Goal: Information Seeking & Learning: Learn about a topic

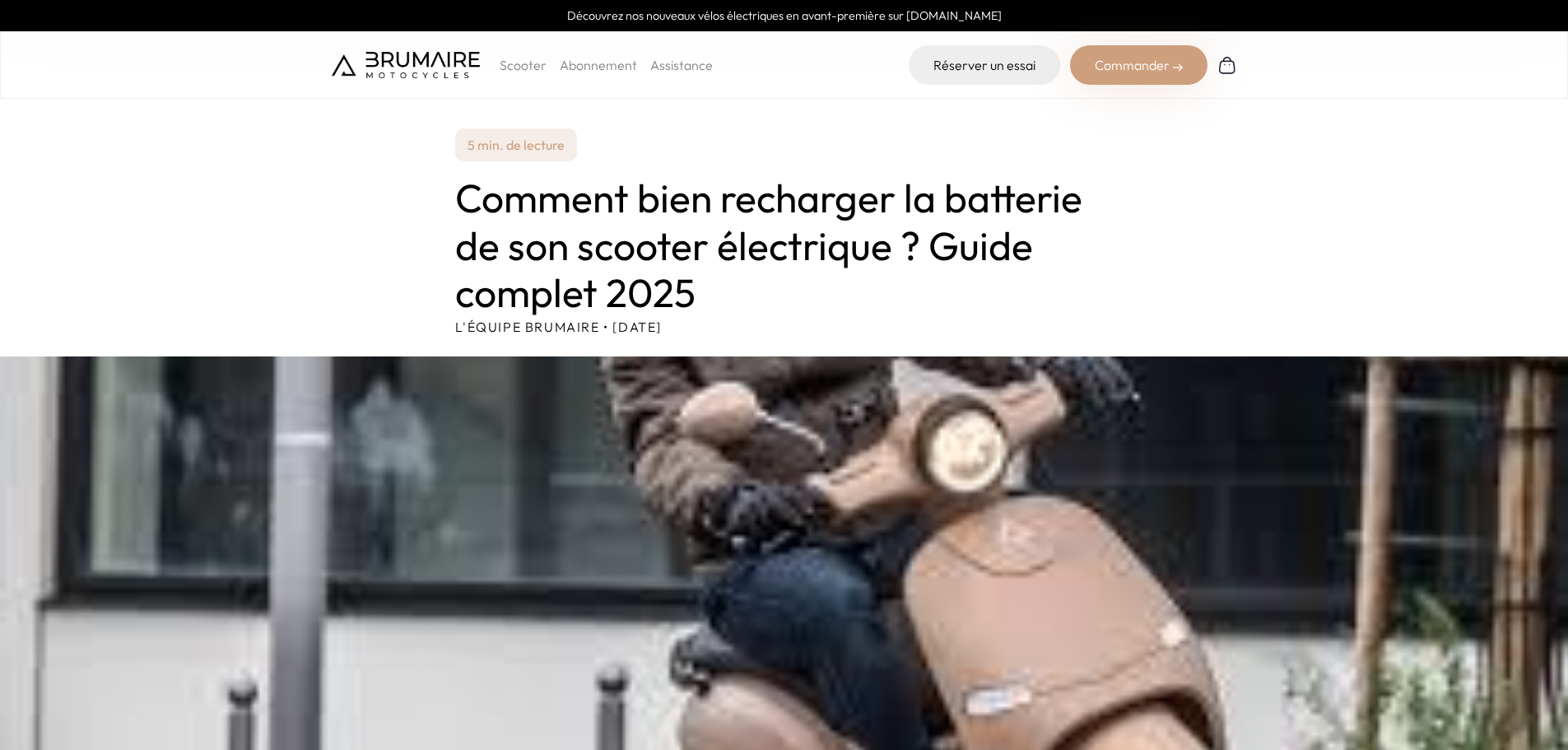
click at [783, 261] on h1 "Comment bien recharger la batterie de son scooter électrique ? Guide complet 20…" at bounding box center [784, 246] width 658 height 142
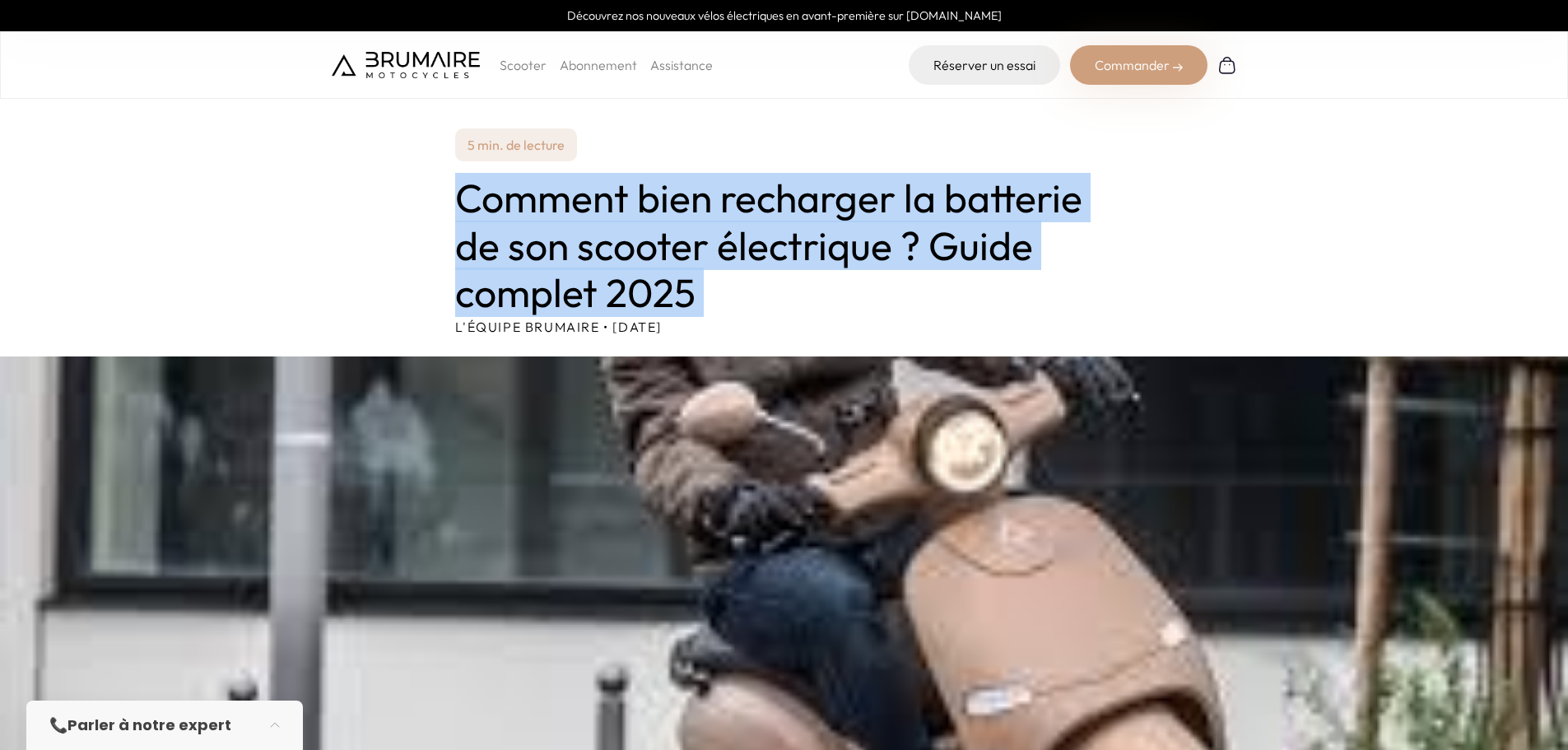
click at [783, 261] on h1 "Comment bien recharger la batterie de son scooter électrique ? Guide complet 20…" at bounding box center [784, 246] width 658 height 142
click at [727, 296] on h1 "Comment bien recharger la batterie de son scooter électrique ? Guide complet 20…" at bounding box center [784, 246] width 658 height 142
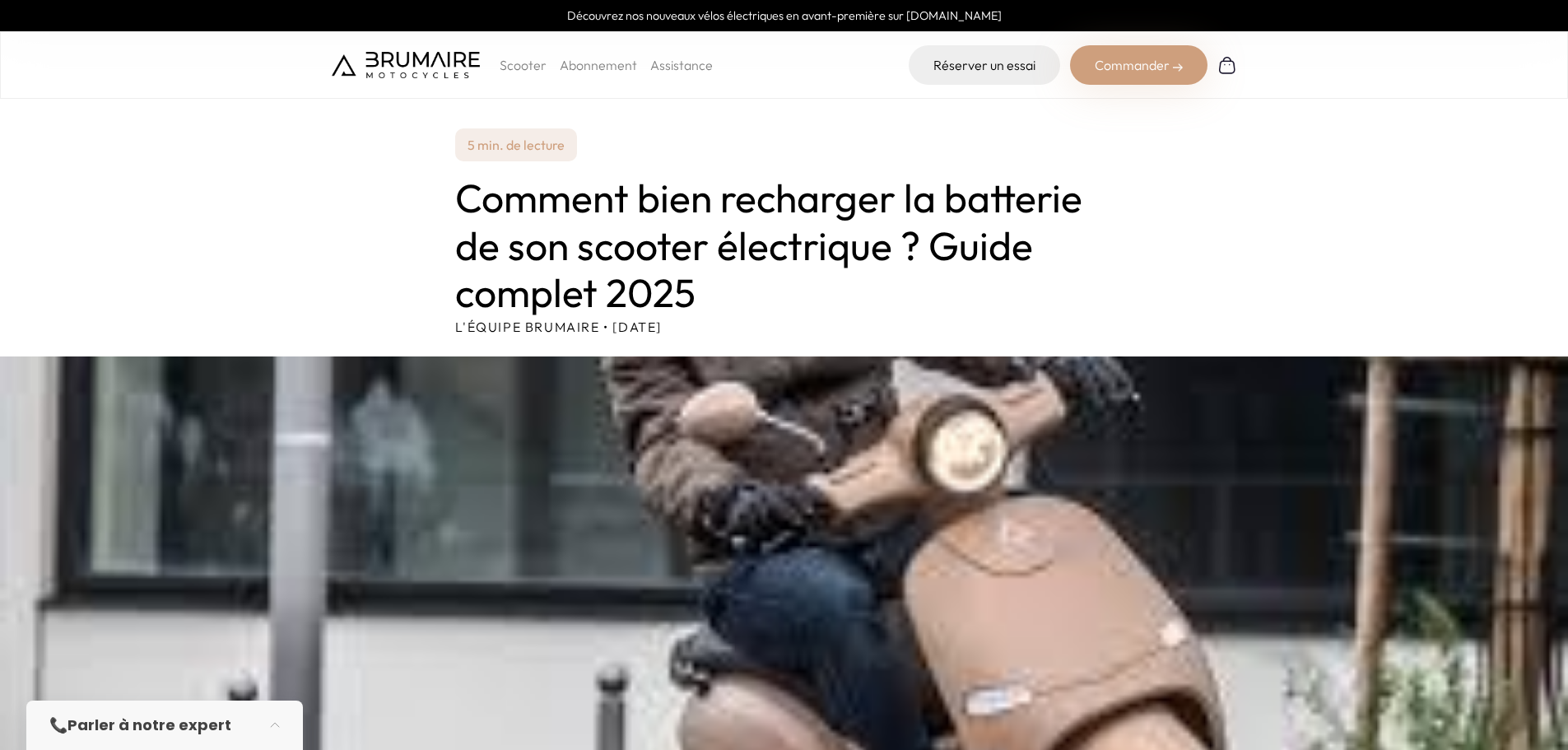
drag, startPoint x: 727, startPoint y: 296, endPoint x: 561, endPoint y: 237, distance: 176.2
click at [682, 265] on h1 "Comment bien recharger la batterie de son scooter électrique ? Guide complet 20…" at bounding box center [784, 246] width 658 height 142
click at [558, 237] on h1 "Comment bien recharger la batterie de son scooter électrique ? Guide complet 20…" at bounding box center [784, 246] width 658 height 142
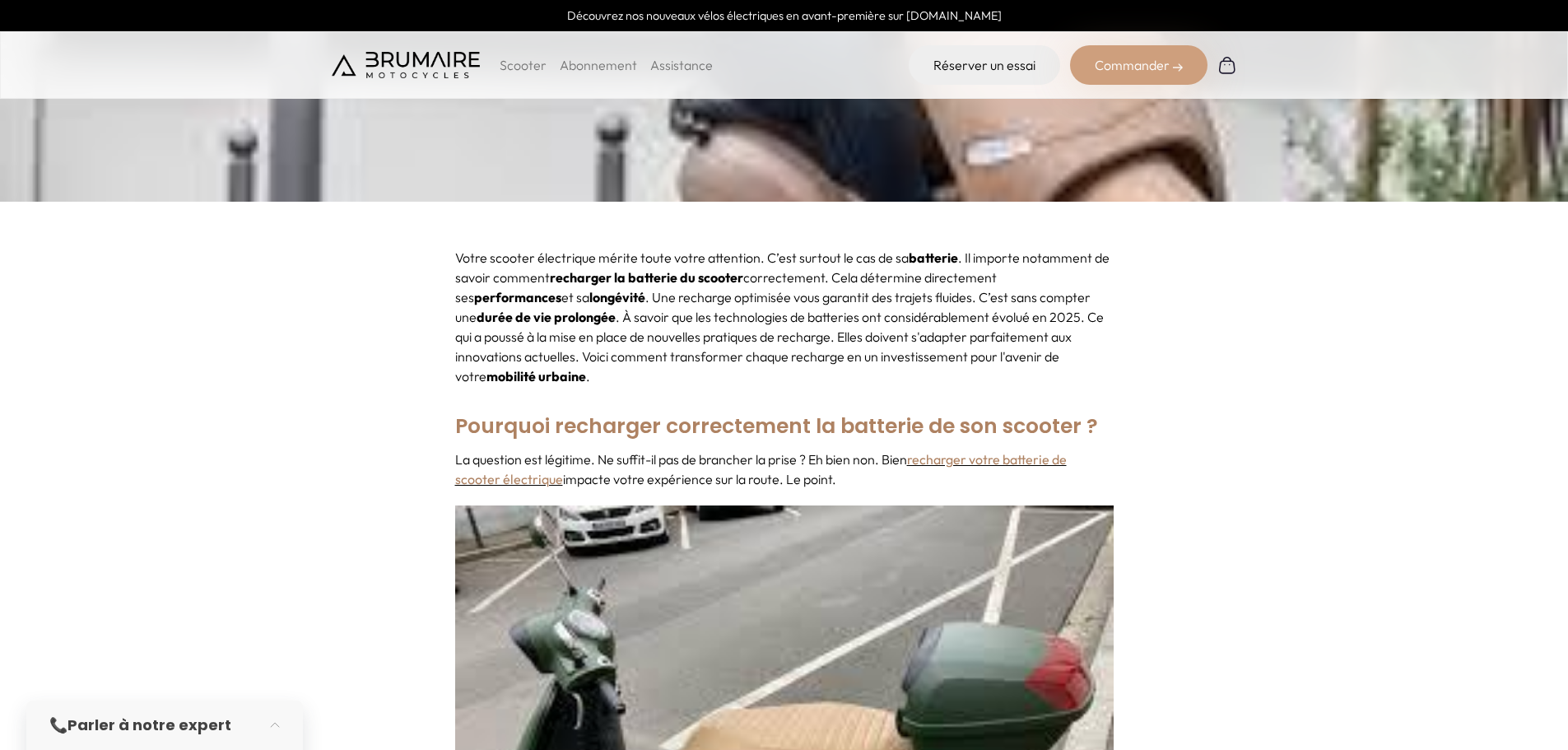
scroll to position [824, 0]
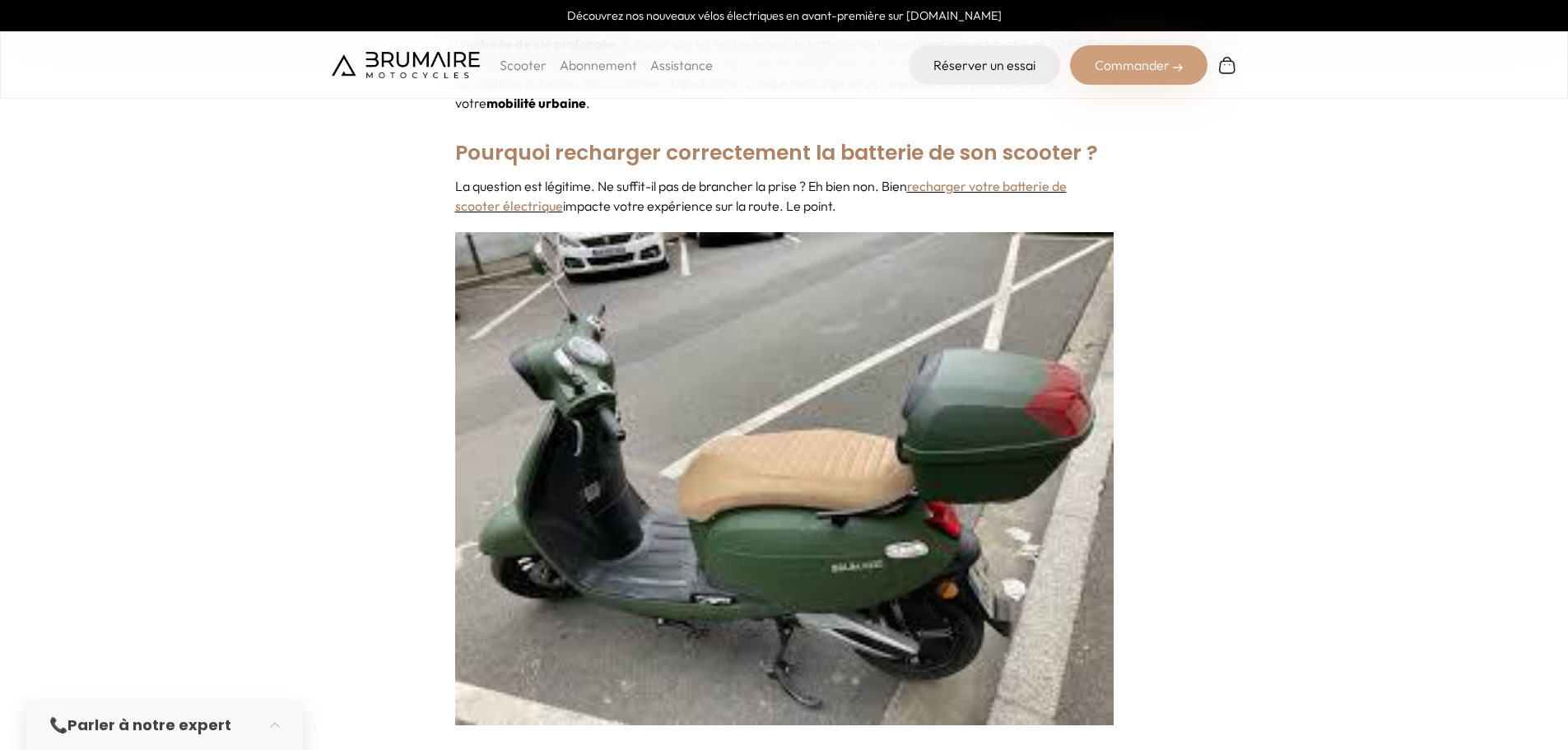
click at [737, 177] on p "La question est légitime. Ne suffit-il pas de brancher la prise ? Eh bien non. …" at bounding box center [784, 196] width 658 height 39
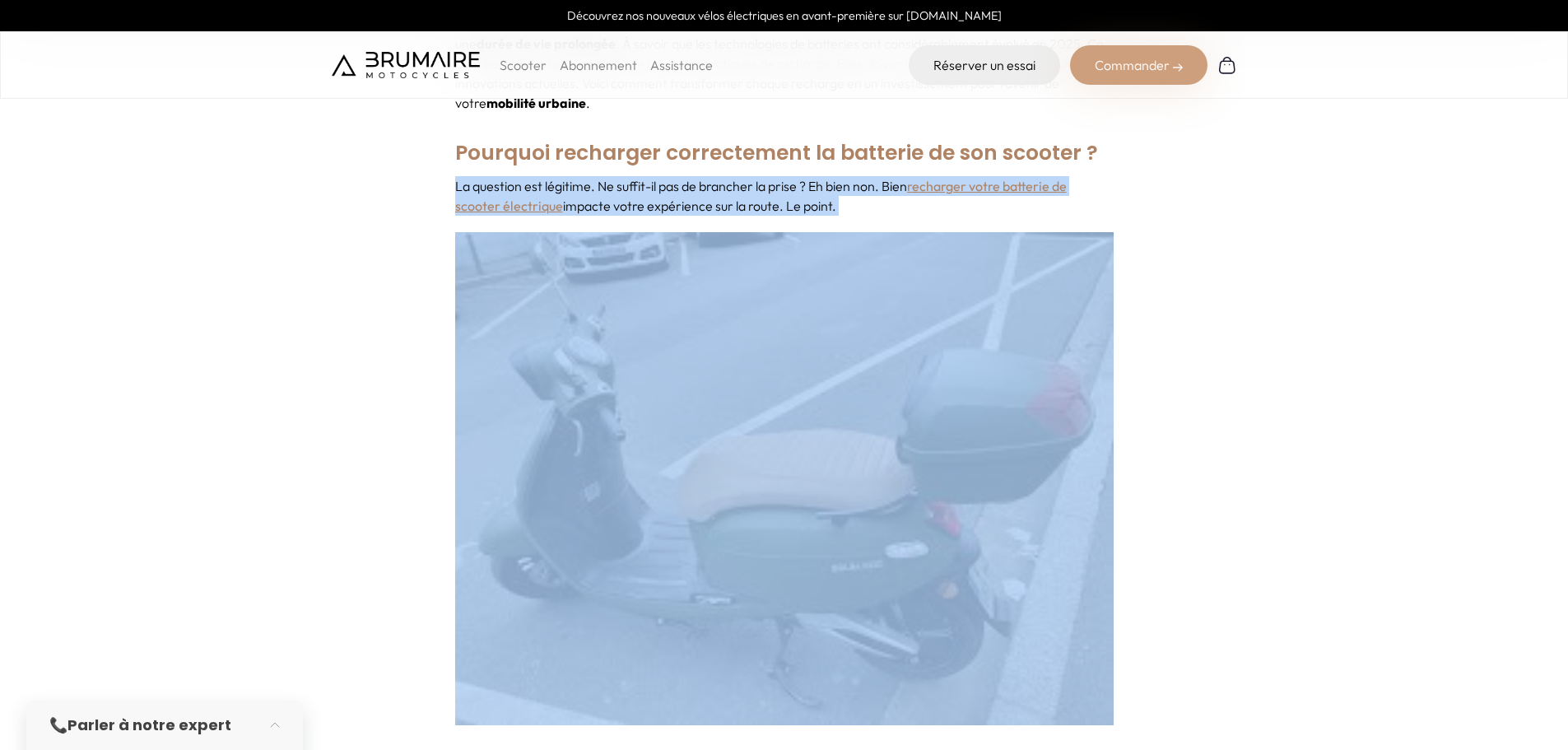
click at [737, 177] on p "La question est légitime. Ne suffit-il pas de brancher la prise ? Eh bien non. …" at bounding box center [784, 196] width 658 height 39
click at [721, 177] on p "La question est légitime. Ne suffit-il pas de brancher la prise ? Eh bien non. …" at bounding box center [784, 196] width 658 height 39
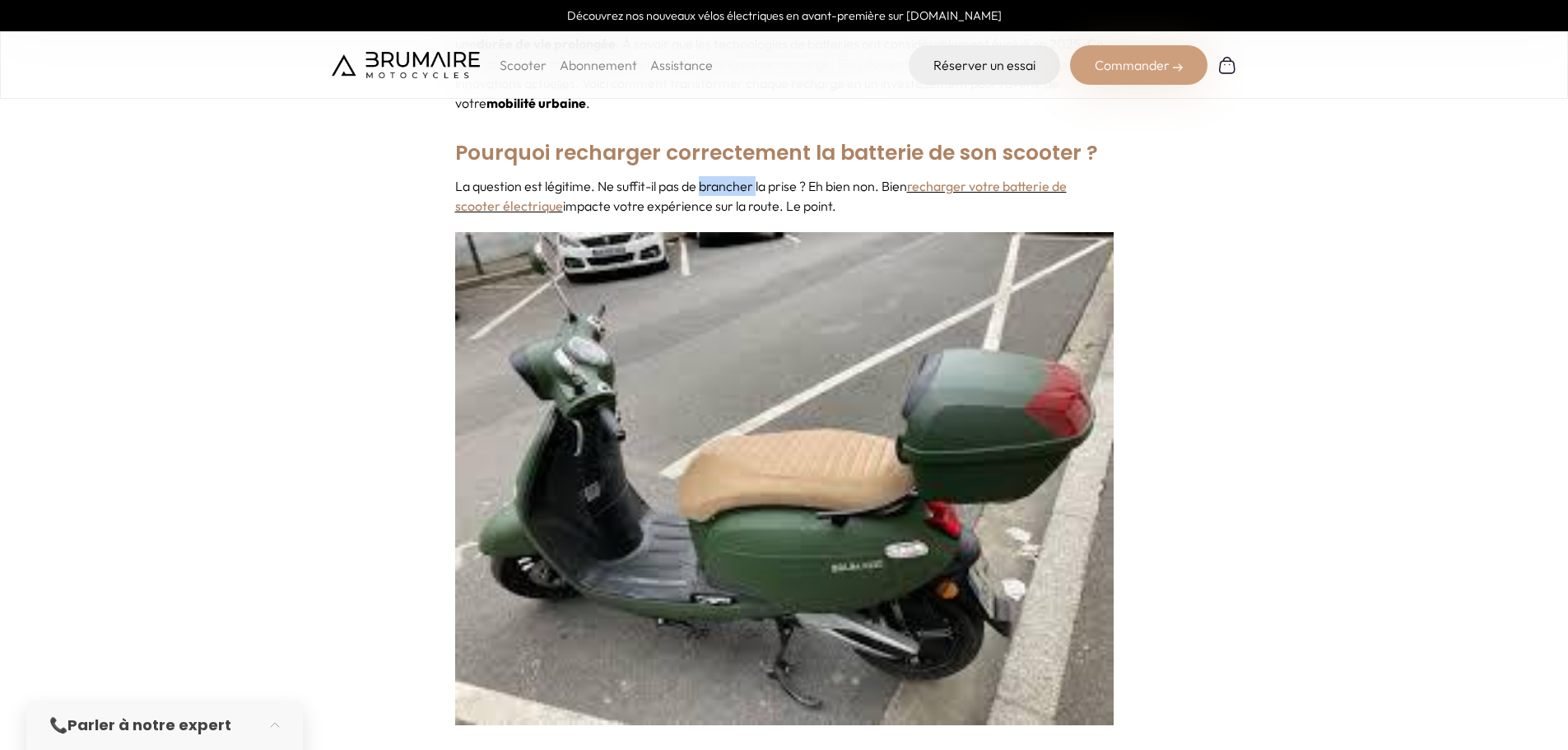
click at [721, 177] on p "La question est légitime. Ne suffit-il pas de brancher la prise ? Eh bien non. …" at bounding box center [784, 196] width 658 height 39
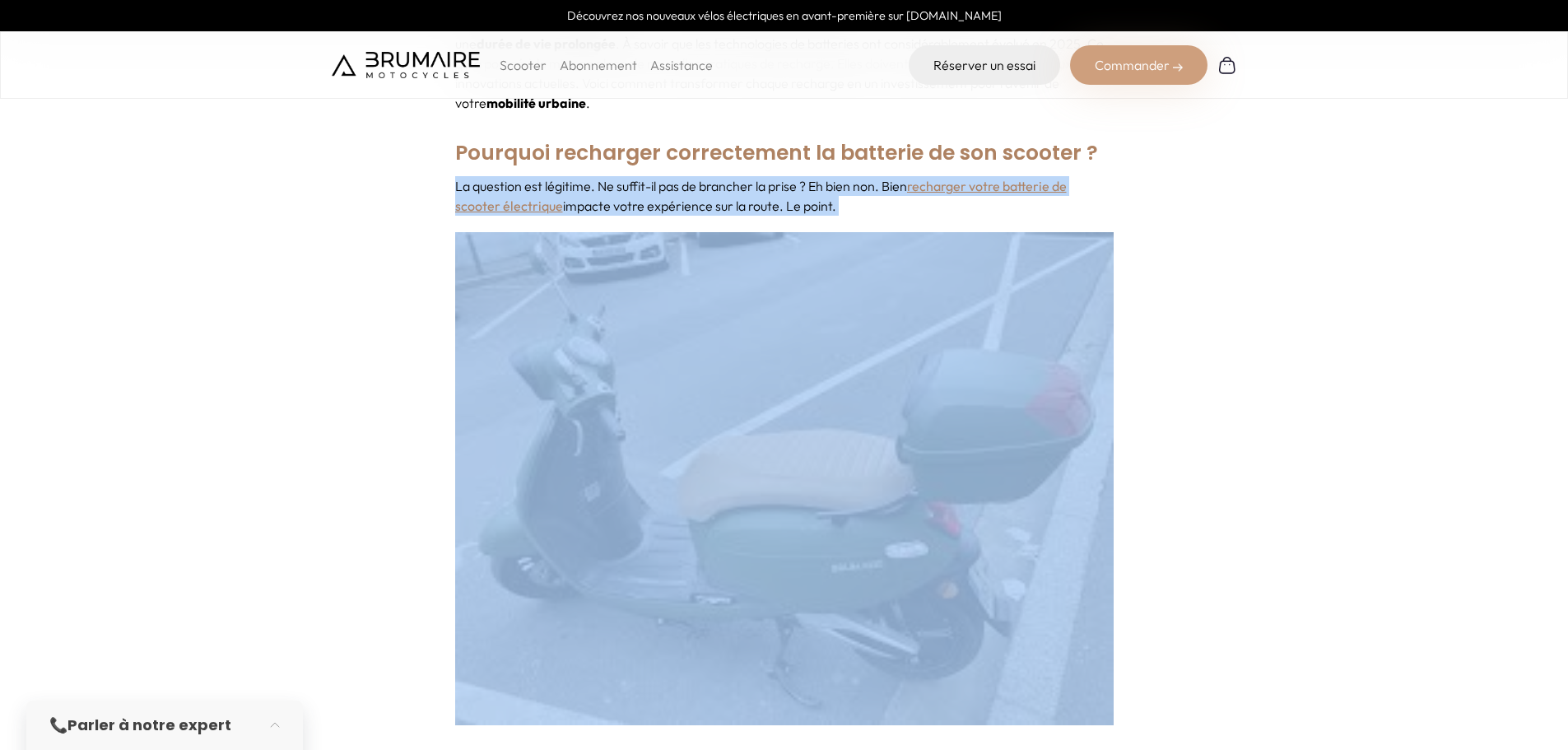
click at [721, 177] on p "La question est légitime. Ne suffit-il pas de brancher la prise ? Eh bien non. …" at bounding box center [784, 196] width 658 height 39
click at [803, 179] on p "La question est légitime. Ne suffit-il pas de brancher la prise ? Eh bien non. …" at bounding box center [784, 196] width 658 height 39
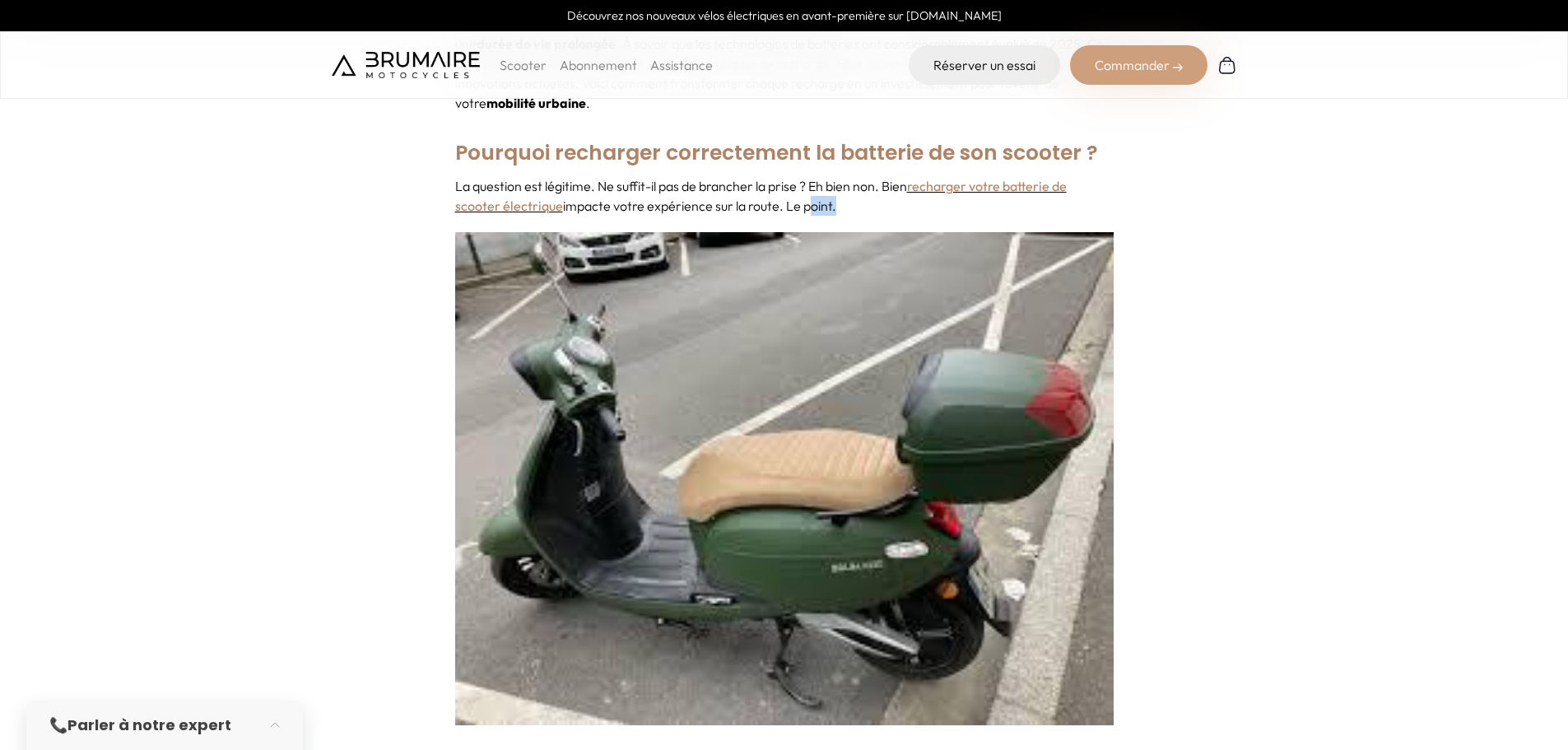
click at [803, 179] on p "La question est légitime. Ne suffit-il pas de brancher la prise ? Eh bien non. …" at bounding box center [784, 196] width 658 height 39
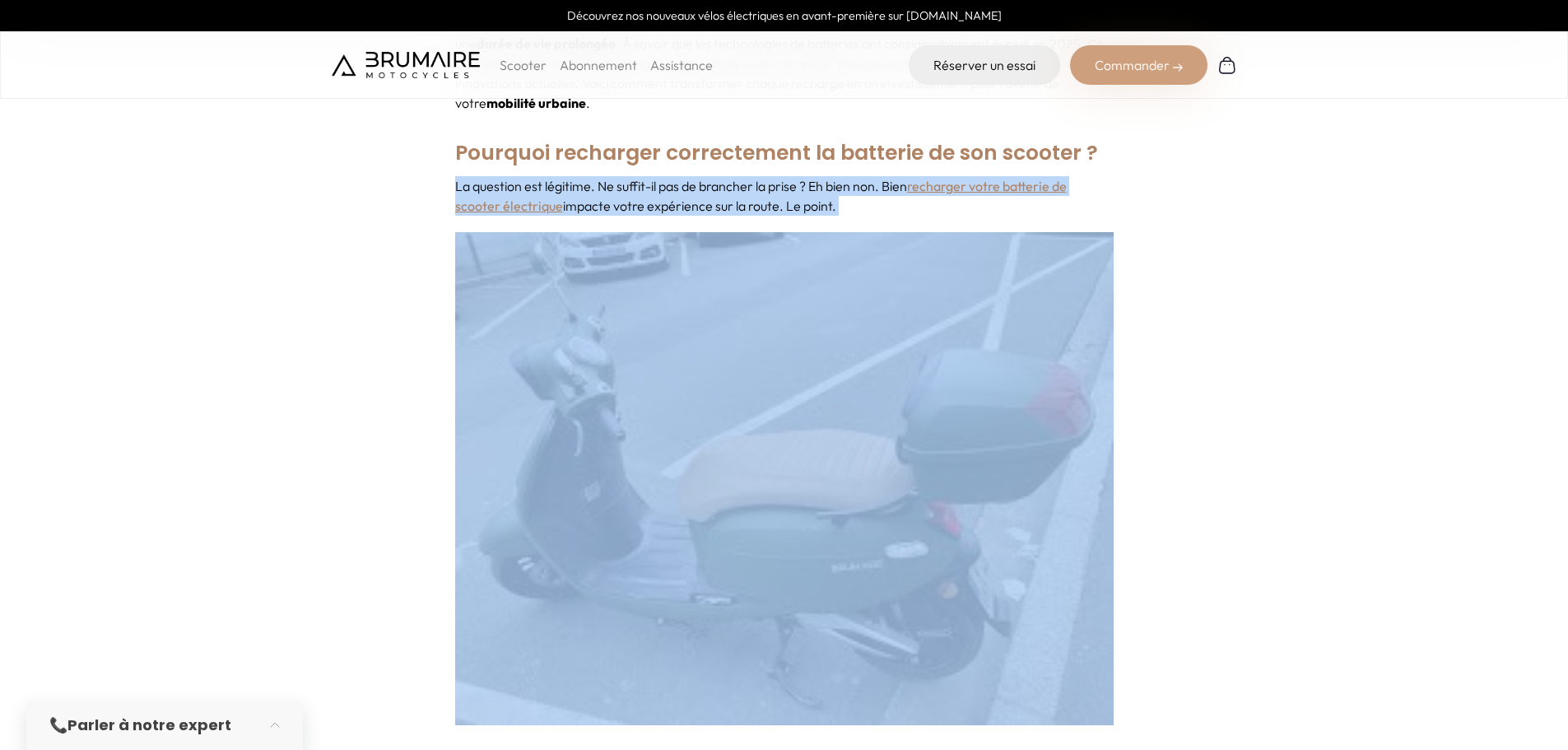
click at [803, 179] on p "La question est légitime. Ne suffit-il pas de brancher la prise ? Eh bien non. …" at bounding box center [784, 196] width 658 height 39
click at [850, 184] on p "La question est légitime. Ne suffit-il pas de brancher la prise ? Eh bien non. …" at bounding box center [784, 196] width 658 height 39
drag, startPoint x: 863, startPoint y: 184, endPoint x: 590, endPoint y: 189, distance: 273.0
click at [594, 189] on p "La question est légitime. Ne suffit-il pas de brancher la prise ? Eh bien non. …" at bounding box center [784, 196] width 658 height 39
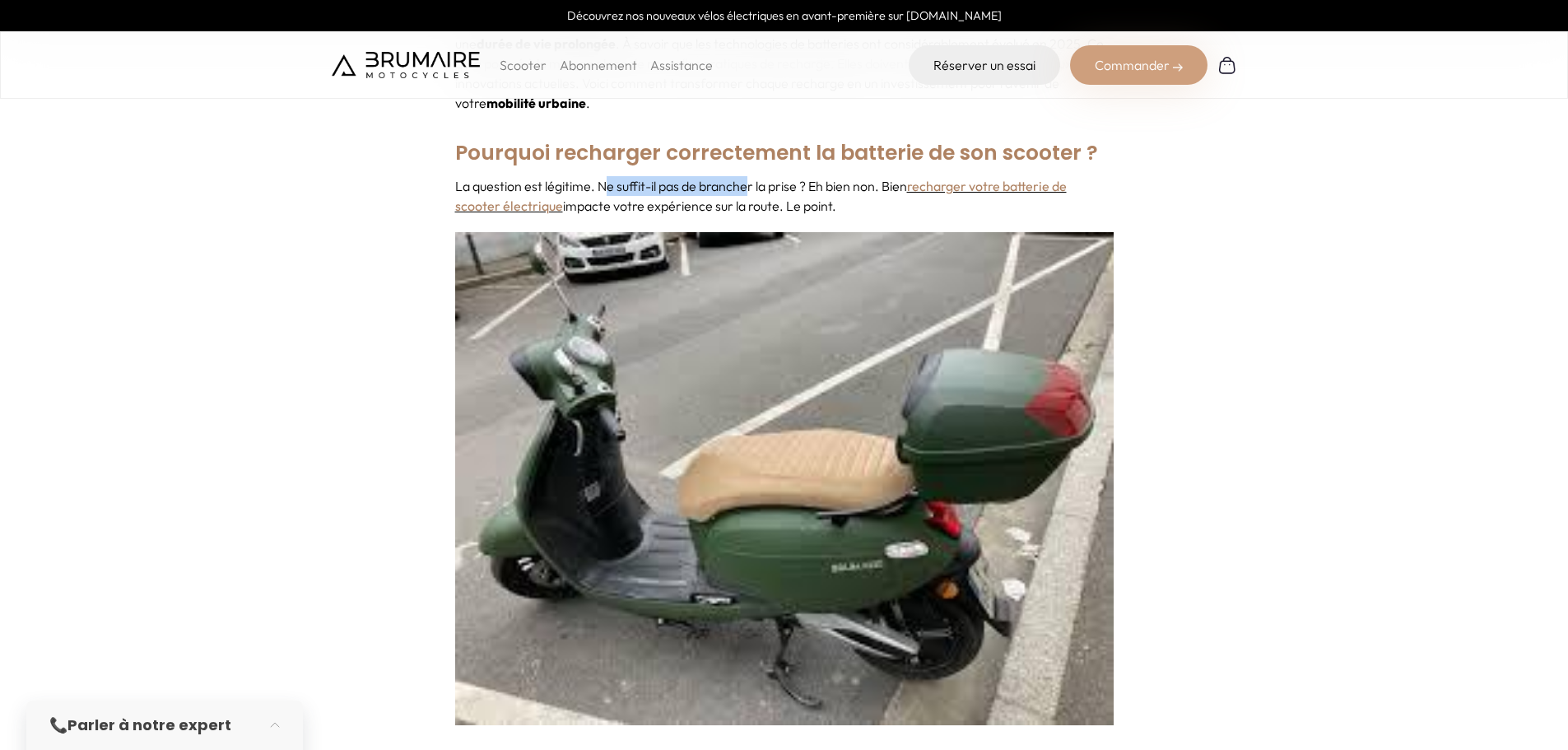
drag, startPoint x: 609, startPoint y: 160, endPoint x: 898, endPoint y: 172, distance: 289.2
click at [898, 177] on p "La question est légitime. Ne suffit-il pas de brancher la prise ? Eh bien non. …" at bounding box center [784, 196] width 658 height 39
click at [895, 191] on p "La question est légitime. Ne suffit-il pas de brancher la prise ? Eh bien non. …" at bounding box center [784, 196] width 658 height 39
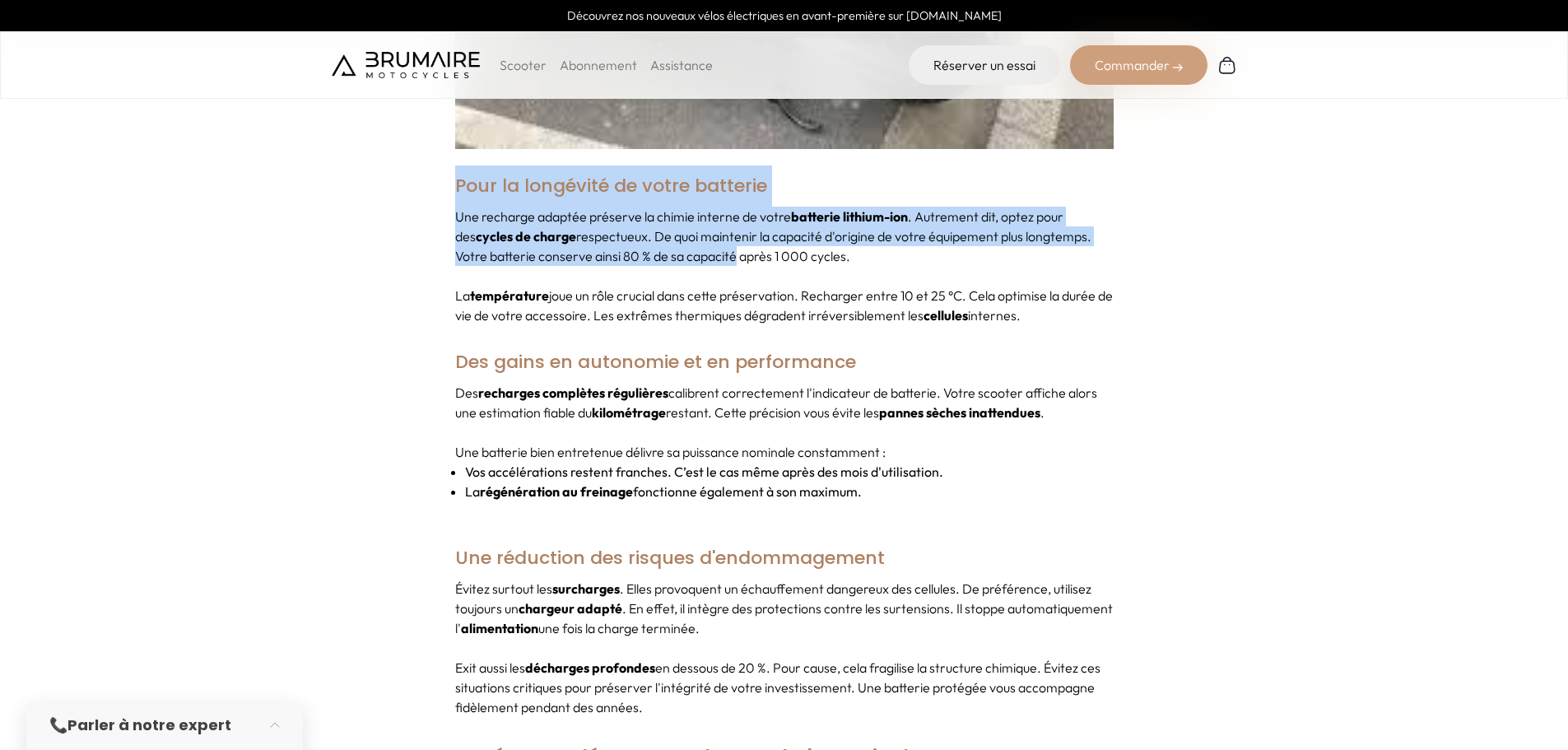
drag, startPoint x: 697, startPoint y: 232, endPoint x: 843, endPoint y: 246, distance: 146.7
click at [617, 222] on p "Une recharge adaptée préserve la chimie interne de votre batterie lithium-ion .…" at bounding box center [784, 236] width 658 height 59
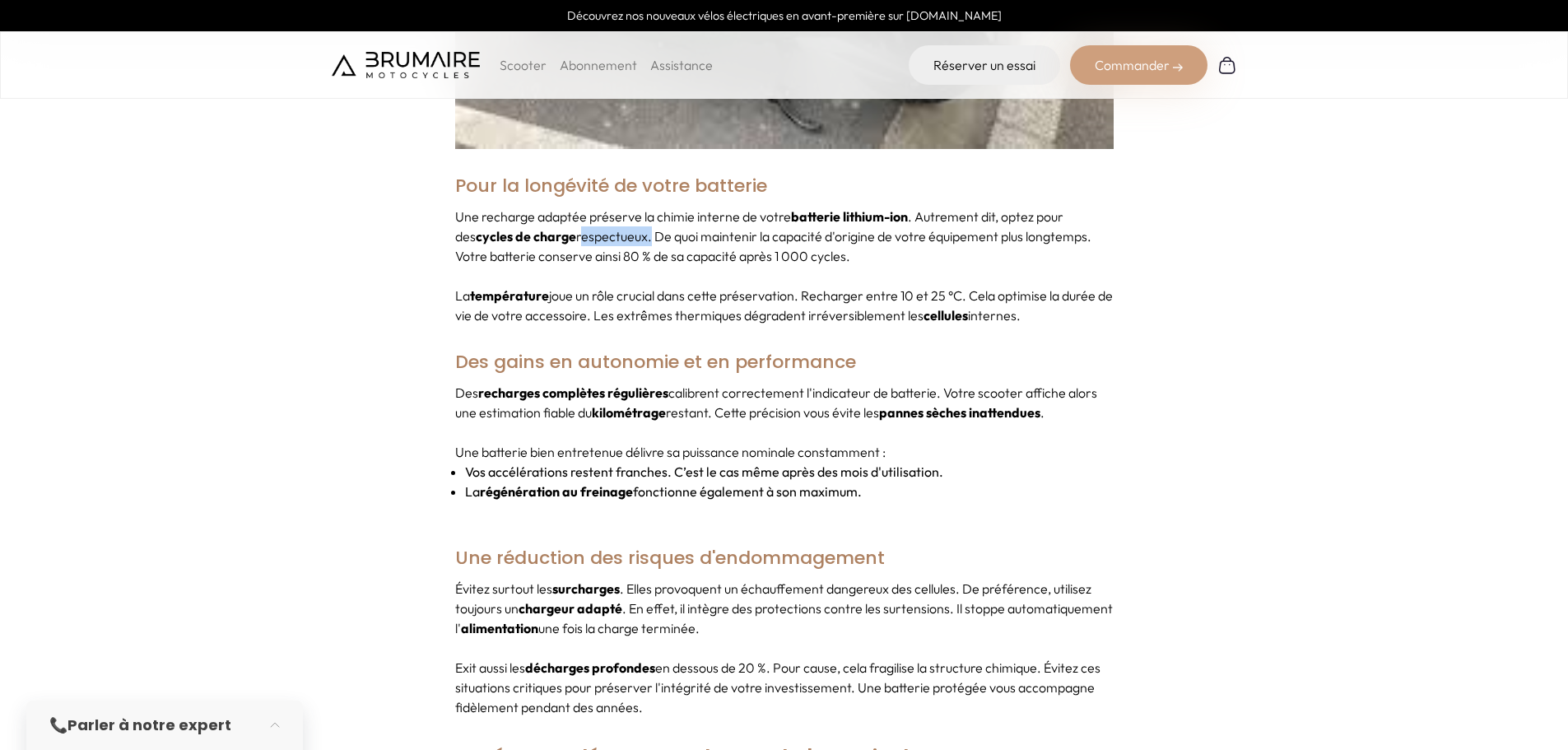
click at [617, 222] on p "Une recharge adaptée préserve la chimie interne de votre batterie lithium-ion .…" at bounding box center [784, 236] width 658 height 59
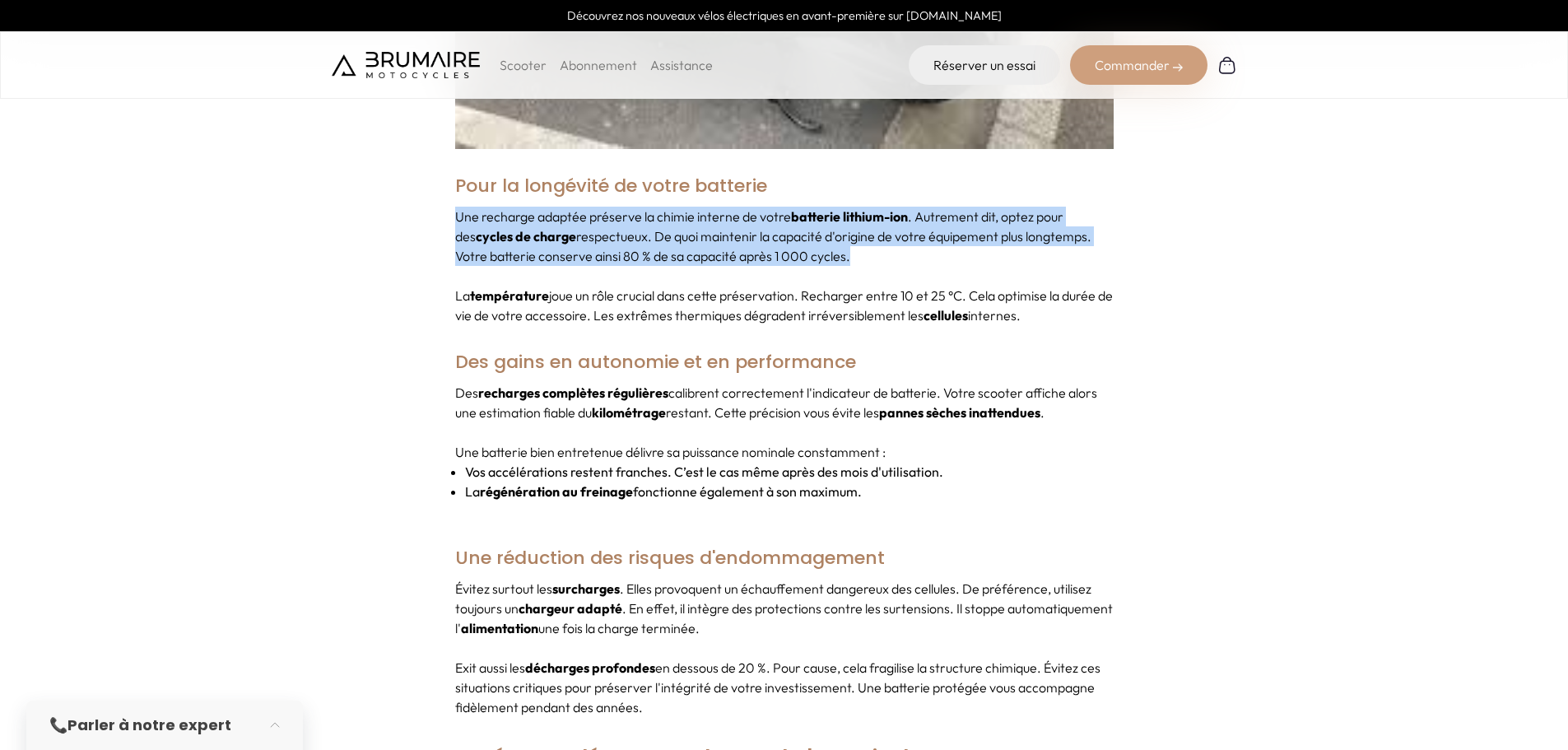
click at [617, 222] on p "Une recharge adaptée préserve la chimie interne de votre batterie lithium-ion .…" at bounding box center [784, 236] width 658 height 59
click at [742, 222] on p "Une recharge adaptée préserve la chimie interne de votre batterie lithium-ion .…" at bounding box center [784, 236] width 658 height 59
drag, startPoint x: 889, startPoint y: 253, endPoint x: 507, endPoint y: 214, distance: 384.0
click at [525, 211] on div "Une recharge adaptée préserve la chimie interne de votre batterie lithium-ion .…" at bounding box center [784, 266] width 658 height 118
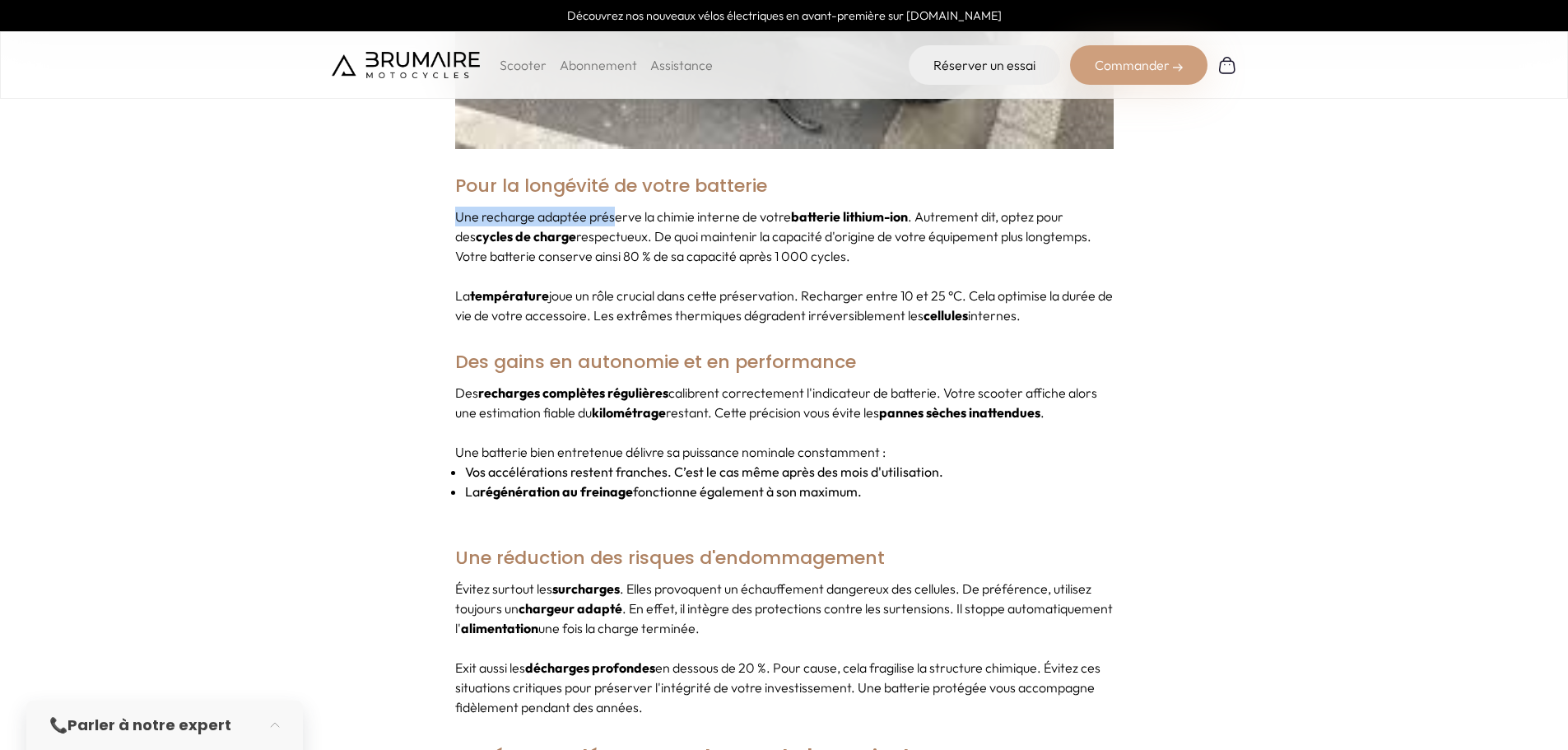
drag, startPoint x: 458, startPoint y: 193, endPoint x: 876, endPoint y: 227, distance: 419.4
click at [778, 213] on p "Une recharge adaptée préserve la chimie interne de votre batterie lithium-ion .…" at bounding box center [784, 236] width 658 height 59
click at [561, 302] on p "La température joue un rôle crucial dans cette préservation. Recharger entre 10…" at bounding box center [784, 305] width 658 height 39
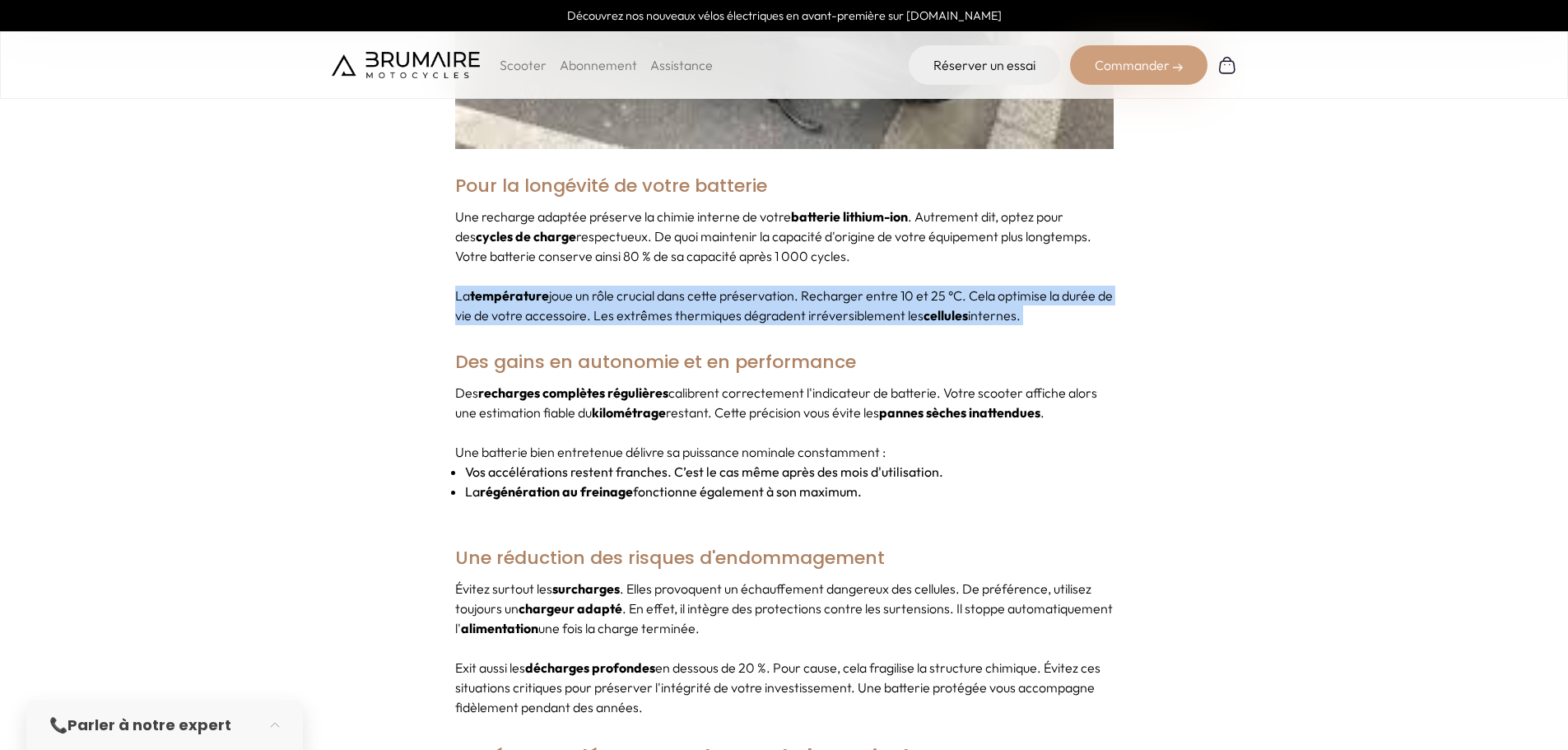
click at [561, 302] on p "La température joue un rôle crucial dans cette préservation. Recharger entre 10…" at bounding box center [784, 305] width 658 height 39
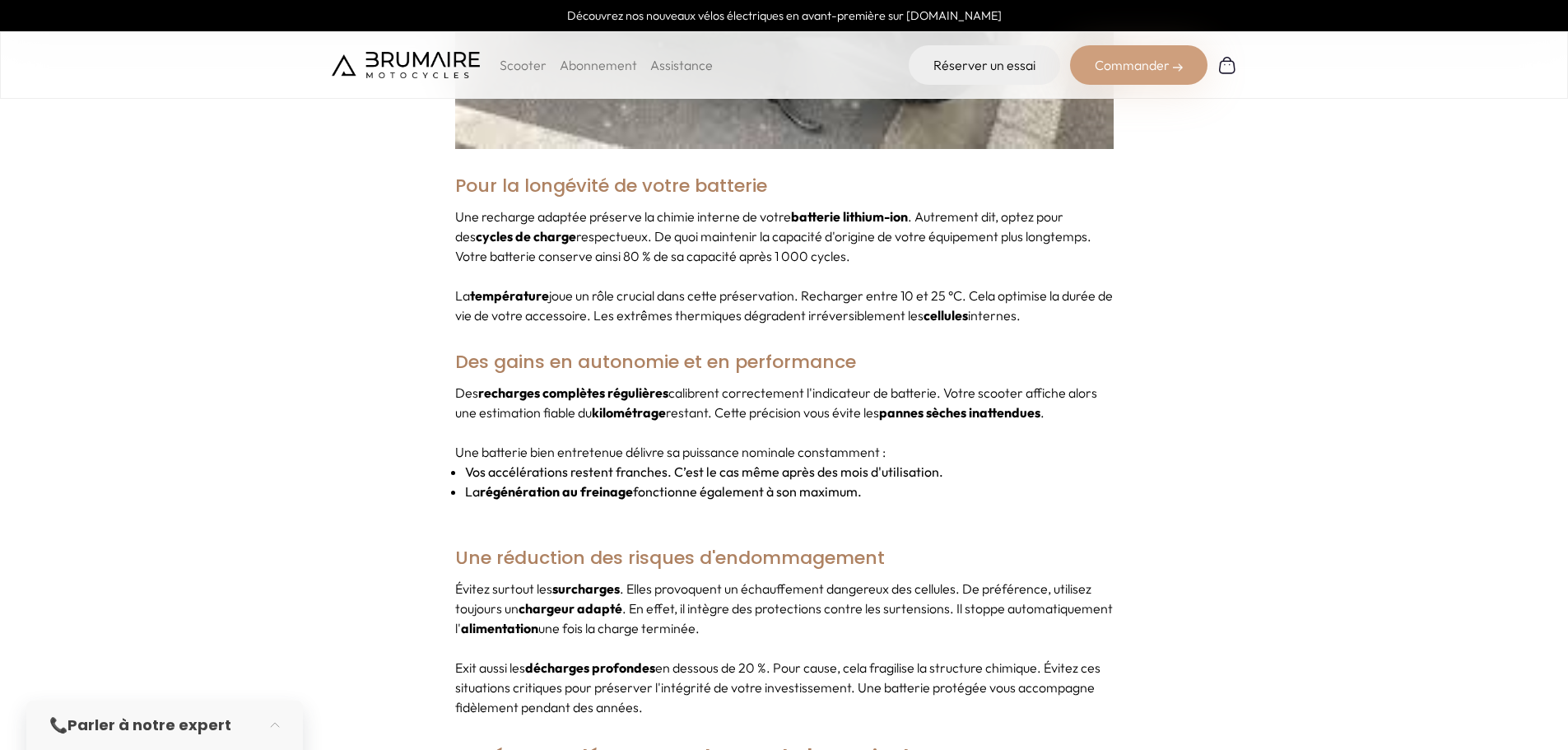
click at [837, 261] on div "Une recharge adaptée préserve la chimie interne de votre batterie lithium-ion .…" at bounding box center [784, 266] width 658 height 118
drag, startPoint x: 1095, startPoint y: 303, endPoint x: 814, endPoint y: 270, distance: 282.9
click at [814, 285] on p "La température joue un rôle crucial dans cette préservation. Recharger entre 10…" at bounding box center [784, 305] width 658 height 39
drag, startPoint x: 805, startPoint y: 269, endPoint x: 1100, endPoint y: 294, distance: 296.1
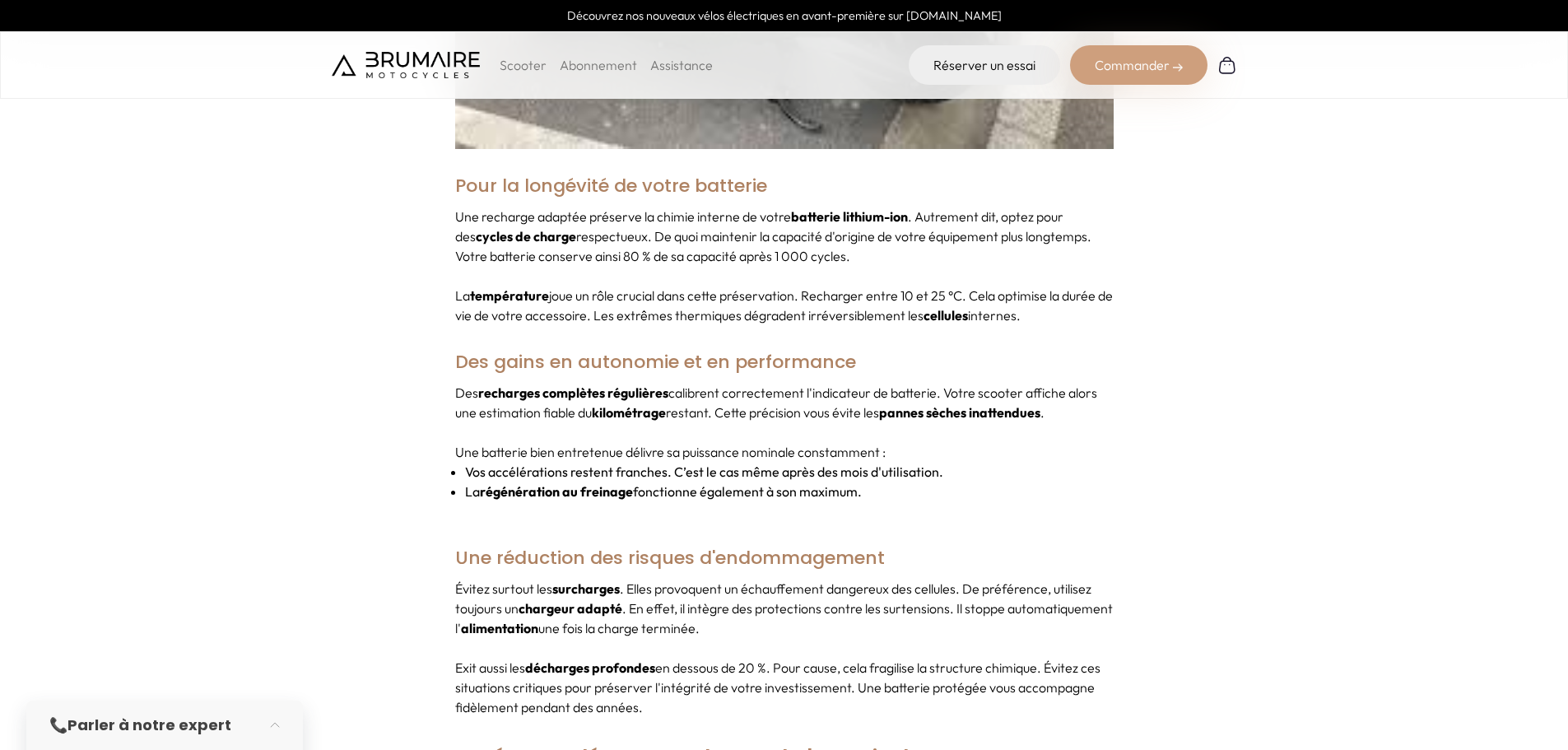
click at [1100, 294] on p "La température joue un rôle crucial dans cette préservation. Recharger entre 10…" at bounding box center [784, 305] width 658 height 39
click at [1110, 295] on p "La température joue un rôle crucial dans cette préservation. Recharger entre 10…" at bounding box center [784, 305] width 658 height 39
drag, startPoint x: 1135, startPoint y: 297, endPoint x: 677, endPoint y: 275, distance: 458.5
click at [858, 285] on p "La température joue un rôle crucial dans cette préservation. Recharger entre 10…" at bounding box center [784, 305] width 658 height 39
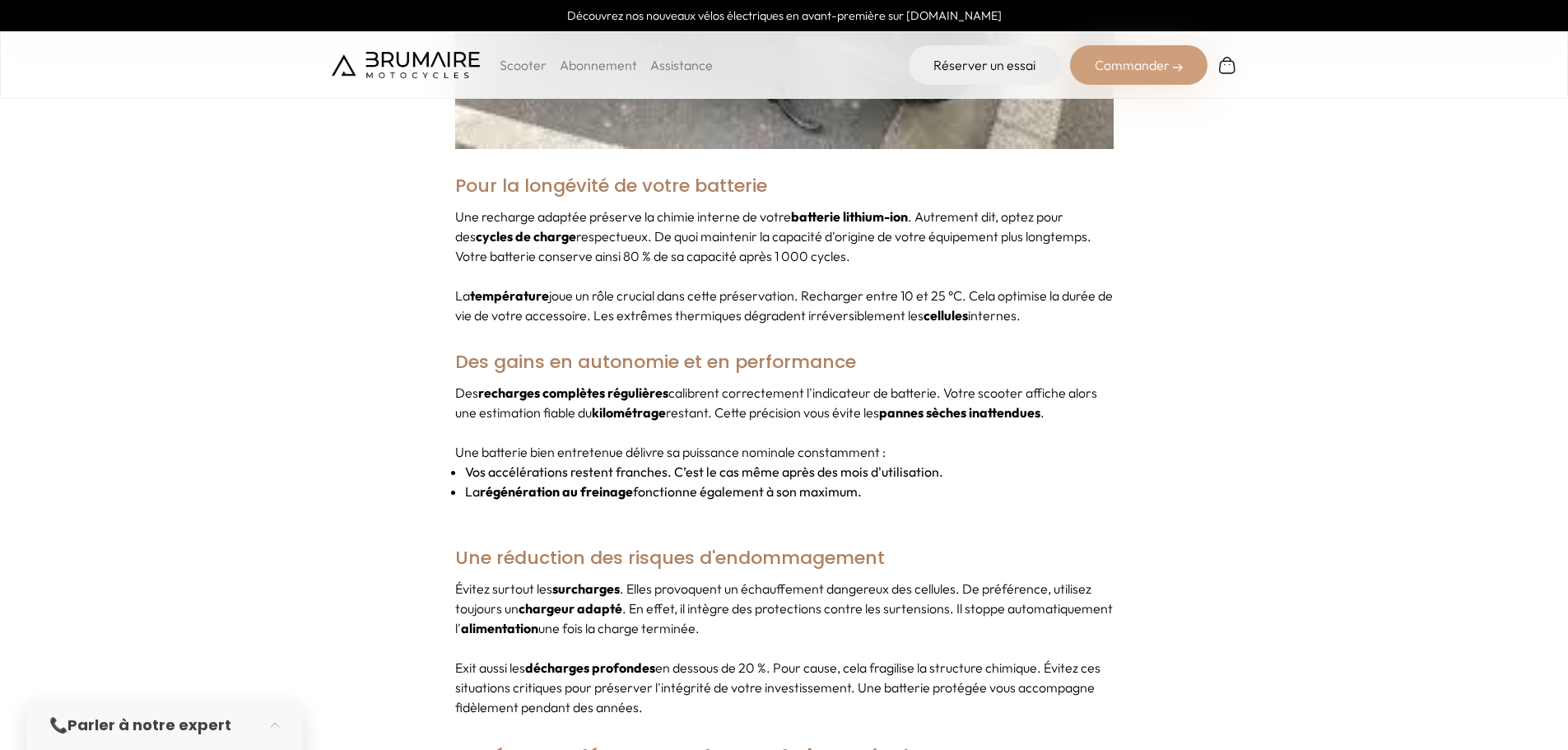
drag, startPoint x: 1111, startPoint y: 300, endPoint x: 651, endPoint y: 279, distance: 460.5
click at [890, 285] on p "La température joue un rôle crucial dans cette préservation. Recharger entre 10…" at bounding box center [784, 305] width 658 height 39
drag, startPoint x: 651, startPoint y: 279, endPoint x: 1097, endPoint y: 287, distance: 446.1
click at [967, 285] on p "La température joue un rôle crucial dans cette préservation. Recharger entre 10…" at bounding box center [784, 305] width 658 height 39
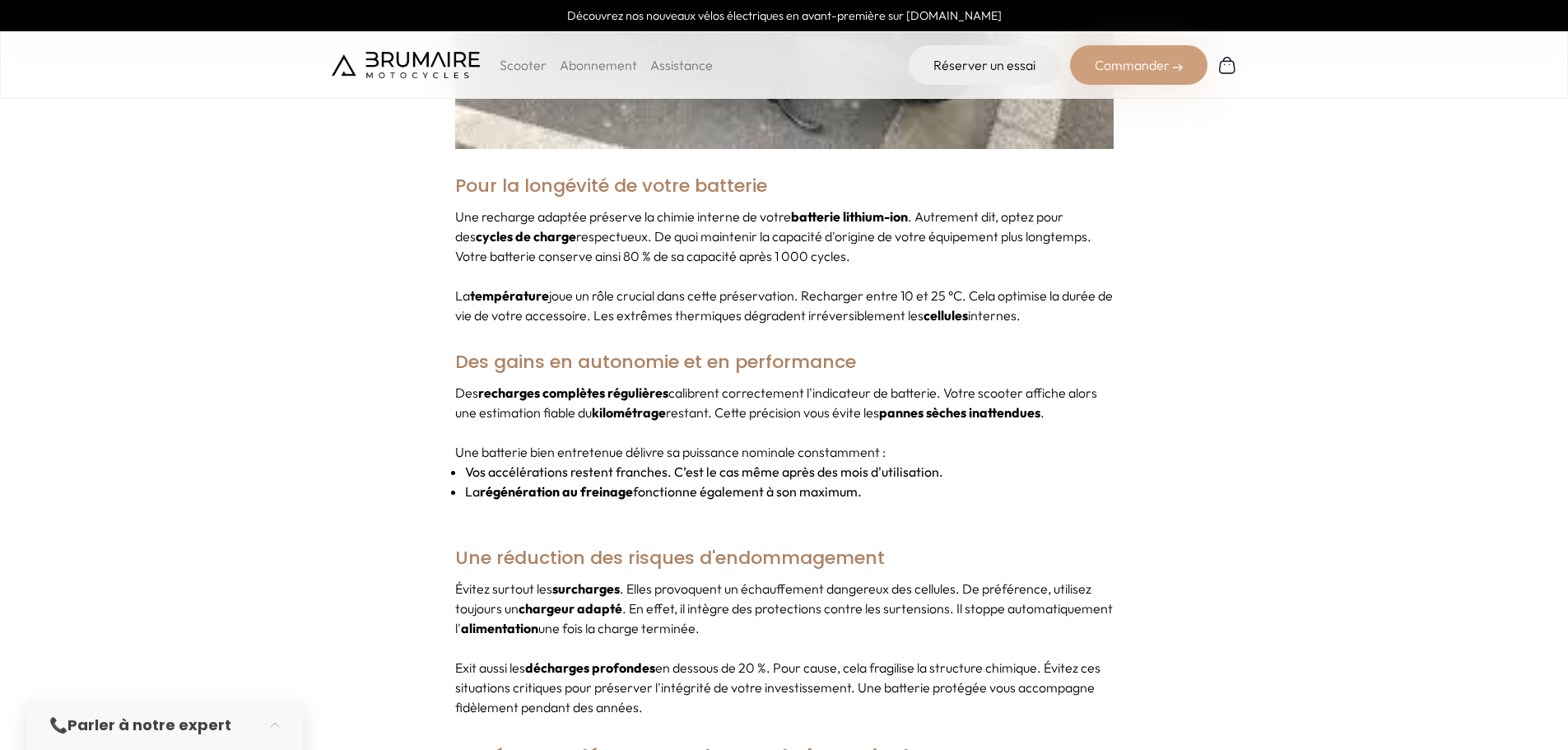
drag, startPoint x: 1128, startPoint y: 296, endPoint x: 876, endPoint y: 282, distance: 252.4
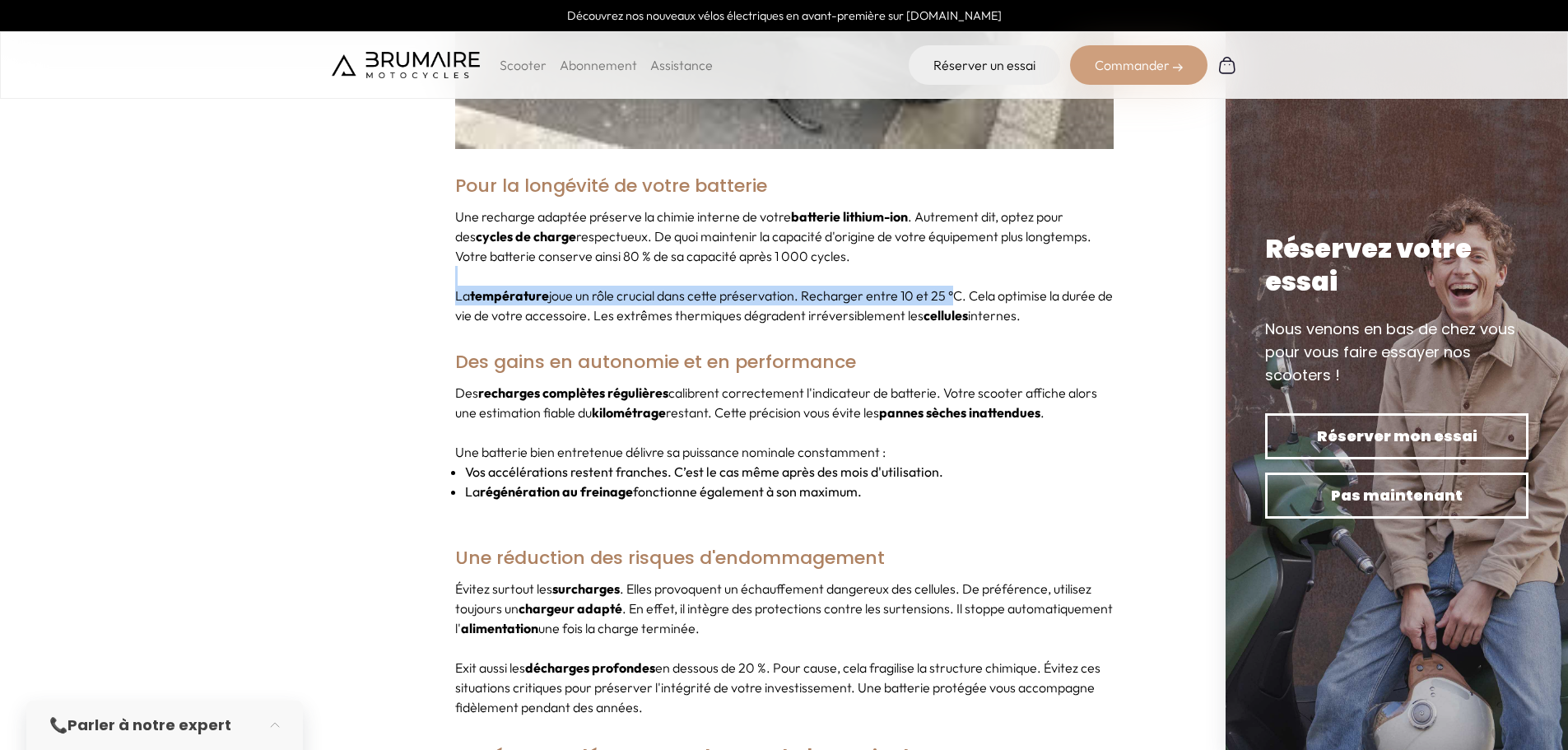
drag, startPoint x: 809, startPoint y: 263, endPoint x: 1040, endPoint y: 301, distance: 234.1
click at [1005, 292] on div "Une recharge adaptée préserve la chimie interne de votre batterie lithium-ion .…" at bounding box center [784, 266] width 658 height 118
click at [589, 383] on p "Des recharges complètes régulières calibrent correctement l'indicateur de batte…" at bounding box center [784, 403] width 658 height 39
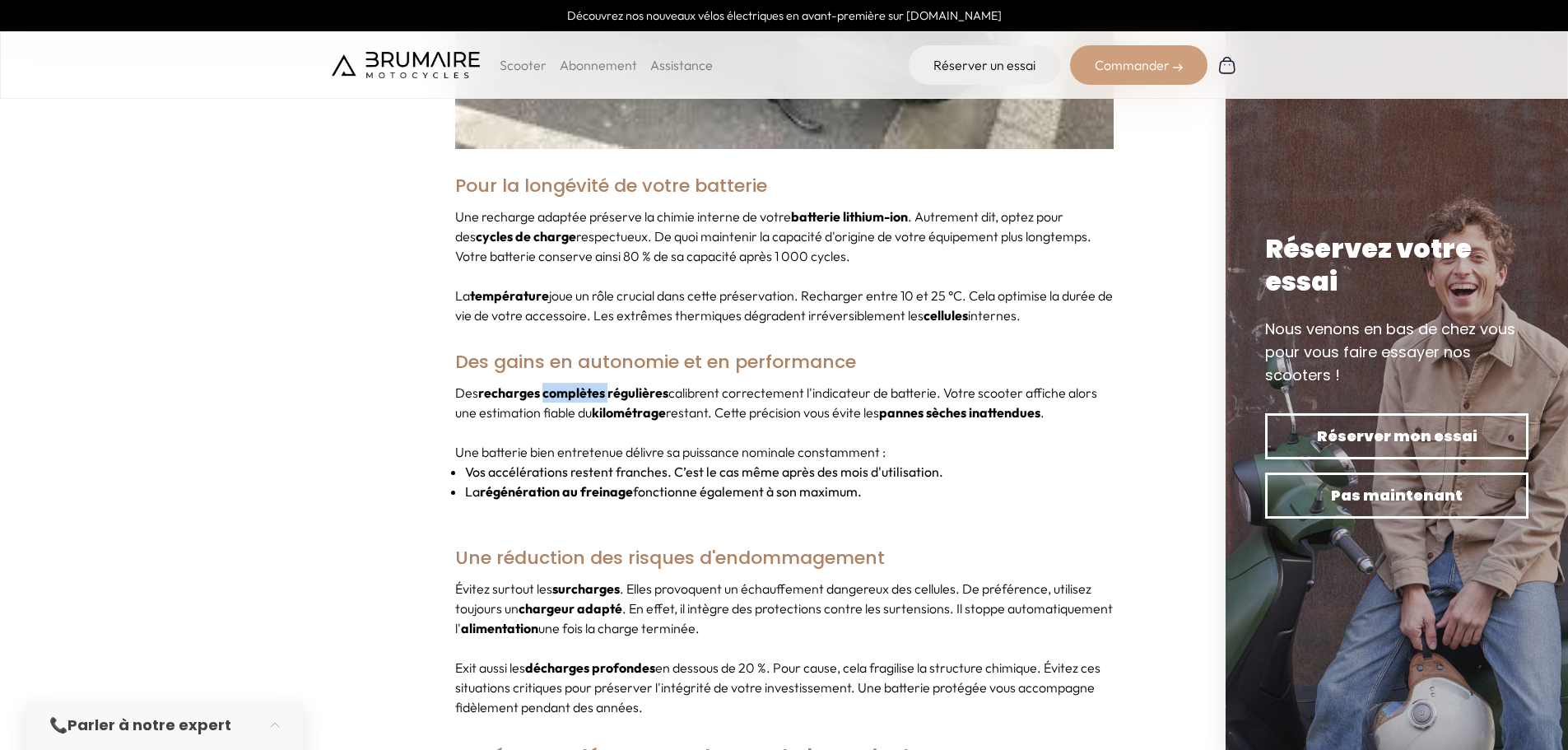
click at [589, 383] on p "Des recharges complètes régulières calibrent correctement l'indicateur de batte…" at bounding box center [784, 403] width 658 height 39
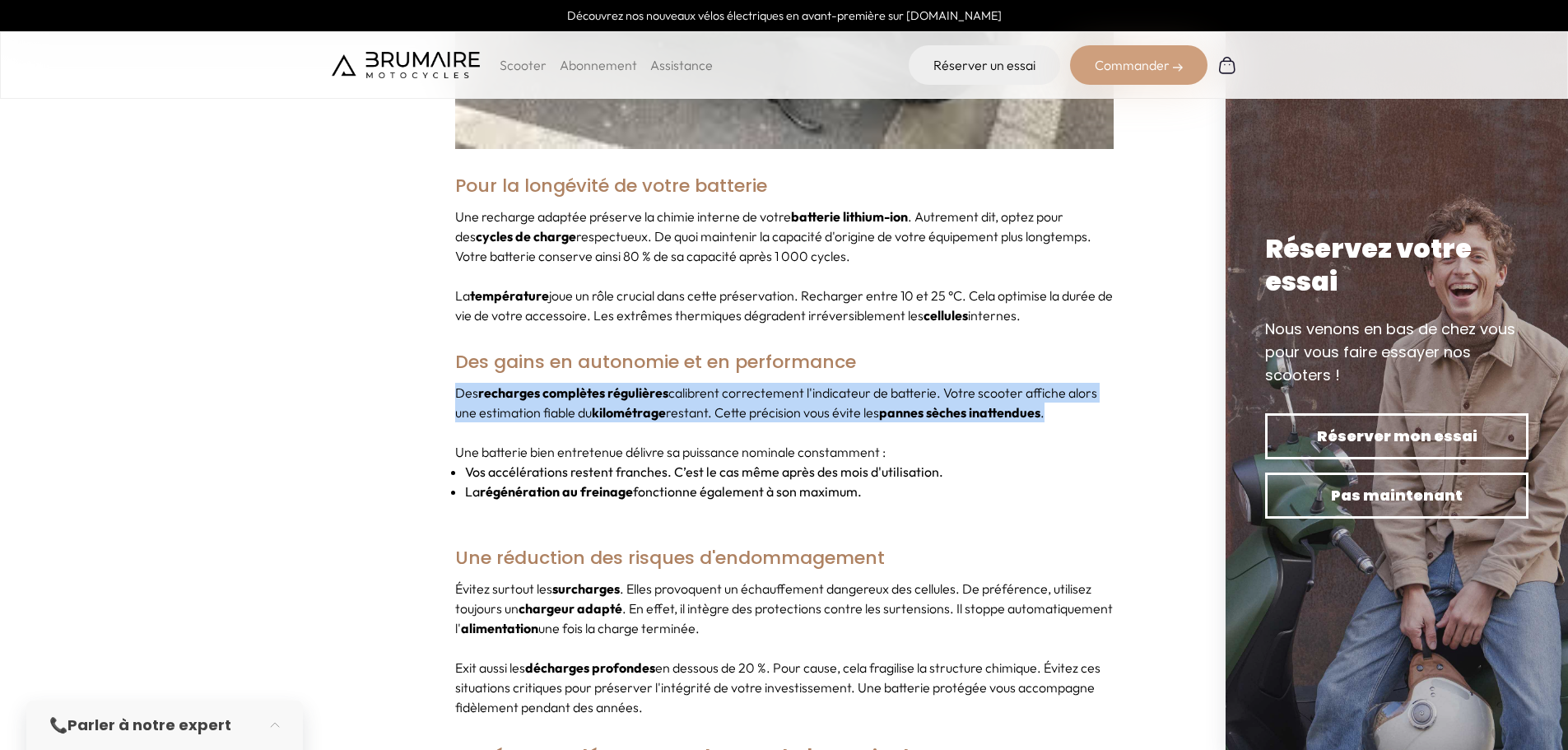
click at [589, 383] on p "Des recharges complètes régulières calibrent correctement l'indicateur de batte…" at bounding box center [784, 403] width 658 height 39
click at [714, 383] on p "Des recharges complètes régulières calibrent correctement l'indicateur de batte…" at bounding box center [784, 403] width 658 height 39
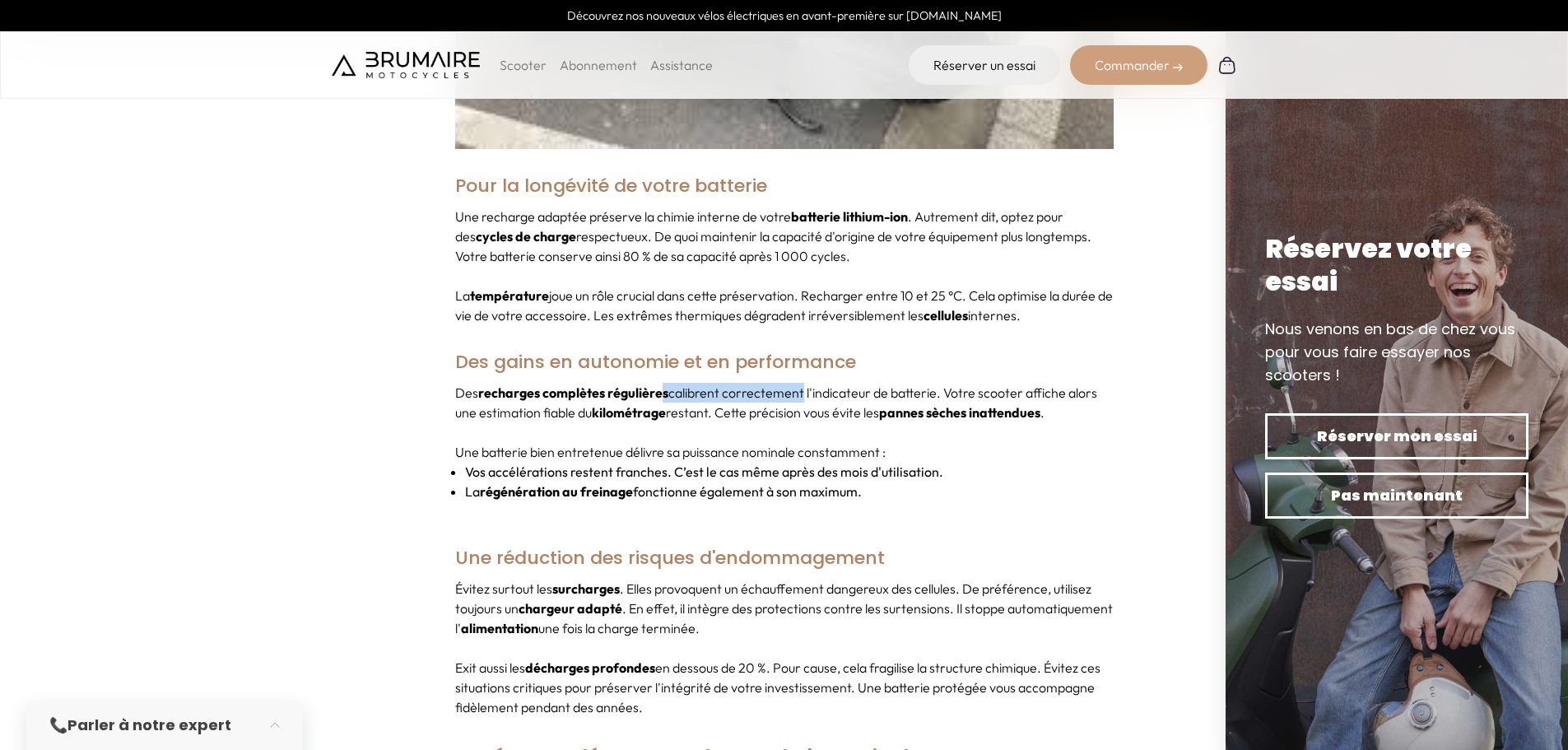
drag, startPoint x: 739, startPoint y: 366, endPoint x: 1071, endPoint y: 369, distance: 332.0
click at [943, 383] on p "Des recharges complètes régulières calibrent correctement l'indicateur de batte…" at bounding box center [784, 403] width 658 height 39
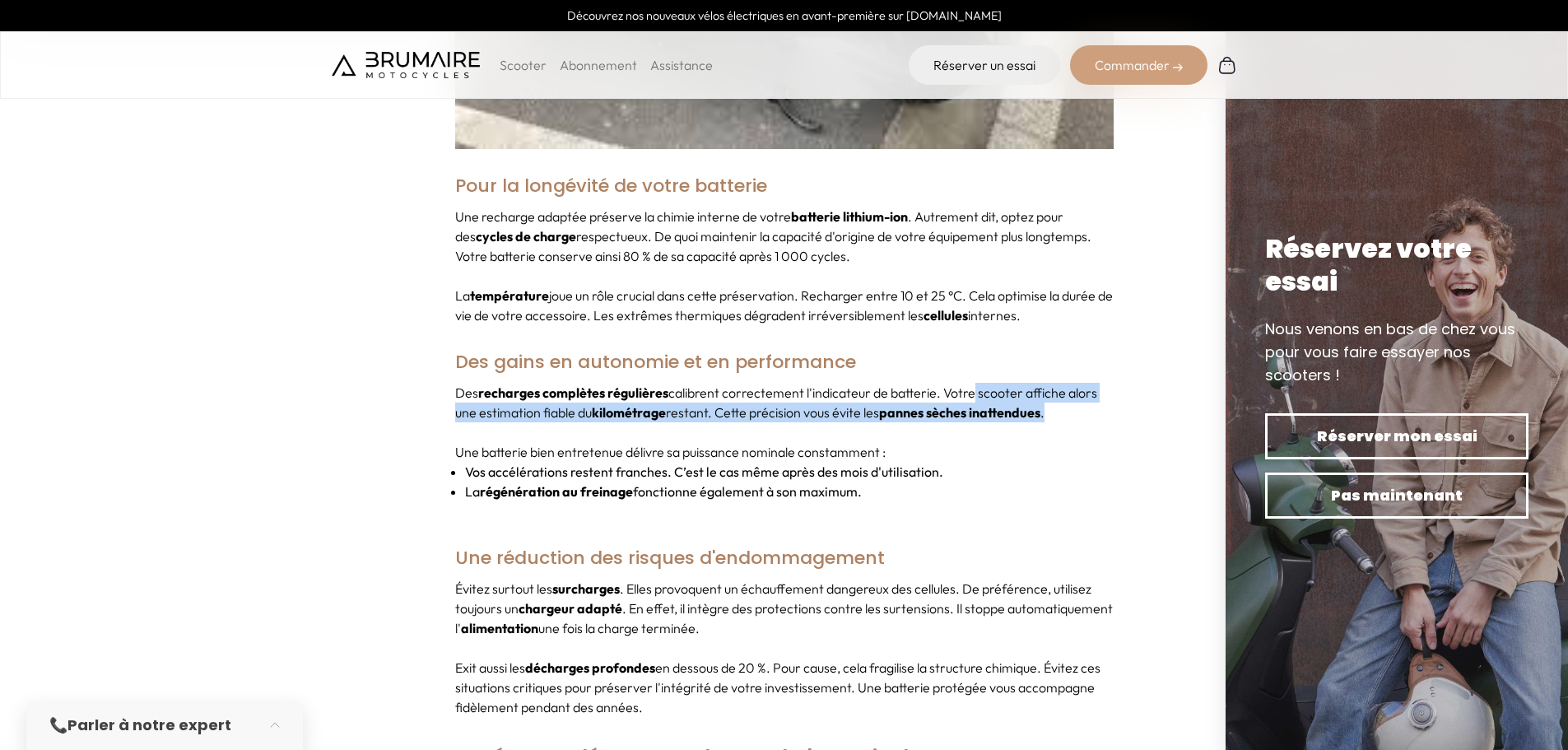
drag, startPoint x: 1102, startPoint y: 406, endPoint x: 983, endPoint y: 371, distance: 124.0
click at [979, 383] on div "Des recharges complètes régulières calibrent correctement l'indicateur de batte…" at bounding box center [784, 452] width 658 height 138
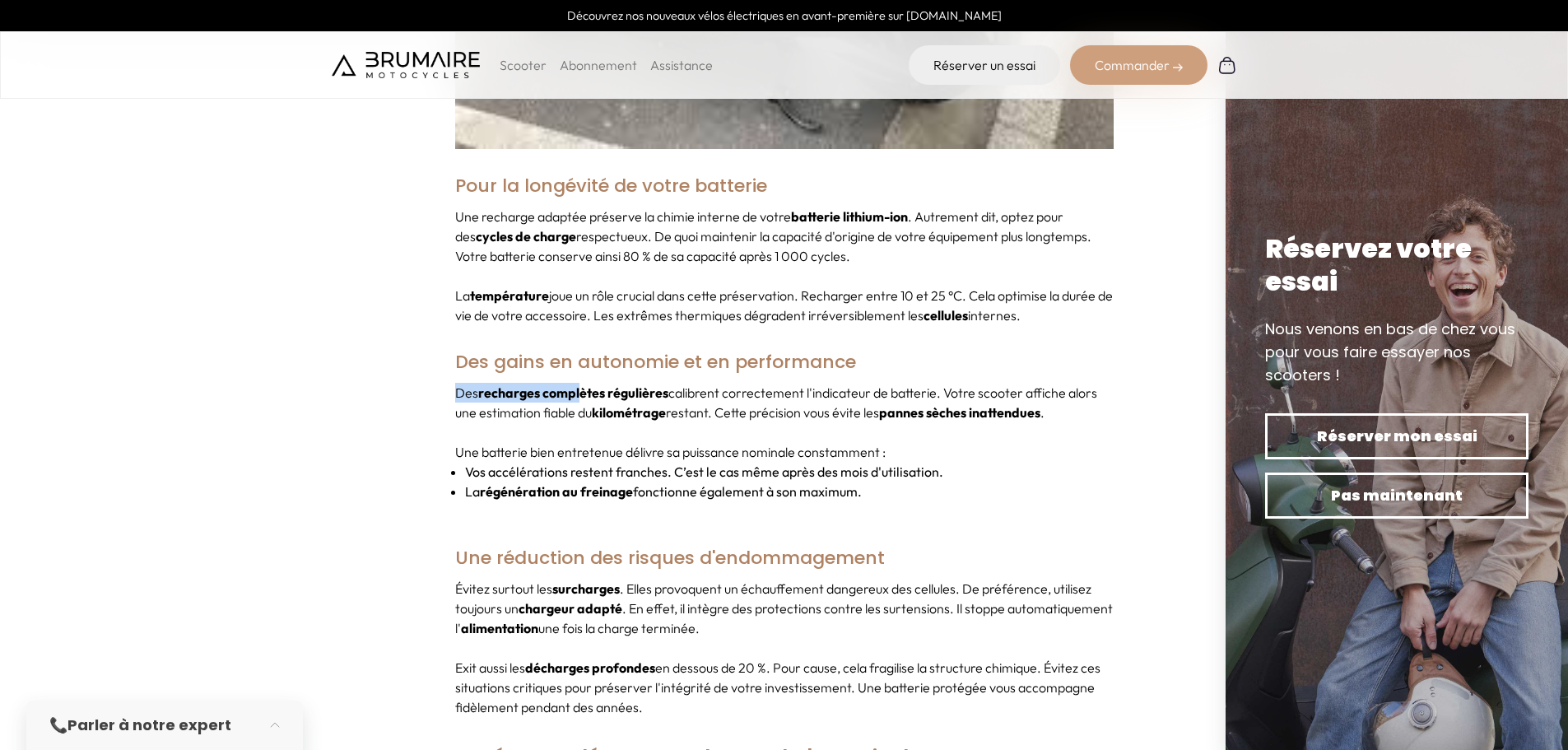
drag, startPoint x: 456, startPoint y: 368, endPoint x: 915, endPoint y: 381, distance: 459.2
click at [751, 393] on p "Des recharges complètes régulières calibrent correctement l'indicateur de batte…" at bounding box center [784, 403] width 658 height 39
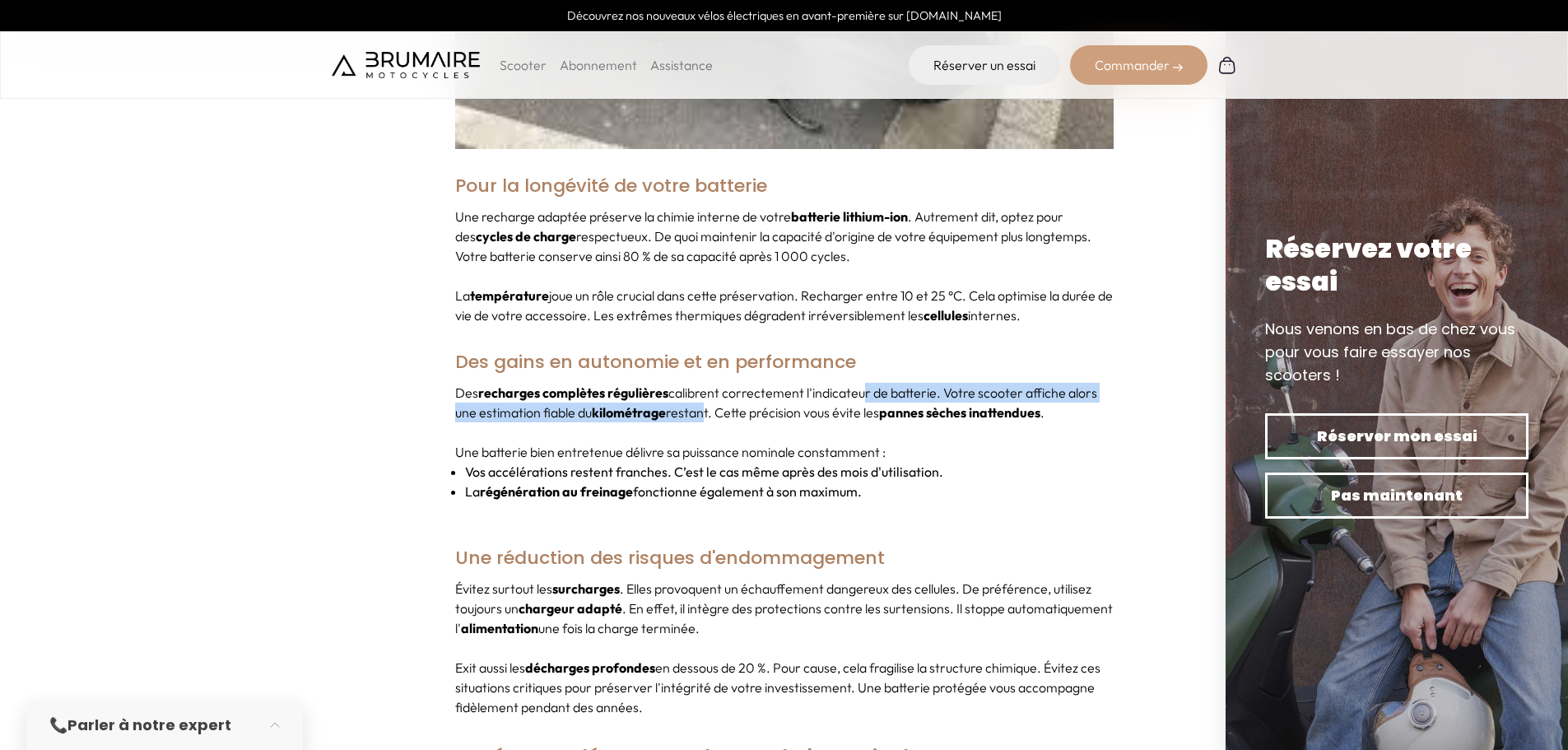
drag, startPoint x: 700, startPoint y: 387, endPoint x: 1009, endPoint y: 377, distance: 309.2
click at [960, 383] on p "Des recharges complètes régulières calibrent correctement l'indicateur de batte…" at bounding box center [784, 403] width 658 height 39
drag, startPoint x: 1121, startPoint y: 399, endPoint x: 590, endPoint y: 366, distance: 532.0
click at [920, 442] on p "Une batterie bien entretenue délivre sa puissance nominale constamment :" at bounding box center [784, 452] width 658 height 20
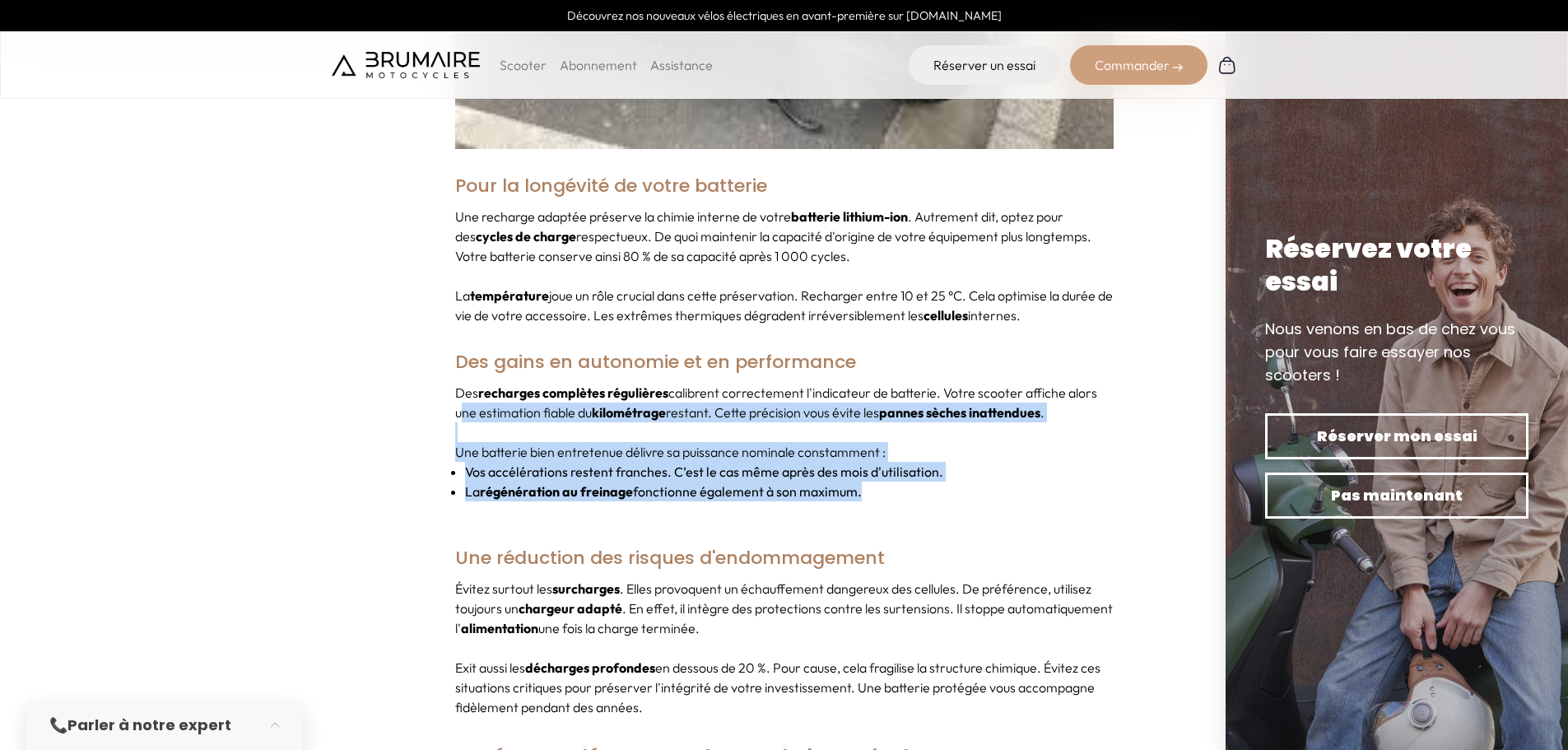
drag, startPoint x: 919, startPoint y: 495, endPoint x: 407, endPoint y: 394, distance: 521.9
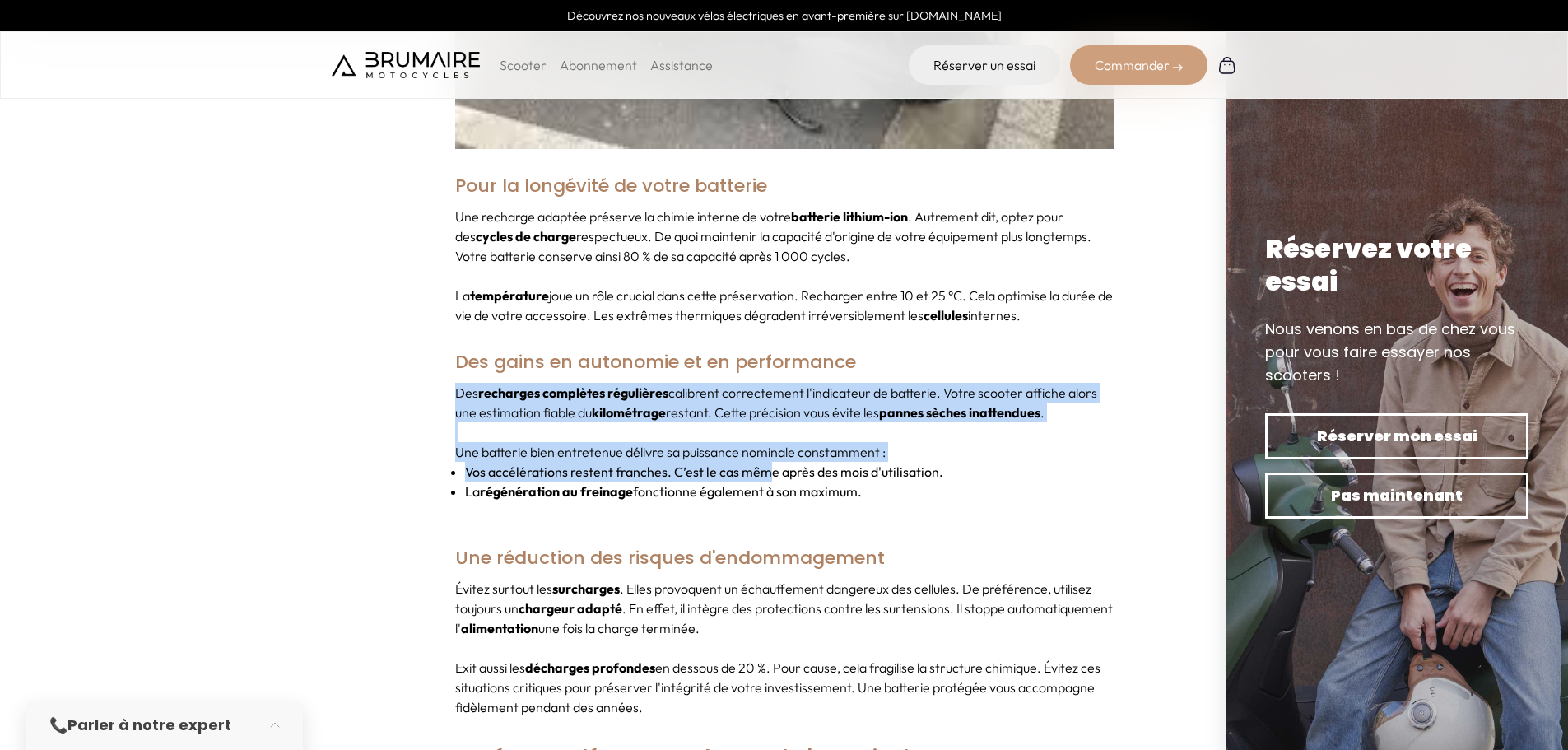
drag, startPoint x: 396, startPoint y: 363, endPoint x: 1050, endPoint y: 495, distance: 667.2
click at [931, 487] on div "Des recharges complètes régulières calibrent correctement l'indicateur de batte…" at bounding box center [784, 452] width 658 height 138
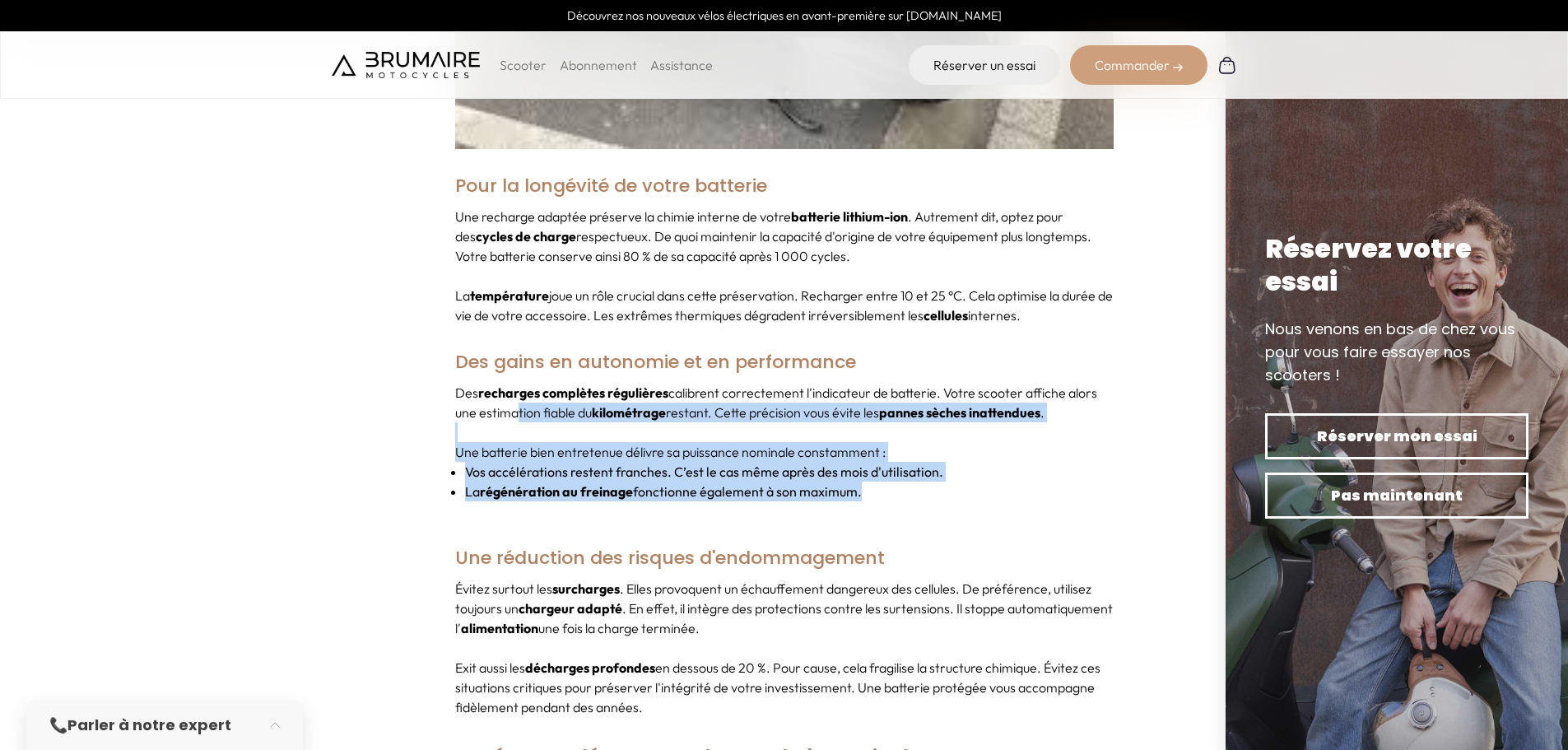
drag, startPoint x: 993, startPoint y: 488, endPoint x: 505, endPoint y: 393, distance: 497.2
click at [506, 393] on div "Des recharges complètes régulières calibrent correctement l'indicateur de batte…" at bounding box center [784, 452] width 658 height 138
click at [546, 442] on p "Une batterie bien entretenue délivre sa puissance nominale constamment :" at bounding box center [784, 452] width 658 height 20
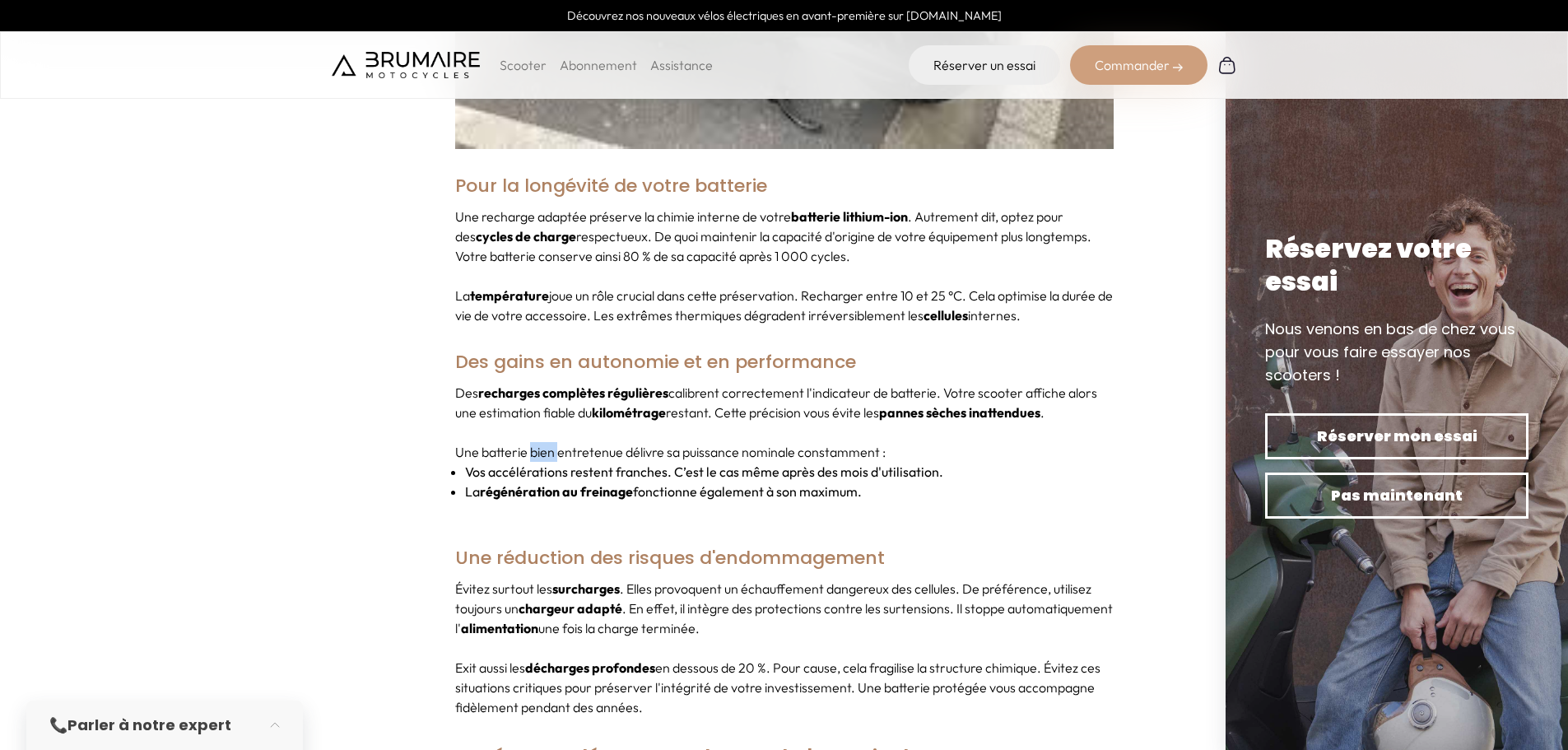
click at [546, 442] on p "Une batterie bien entretenue délivre sa puissance nominale constamment :" at bounding box center [784, 452] width 658 height 20
click at [566, 462] on li "Vos accélérations restent franches. C’est le cas même après des mois d'utilisat…" at bounding box center [789, 471] width 649 height 20
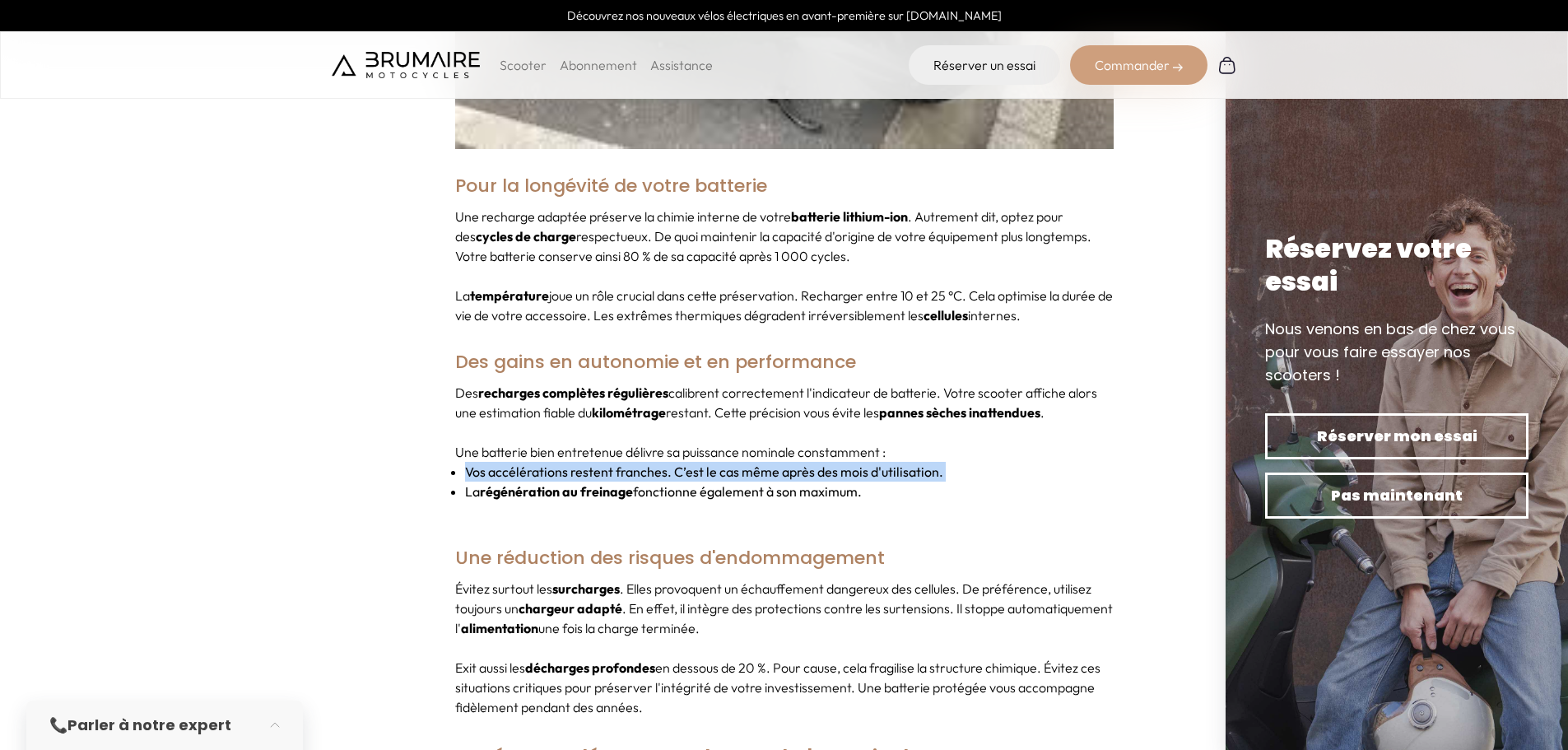
click at [679, 462] on li "Vos accélérations restent franches. C’est le cas même après des mois d'utilisat…" at bounding box center [789, 471] width 649 height 20
click at [1005, 482] on li "La régénération au freinage fonctionne également à son maximum." at bounding box center [789, 491] width 649 height 20
drag, startPoint x: 922, startPoint y: 476, endPoint x: 652, endPoint y: 453, distance: 271.0
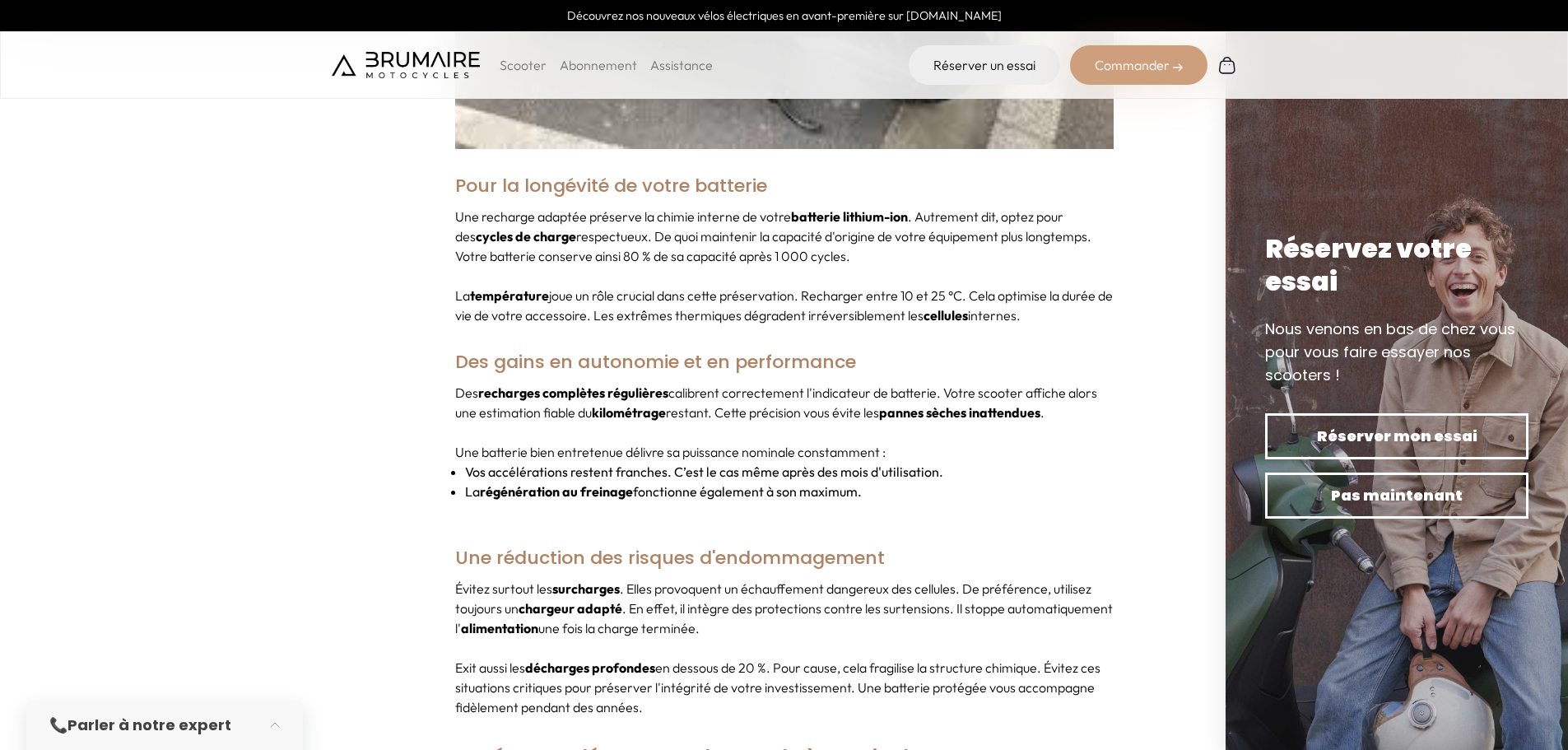
click at [652, 462] on ul "Vos accélérations restent franches. C’est le cas même après des mois d'utilisat…" at bounding box center [784, 482] width 658 height 39
drag, startPoint x: 521, startPoint y: 437, endPoint x: 837, endPoint y: 451, distance: 316.3
click at [757, 447] on div "Des recharges complètes régulières calibrent correctement l'indicateur de batte…" at bounding box center [784, 452] width 658 height 138
click at [793, 482] on li "La régénération au freinage fonctionne également à son maximum." at bounding box center [789, 491] width 649 height 20
click at [737, 482] on li "La régénération au freinage fonctionne également à son maximum." at bounding box center [789, 491] width 649 height 20
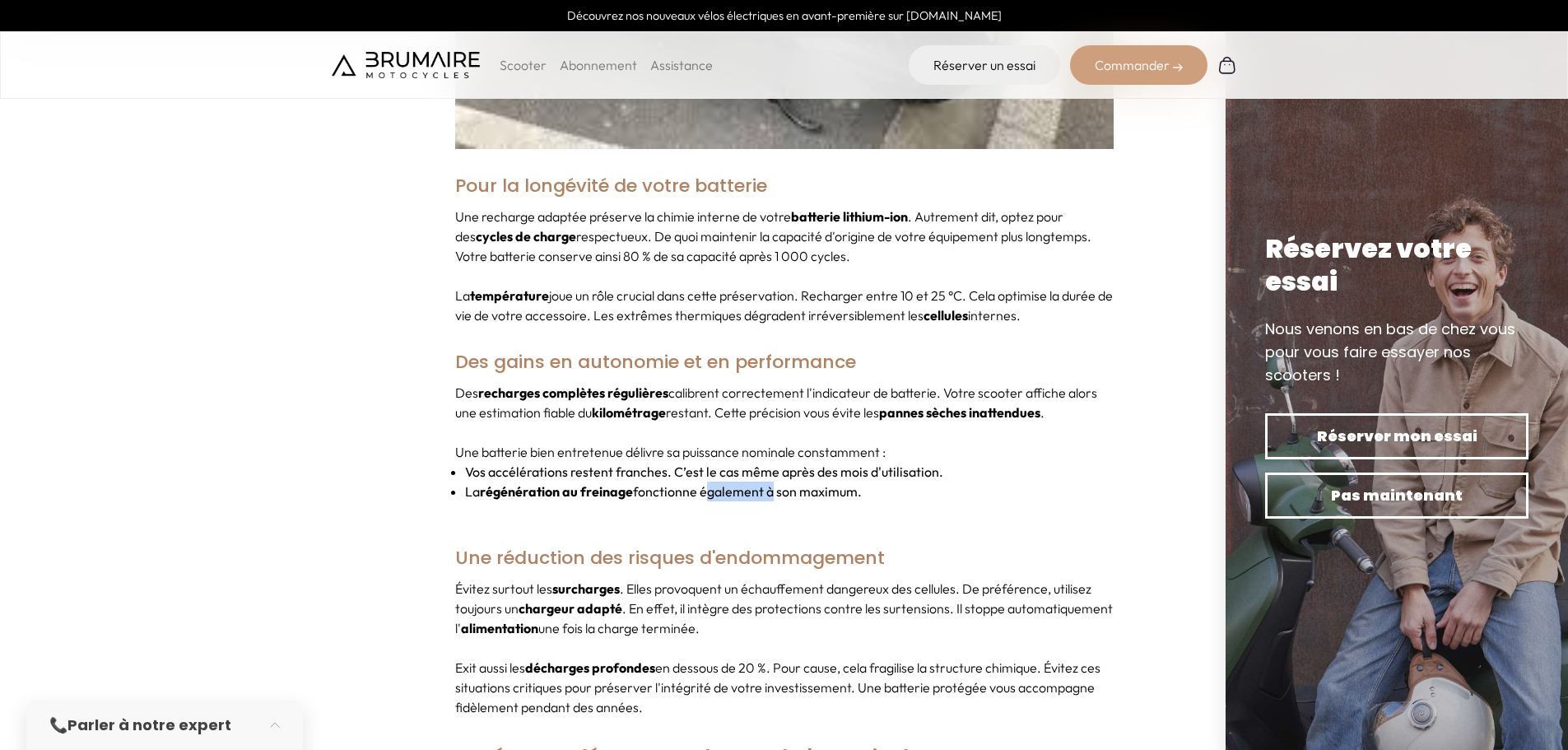
click at [737, 482] on li "La régénération au freinage fonctionne également à son maximum." at bounding box center [789, 491] width 649 height 20
click at [655, 462] on li "Vos accélérations restent franches. C’est le cas même après des mois d'utilisat…" at bounding box center [789, 471] width 649 height 20
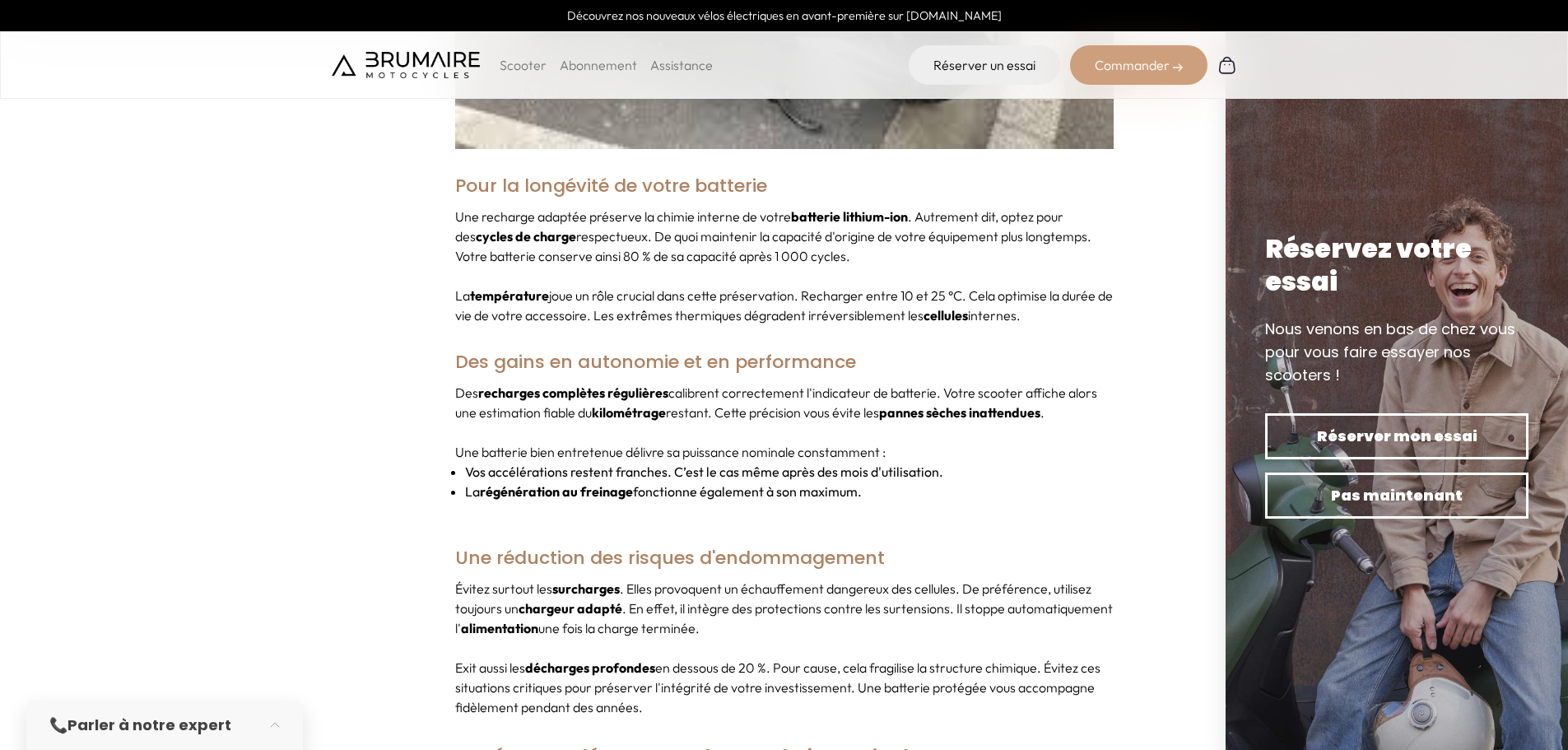
click at [655, 482] on li "La régénération au freinage fonctionne également à son maximum." at bounding box center [789, 491] width 649 height 20
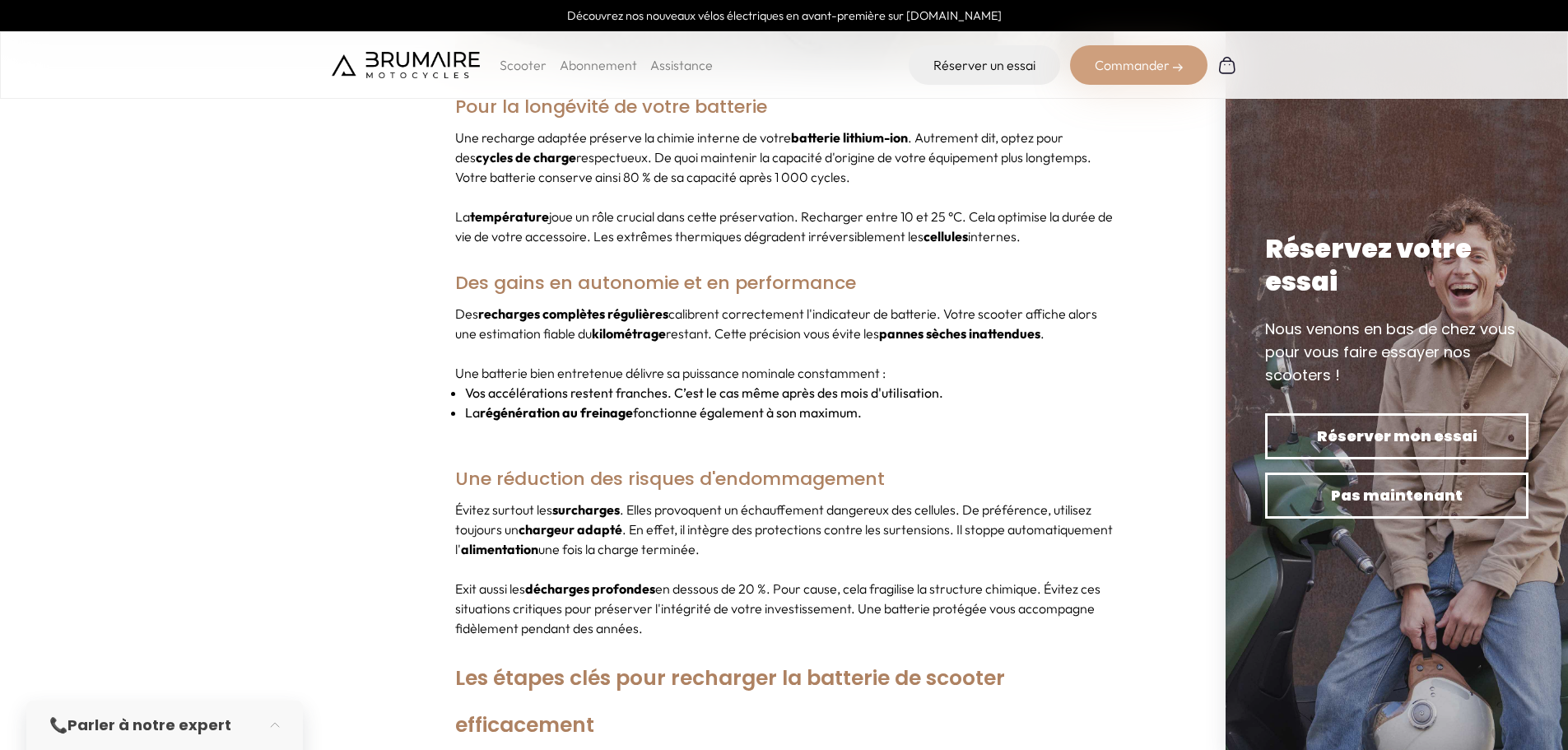
scroll to position [1564, 0]
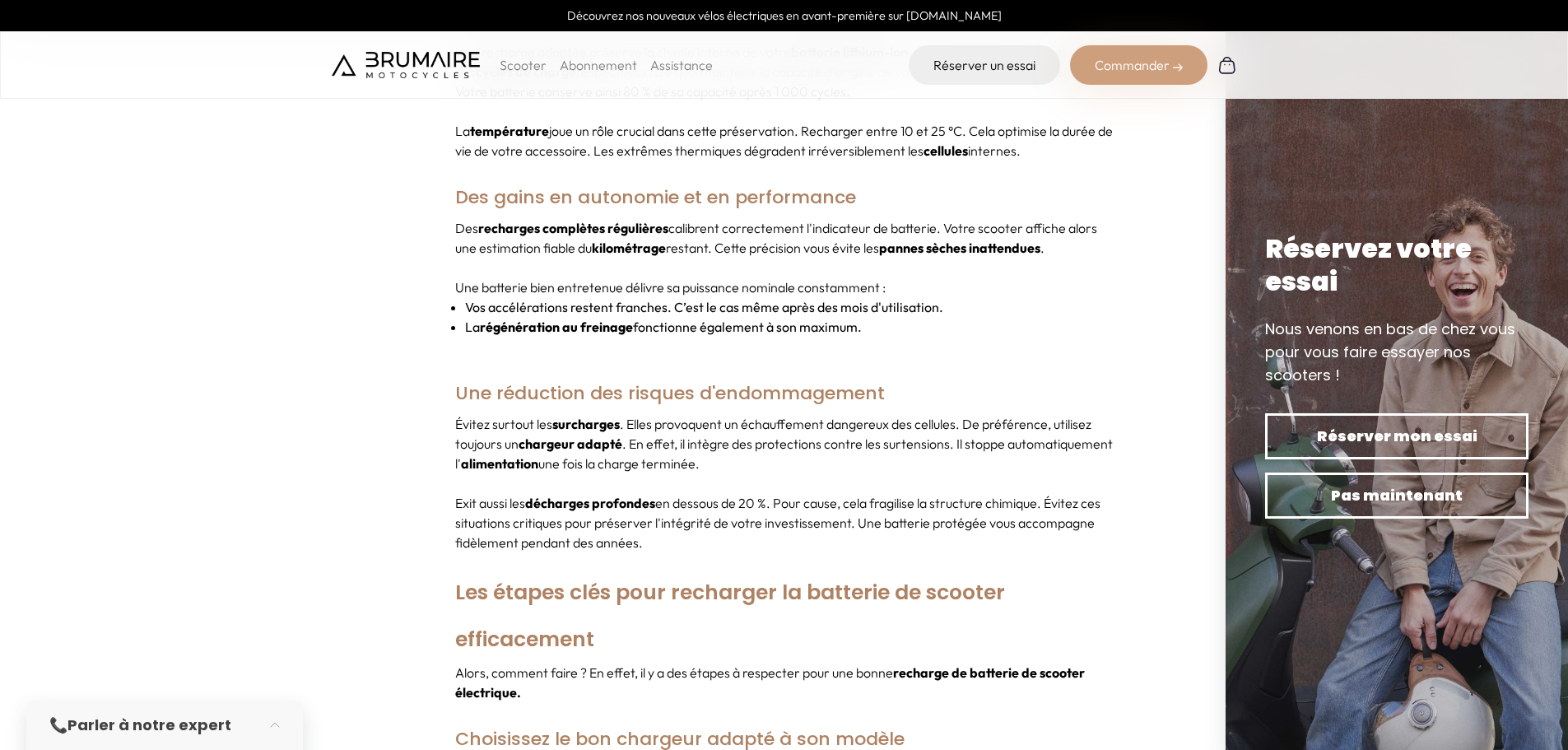
drag, startPoint x: 784, startPoint y: 447, endPoint x: 437, endPoint y: 348, distance: 360.8
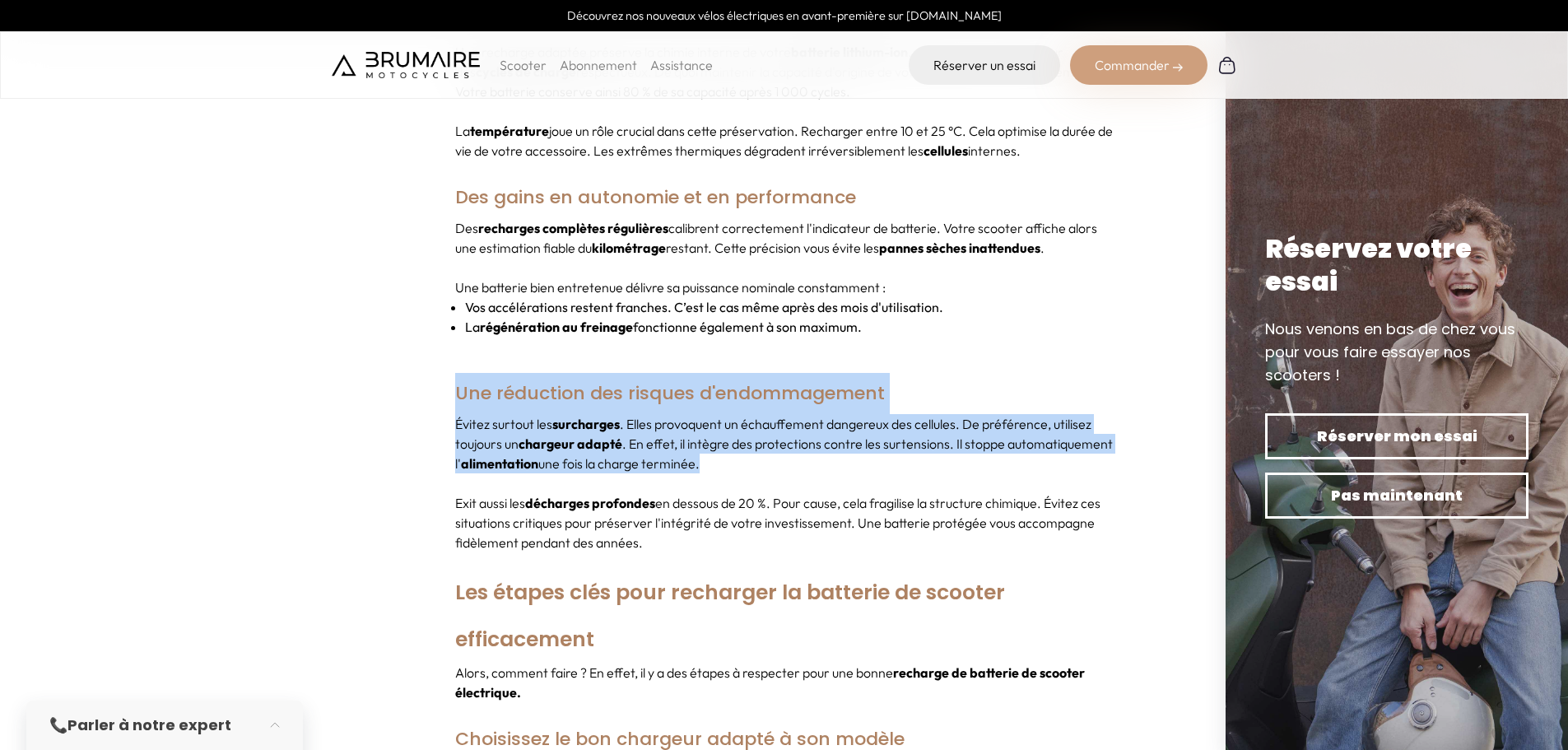
drag, startPoint x: 421, startPoint y: 350, endPoint x: 796, endPoint y: 451, distance: 388.4
click at [708, 451] on p "Évitez surtout les surcharges . Elles provoquent un échauffement dangereux des …" at bounding box center [784, 443] width 658 height 59
drag, startPoint x: 748, startPoint y: 453, endPoint x: 602, endPoint y: 393, distance: 157.8
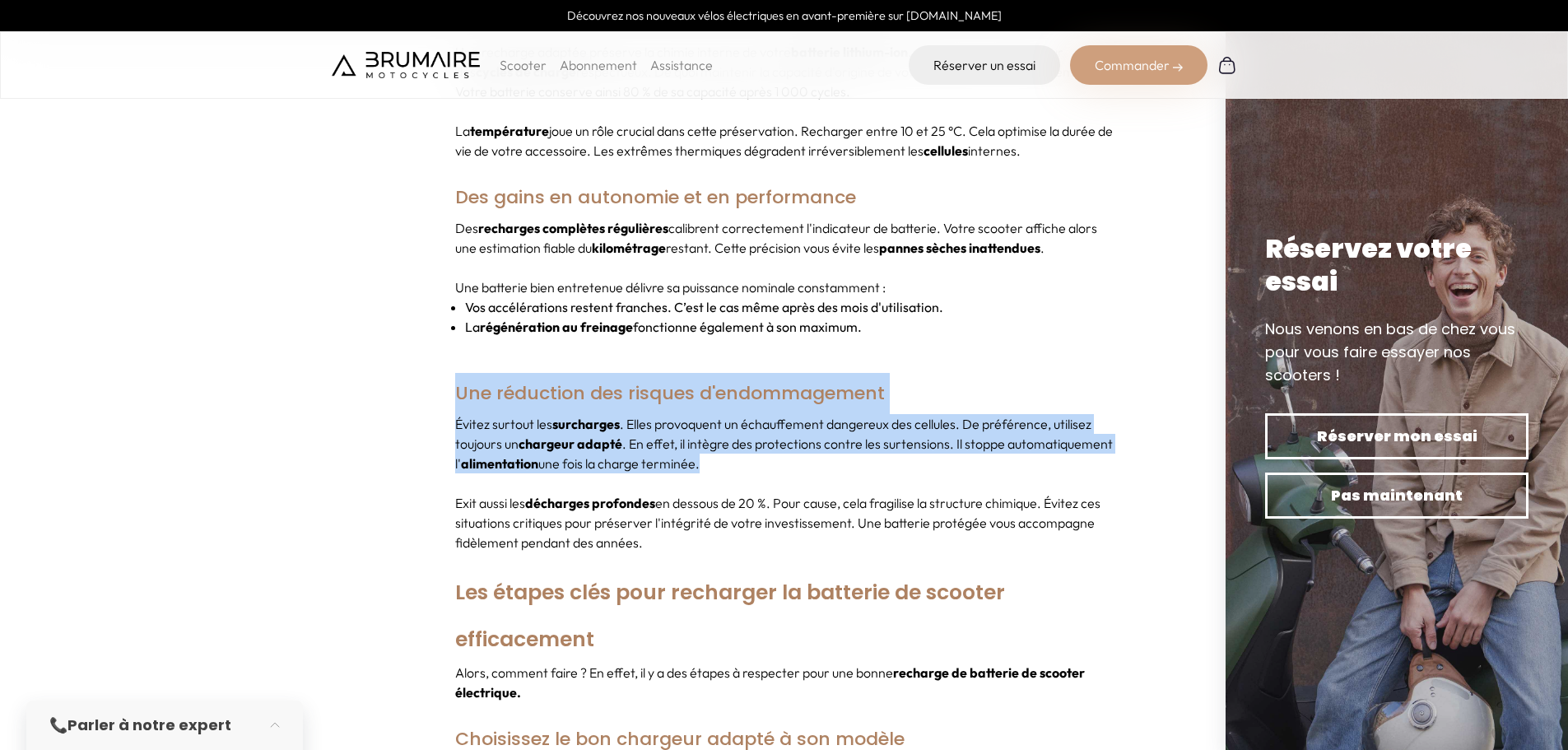
click at [868, 429] on p "Évitez surtout les surcharges . Elles provoquent un échauffement dangereux des …" at bounding box center [784, 443] width 658 height 59
drag, startPoint x: 1013, startPoint y: 447, endPoint x: 583, endPoint y: 431, distance: 430.3
click at [583, 431] on p "Évitez surtout les surcharges . Elles provoquent un échauffement dangereux des …" at bounding box center [784, 443] width 658 height 59
click at [627, 432] on p "Évitez surtout les surcharges . Elles provoquent un échauffement dangereux des …" at bounding box center [784, 443] width 658 height 59
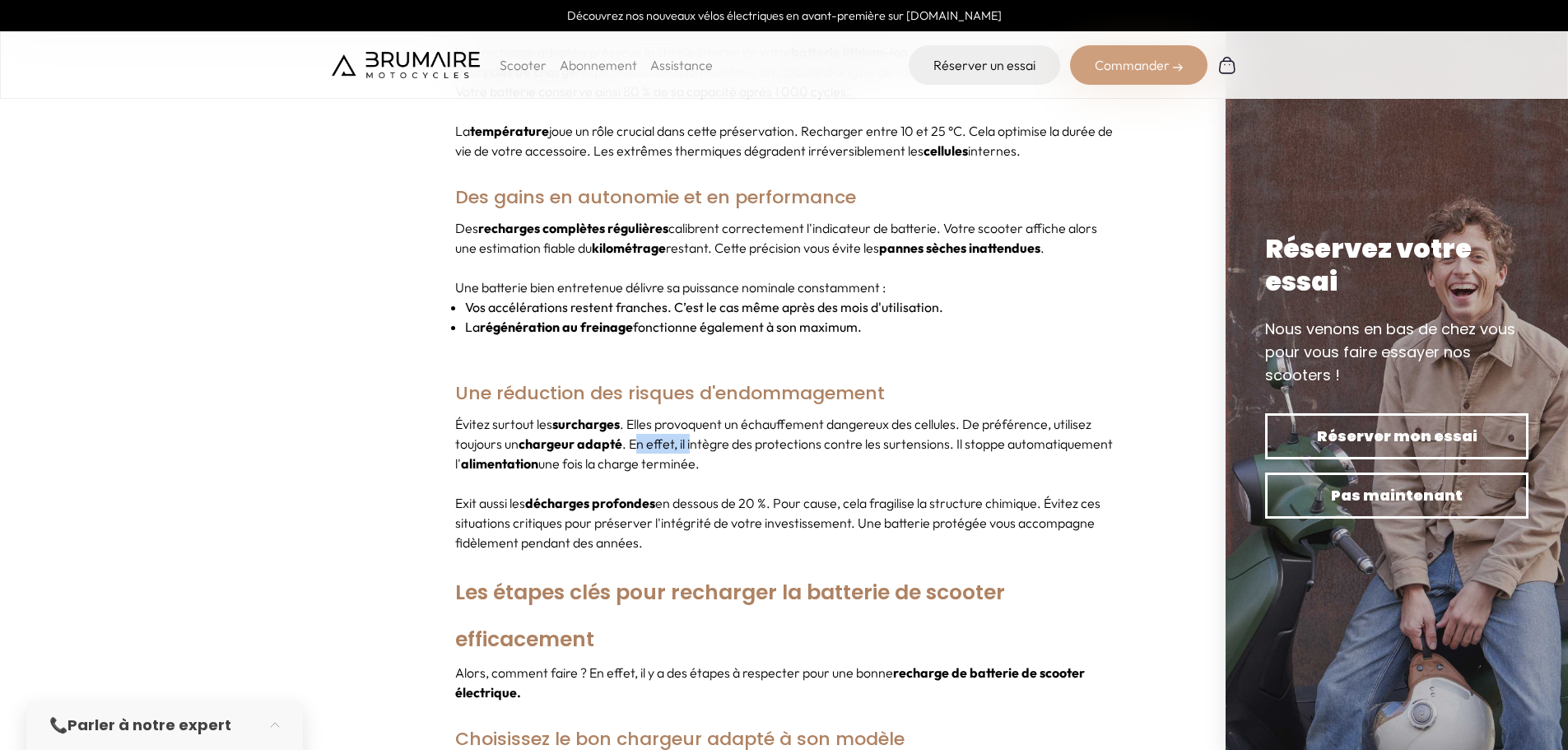
click at [774, 432] on p "Évitez surtout les surcharges . Elles provoquent un échauffement dangereux des …" at bounding box center [784, 443] width 658 height 59
drag, startPoint x: 685, startPoint y: 528, endPoint x: 456, endPoint y: 482, distance: 233.6
click at [456, 493] on p "Exit aussi les décharges profondes en dessous de 20 %. Pour cause, cela fragili…" at bounding box center [784, 522] width 658 height 59
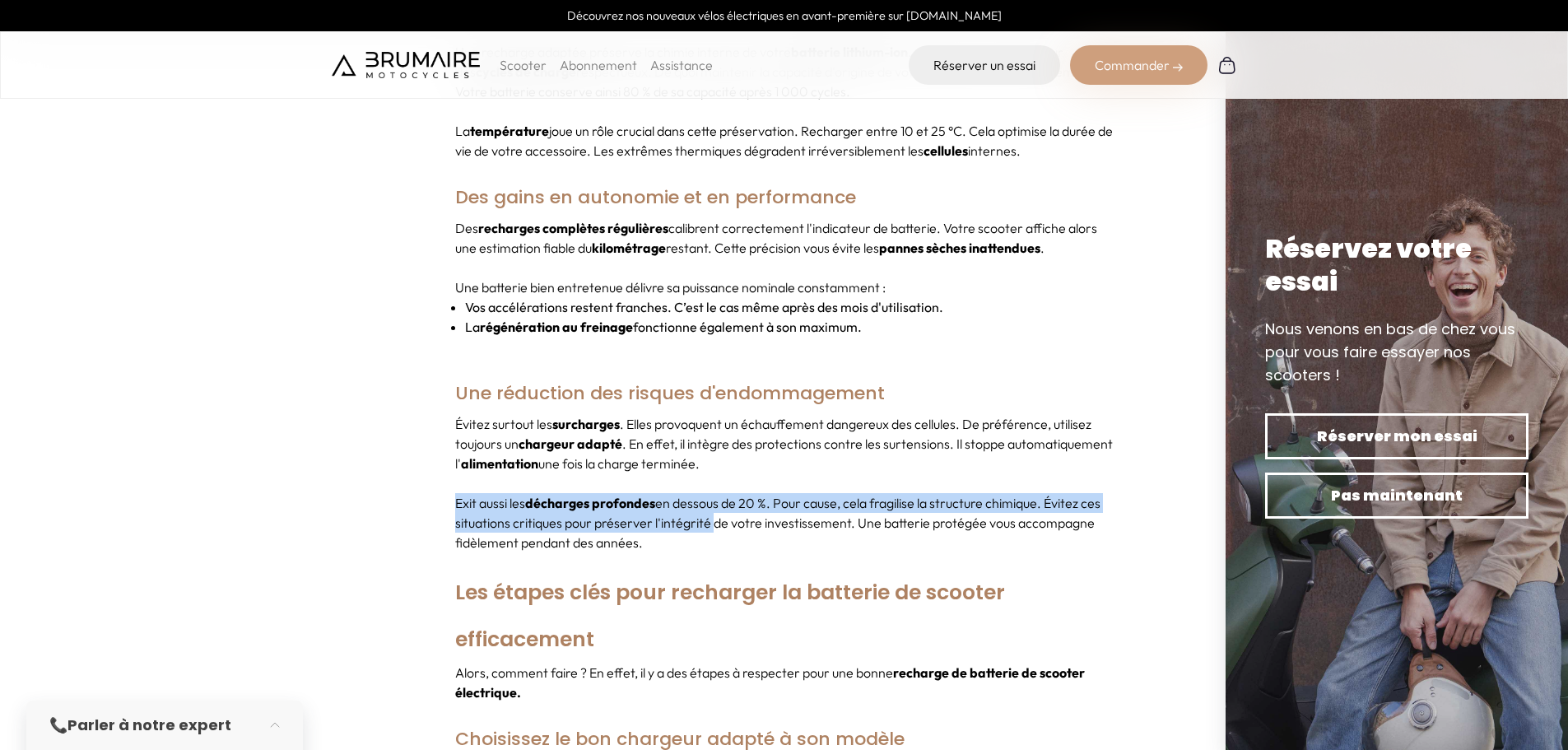
drag, startPoint x: 428, startPoint y: 477, endPoint x: 744, endPoint y: 519, distance: 318.8
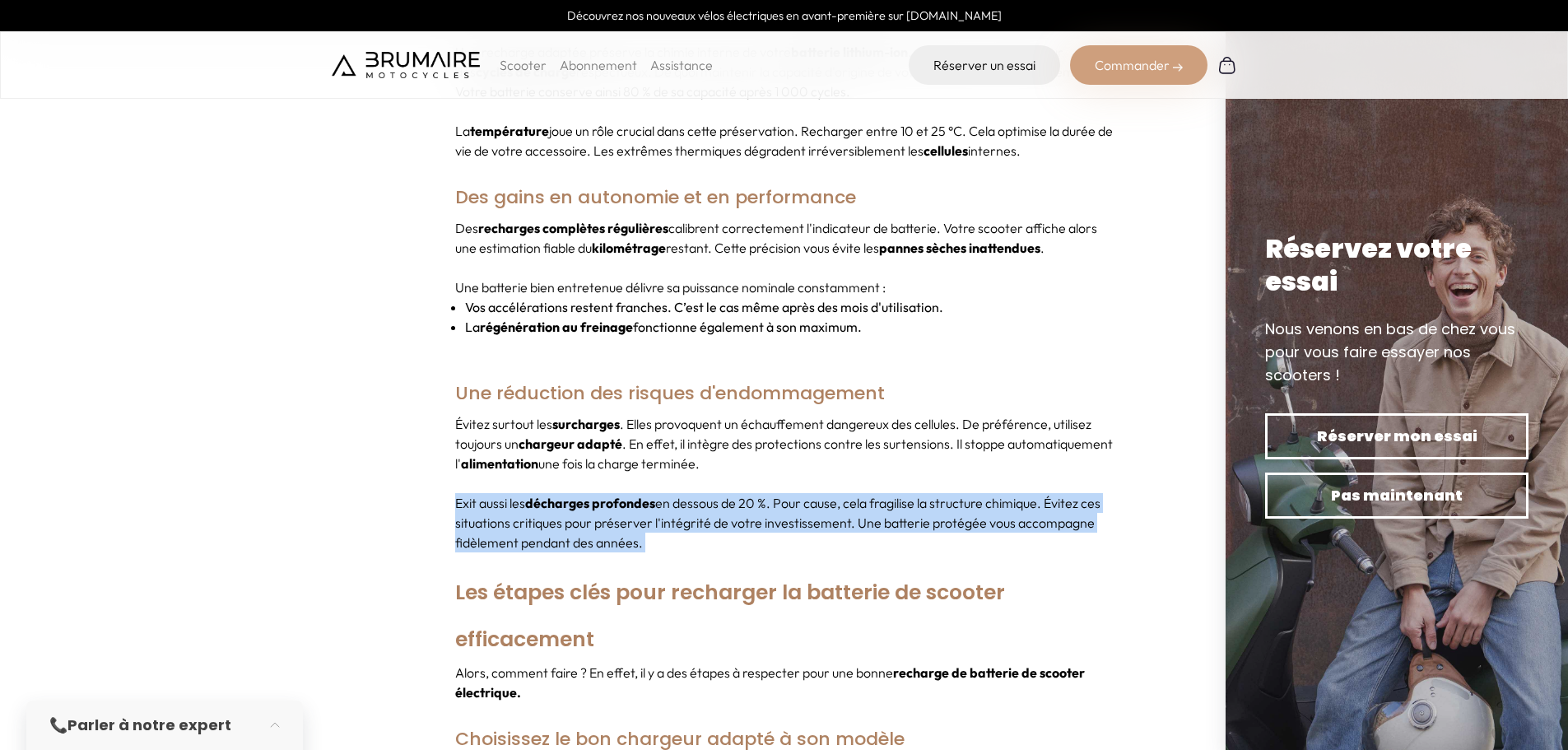
drag, startPoint x: 744, startPoint y: 528, endPoint x: 775, endPoint y: 482, distance: 55.5
click at [775, 493] on p "Exit aussi les décharges profondes en dessous de 20 %. Pour cause, cela fragili…" at bounding box center [784, 522] width 658 height 59
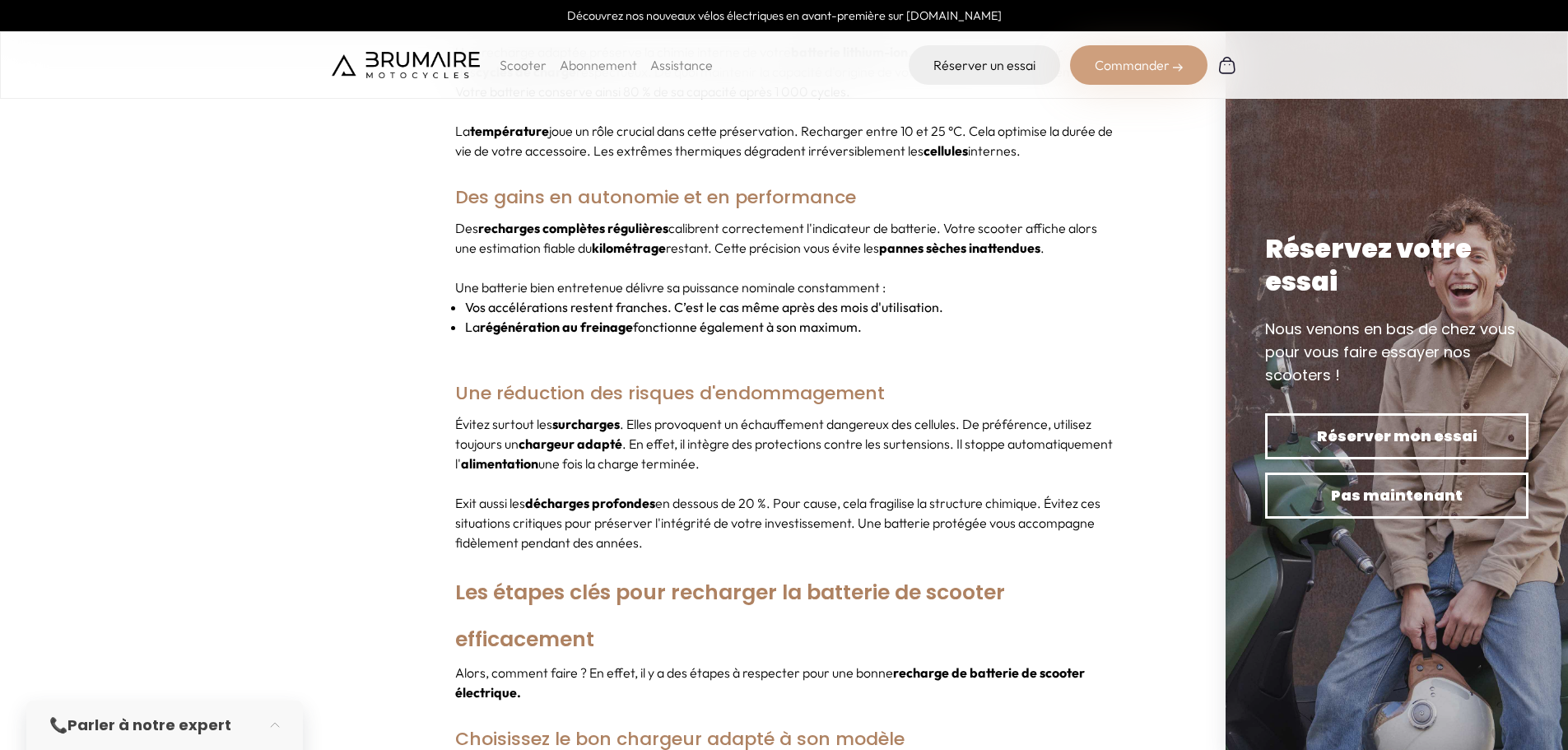
click at [763, 465] on div "Évitez surtout les surcharges . Elles provoquent un échauffement dangereux des …" at bounding box center [784, 483] width 658 height 138
drag
click at [849, 514] on div "Évitez surtout les surcharges . Elles provoquent un échauffement dangereux des …" at bounding box center [784, 483] width 658 height 138
click at [848, 522] on p "Exit aussi les décharges profondes en dessous de 20 %. Pour cause, cela fragili…" at bounding box center [784, 522] width 658 height 59
click at [975, 493] on p "Exit aussi les décharges profondes en dessous de 20 %. Pour cause, cela fragili…" at bounding box center [784, 522] width 658 height 59
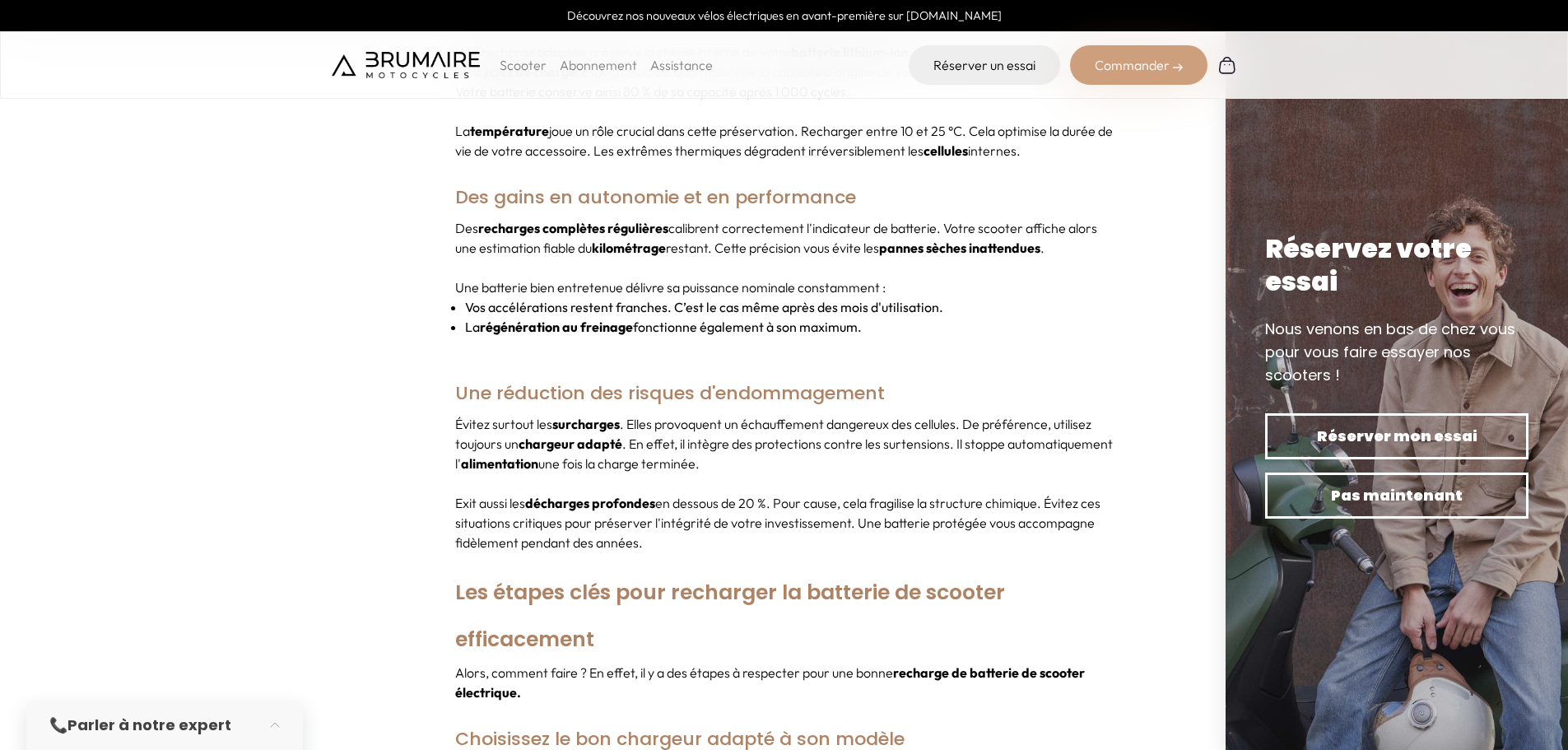
click at [698, 495] on div "Évitez surtout les surcharges . Elles provoquent un échauffement dangereux des …" at bounding box center [784, 483] width 658 height 138
click at [846, 525] on p "Exit aussi les décharges profondes en dessous de 20 %. Pour cause, cela fragili…" at bounding box center [784, 522] width 658 height 59
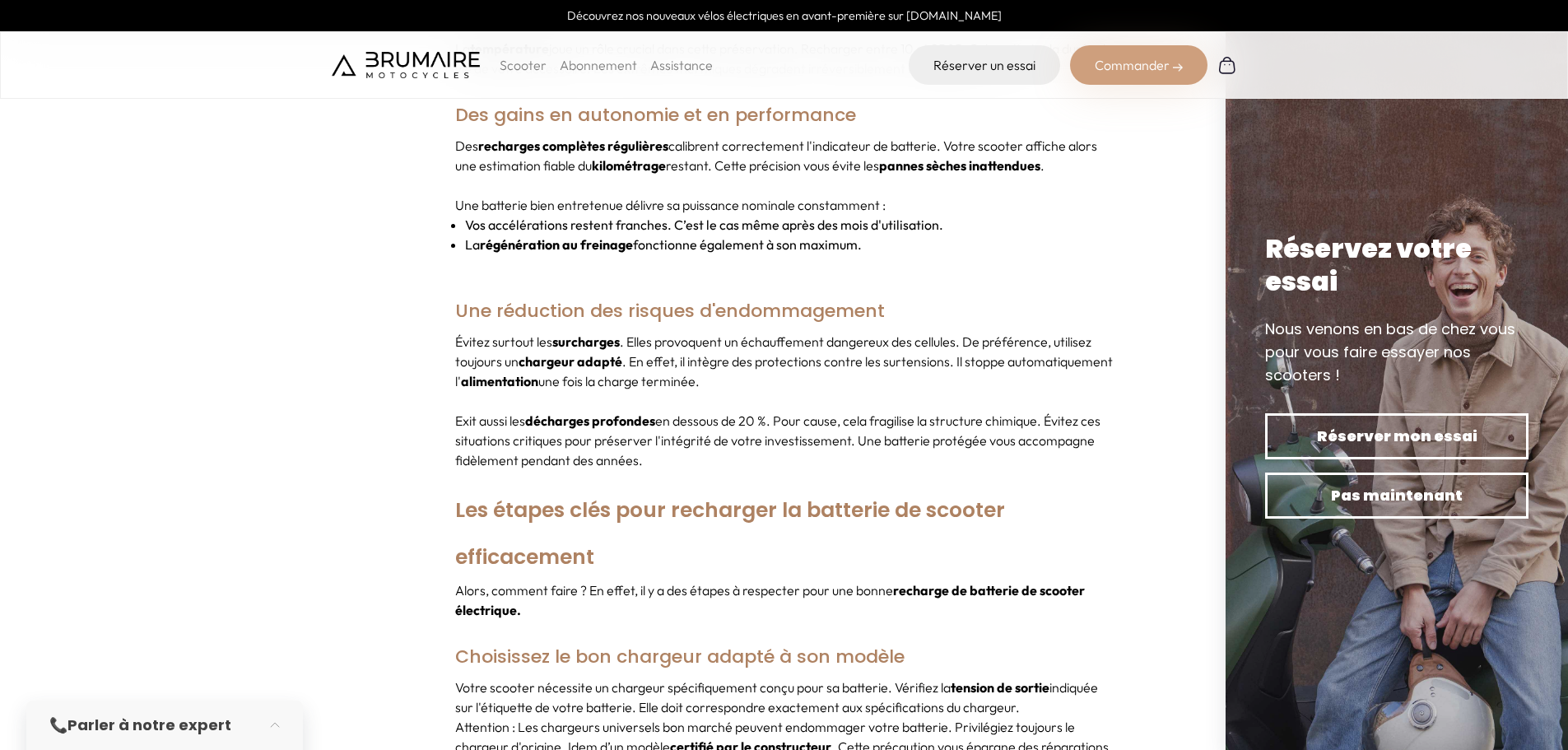
scroll to position [1729, 0]
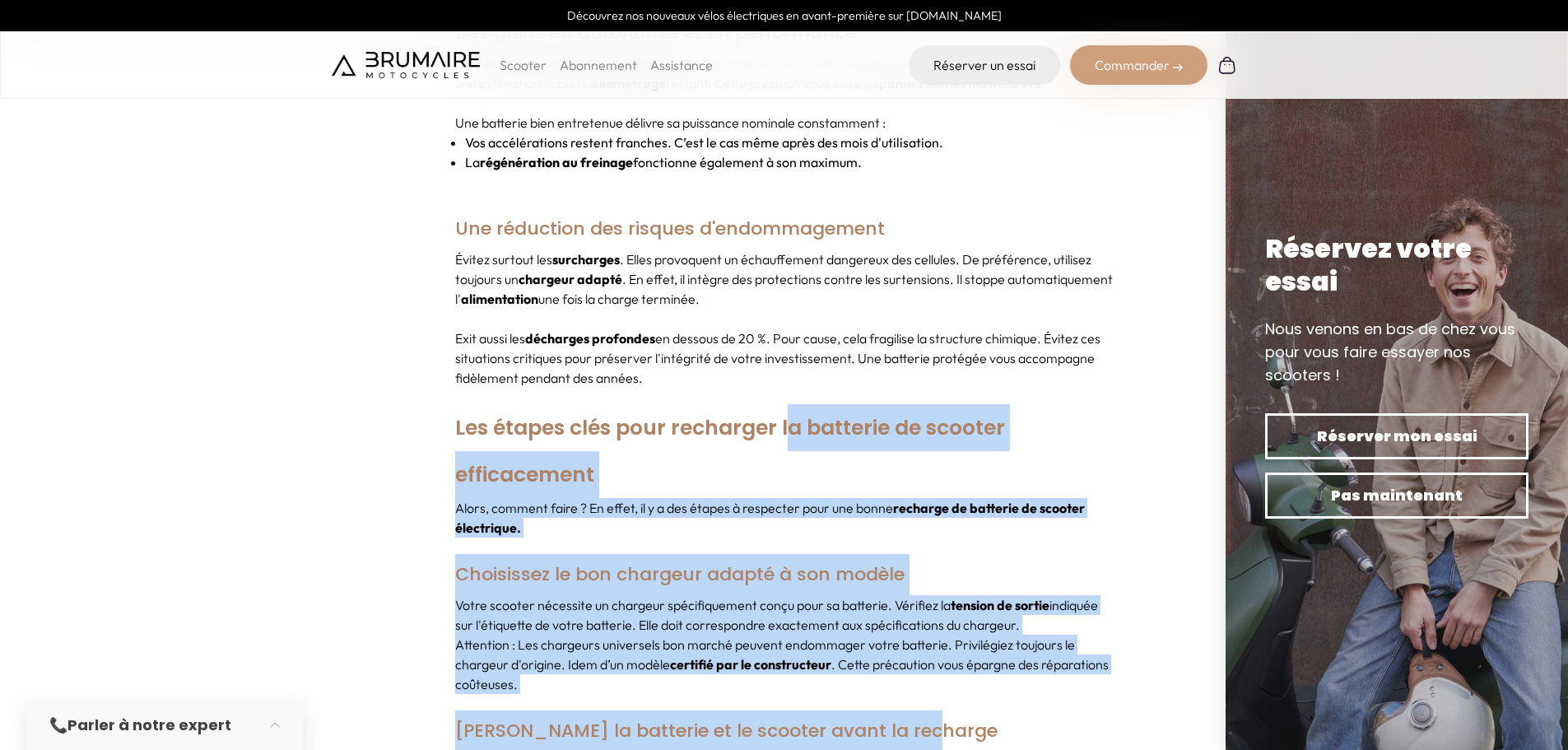
click at [836, 668] on p "Attention : Les chargeurs universels bon marché peuvent endommager votre batter…" at bounding box center [784, 664] width 658 height 59
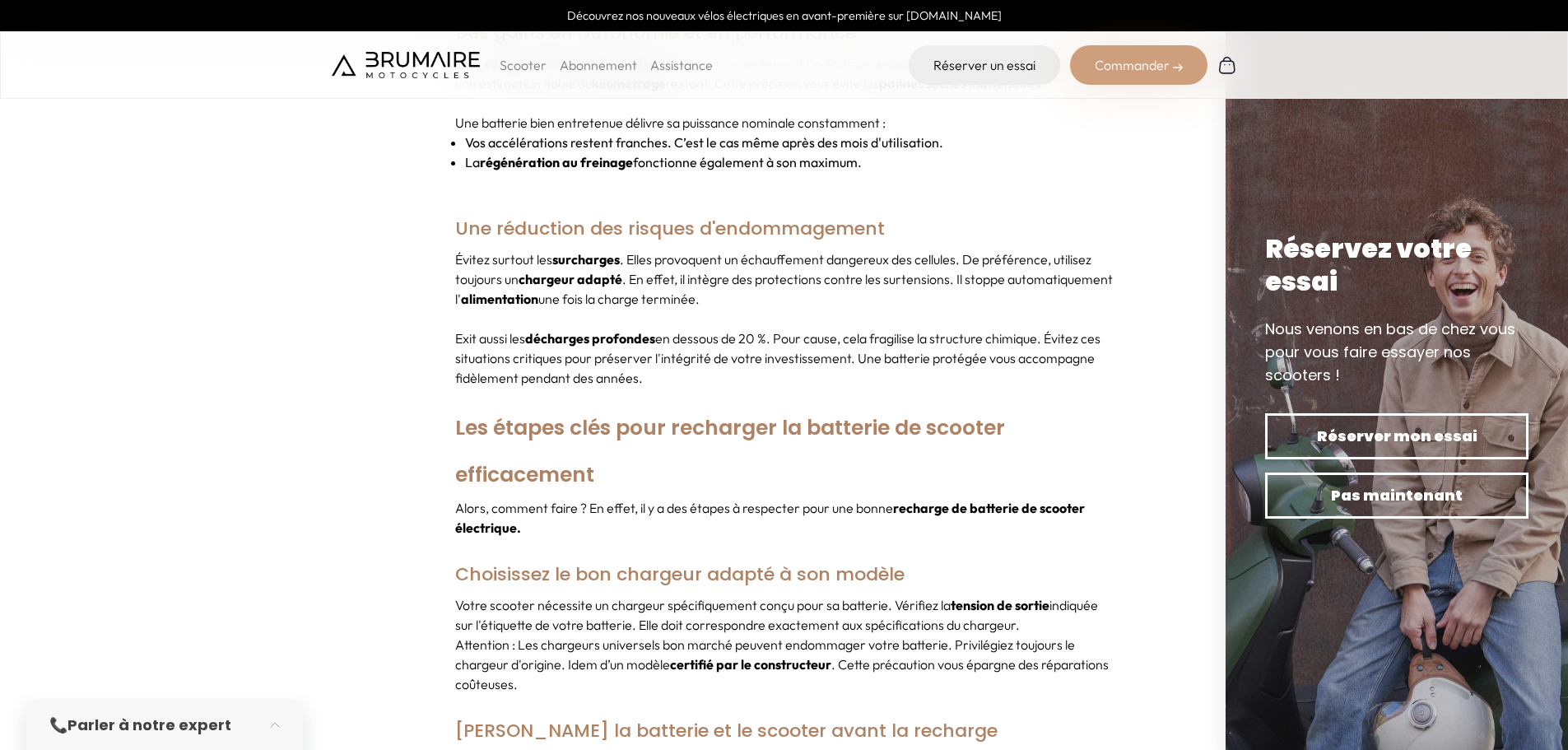
scroll to position [2058, 0]
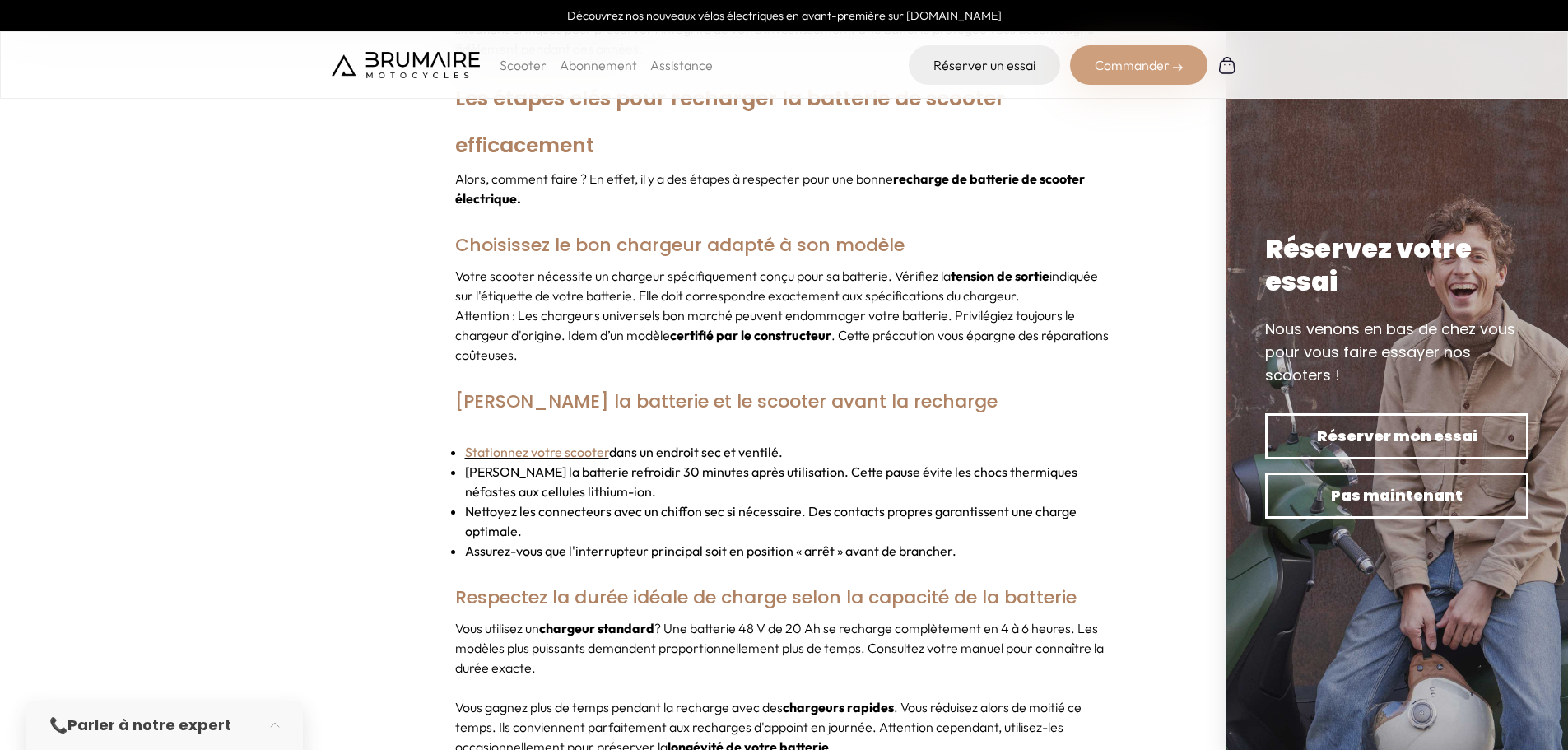
click at [763, 462] on li "[PERSON_NAME] la batterie refroidir 30 minutes après utilisation. Cette pause é…" at bounding box center [789, 482] width 649 height 39
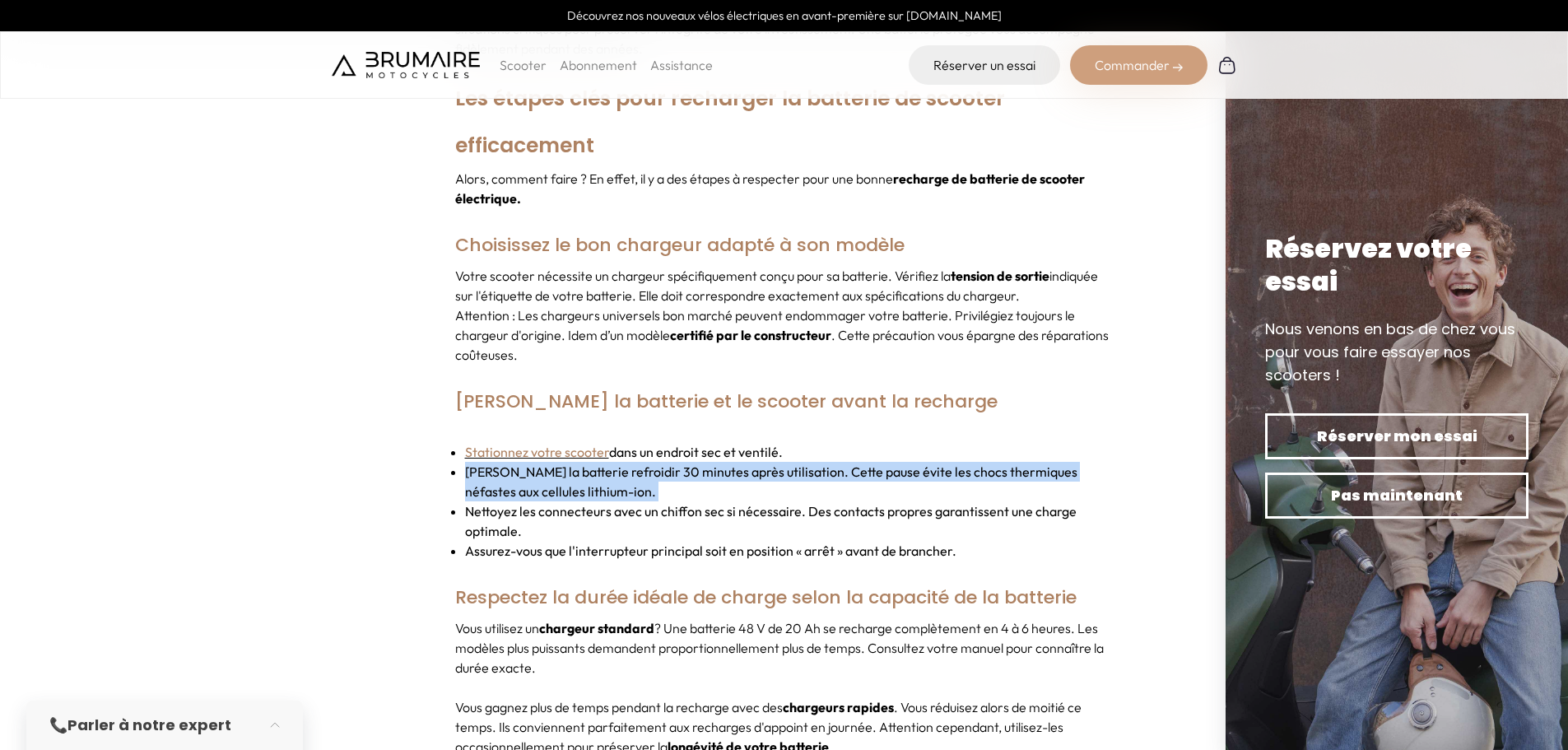
click at [763, 462] on li "[PERSON_NAME] la batterie refroidir 30 minutes après utilisation. Cette pause é…" at bounding box center [789, 482] width 649 height 39
click at [755, 472] on li "[PERSON_NAME] la batterie refroidir 30 minutes après utilisation. Cette pause é…" at bounding box center [789, 482] width 649 height 39
click at [824, 442] on ul "Stationnez votre scooter dans un endroit sec et ventilé. Laissez la batterie re…" at bounding box center [784, 501] width 658 height 118
click at [781, 462] on li "[PERSON_NAME] la batterie refroidir 30 minutes après utilisation. Cette pause é…" at bounding box center [789, 482] width 649 height 39
click at [805, 470] on li "[PERSON_NAME] la batterie refroidir 30 minutes après utilisation. Cette pause é…" at bounding box center [789, 482] width 649 height 39
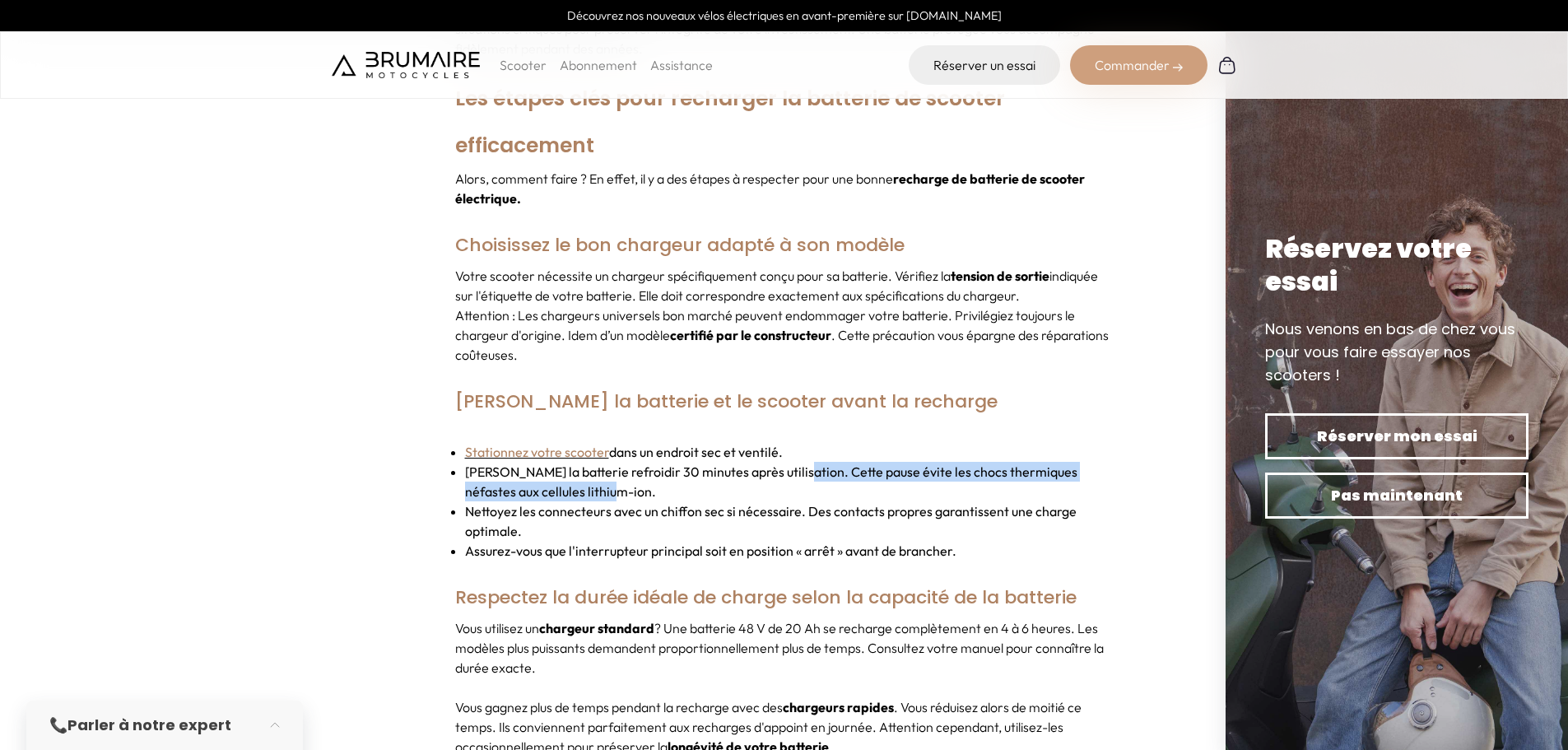
click at [811, 471] on li "[PERSON_NAME] la batterie refroidir 30 minutes après utilisation. Cette pause é…" at bounding box center [789, 482] width 649 height 39
click at [779, 462] on li "[PERSON_NAME] la batterie refroidir 30 minutes après utilisation. Cette pause é…" at bounding box center [789, 482] width 649 height 39
click at [639, 471] on li "[PERSON_NAME] la batterie refroidir 30 minutes après utilisation. Cette pause é…" at bounding box center [789, 482] width 649 height 39
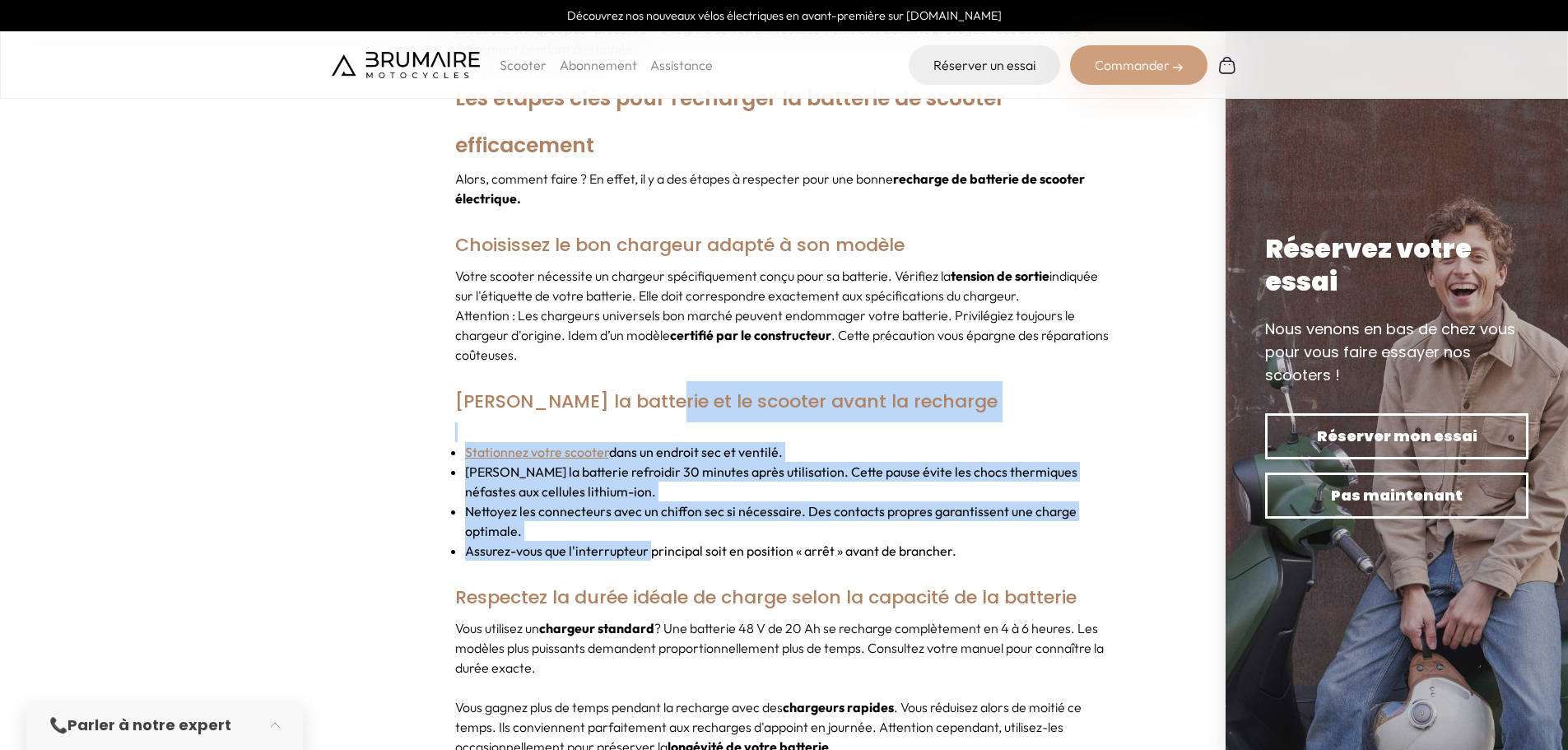
click at [728, 442] on li "Stationnez votre scooter dans un endroit sec et ventilé." at bounding box center [789, 452] width 649 height 20
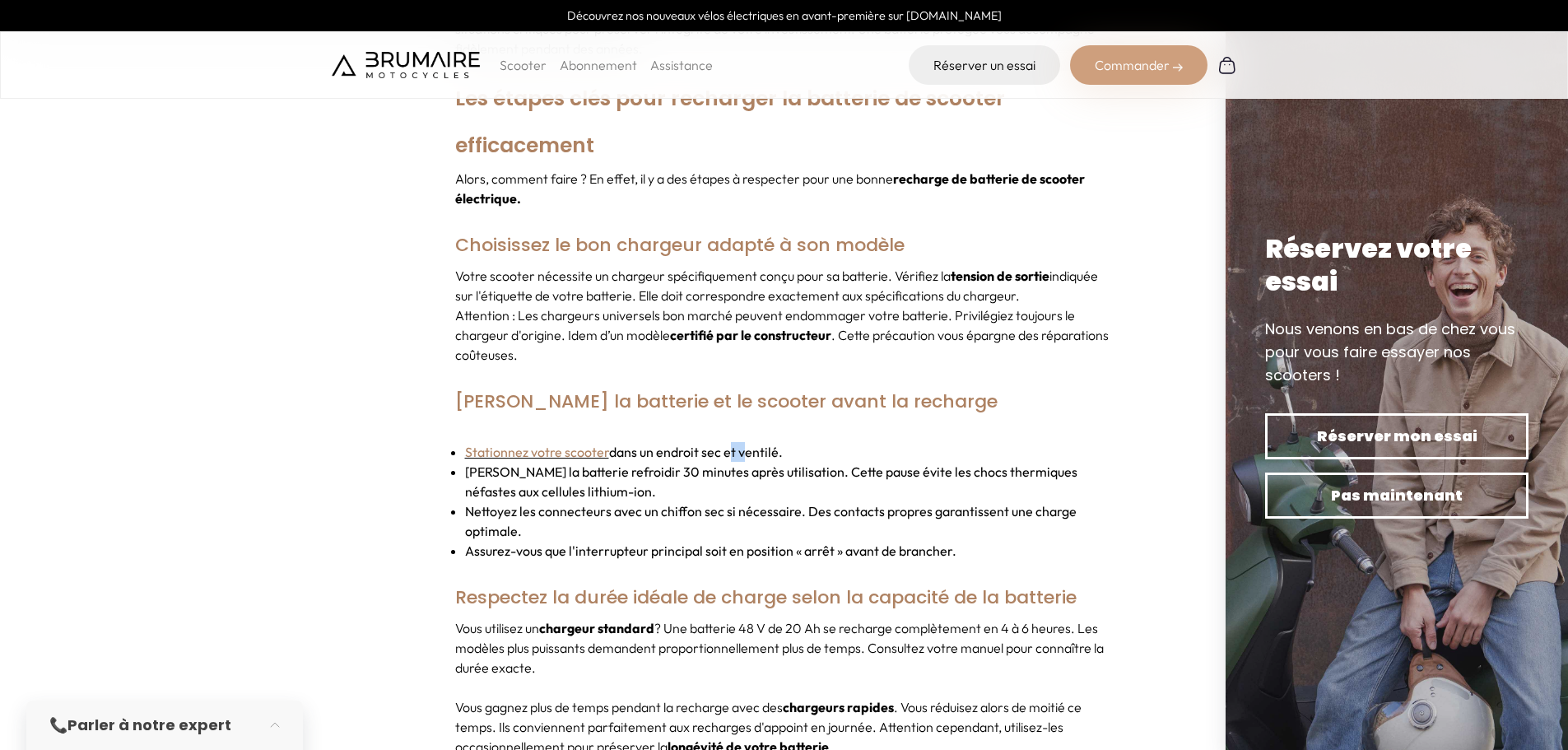
click at [728, 442] on li "Stationnez votre scooter dans un endroit sec et ventilé." at bounding box center [789, 452] width 649 height 20
click at [682, 463] on li "[PERSON_NAME] la batterie refroidir 30 minutes après utilisation. Cette pause é…" at bounding box center [789, 482] width 649 height 39
click at [799, 462] on li "[PERSON_NAME] la batterie refroidir 30 minutes après utilisation. Cette pause é…" at bounding box center [789, 482] width 649 height 39
click at [829, 501] on li "Nettoyez les connecteurs avec un chiffon sec si nécessaire. Des contacts propre…" at bounding box center [789, 521] width 649 height 39
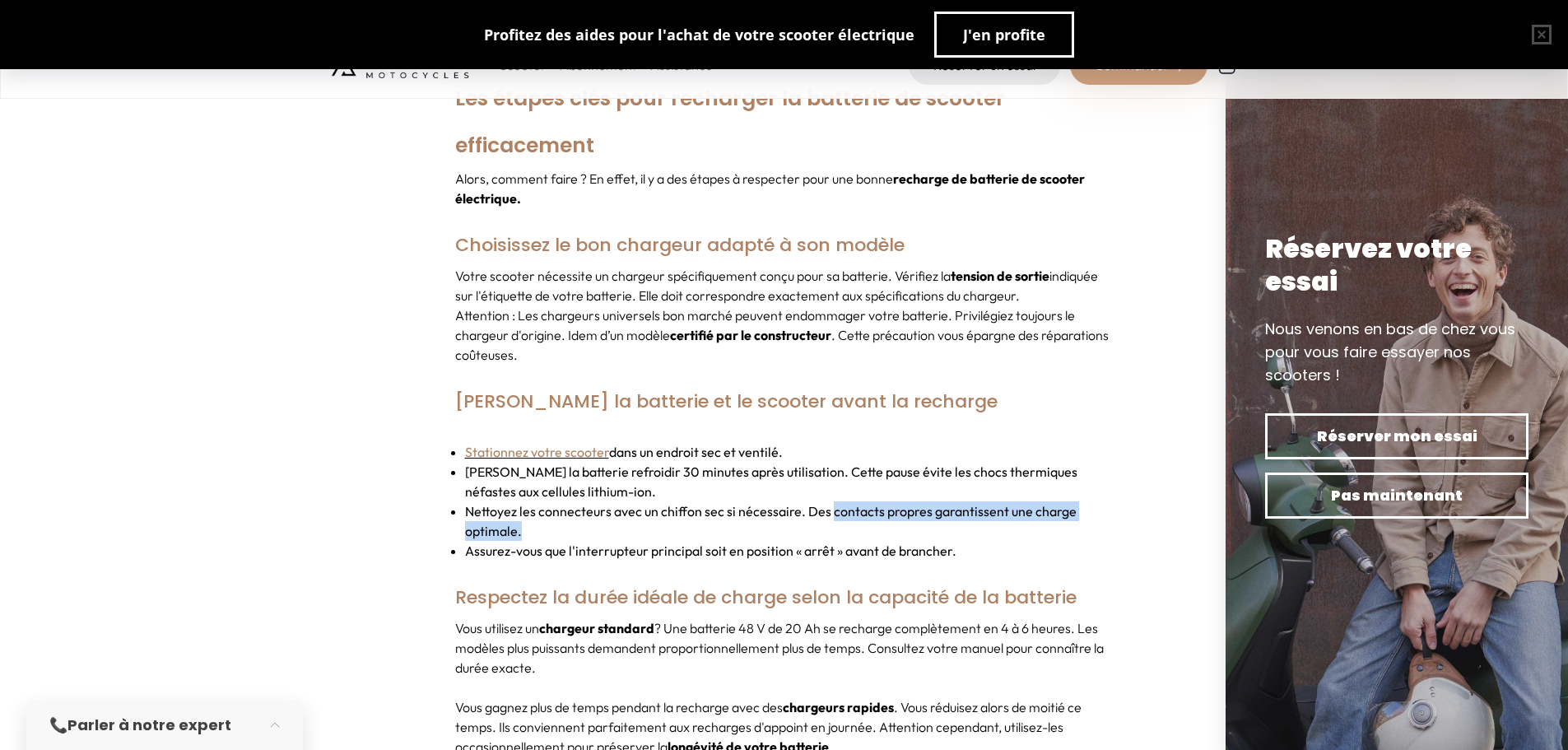
click at [783, 512] on li "Nettoyez les connecteurs avec un chiffon sec si nécessaire. Des contacts propre…" at bounding box center [789, 521] width 649 height 39
click at [798, 501] on li "Nettoyez les connecteurs avec un chiffon sec si nécessaire. Des contacts propre…" at bounding box center [789, 521] width 649 height 39
click at [885, 510] on li "Nettoyez les connecteurs avec un chiffon sec si nécessaire. Des contacts propre…" at bounding box center [789, 521] width 649 height 39
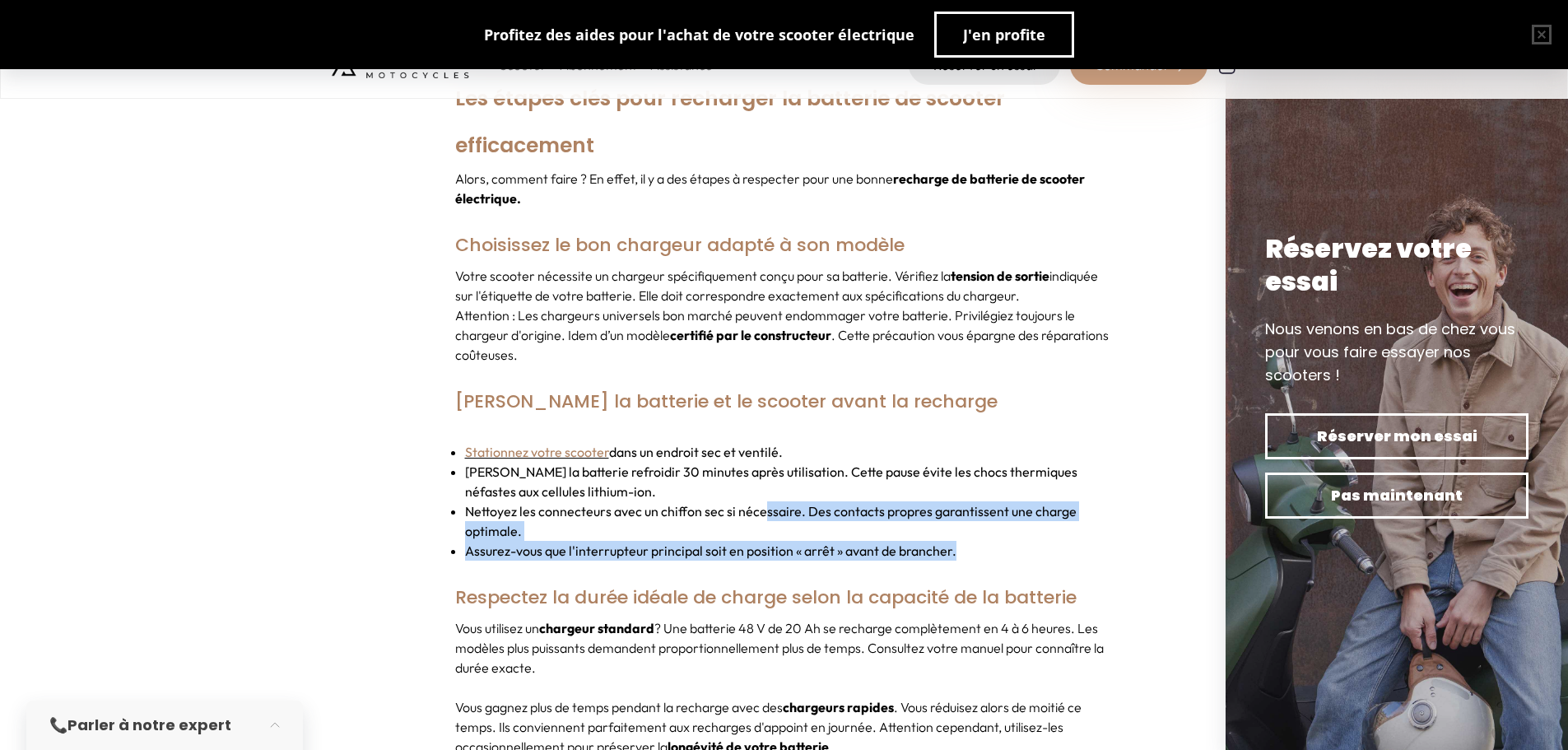
click at [738, 497] on ul "Stationnez votre scooter dans un endroit sec et ventilé. Laissez la batterie re…" at bounding box center [784, 501] width 658 height 118
click at [518, 512] on li "Nettoyez les connecteurs avec un chiffon sec si nécessaire. Des contacts propre…" at bounding box center [789, 521] width 649 height 39
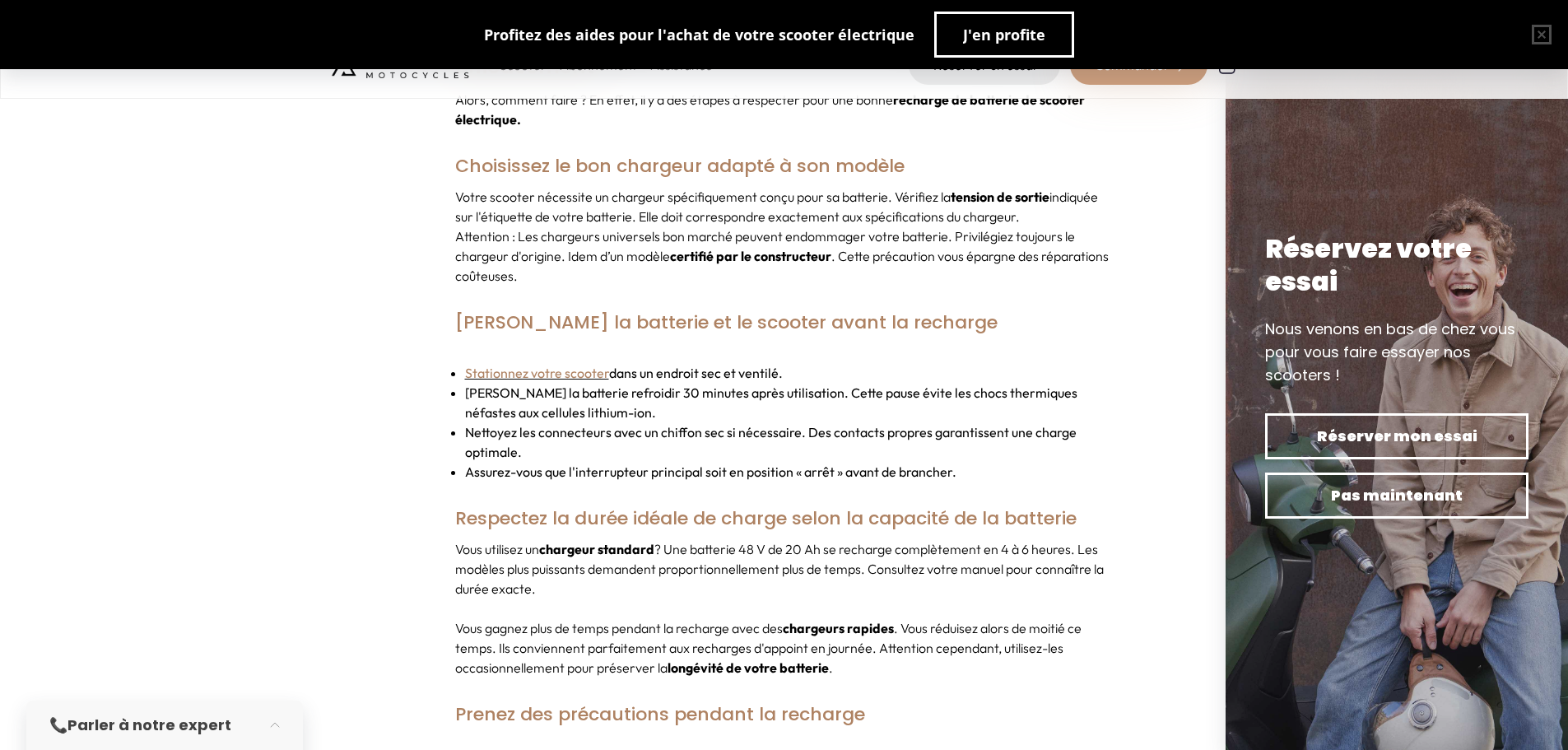
scroll to position [2223, 0]
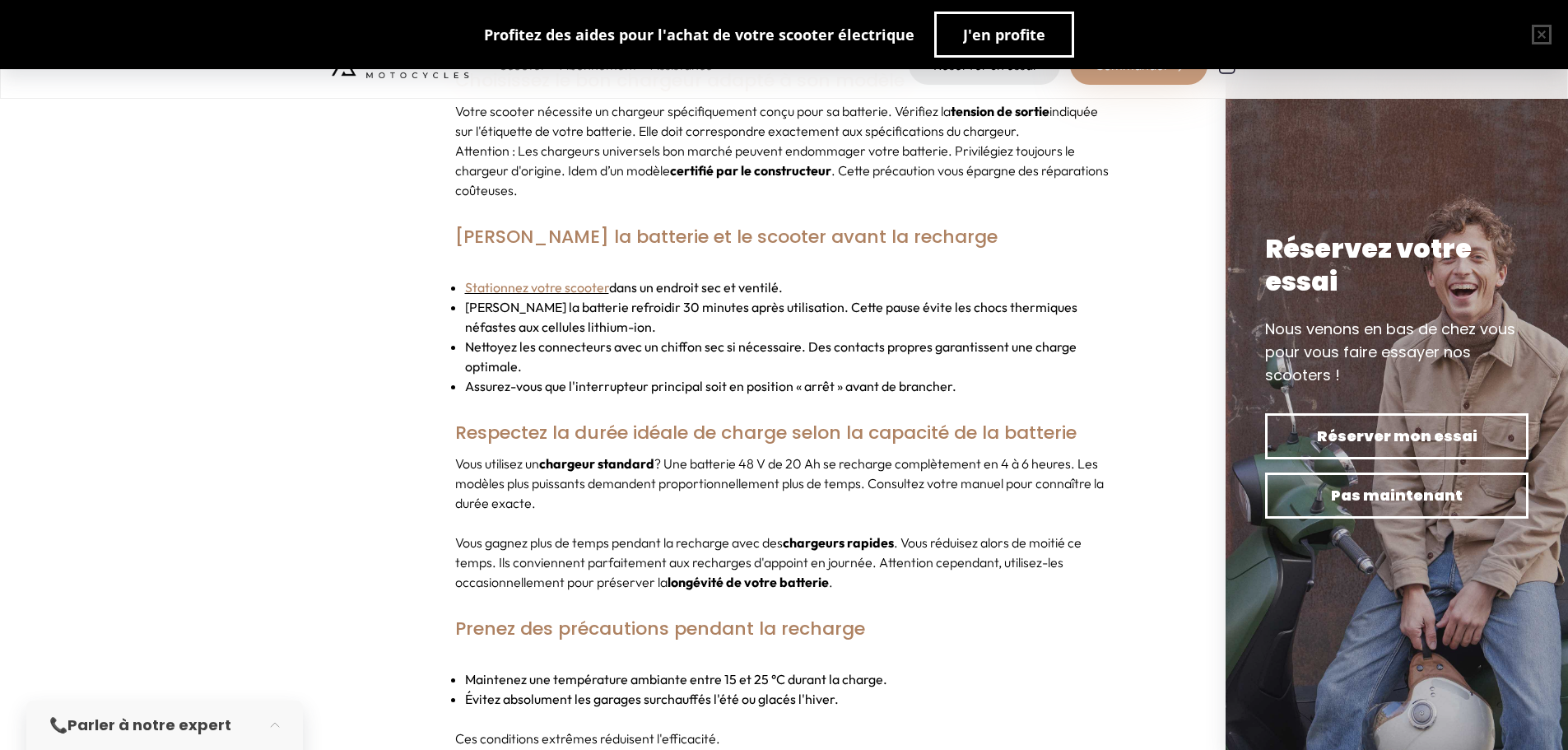
click at [657, 462] on p "Vous utilisez un chargeur standard ? Une batterie 48 V de 20 Ah se recharge com…" at bounding box center [784, 483] width 658 height 59
click at [697, 453] on p "Vous utilisez un chargeur standard ? Une batterie 48 V de 20 Ah se recharge com…" at bounding box center [784, 483] width 658 height 59
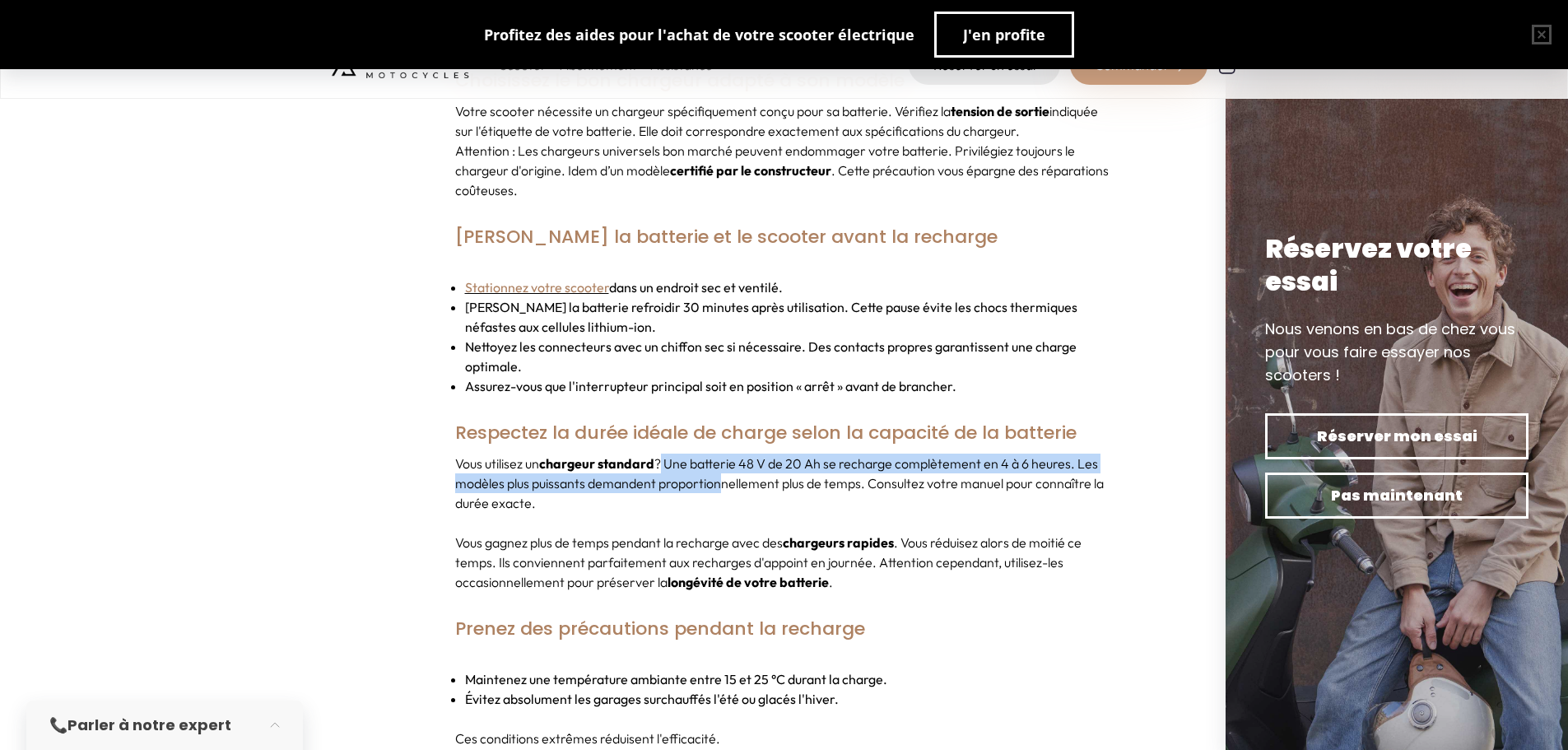
click at [749, 471] on p "Vous utilisez un chargeur standard ? Une batterie 48 V de 20 Ah se recharge com…" at bounding box center [784, 483] width 658 height 59
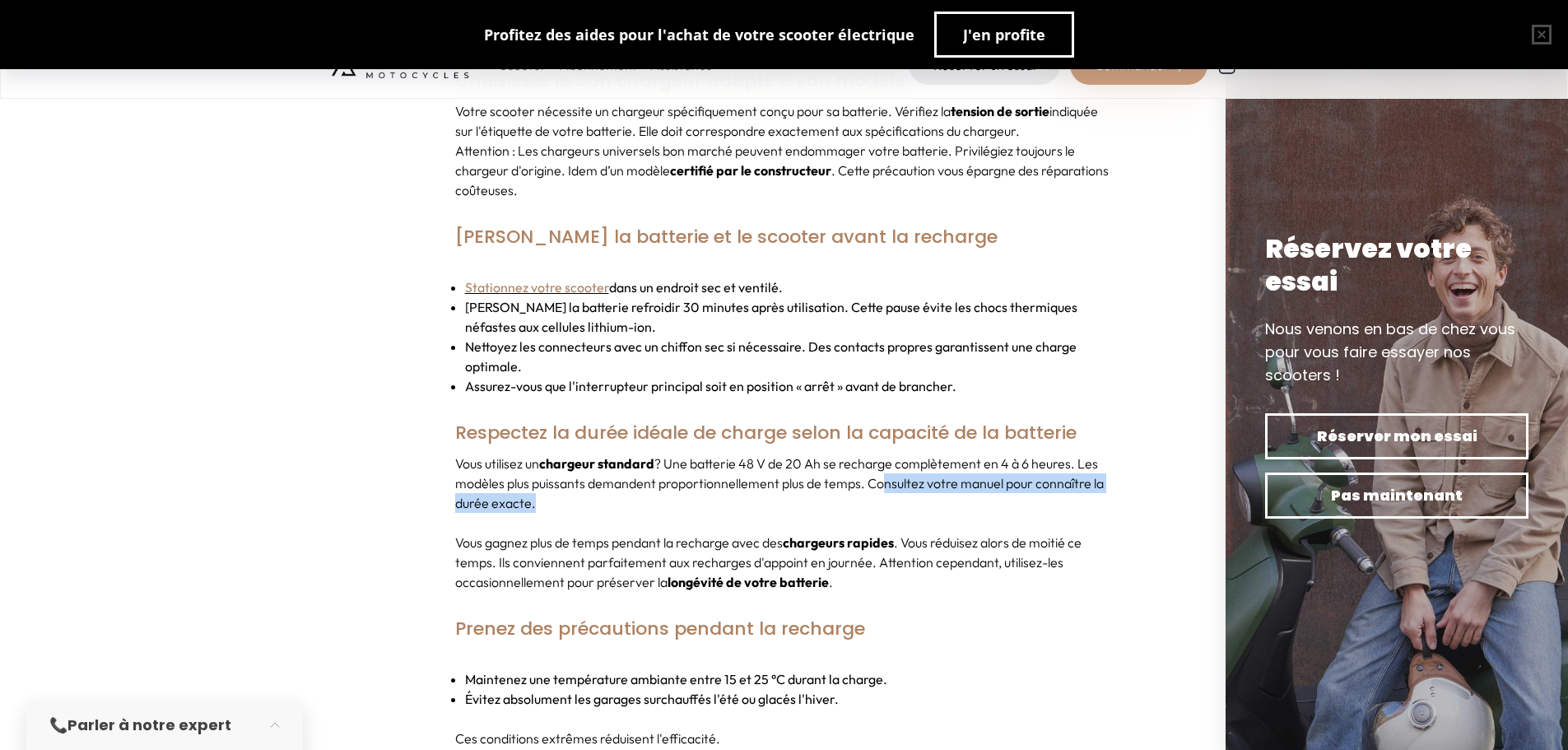
click at [869, 468] on div "Vous utilisez un chargeur standard ? Une batterie 48 V de 20 Ah se recharge com…" at bounding box center [784, 522] width 658 height 138
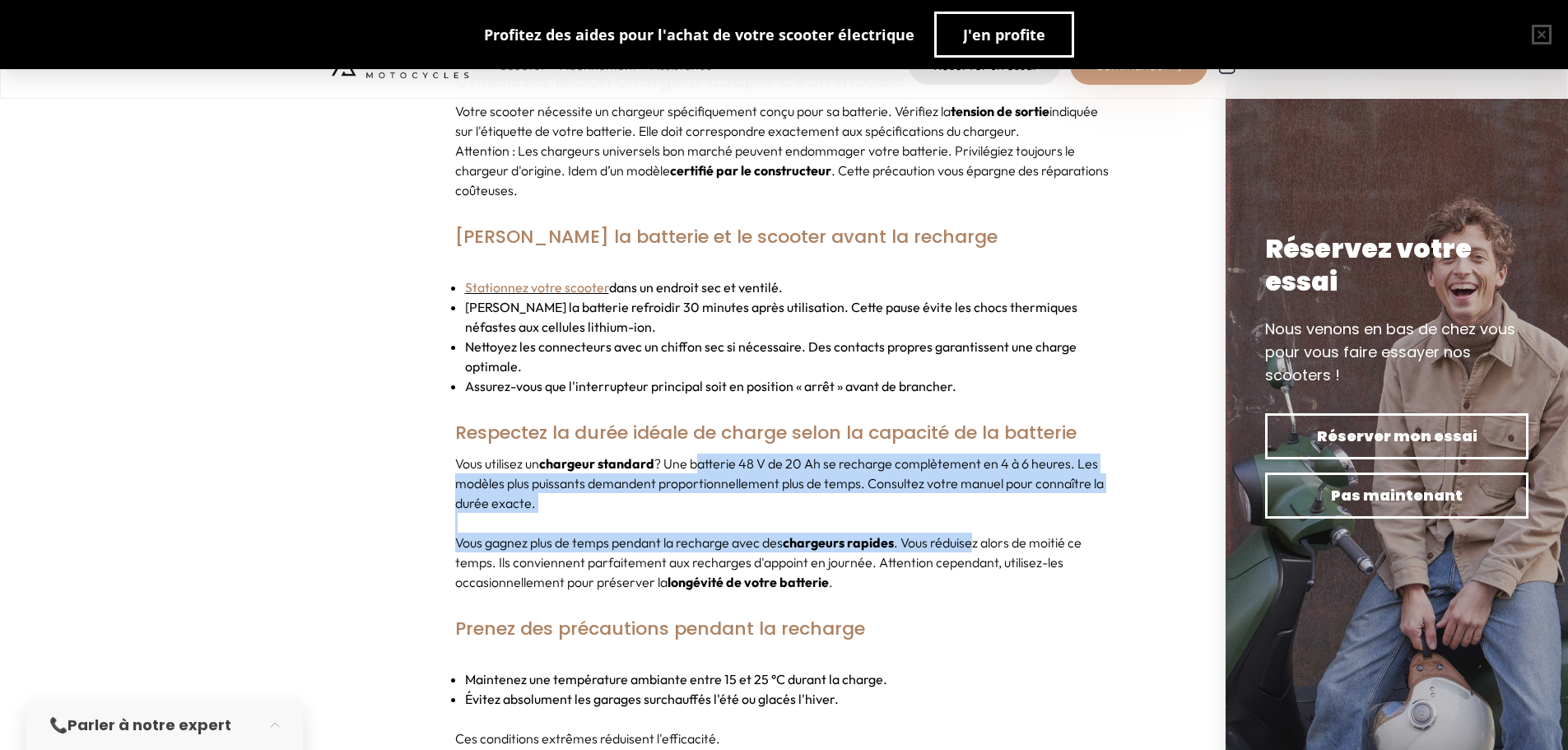
click at [1001, 536] on div "Vous utilisez un chargeur standard ? Une batterie 48 V de 20 Ah se recharge com…" at bounding box center [784, 522] width 658 height 138
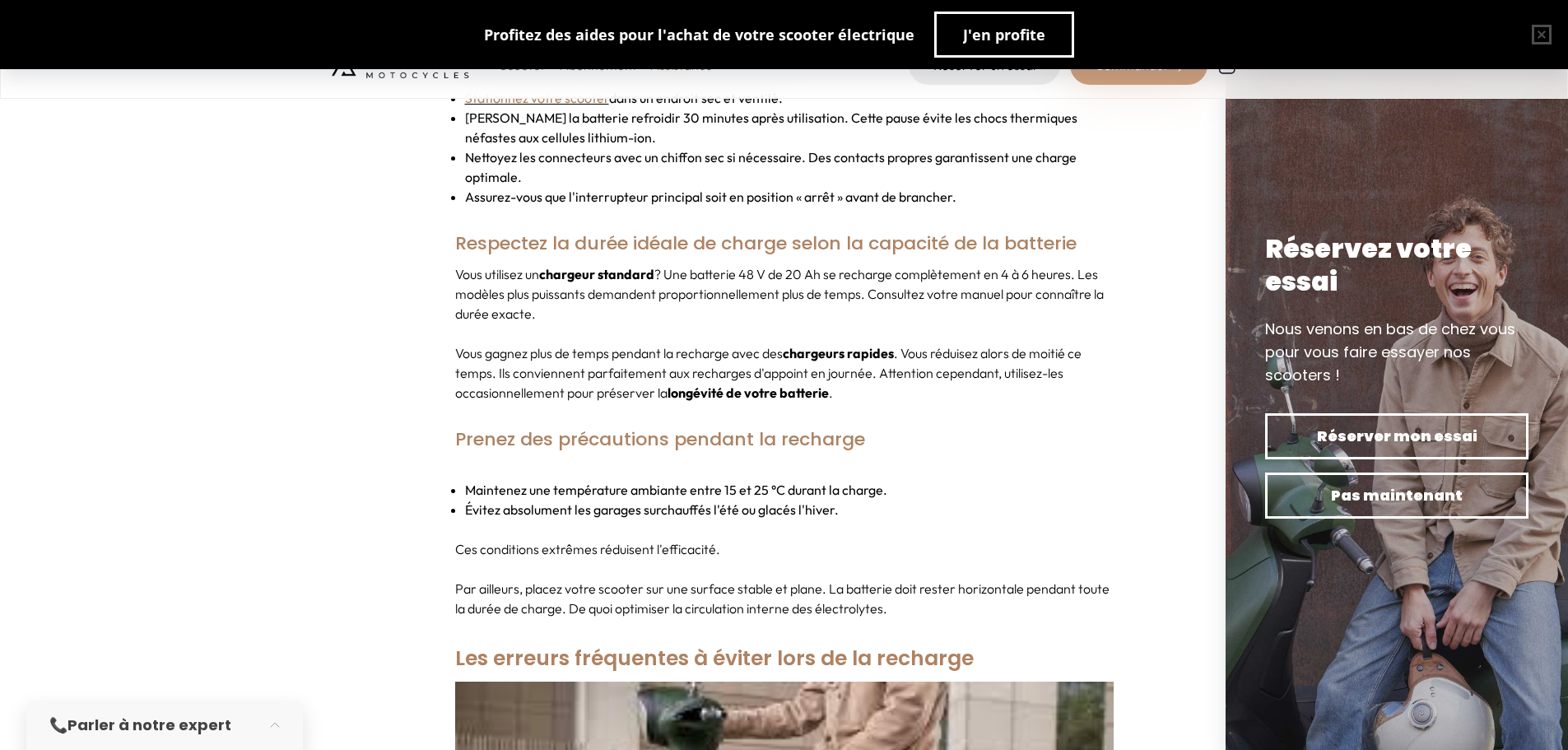
scroll to position [2553, 0]
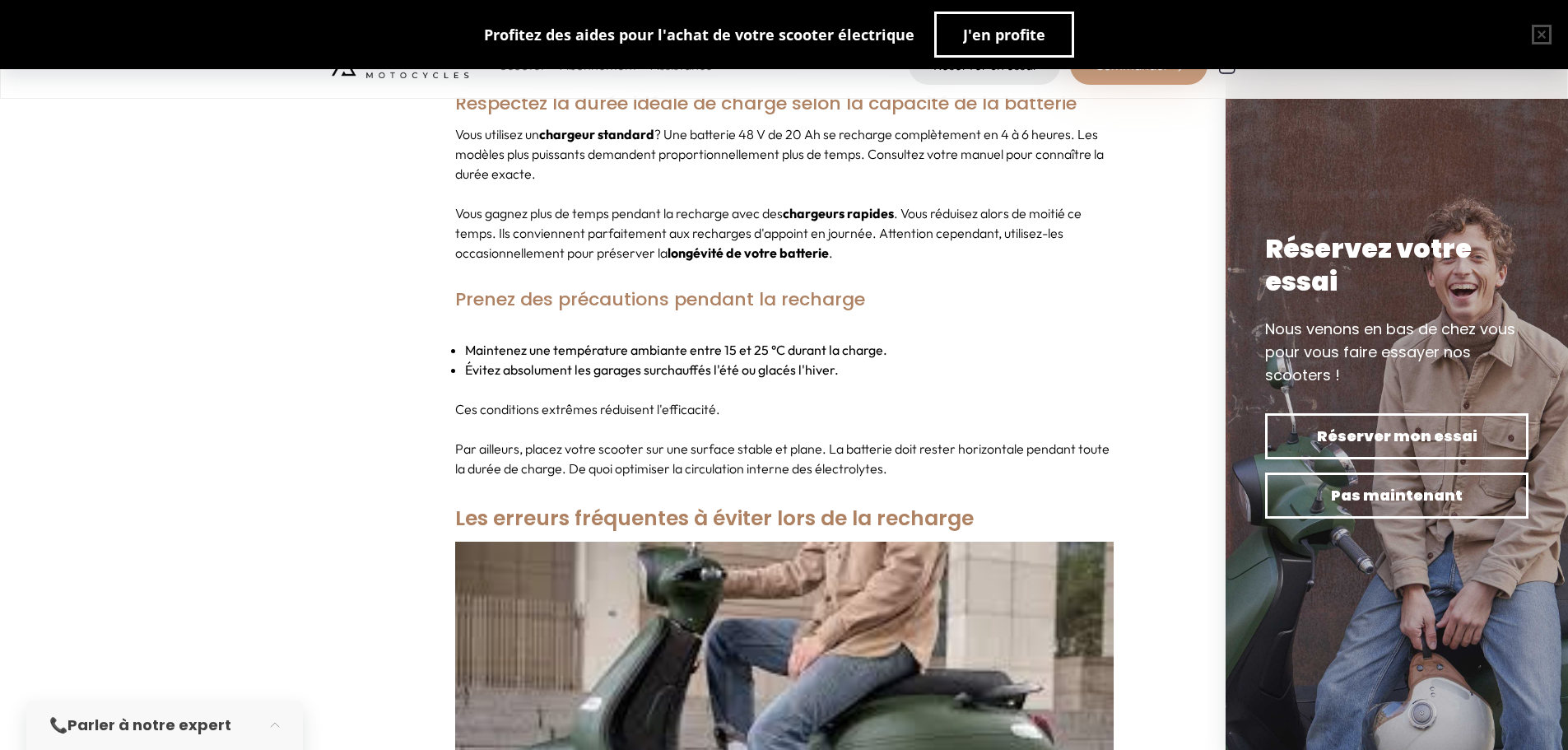
click at [721, 340] on li "Maintenez une température ambiante entre 15 et 25 °C durant la charge." at bounding box center [789, 350] width 649 height 20
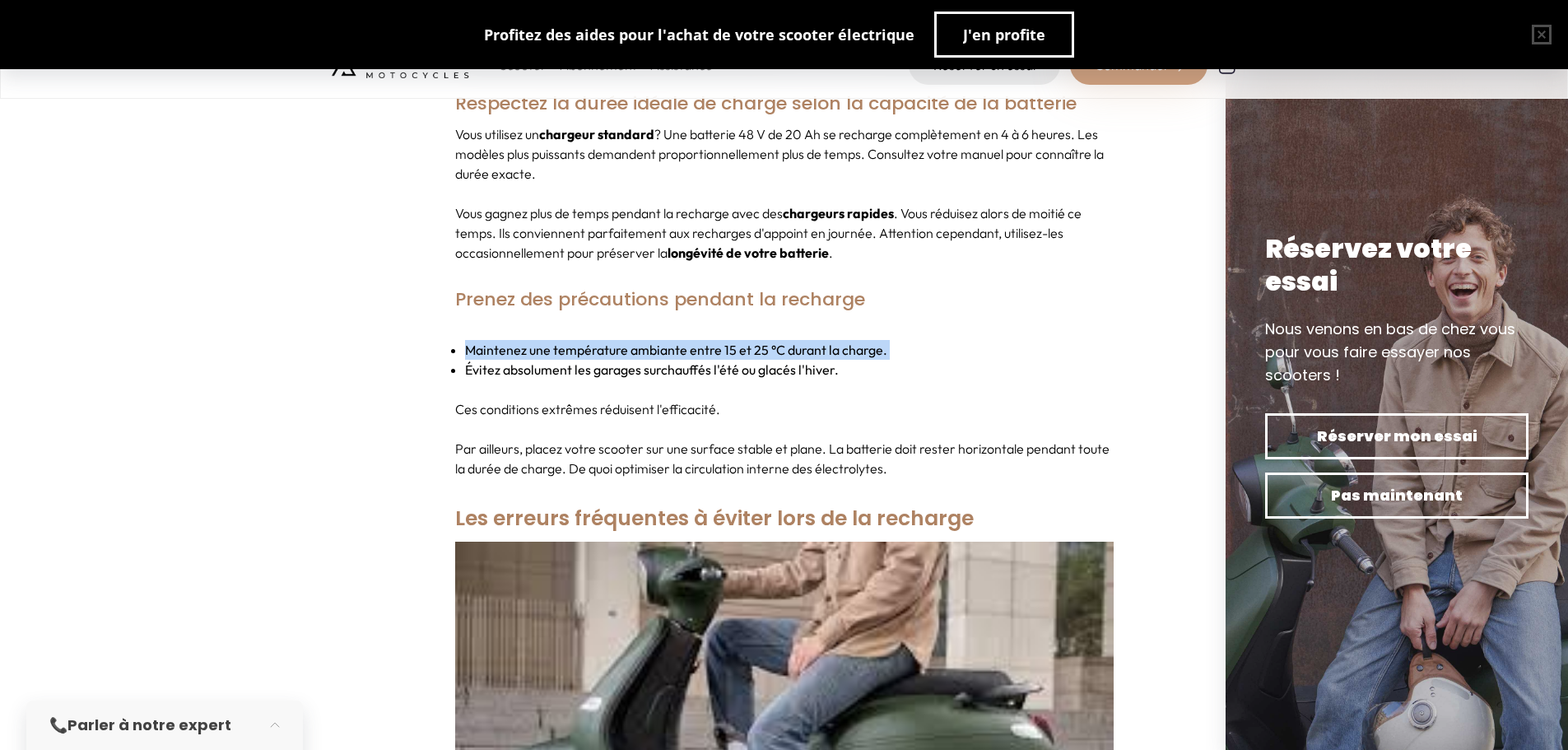
click at [721, 340] on li "Maintenez une température ambiante entre 15 et 25 °C durant la charge." at bounding box center [789, 350] width 649 height 20
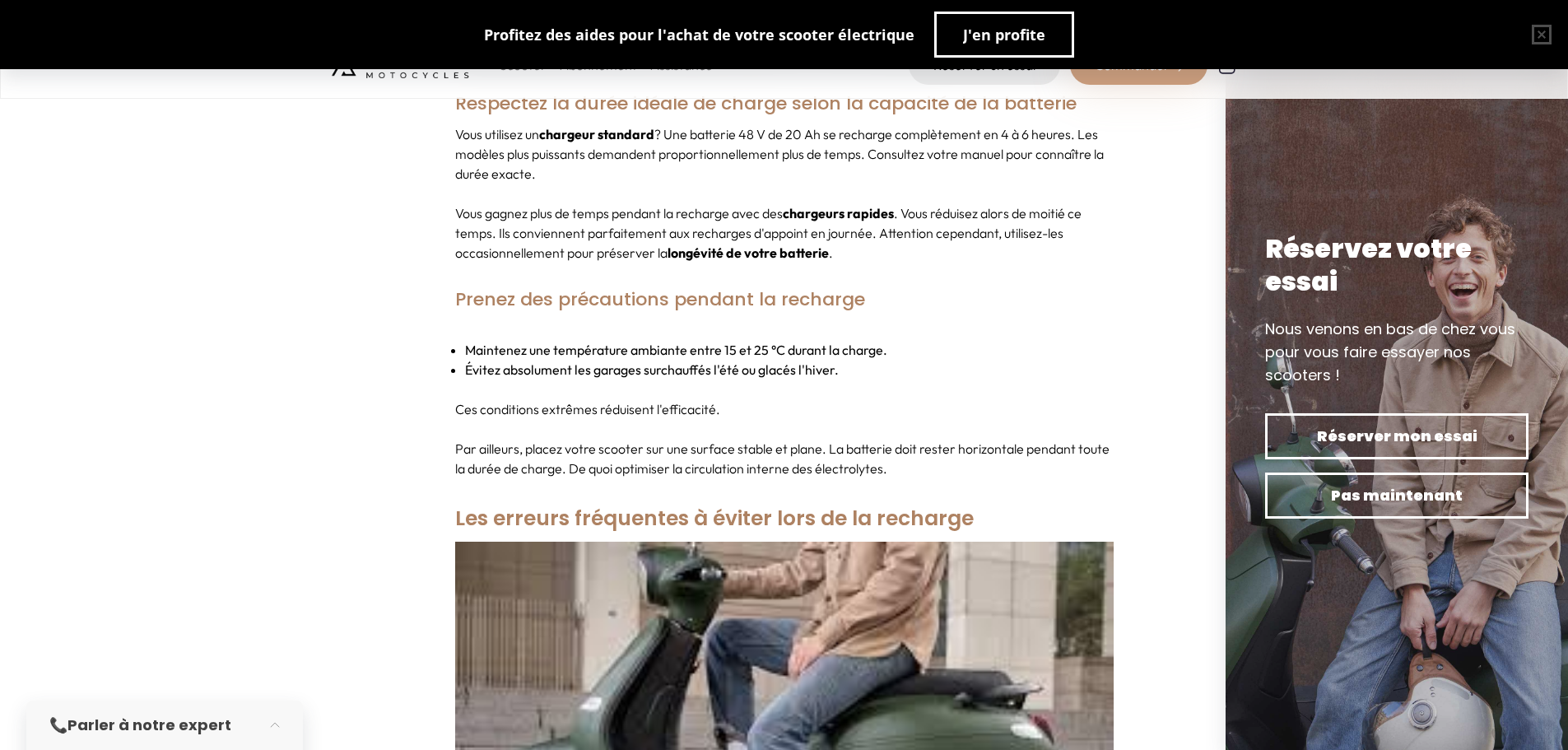
click at [689, 400] on div "Maintenez une température ambiante entre 15 et 25 °C durant la charge. Évitez a…" at bounding box center [784, 399] width 658 height 158
click at [612, 408] on div "Maintenez une température ambiante entre 15 et 25 °C durant la charge. Évitez a…" at bounding box center [784, 399] width 658 height 158
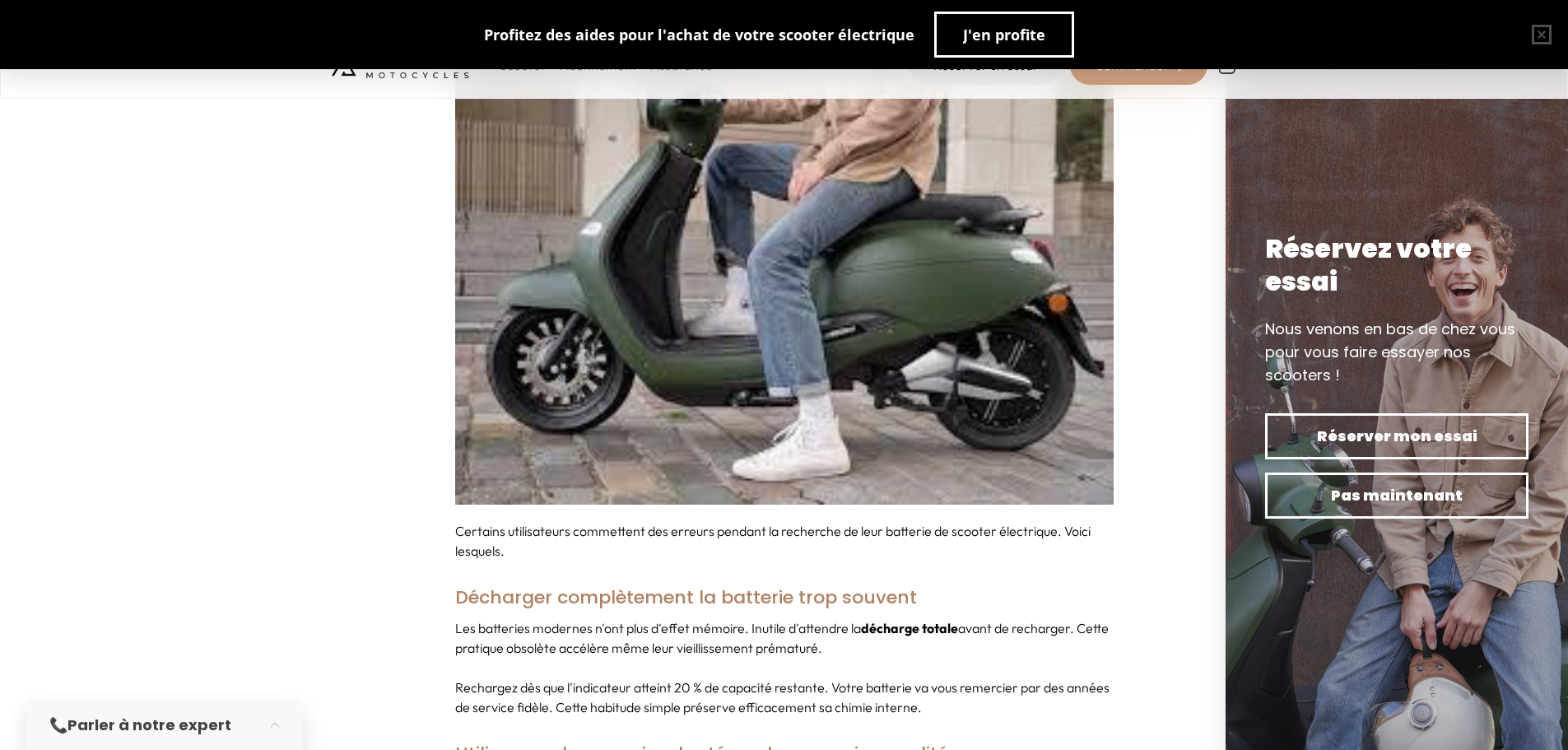
scroll to position [3211, 0]
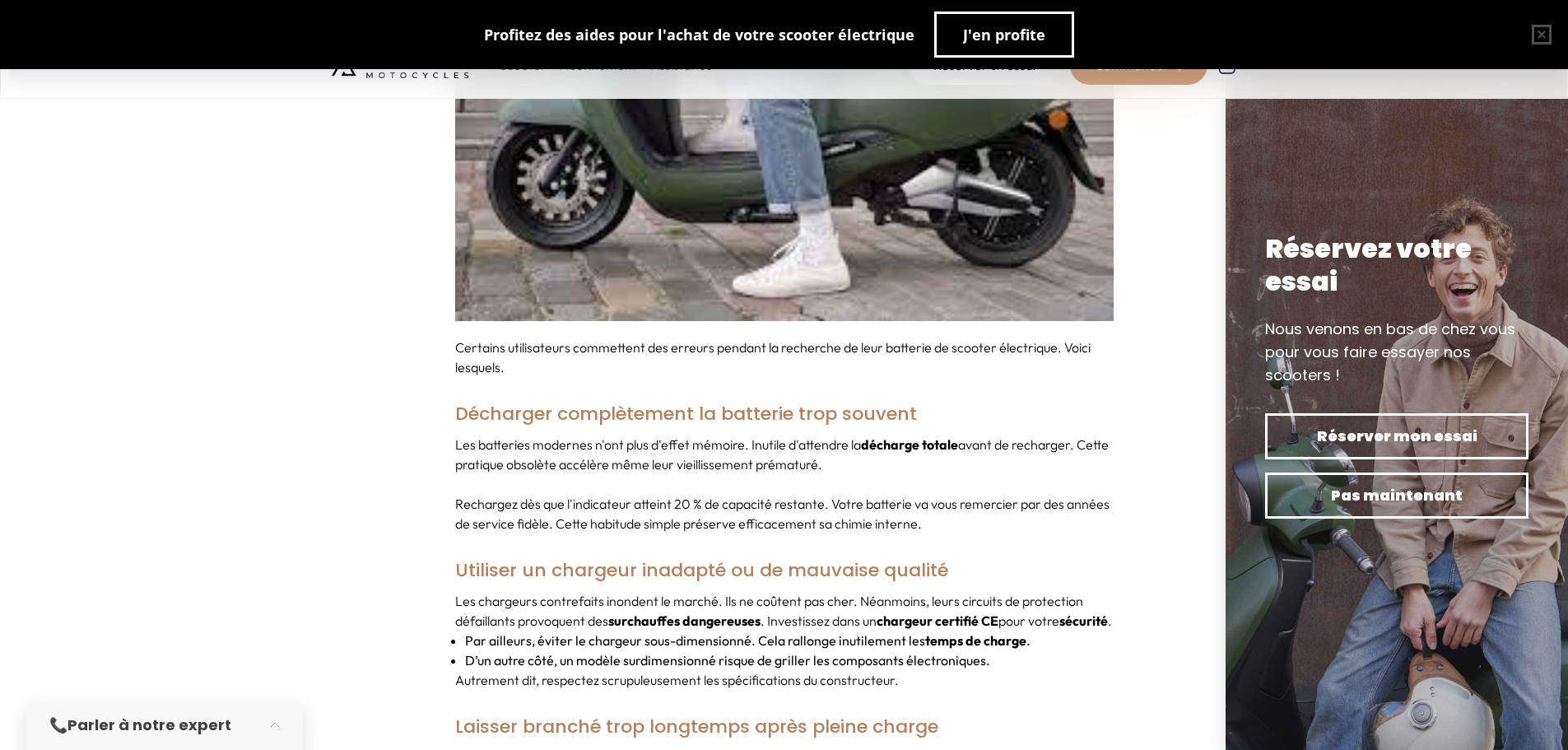
click at [608, 338] on p "Certains utilisateurs commettent des erreurs pendant la recherche de leur batte…" at bounding box center [784, 357] width 658 height 39
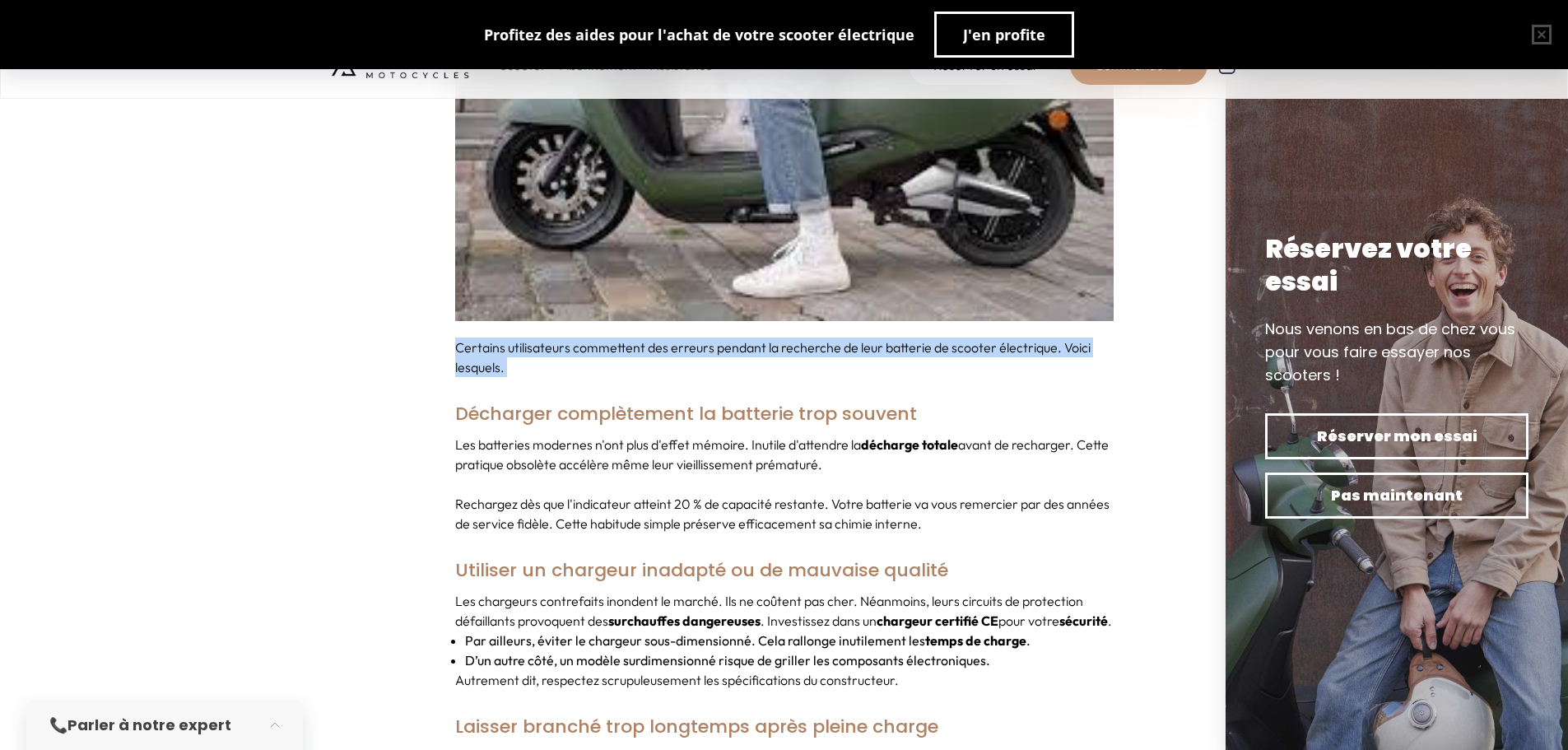
click at [608, 338] on p "Certains utilisateurs commettent des erreurs pendant la recherche de leur batte…" at bounding box center [784, 357] width 658 height 39
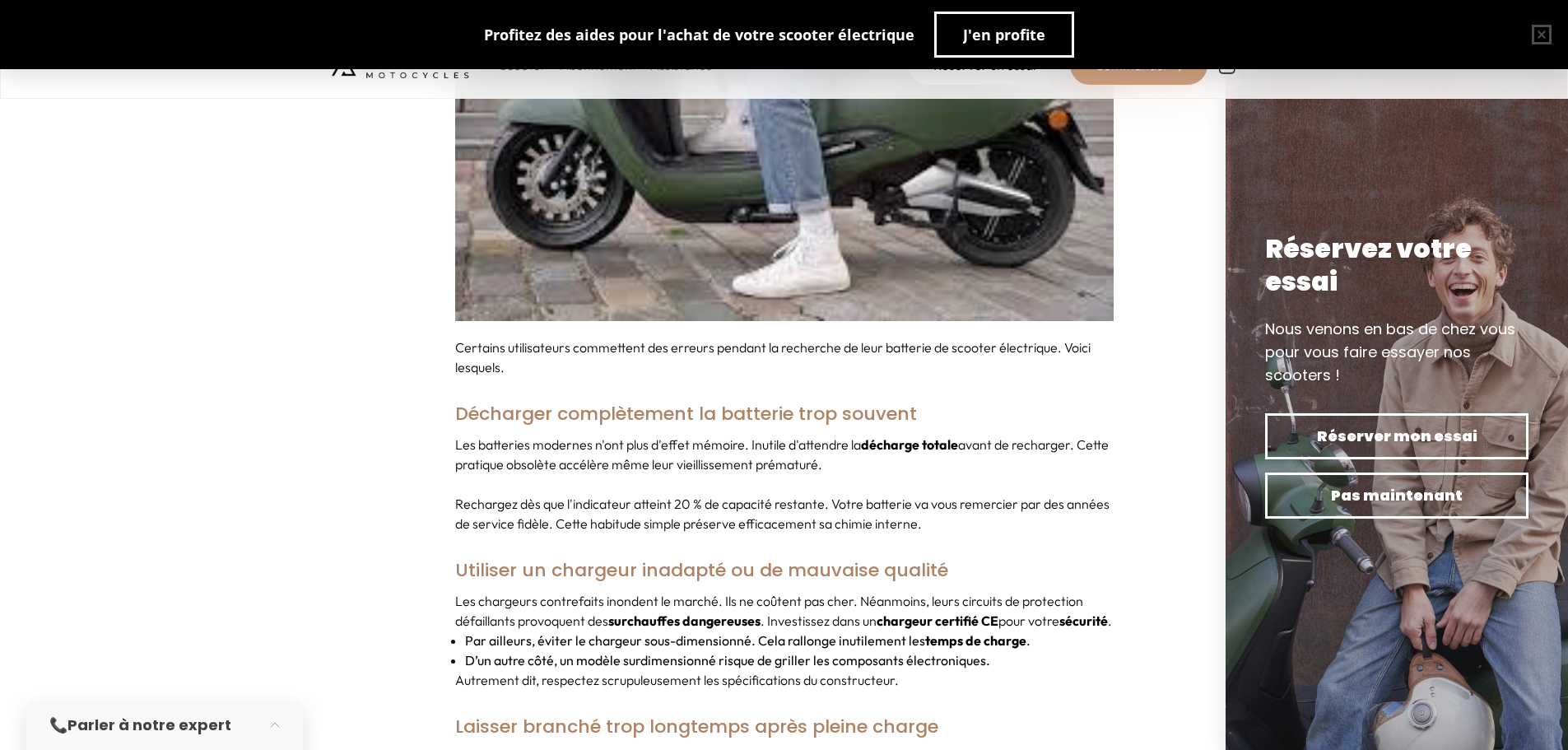
click at [655, 393] on h3 "Décharger complètement la batterie trop souvent" at bounding box center [784, 414] width 658 height 41
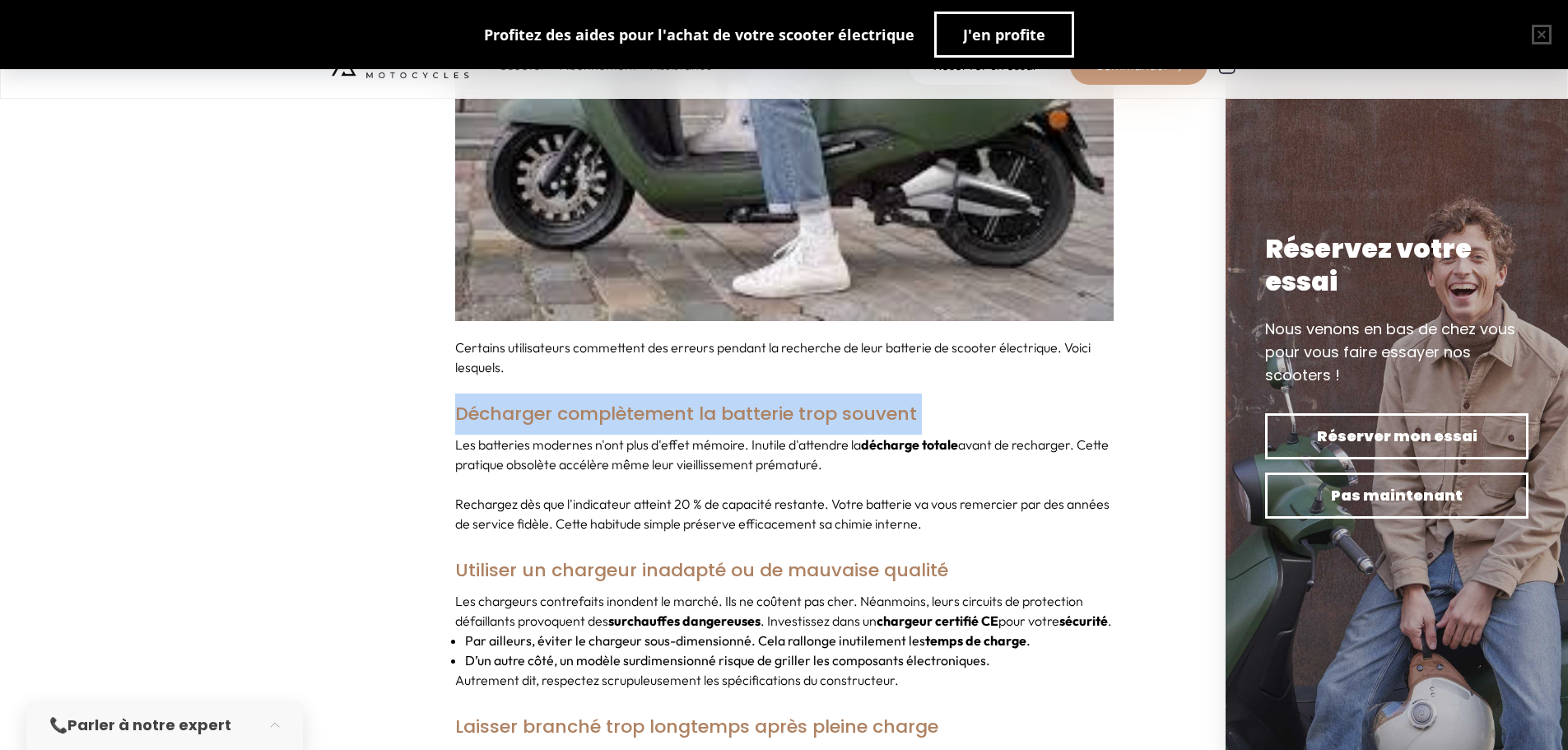
click at [655, 393] on h3 "Décharger complètement la batterie trop souvent" at bounding box center [784, 414] width 658 height 41
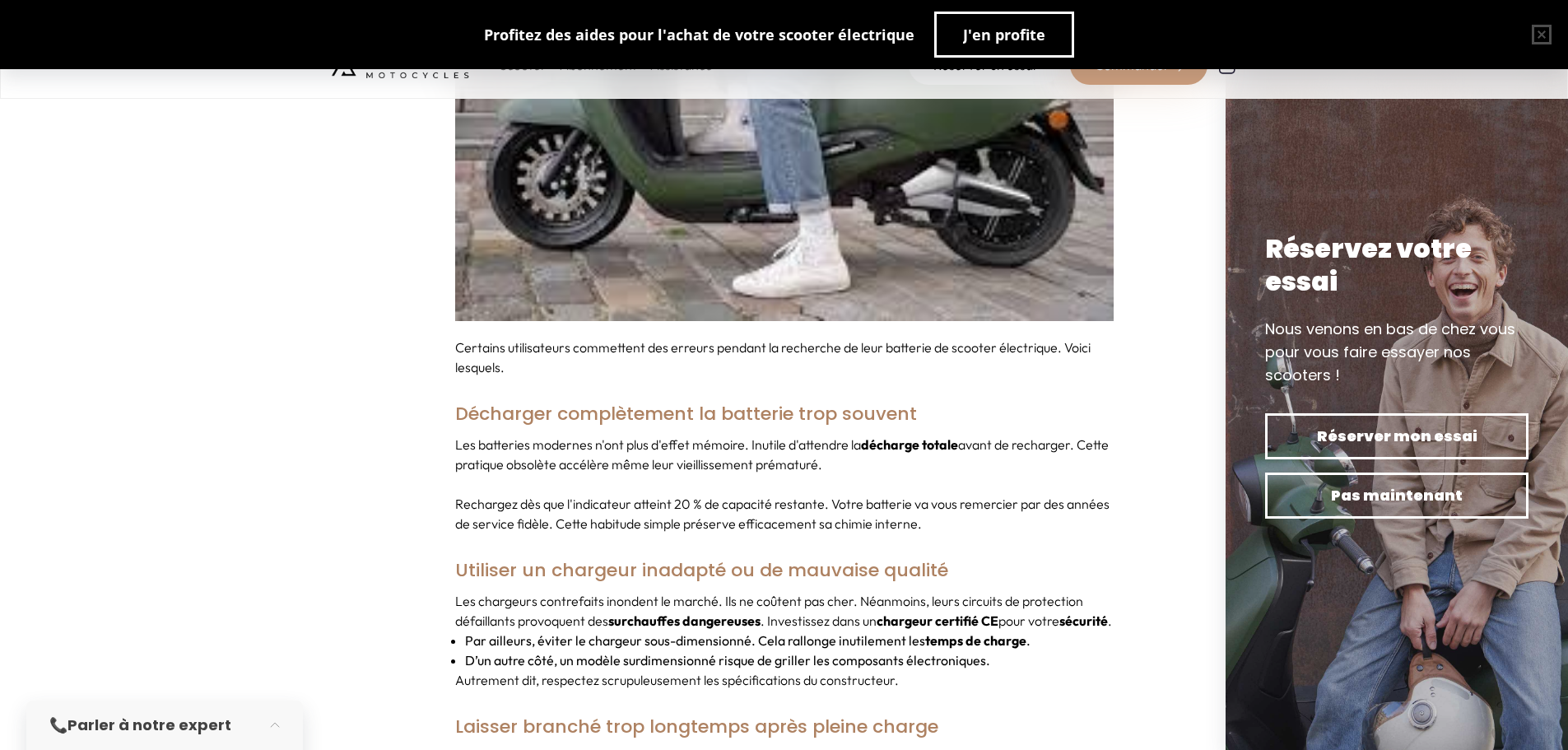
click at [937, 452] on p "Les batteries modernes n'ont plus d'effet mémoire. Inutile d'attendre la déchar…" at bounding box center [784, 454] width 658 height 39
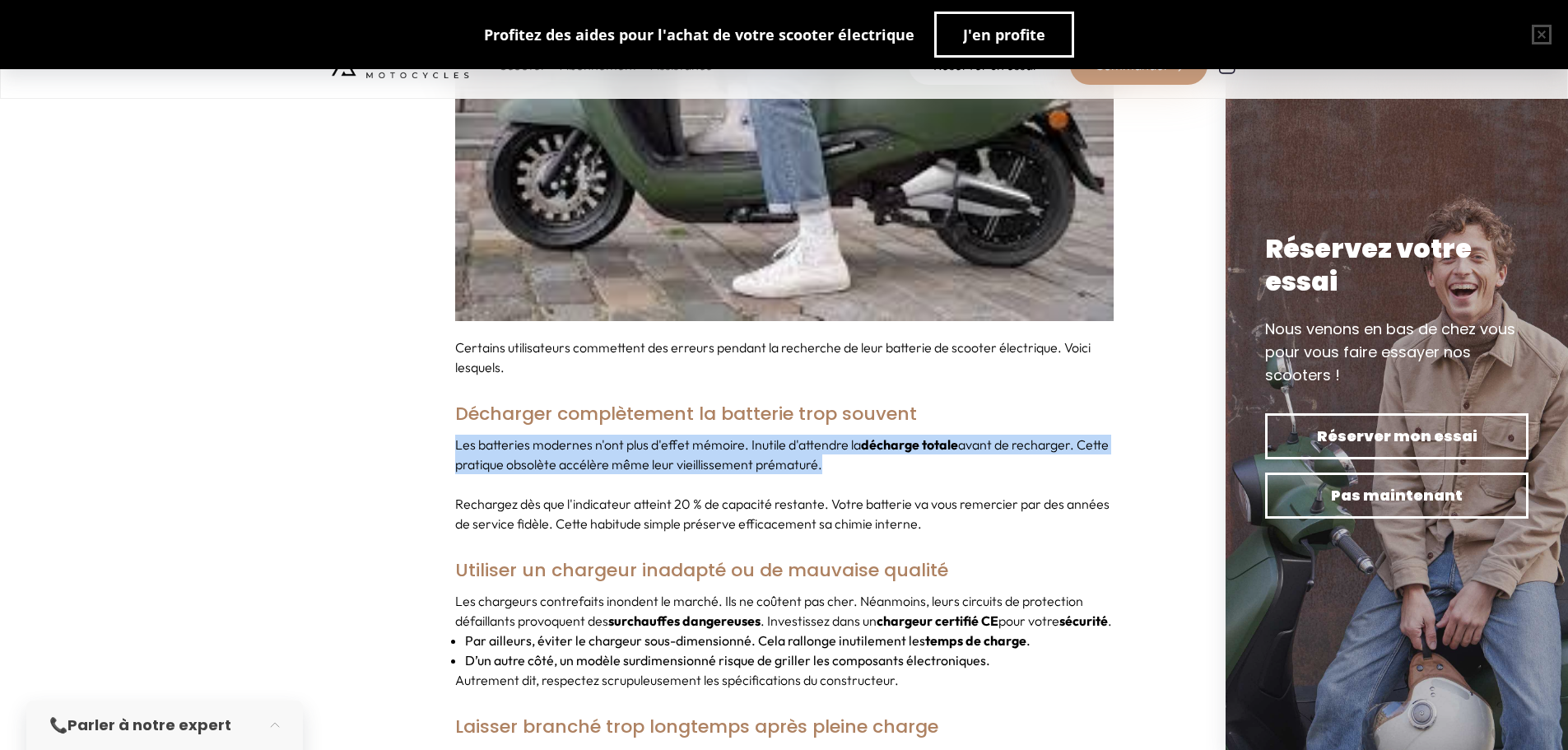
click at [937, 452] on p "Les batteries modernes n'ont plus d'effet mémoire. Inutile d'attendre la déchar…" at bounding box center [784, 454] width 658 height 39
click at [904, 454] on div "Les batteries modernes n'ont plus d'effet mémoire. Inutile d'attendre la déchar…" at bounding box center [784, 483] width 658 height 99
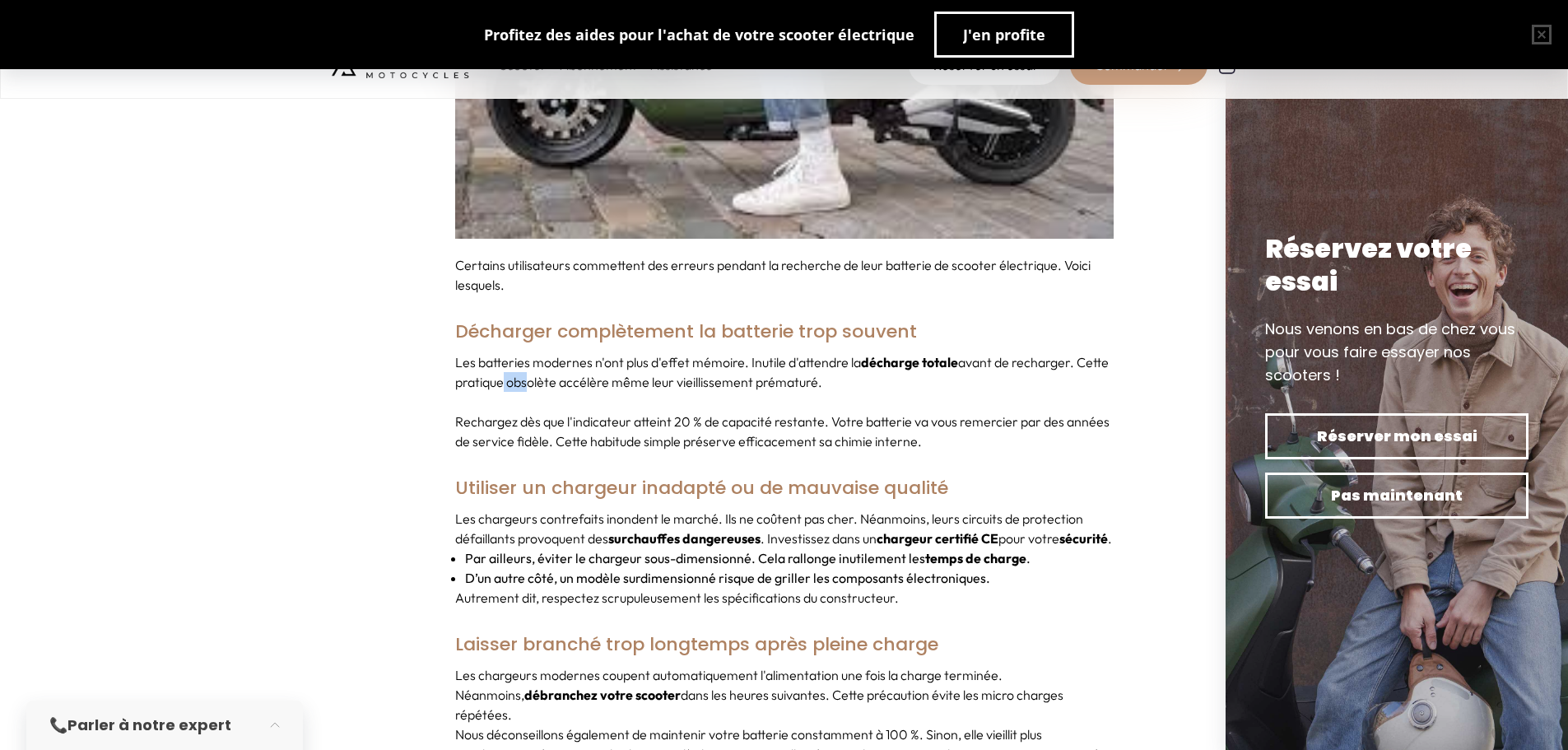
click at [643, 391] on div "Les batteries modernes n'ont plus d'effet mémoire. Inutile d'attendre la déchar…" at bounding box center [784, 401] width 658 height 99
click at [856, 429] on p "Rechargez dès que l'indicateur atteint 20 % de capacité restante. Votre batteri…" at bounding box center [784, 431] width 658 height 39
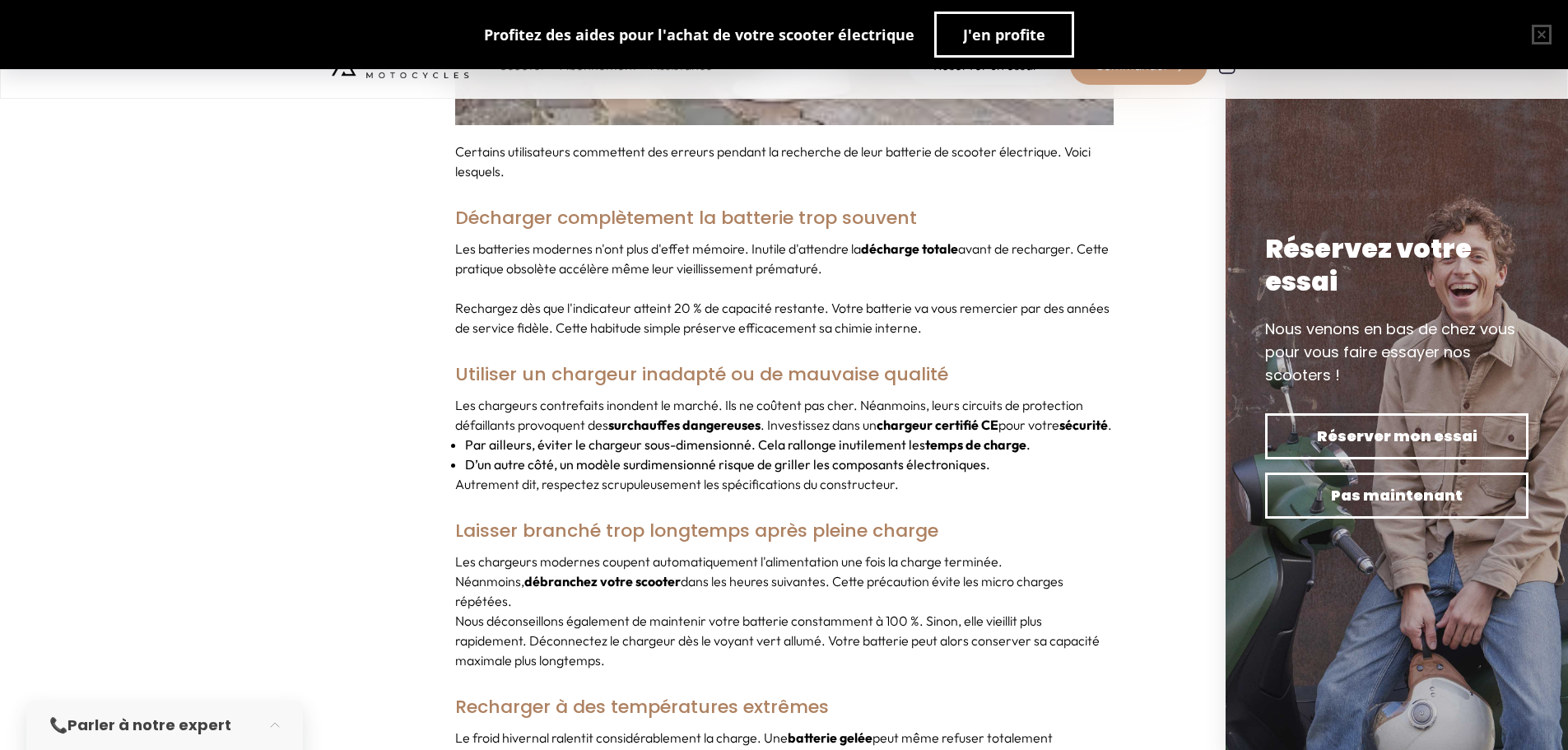
scroll to position [3541, 0]
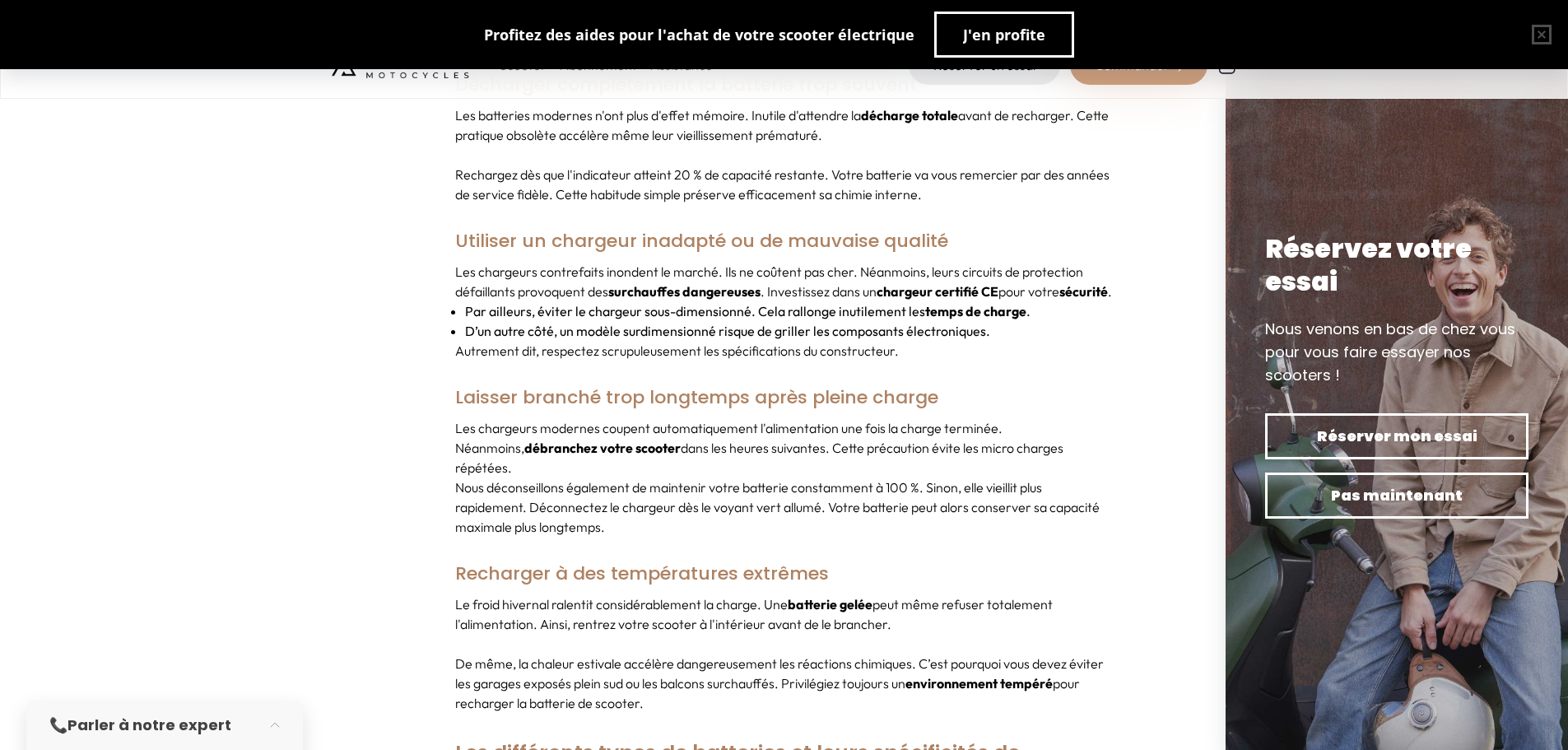
click at [507, 261] on p "Les chargeurs contrefaits inondent le marché. Ils ne coûtent pas cher. Néanmoin…" at bounding box center [784, 281] width 658 height 39
click at [750, 283] on strong "surchauffes dangereuses" at bounding box center [685, 291] width 153 height 16
click at [752, 279] on p "Les chargeurs contrefaits inondent le marché. Ils ne coûtent pas cher. Néanmoin…" at bounding box center [784, 281] width 658 height 39
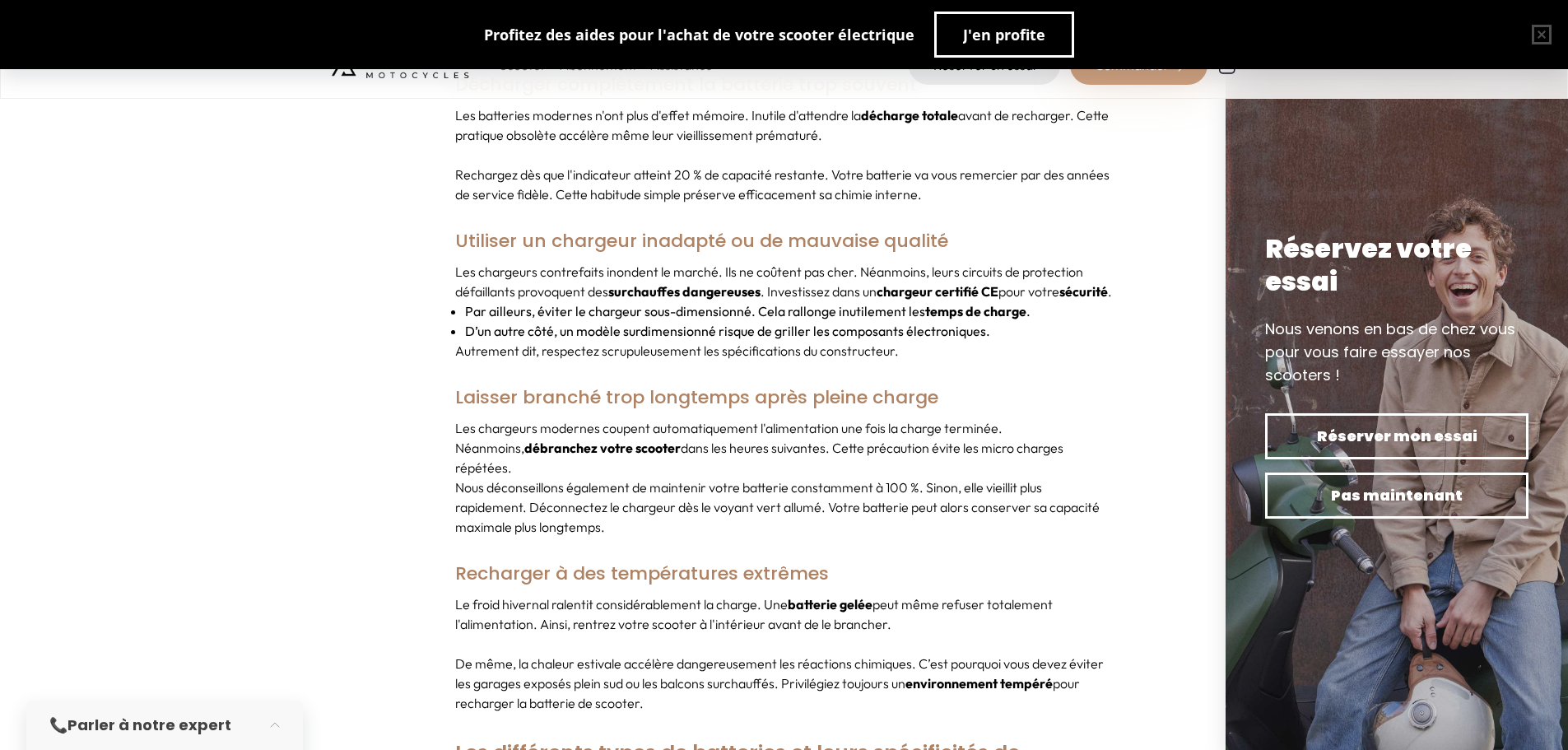
click at [947, 289] on p "Les chargeurs contrefaits inondent le marché. Ils ne coûtent pas cher. Néanmoin…" at bounding box center [784, 281] width 658 height 39
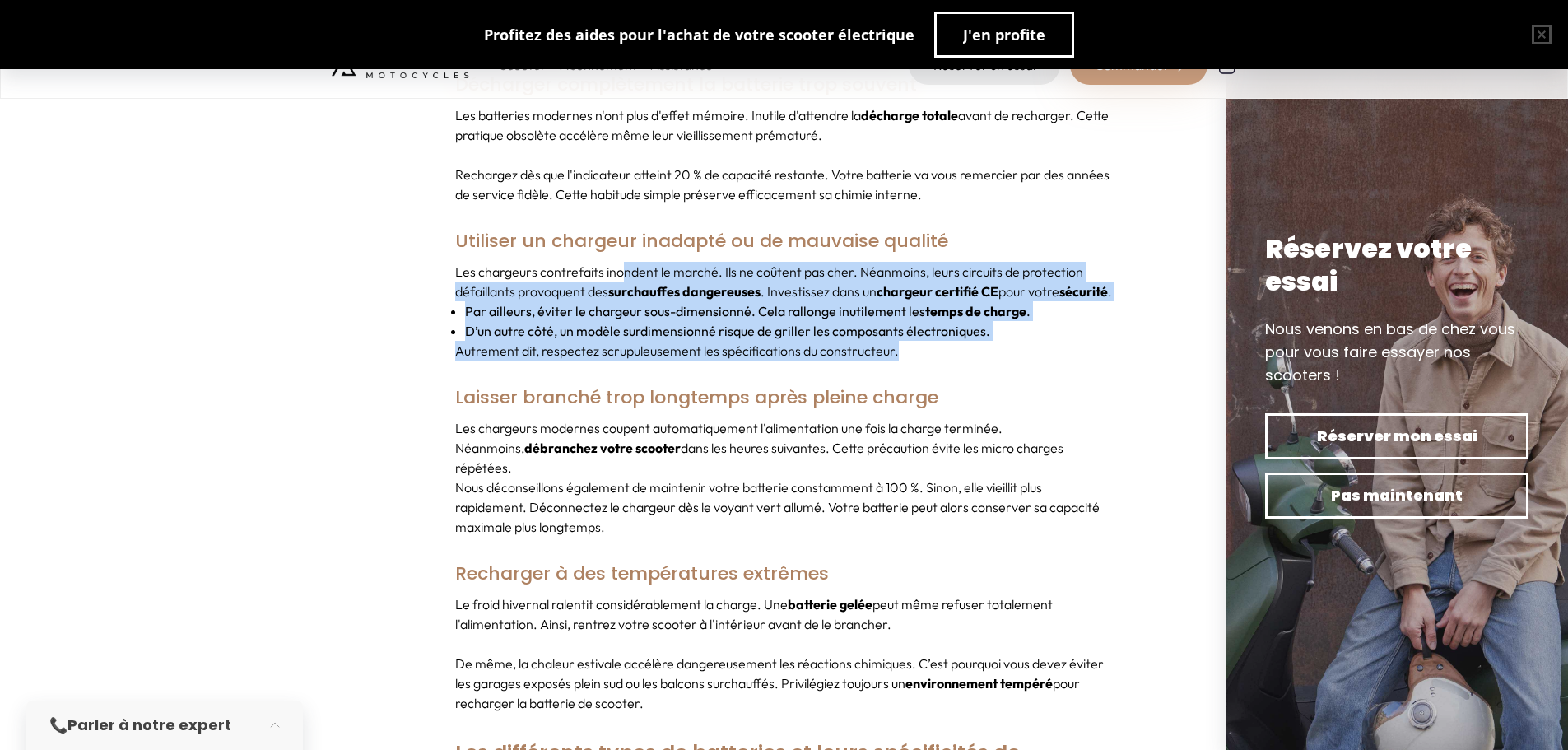
click at [585, 261] on div "Les chargeurs contrefaits inondent le marché. Ils ne coûtent pas cher. Néanmoin…" at bounding box center [784, 310] width 658 height 99
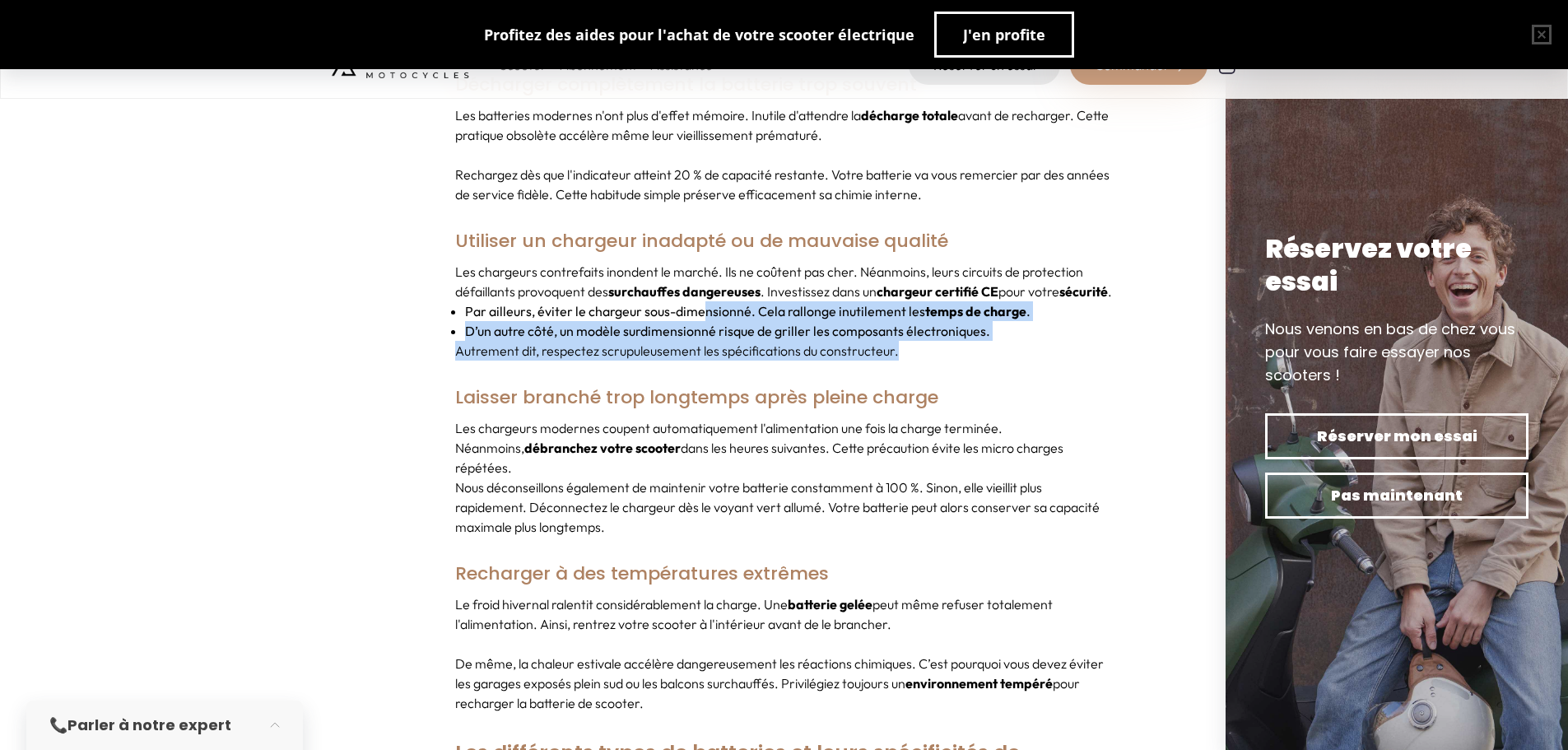
click at [673, 318] on div "Les chargeurs contrefaits inondent le marché. Ils ne coûtent pas cher. Néanmoin…" at bounding box center [784, 310] width 658 height 99
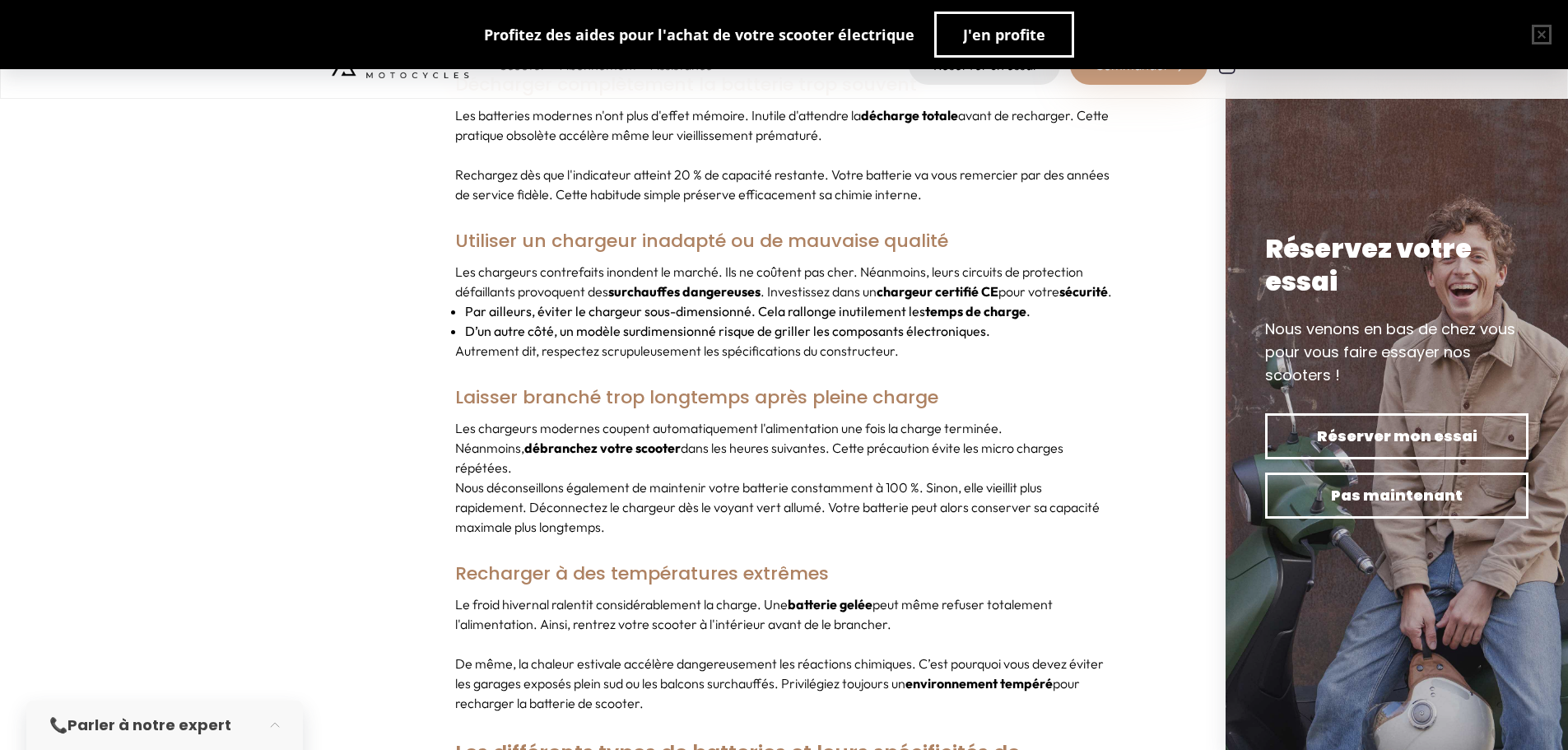
click at [632, 312] on li "Par ailleurs, éviter le chargeur sous-dimensionné. Cela rallonge inutilement le…" at bounding box center [789, 311] width 649 height 20
click at [625, 311] on li "Par ailleurs, éviter le chargeur sous-dimensionné. Cela rallonge inutilement le…" at bounding box center [789, 311] width 649 height 20
click at [859, 337] on li "D’un autre côté, un modèle surdimensionné risque de griller les composants élec…" at bounding box center [789, 331] width 649 height 20
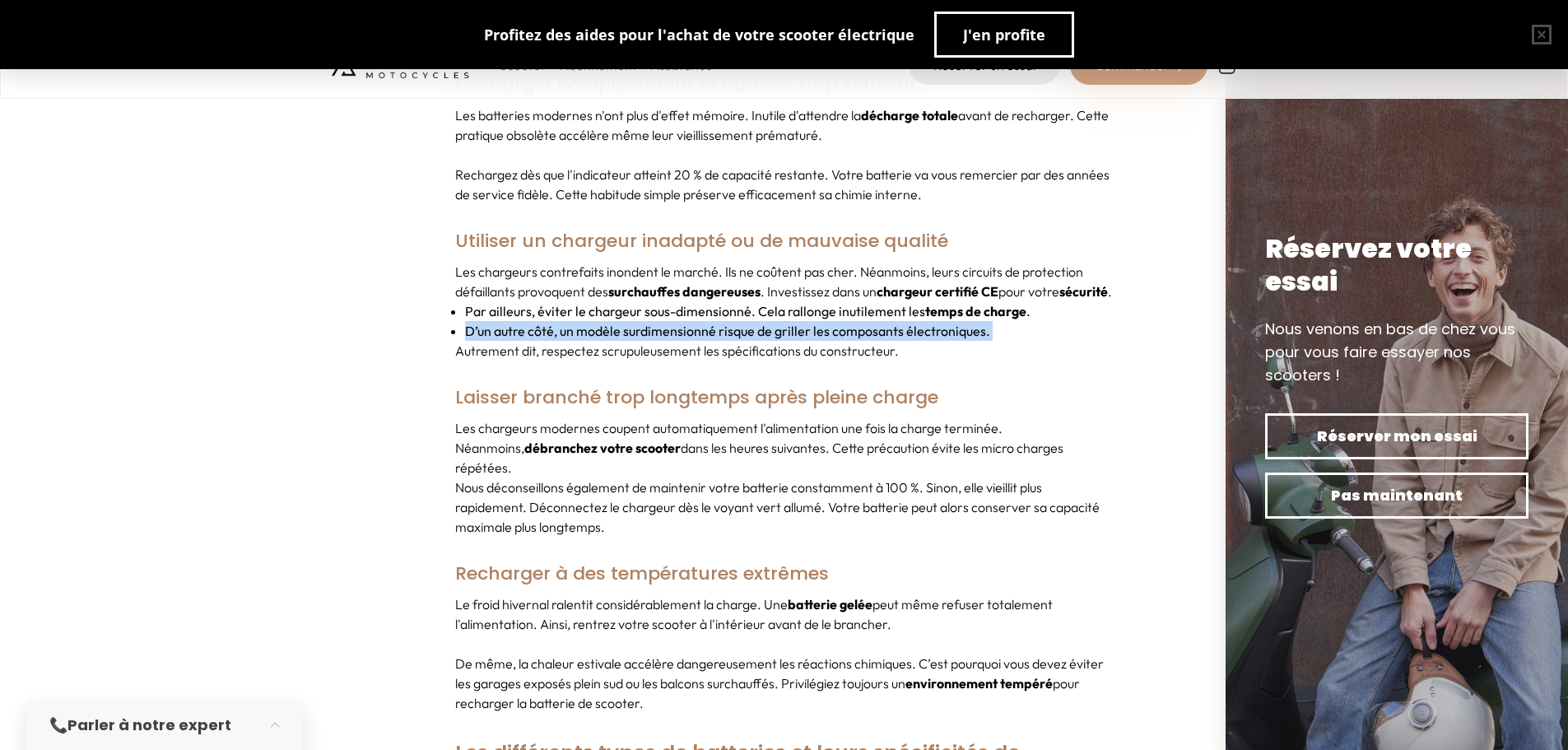
click at [859, 337] on li "D’un autre côté, un modèle surdimensionné risque de griller les composants élec…" at bounding box center [789, 331] width 649 height 20
click at [672, 324] on li "D’un autre côté, un modèle surdimensionné risque de griller les composants élec…" at bounding box center [789, 331] width 649 height 20
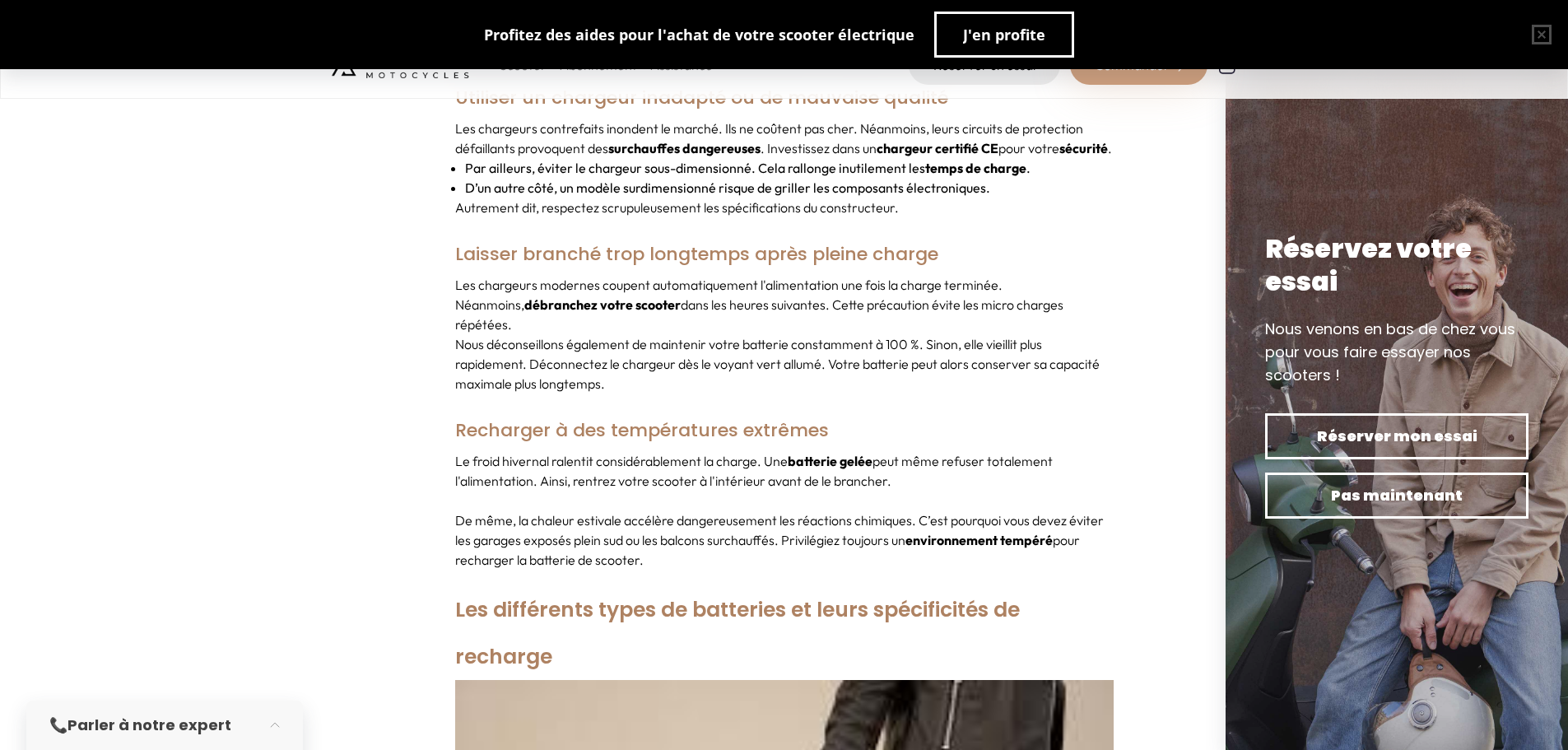
scroll to position [3788, 0]
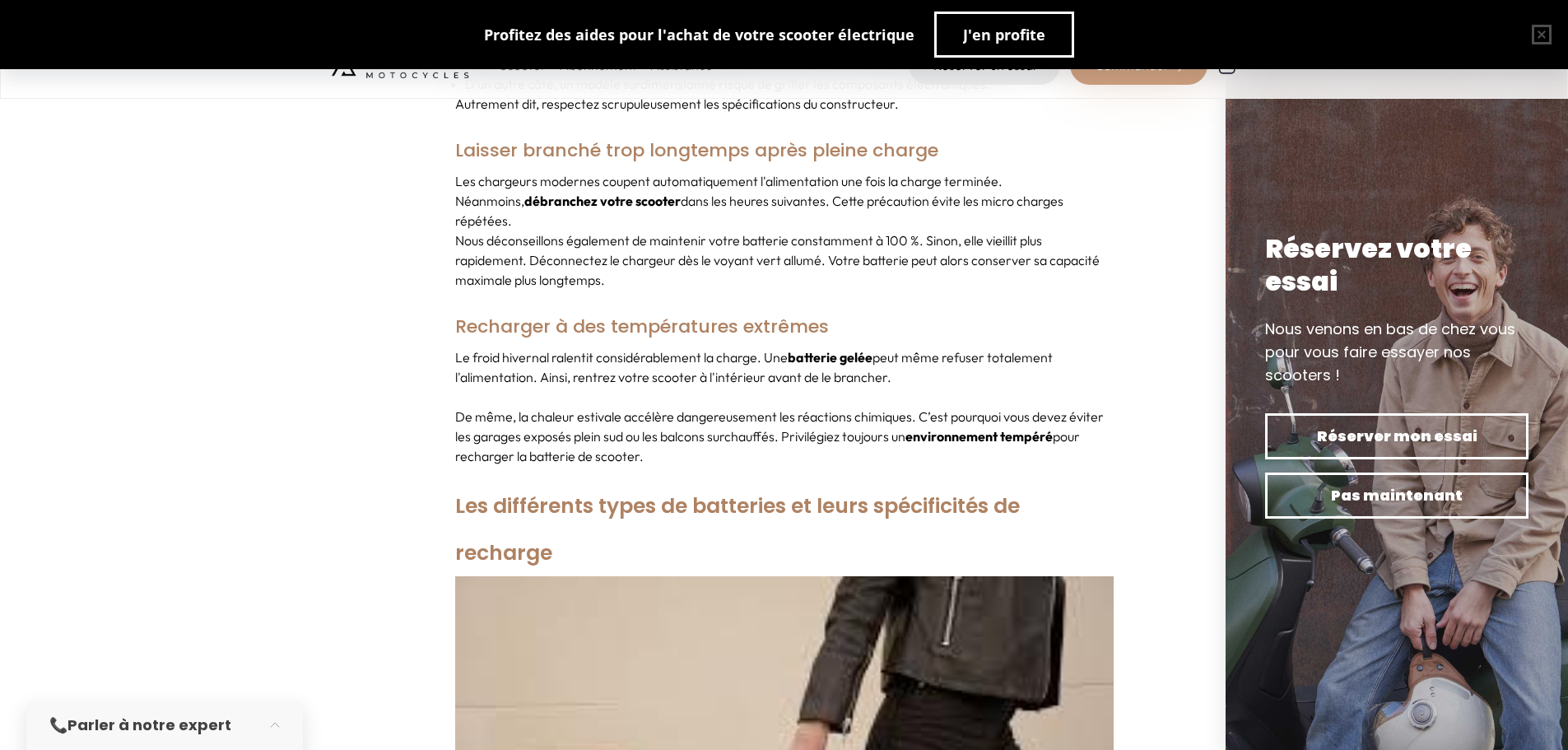
click at [677, 281] on div "Votre scooter électrique mérite toute votre attention. C’est surtout le cas de …" at bounding box center [784, 537] width 658 height 7055
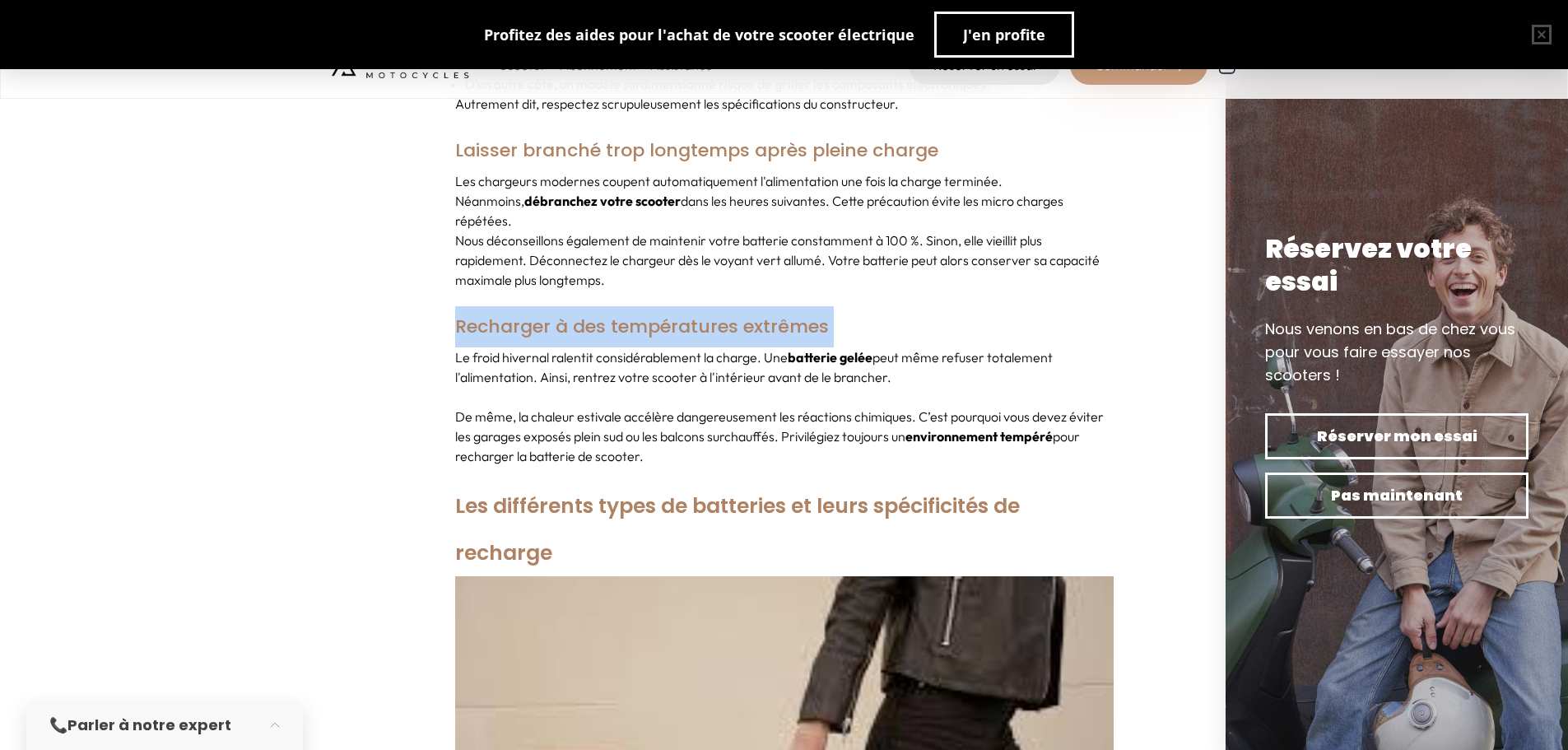
click at [677, 281] on div "Votre scooter électrique mérite toute votre attention. C’est surtout le cas de …" at bounding box center [784, 537] width 658 height 7055
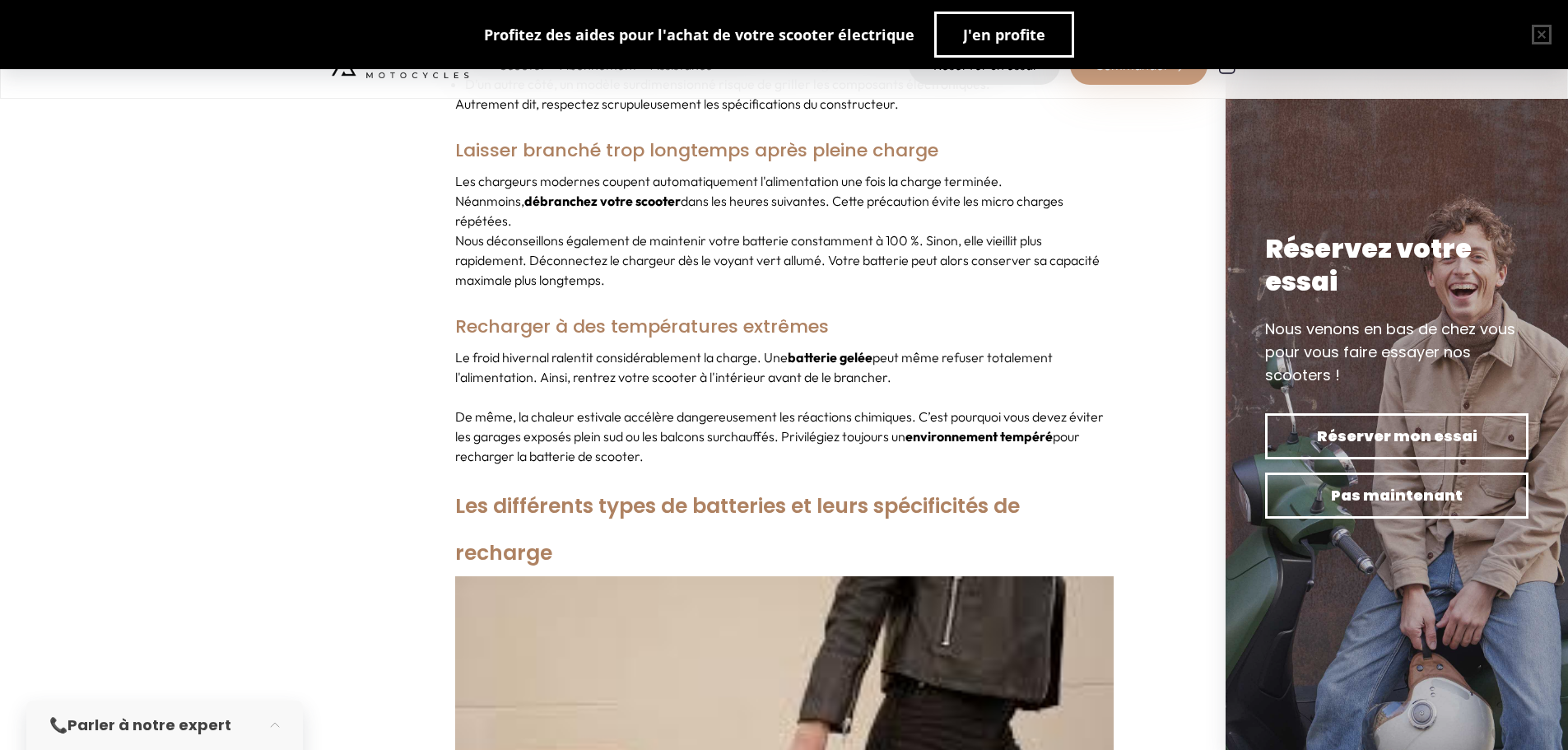
click at [819, 349] on strong "batterie gelée" at bounding box center [829, 357] width 85 height 16
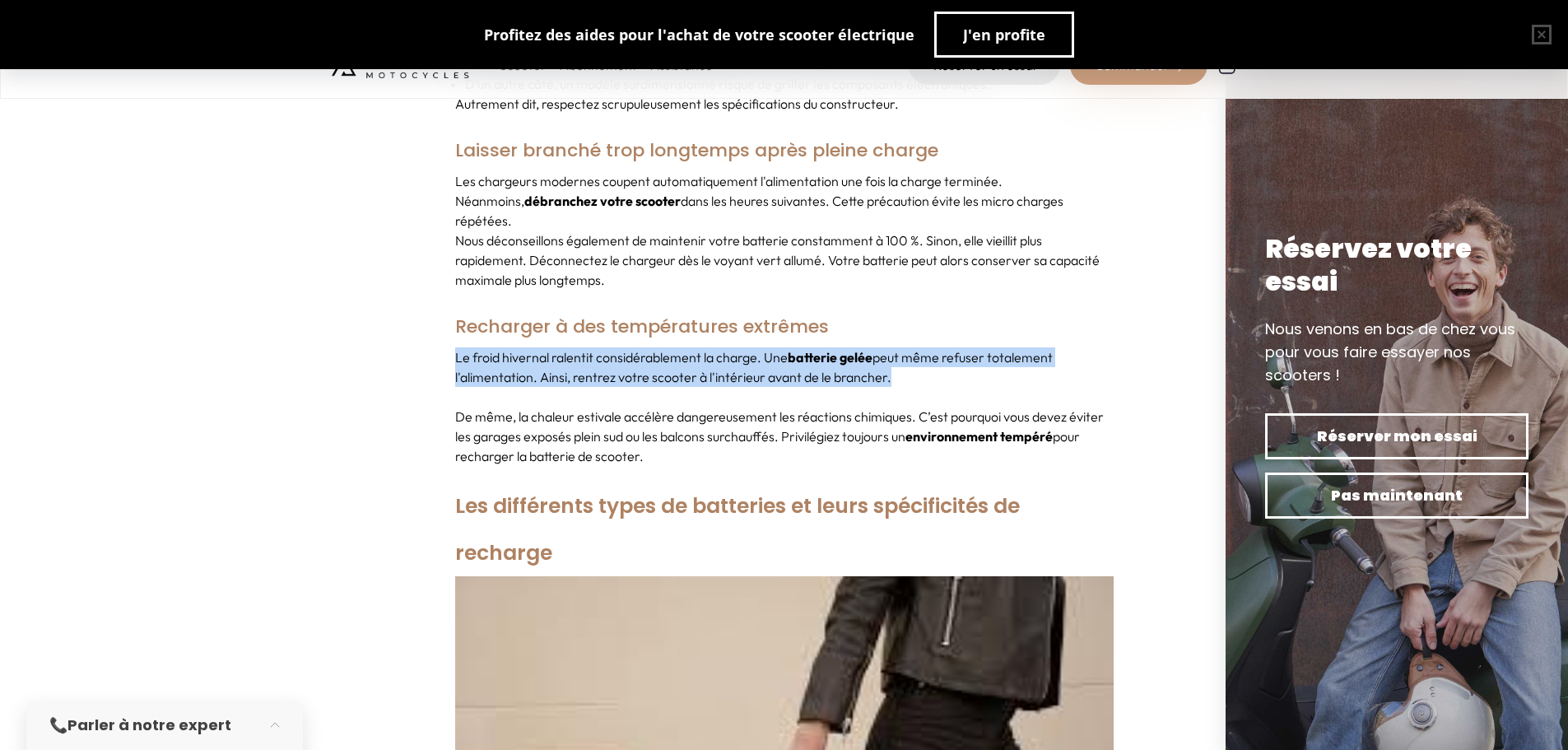
click at [819, 349] on strong "batterie gelée" at bounding box center [829, 357] width 85 height 16
click at [927, 356] on p "Le froid hivernal ralentit considérablement la charge. Une batterie gelée peut …" at bounding box center [784, 367] width 658 height 39
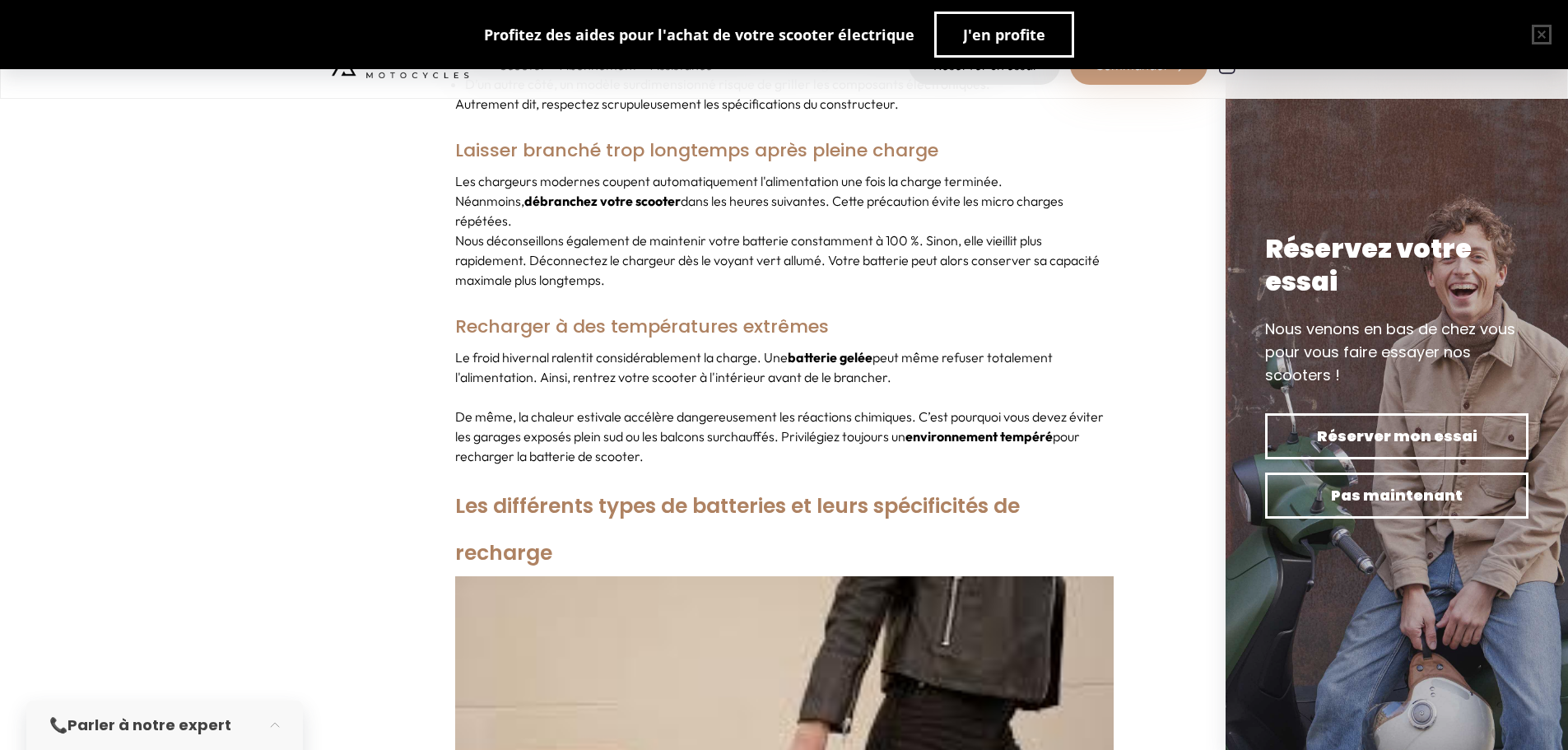
click at [771, 353] on div "Le froid hivernal ralentit considérablement la charge. Une batterie gelée peut …" at bounding box center [784, 406] width 658 height 118
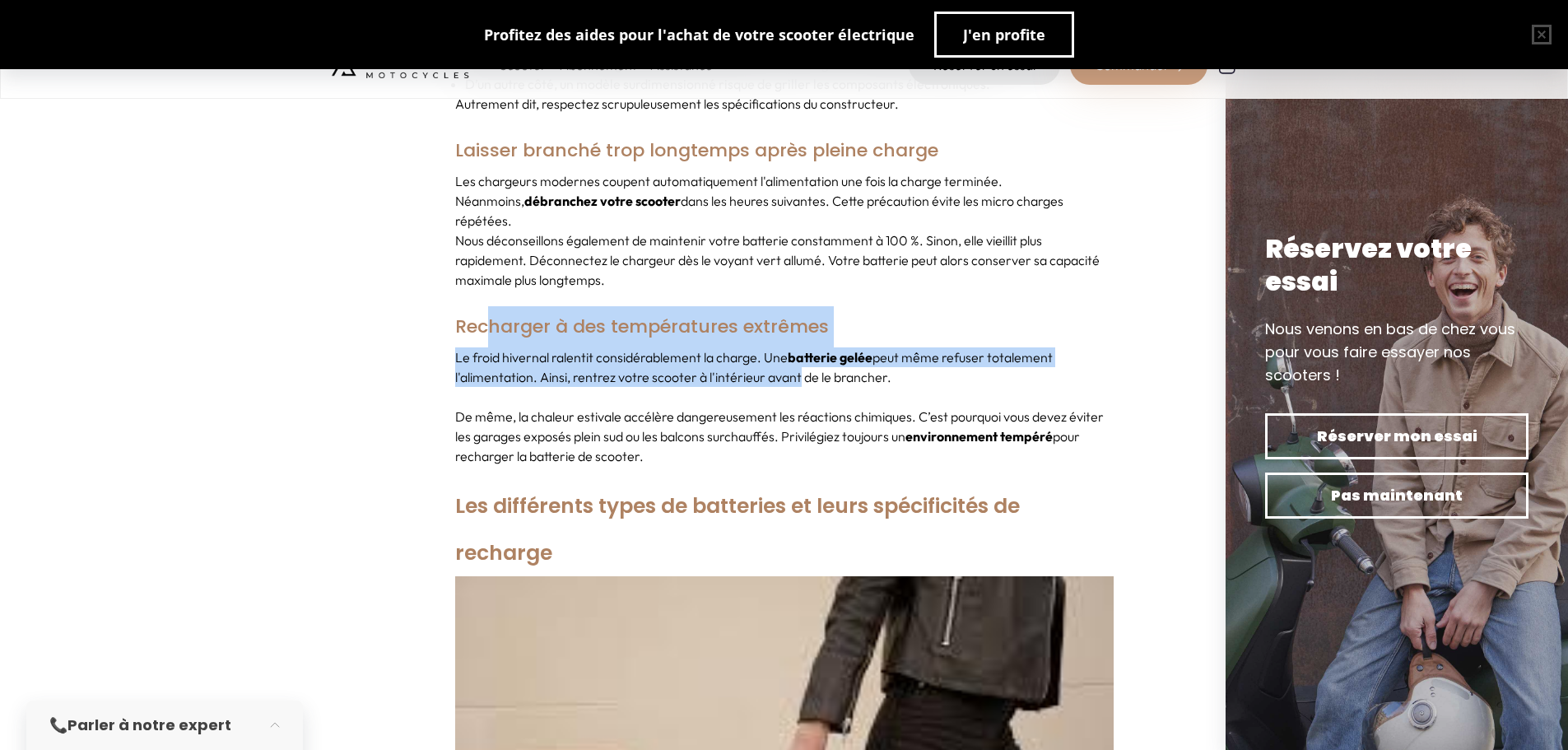
click at [821, 357] on div "Votre scooter électrique mérite toute votre attention. C’est surtout le cas de …" at bounding box center [784, 537] width 658 height 7055
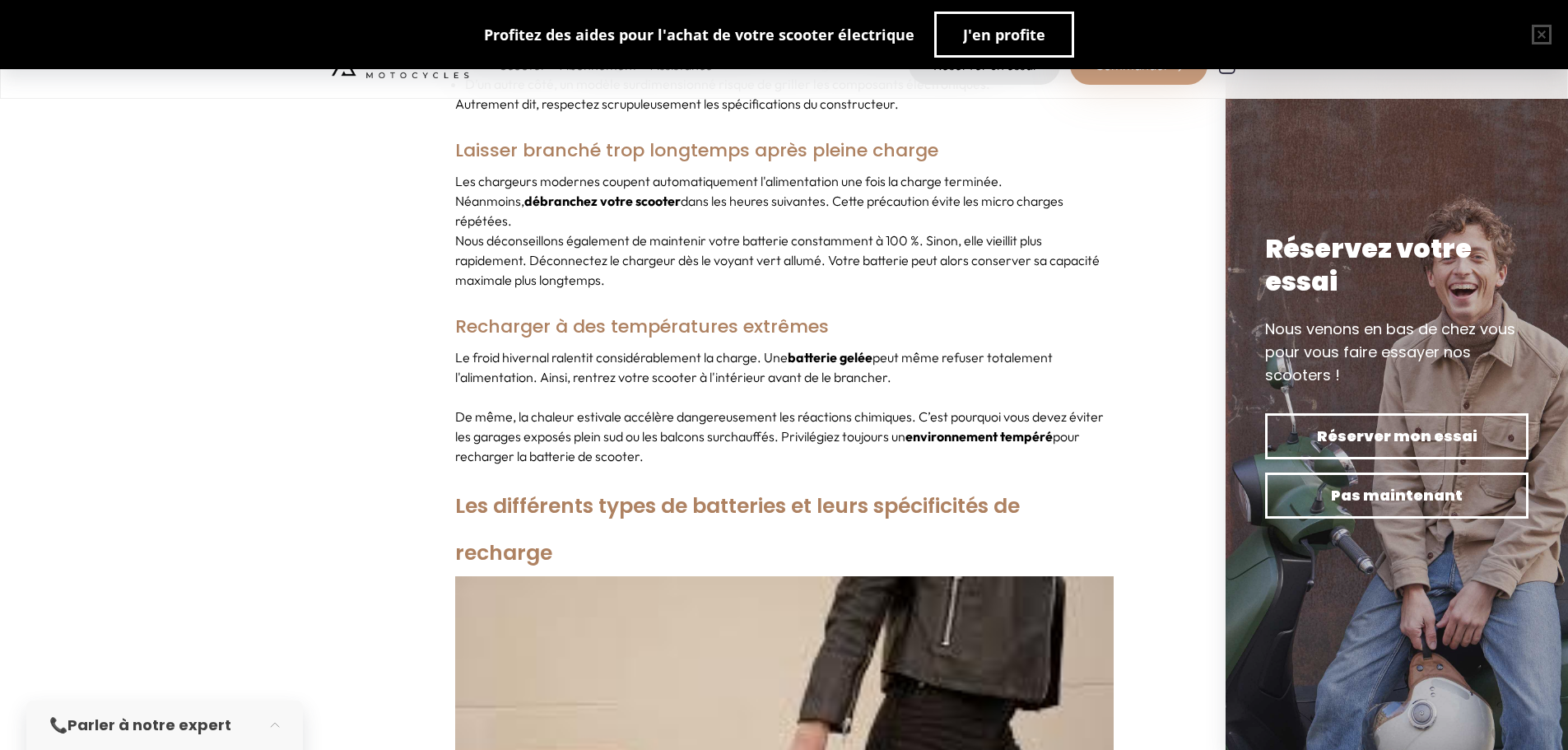
click at [919, 363] on p "Le froid hivernal ralentit considérablement la charge. Une batterie gelée peut …" at bounding box center [784, 367] width 658 height 39
click at [426, 306] on section "Votre scooter électrique mérite toute votre attention. C’est surtout le cas de …" at bounding box center [784, 537] width 1568 height 7148
click at [400, 298] on section "Votre scooter électrique mérite toute votre attention. C’est surtout le cas de …" at bounding box center [784, 537] width 1568 height 7148
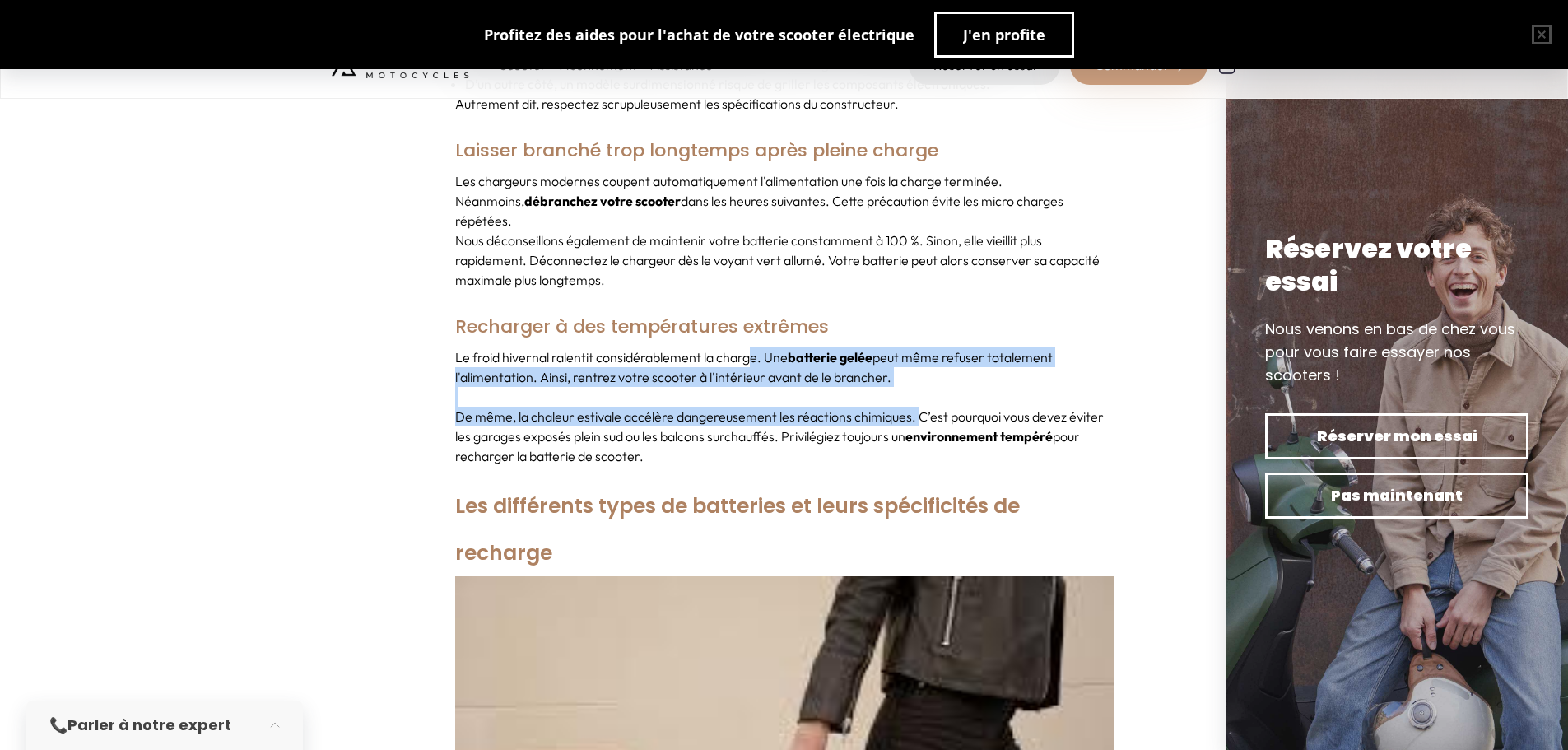
click at [1007, 415] on div "Le froid hivernal ralentit considérablement la charge. Une batterie gelée peut …" at bounding box center [784, 406] width 658 height 118
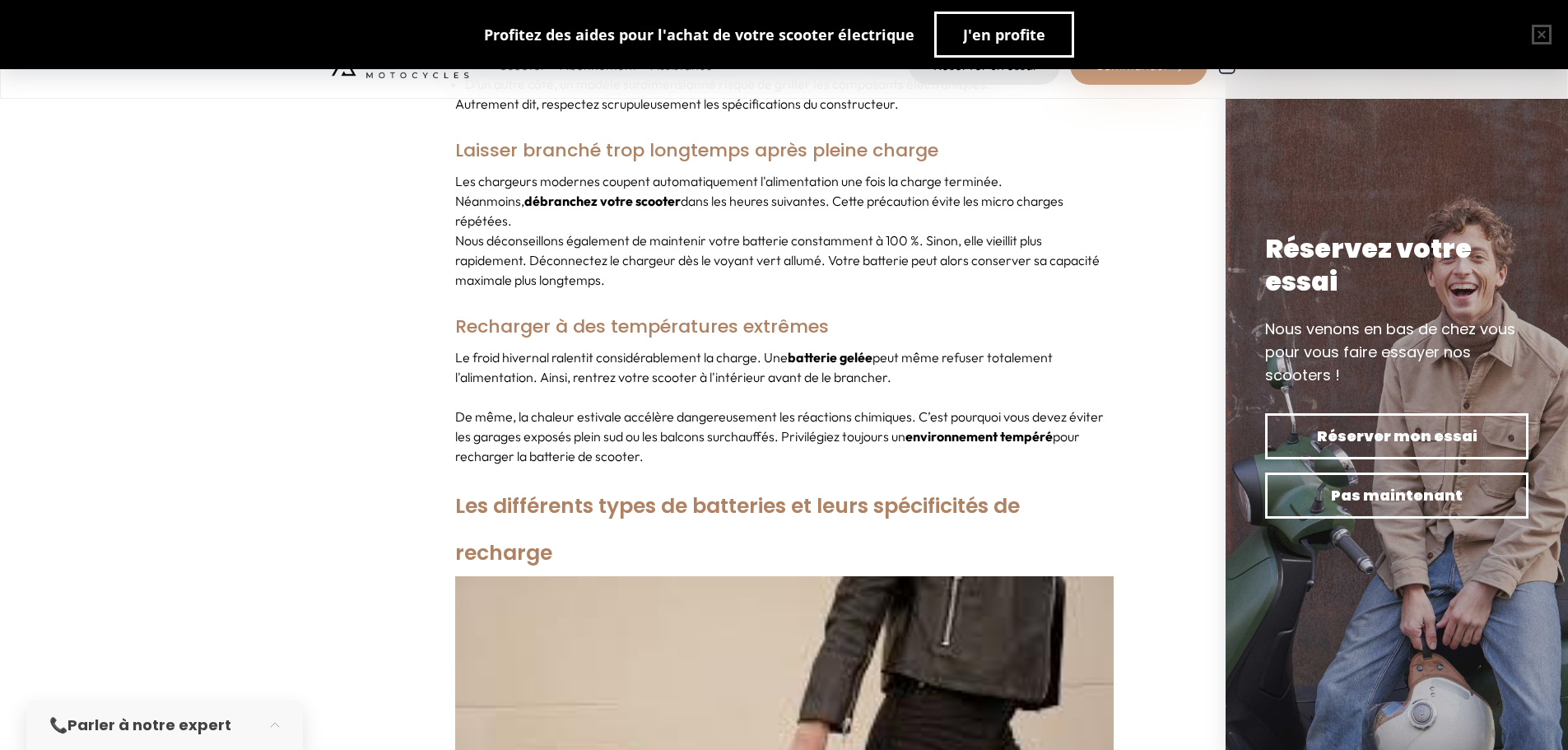
click at [971, 429] on p "De même, la chaleur estivale accélère dangereusement les réactions chimiques. C…" at bounding box center [784, 436] width 658 height 59
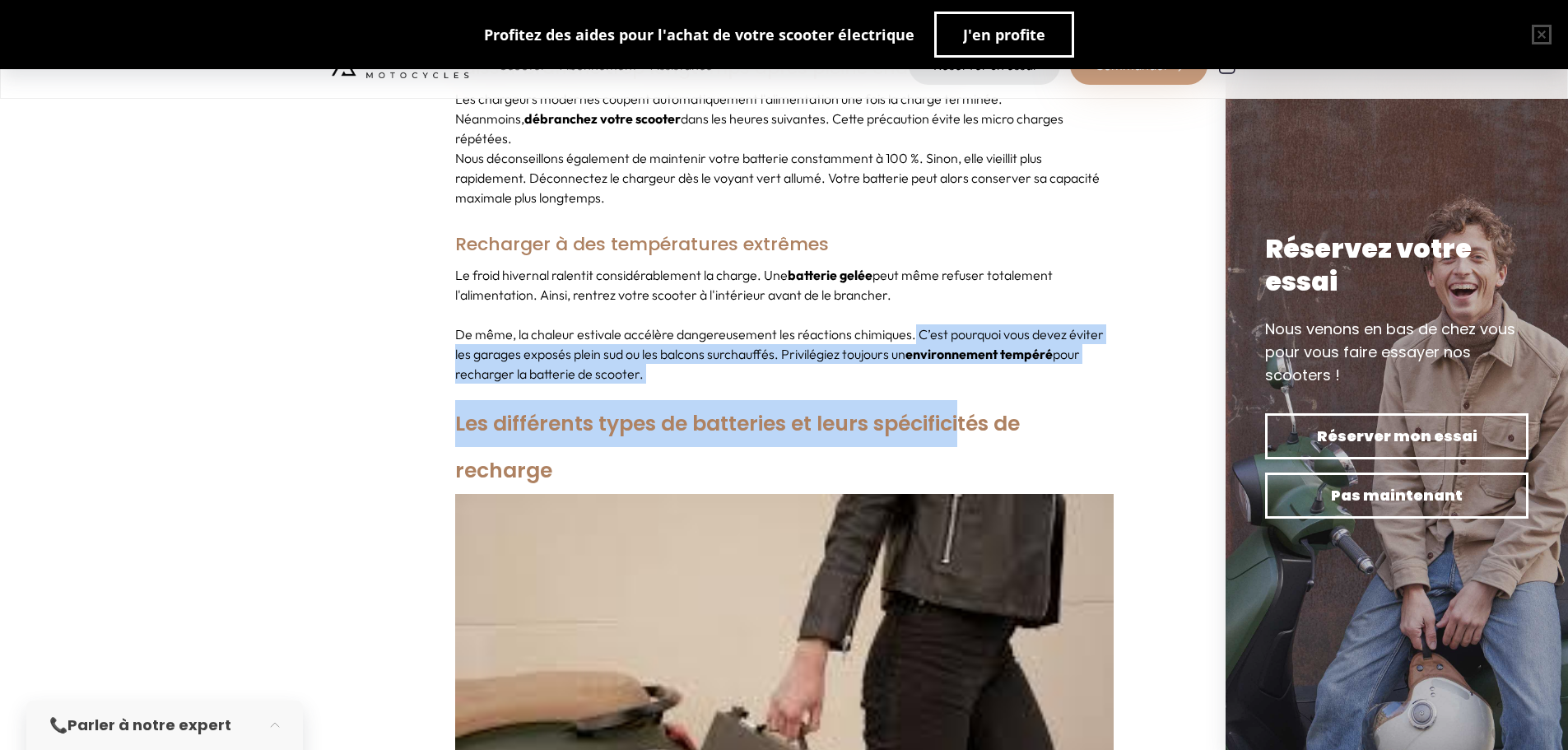
click at [965, 377] on div "Votre scooter électrique mérite toute votre attention. C’est surtout le cas de …" at bounding box center [784, 455] width 658 height 7055
click at [870, 362] on p "De même, la chaleur estivale accélère dangereusement les réactions chimiques. C…" at bounding box center [784, 353] width 658 height 59
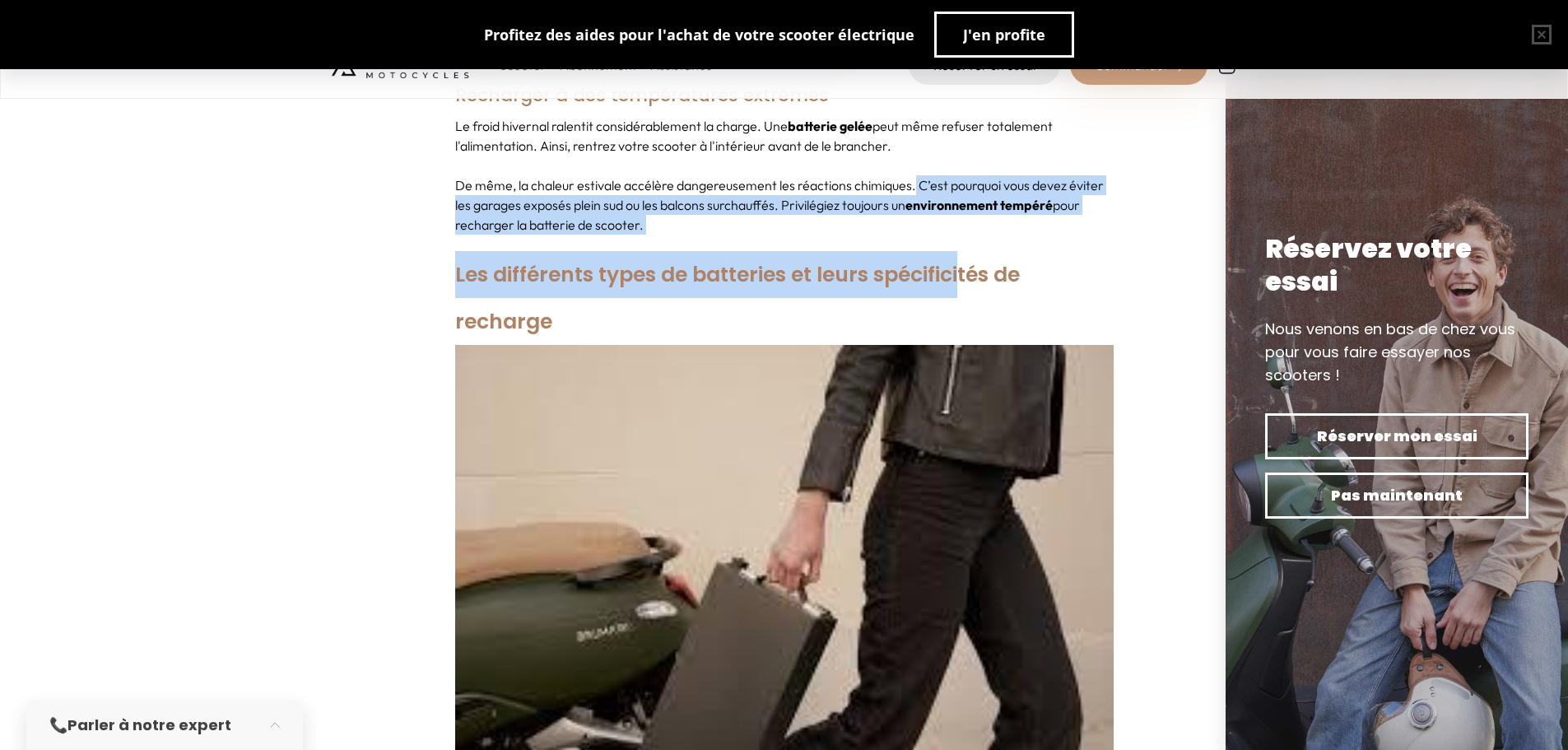
scroll to position [4035, 0]
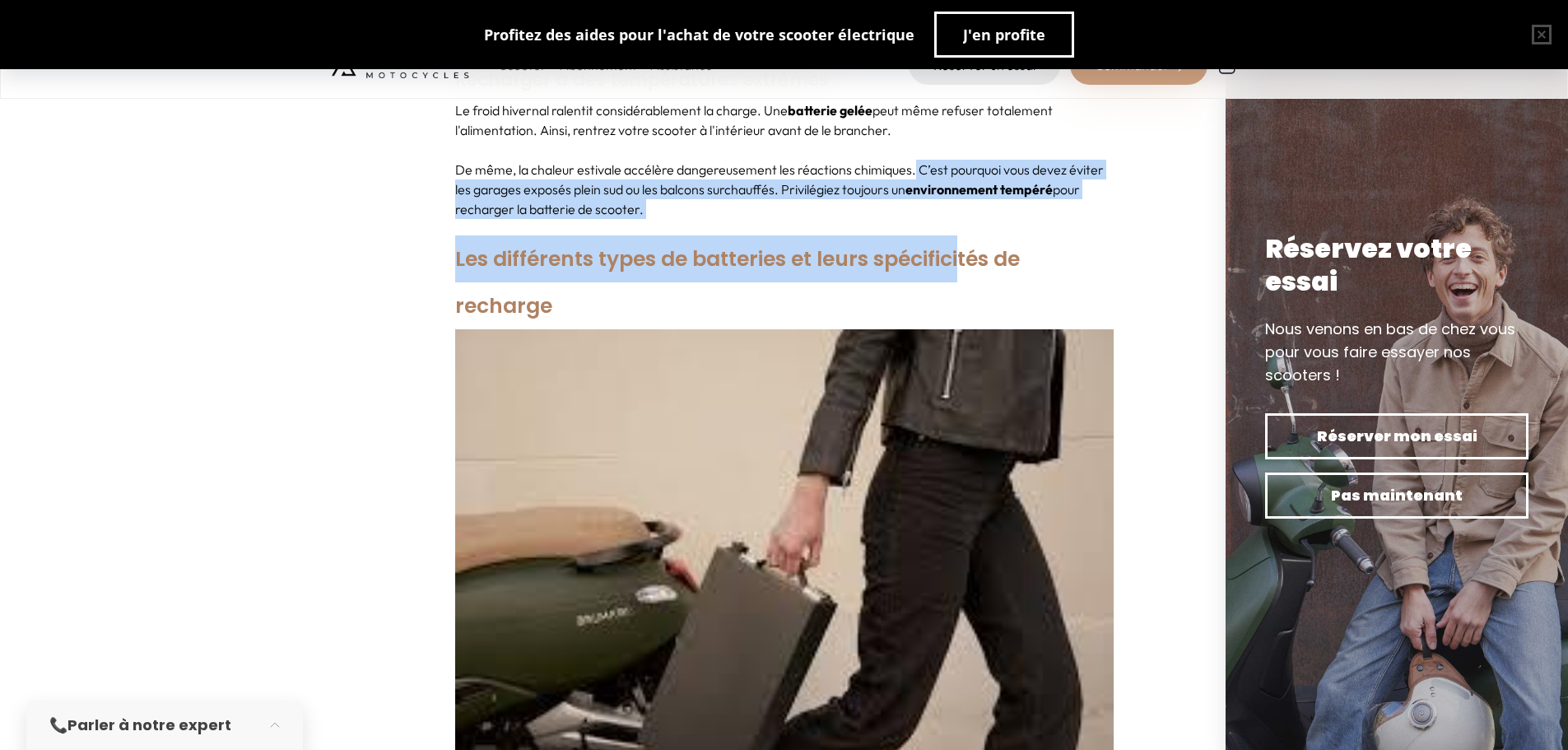
click at [567, 177] on p "De même, la chaleur estivale accélère dangereusement les réactions chimiques. C…" at bounding box center [784, 189] width 658 height 59
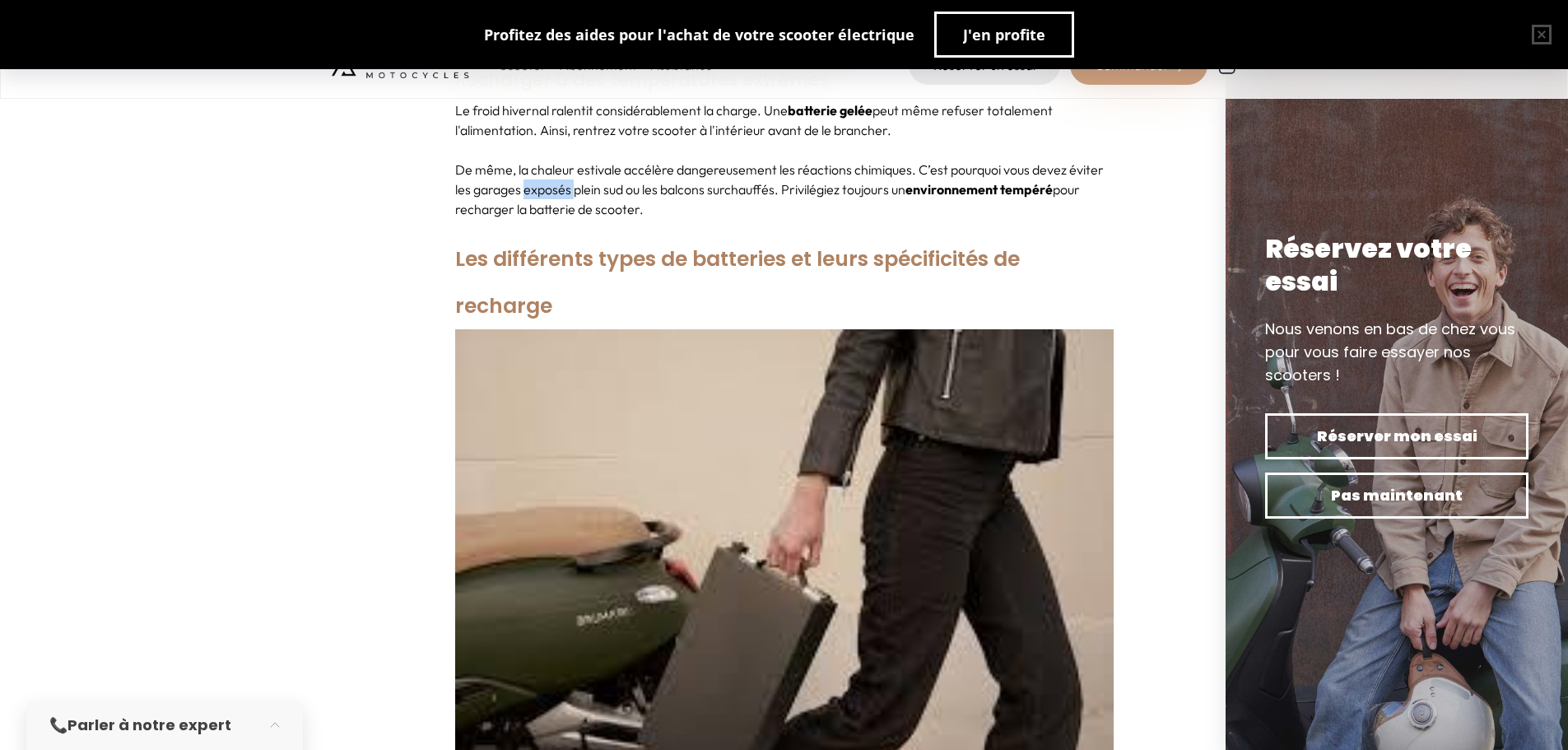
click at [567, 177] on p "De même, la chaleur estivale accélère dangereusement les réactions chimiques. C…" at bounding box center [784, 189] width 658 height 59
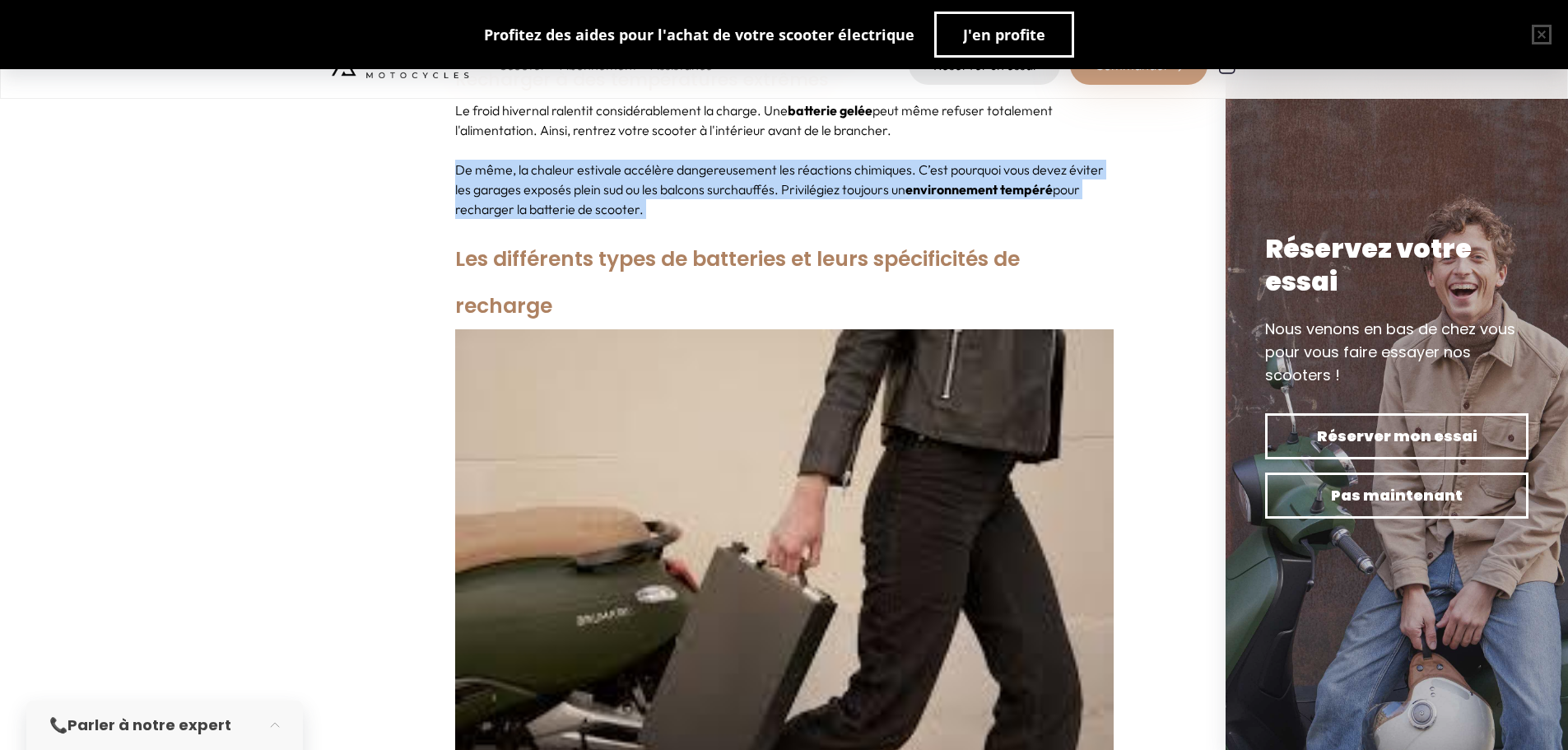
click at [567, 177] on p "De même, la chaleur estivale accélère dangereusement les réactions chimiques. C…" at bounding box center [784, 189] width 658 height 59
click at [660, 185] on p "De même, la chaleur estivale accélère dangereusement les réactions chimiques. C…" at bounding box center [784, 189] width 658 height 59
click at [709, 198] on p "De même, la chaleur estivale accélère dangereusement les réactions chimiques. C…" at bounding box center [784, 189] width 658 height 59
click at [992, 166] on p "De même, la chaleur estivale accélère dangereusement les réactions chimiques. C…" at bounding box center [784, 189] width 658 height 59
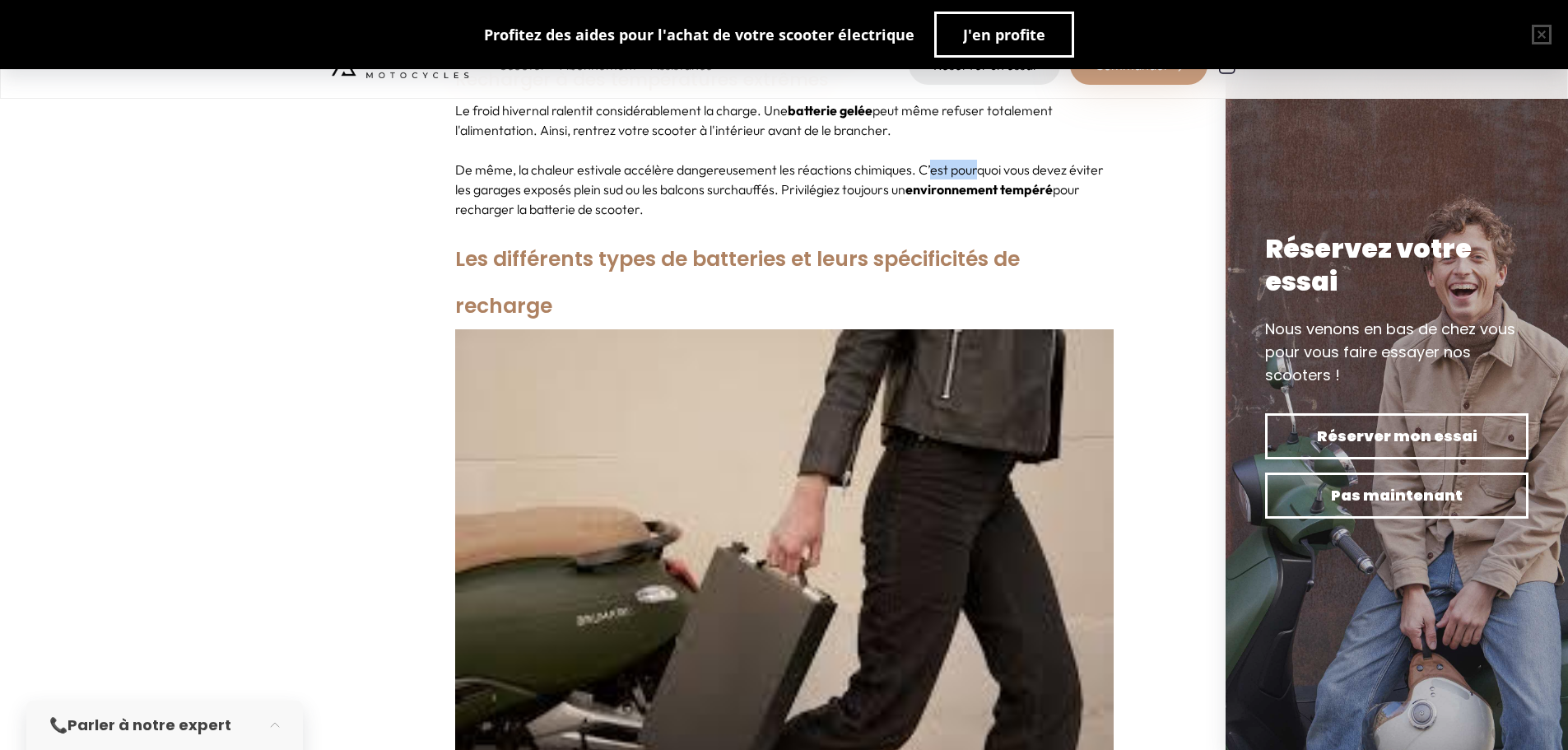
click at [991, 165] on p "De même, la chaleur estivale accélère dangereusement les réactions chimiques. C…" at bounding box center [784, 189] width 658 height 59
click at [981, 198] on p "De même, la chaleur estivale accélère dangereusement les réactions chimiques. C…" at bounding box center [784, 189] width 658 height 59
click at [780, 241] on div "Votre scooter électrique mérite toute votre attention. C’est surtout le cas de …" at bounding box center [784, 291] width 658 height 7055
click at [811, 254] on h2 "Les différents types de batteries et leurs spécificités de recharge" at bounding box center [784, 283] width 658 height 94
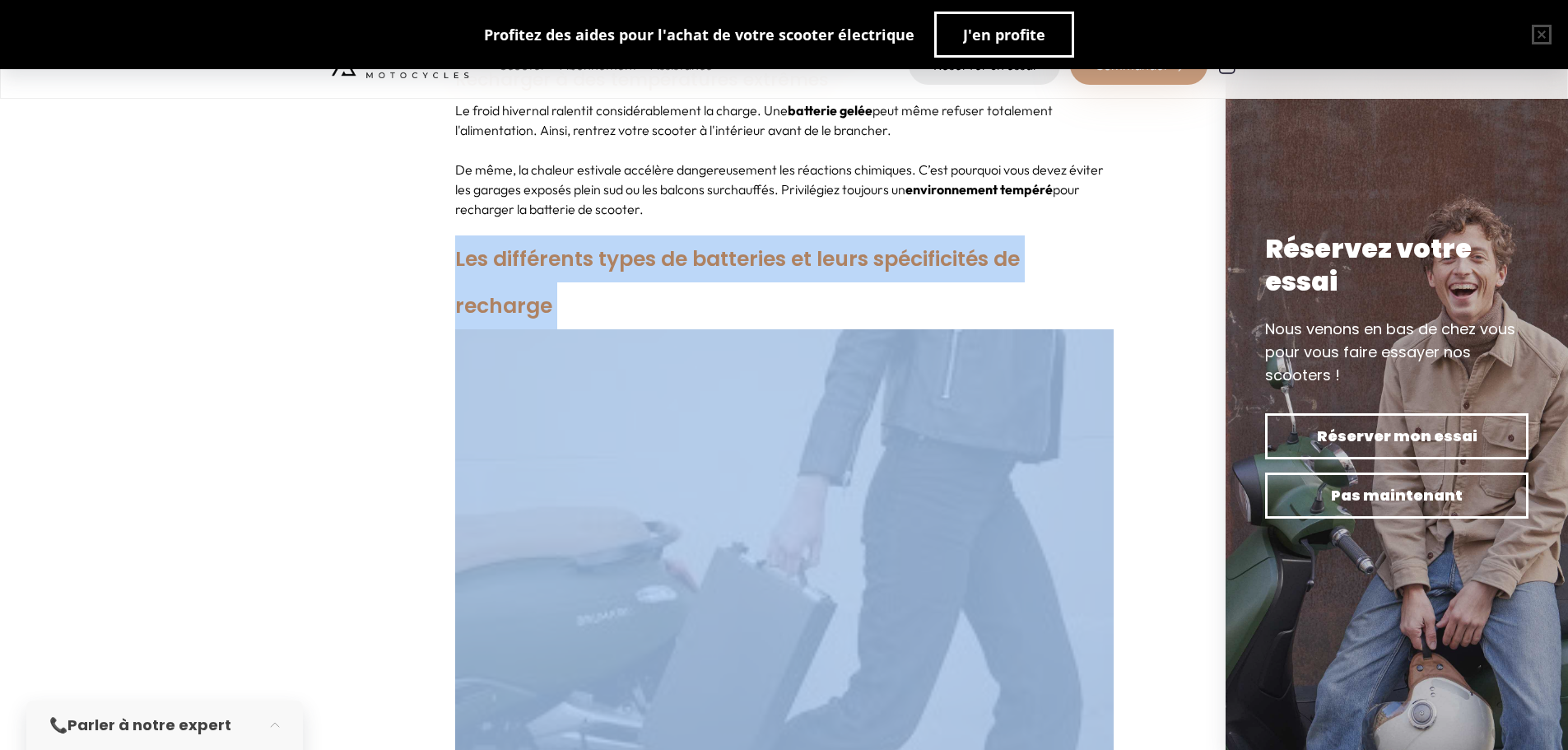
click at [811, 254] on h2 "Les différents types de batteries et leurs spécificités de recharge" at bounding box center [784, 283] width 658 height 94
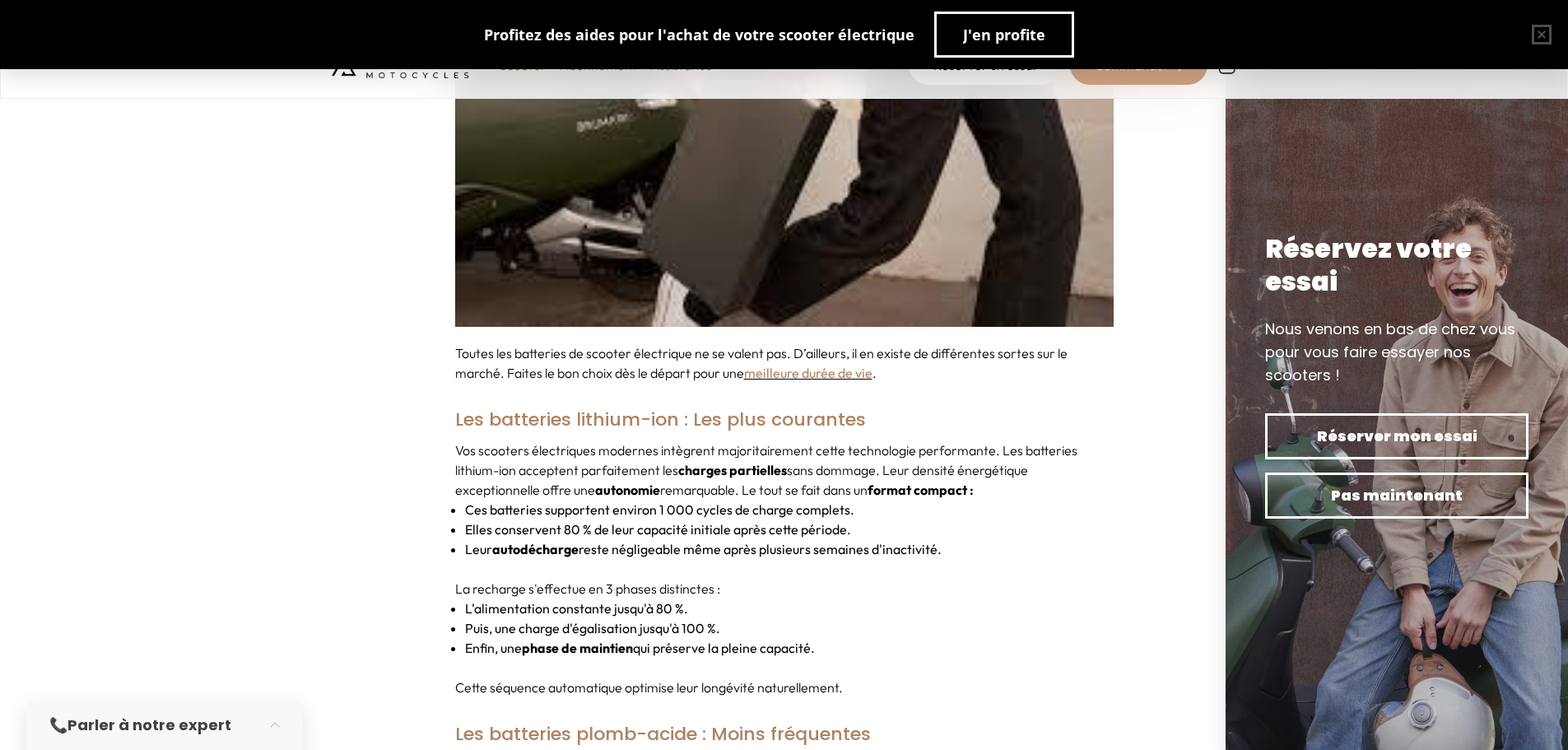
click at [688, 322] on div "Votre scooter électrique mérite toute votre attention. C’est surtout le cas de …" at bounding box center [784, 18] width 658 height 7497
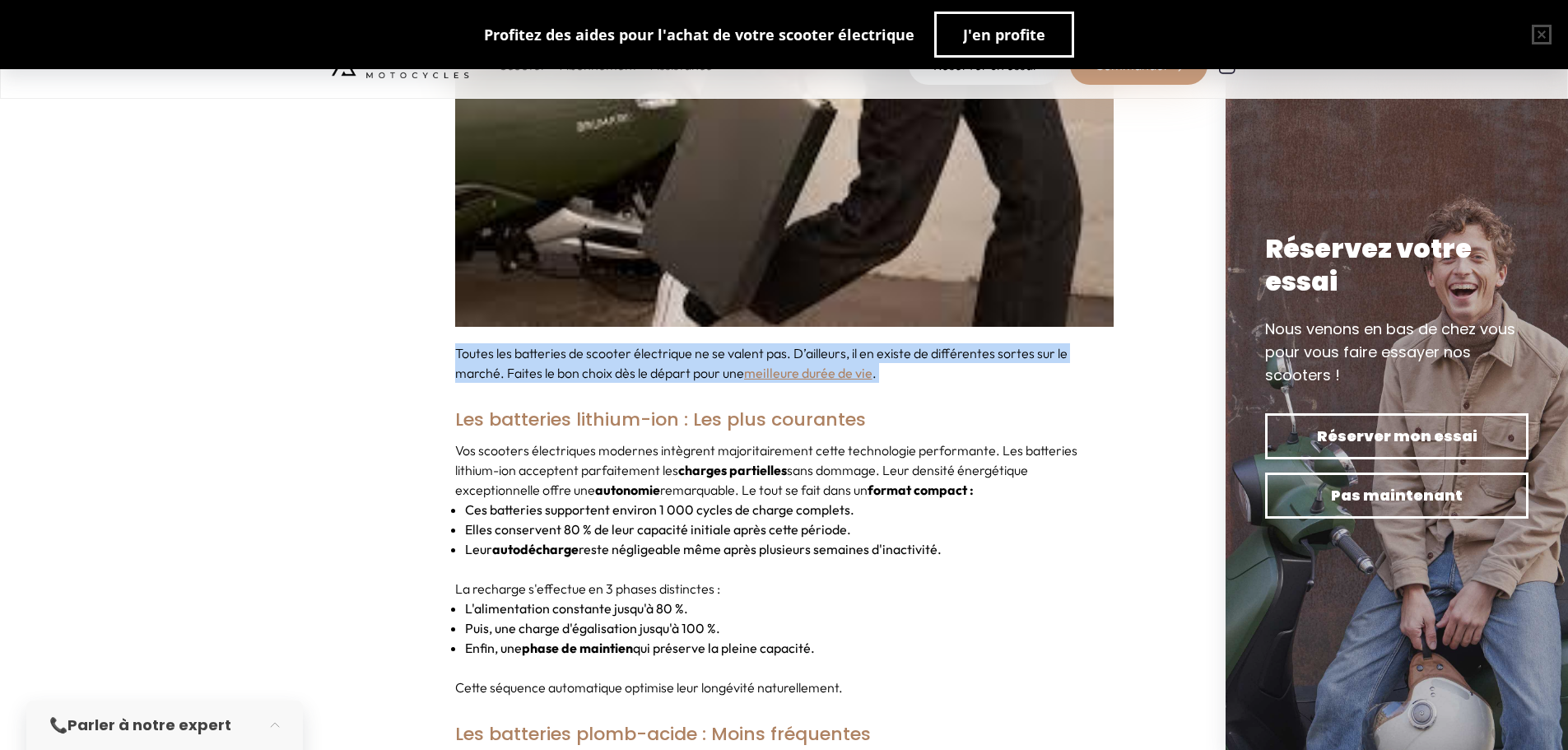
click at [688, 322] on div "Votre scooter électrique mérite toute votre attention. C’est surtout le cas de …" at bounding box center [784, 18] width 658 height 7497
click at [667, 344] on p "Toutes les batteries de scooter électrique ne se valent pas. D’ailleurs, il en …" at bounding box center [784, 363] width 658 height 39
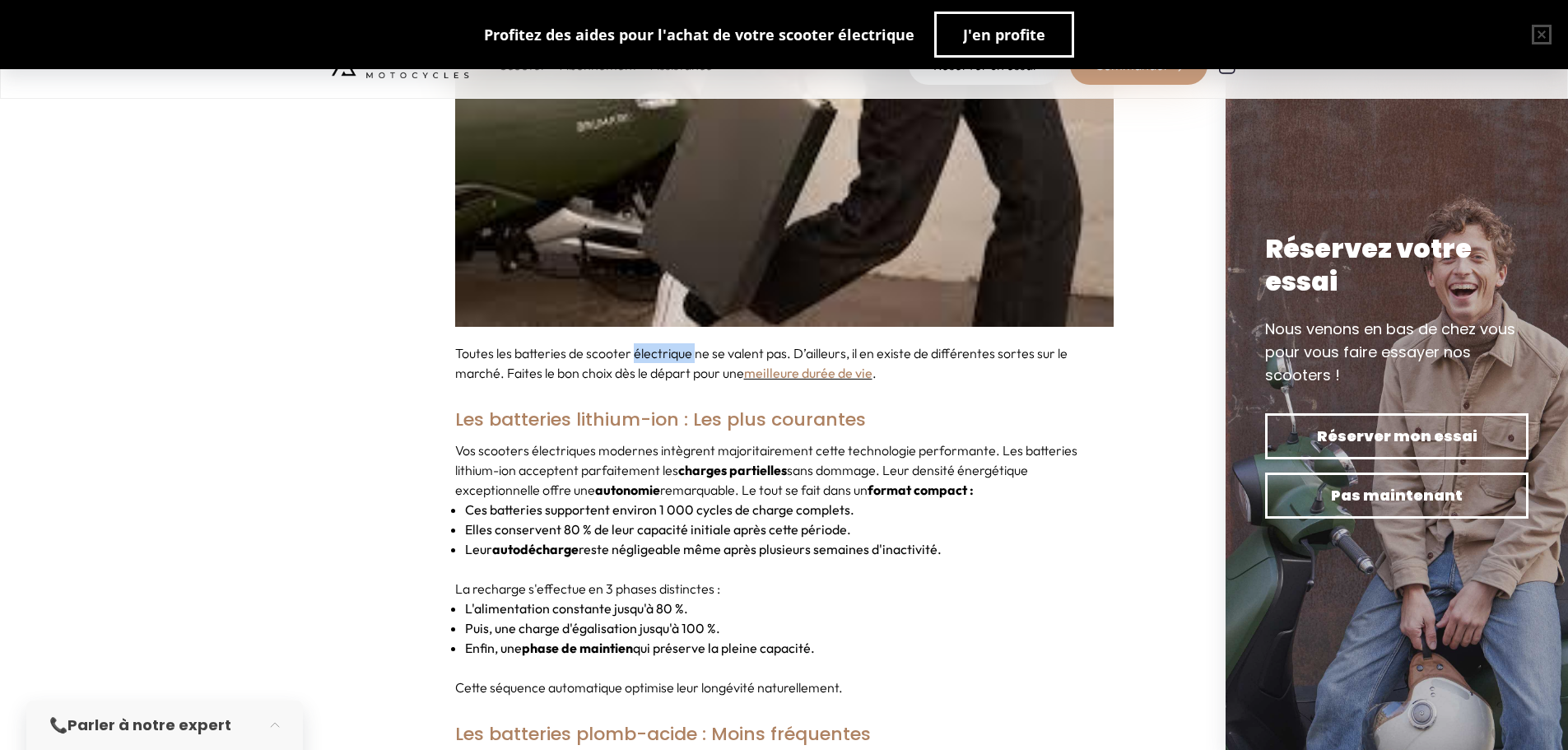
click at [667, 344] on p "Toutes les batteries de scooter électrique ne se valent pas. D’ailleurs, il en …" at bounding box center [784, 363] width 658 height 39
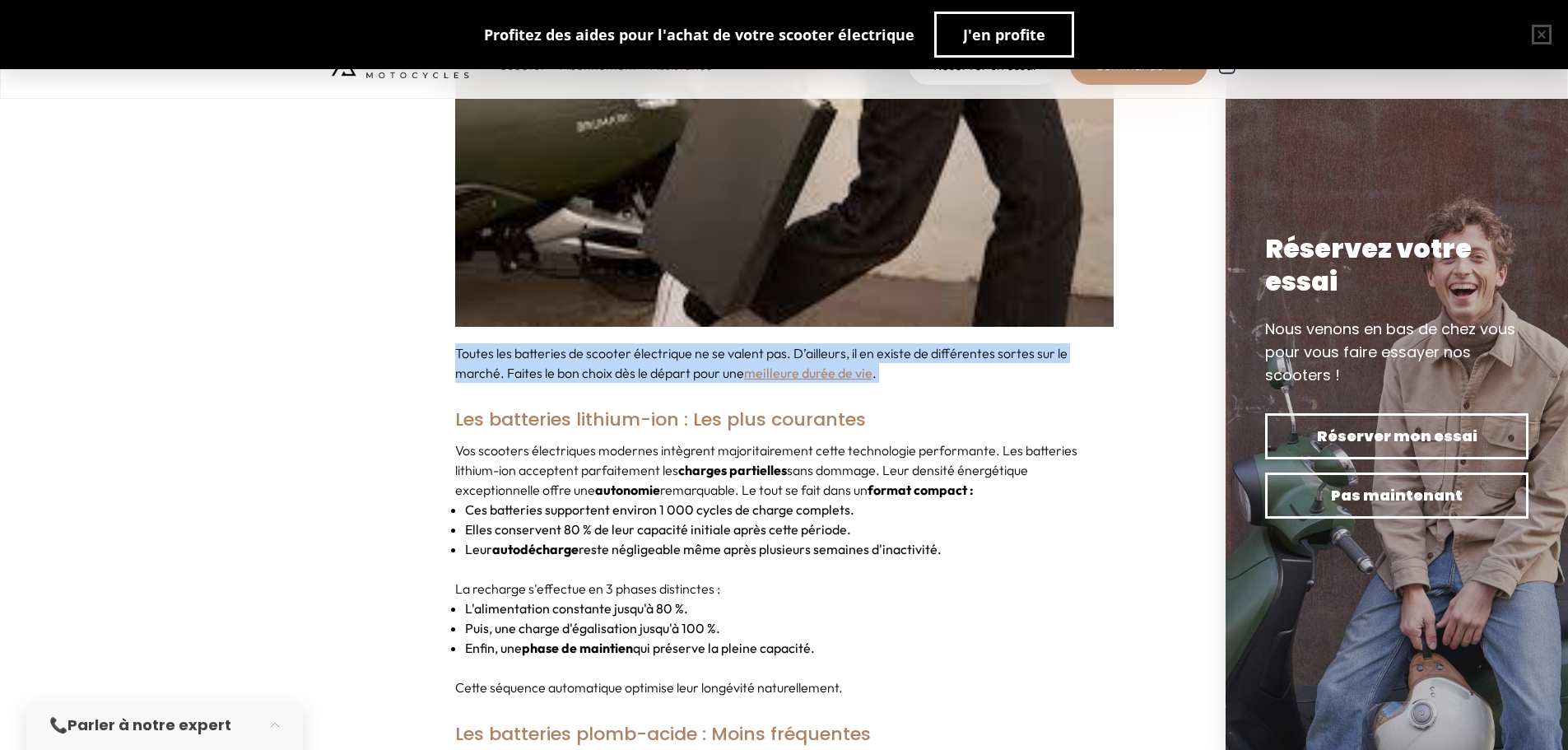
click at [667, 344] on p "Toutes les batteries de scooter électrique ne se valent pas. D’ailleurs, il en …" at bounding box center [784, 363] width 658 height 39
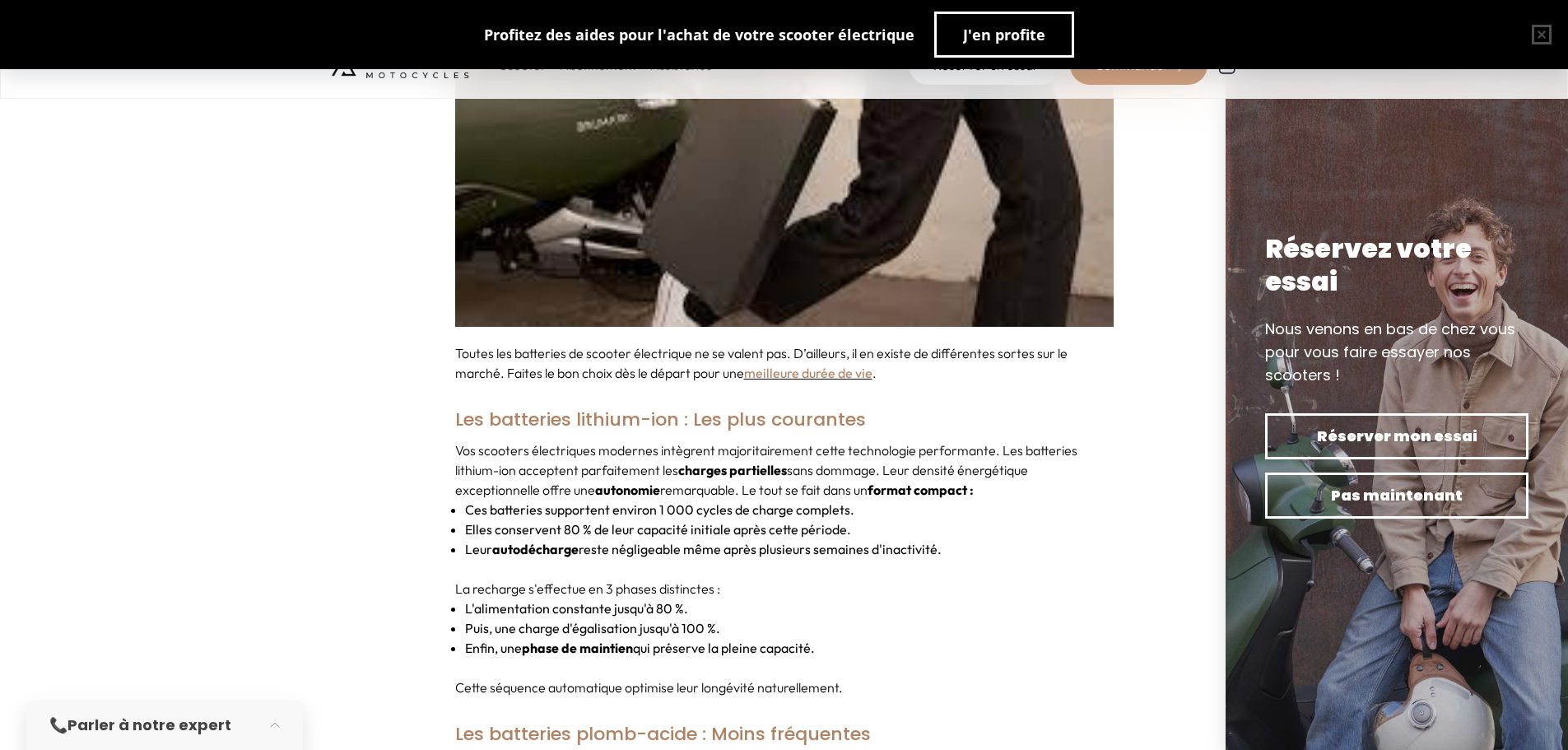
click at [699, 519] on li "Elles conservent 80 % de leur capacité initiale après cette période." at bounding box center [789, 529] width 649 height 20
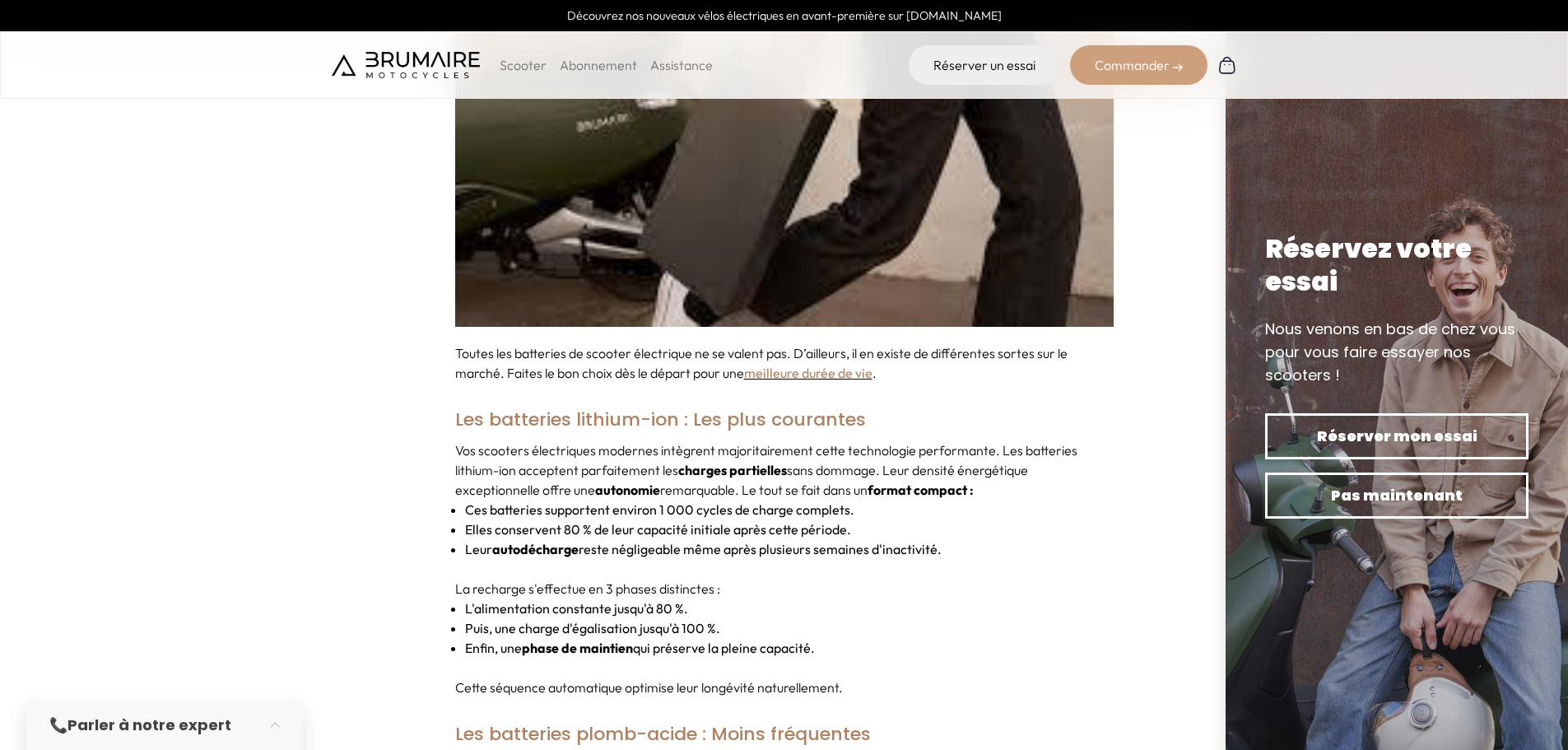
click at [741, 462] on strong "charges partielles" at bounding box center [733, 470] width 109 height 16
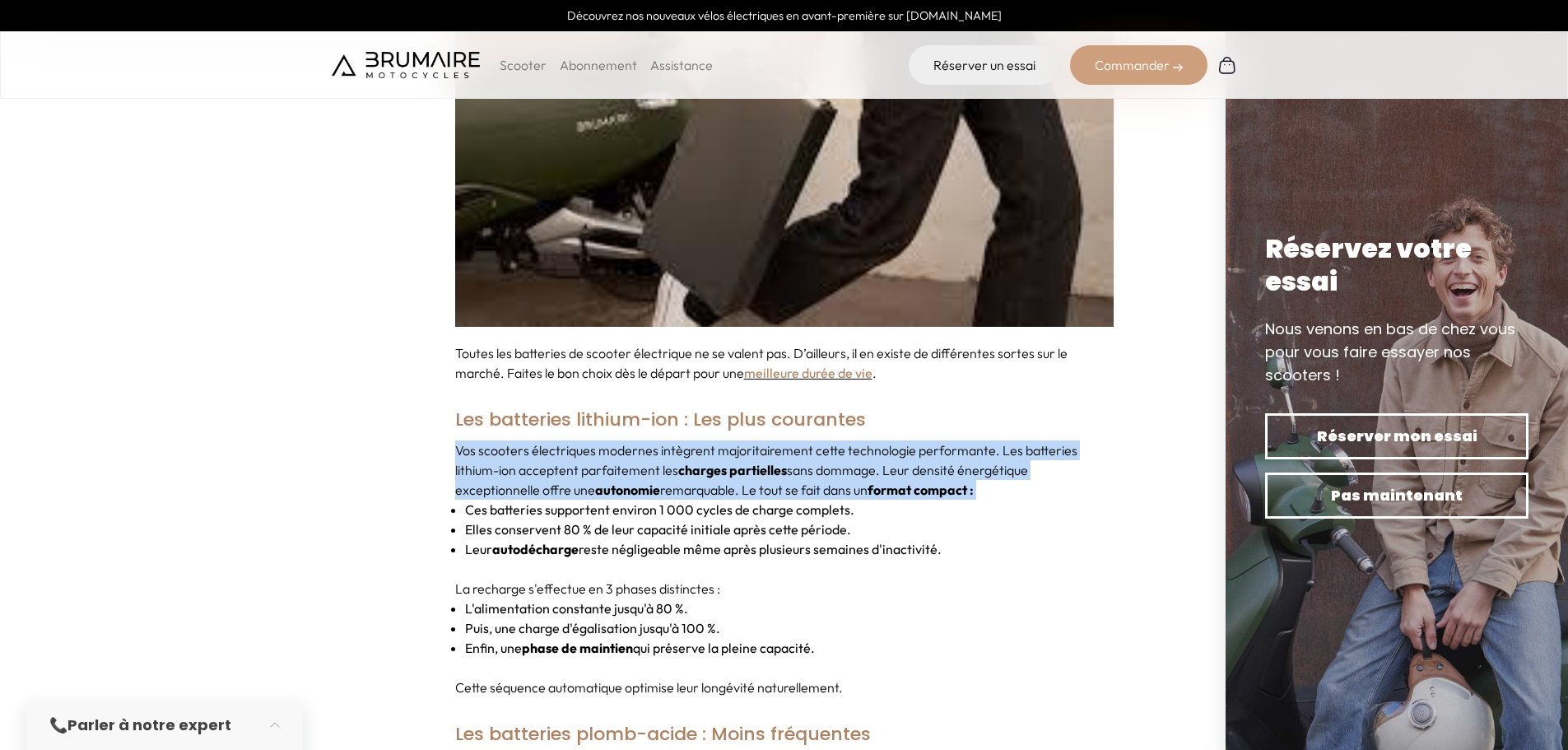
click at [741, 462] on strong "charges partielles" at bounding box center [733, 470] width 109 height 16
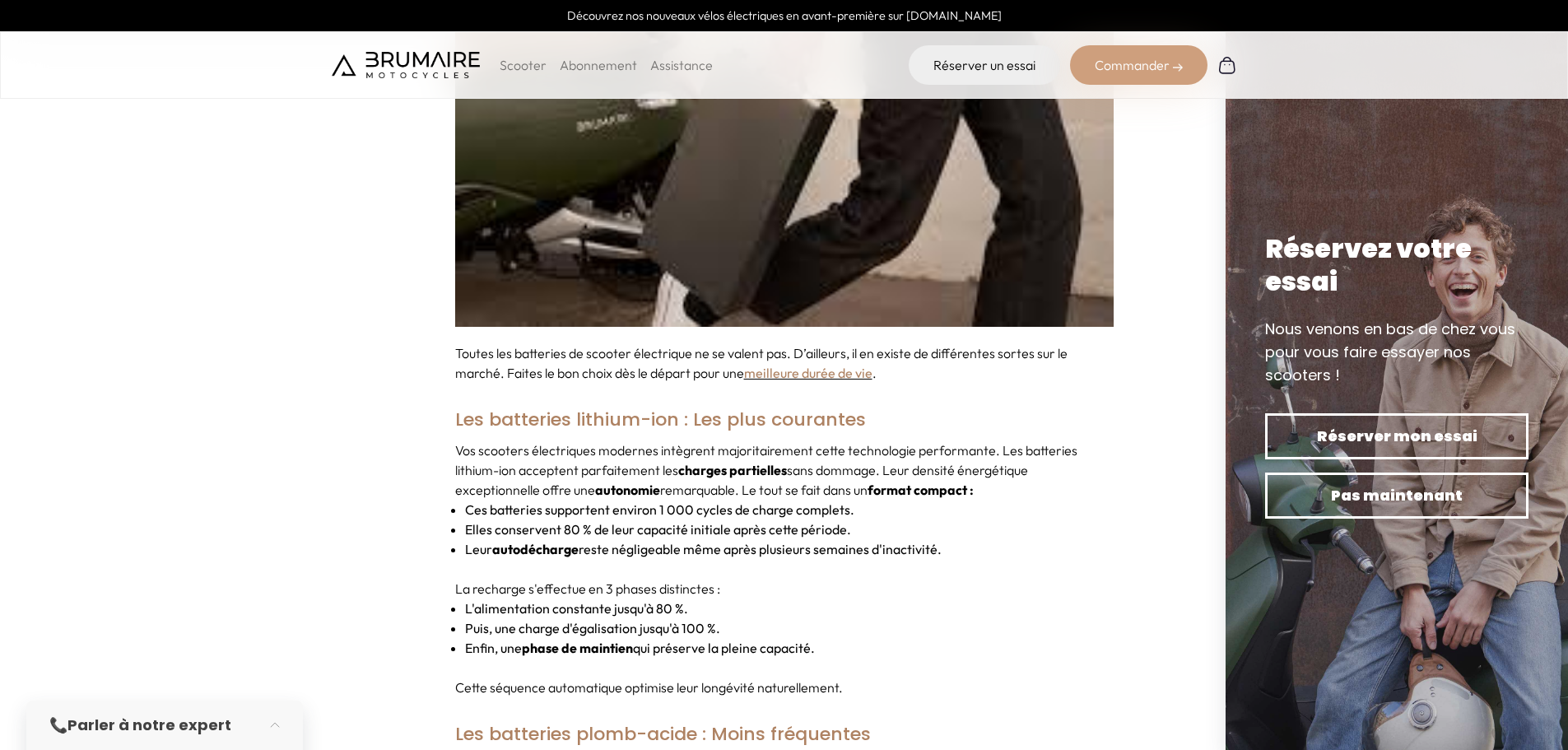
click at [939, 519] on li "Elles conservent 80 % de leur capacité initiale après cette période." at bounding box center [789, 529] width 649 height 20
click at [406, 456] on section "Votre scooter électrique mérite toute votre attention. C’est surtout le cas de …" at bounding box center [784, 18] width 1568 height 7590
click at [404, 453] on section "Votre scooter électrique mérite toute votre attention. C’est surtout le cas de …" at bounding box center [784, 18] width 1568 height 7590
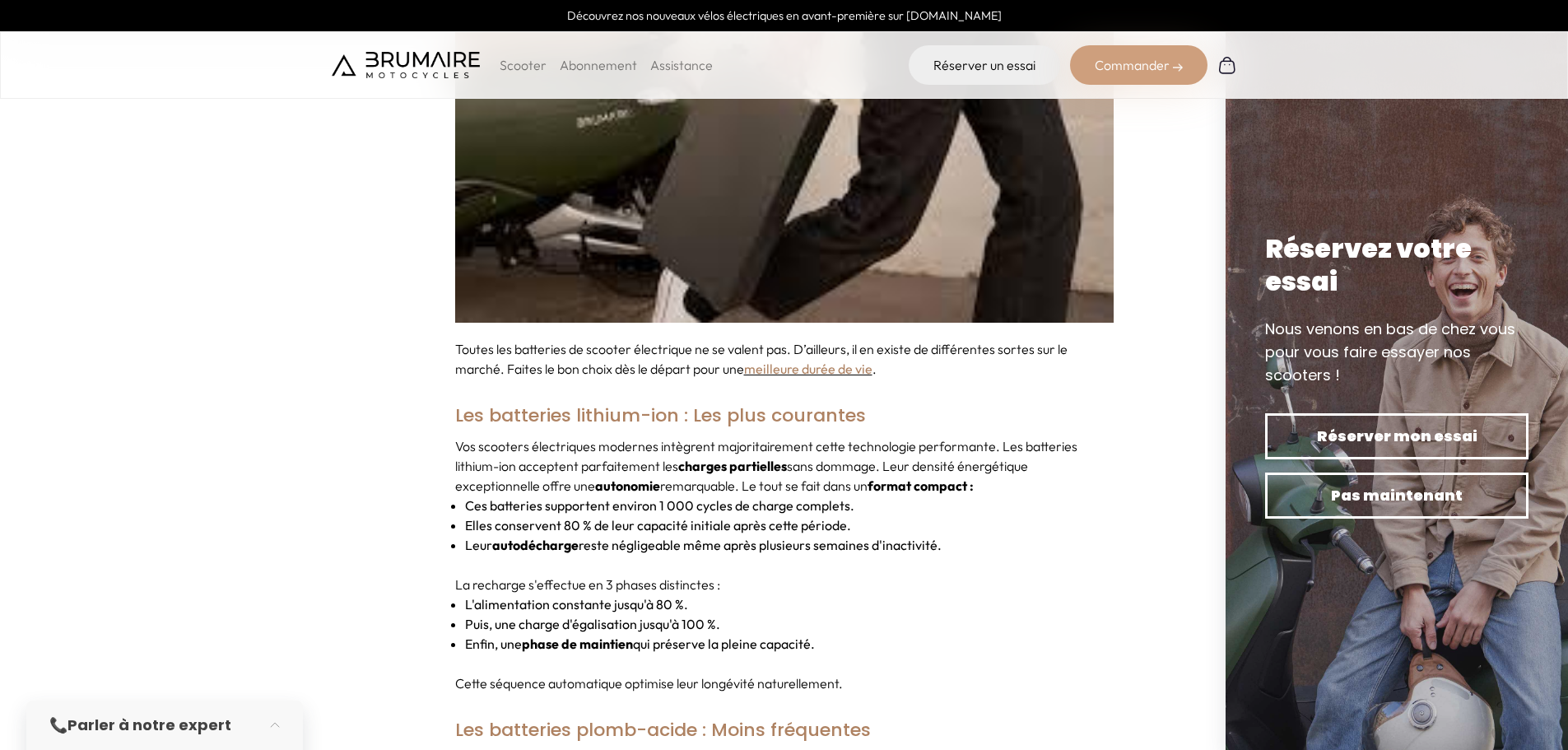
scroll to position [4858, 0]
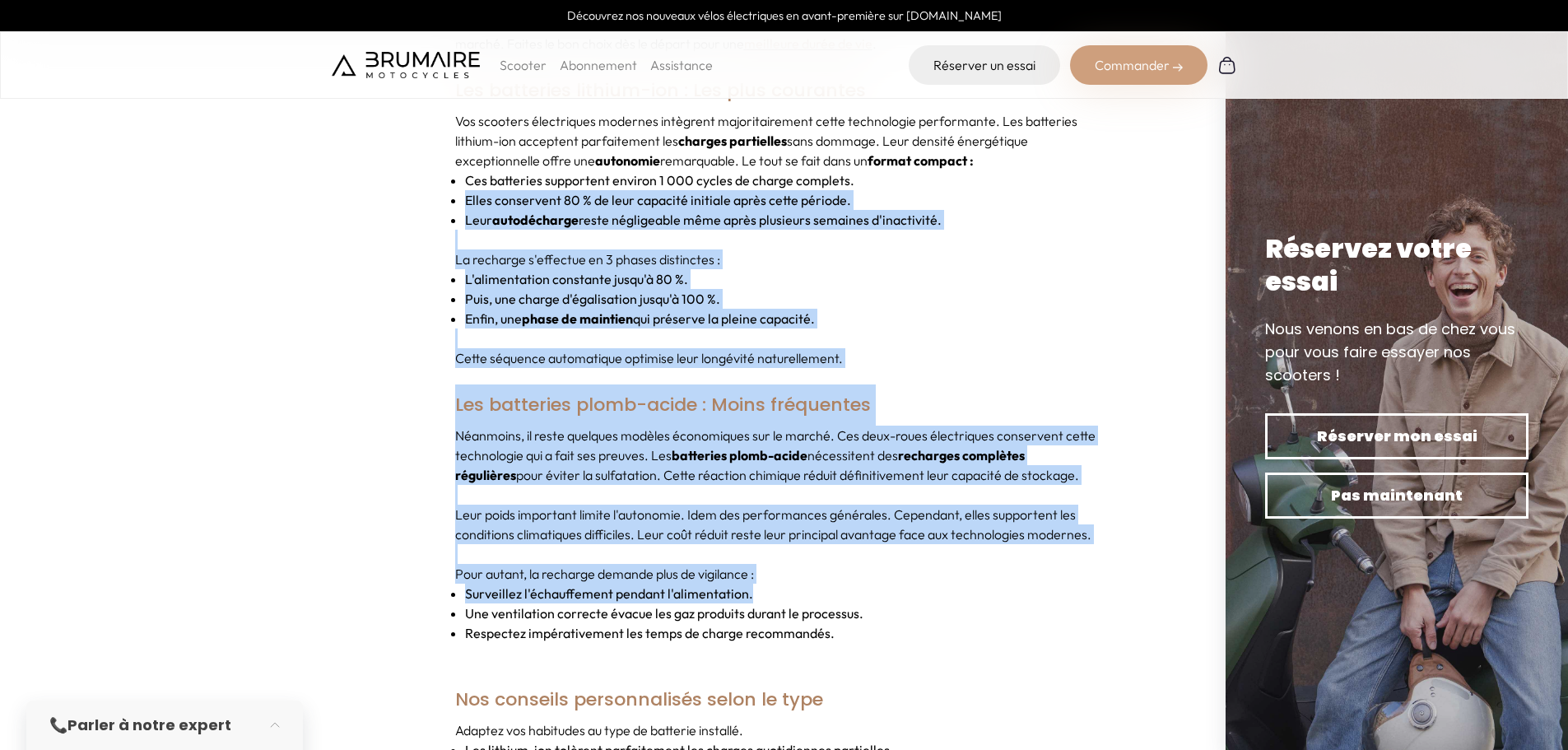
click at [859, 542] on div "Néanmoins, il reste quelques modèles économiques sur le marché. Ces deux-roues …" at bounding box center [784, 544] width 658 height 237
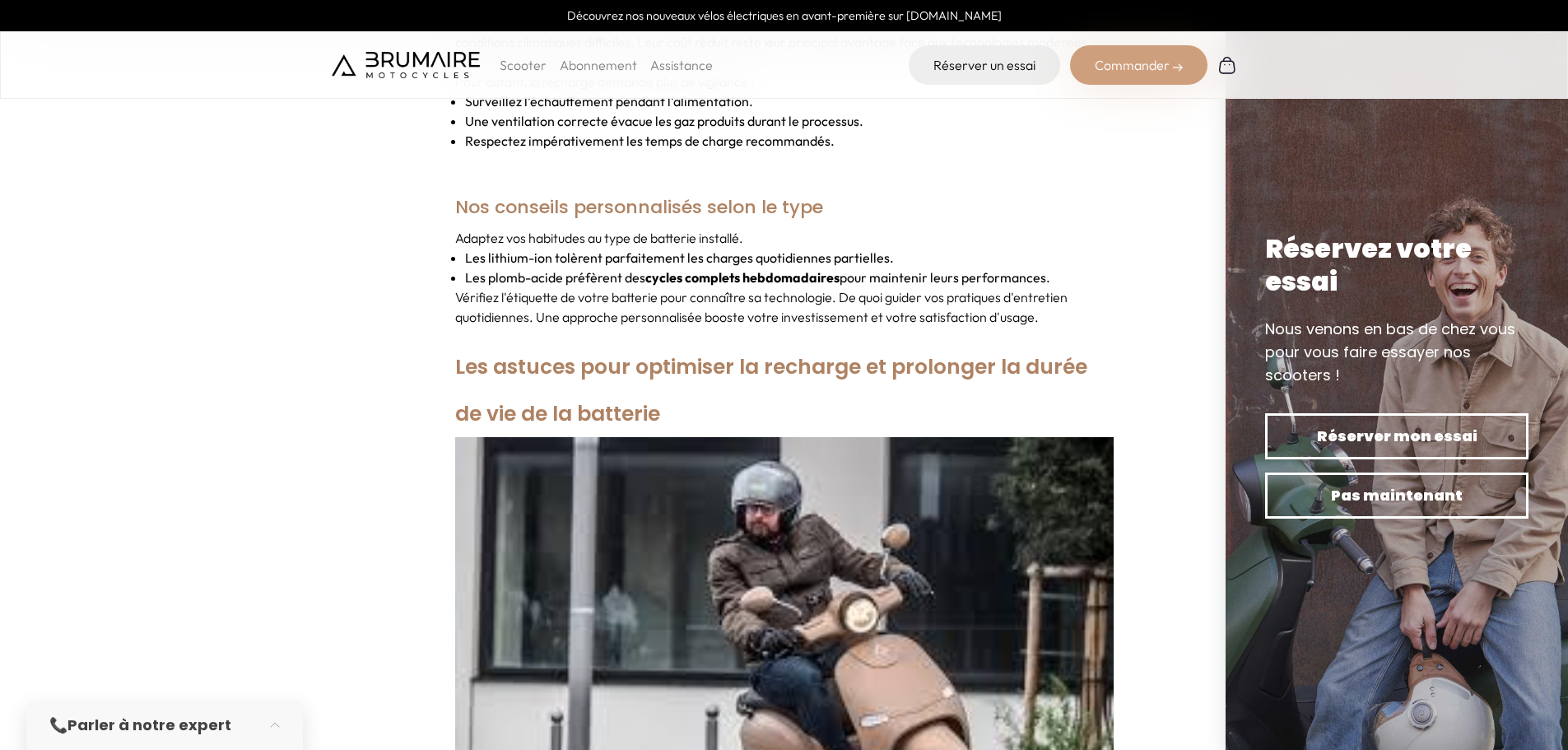
scroll to position [5352, 0]
click at [758, 375] on h2 "Les astuces pour optimiser la recharge et prolonger la durée de vie de la batte…" at bounding box center [784, 389] width 658 height 94
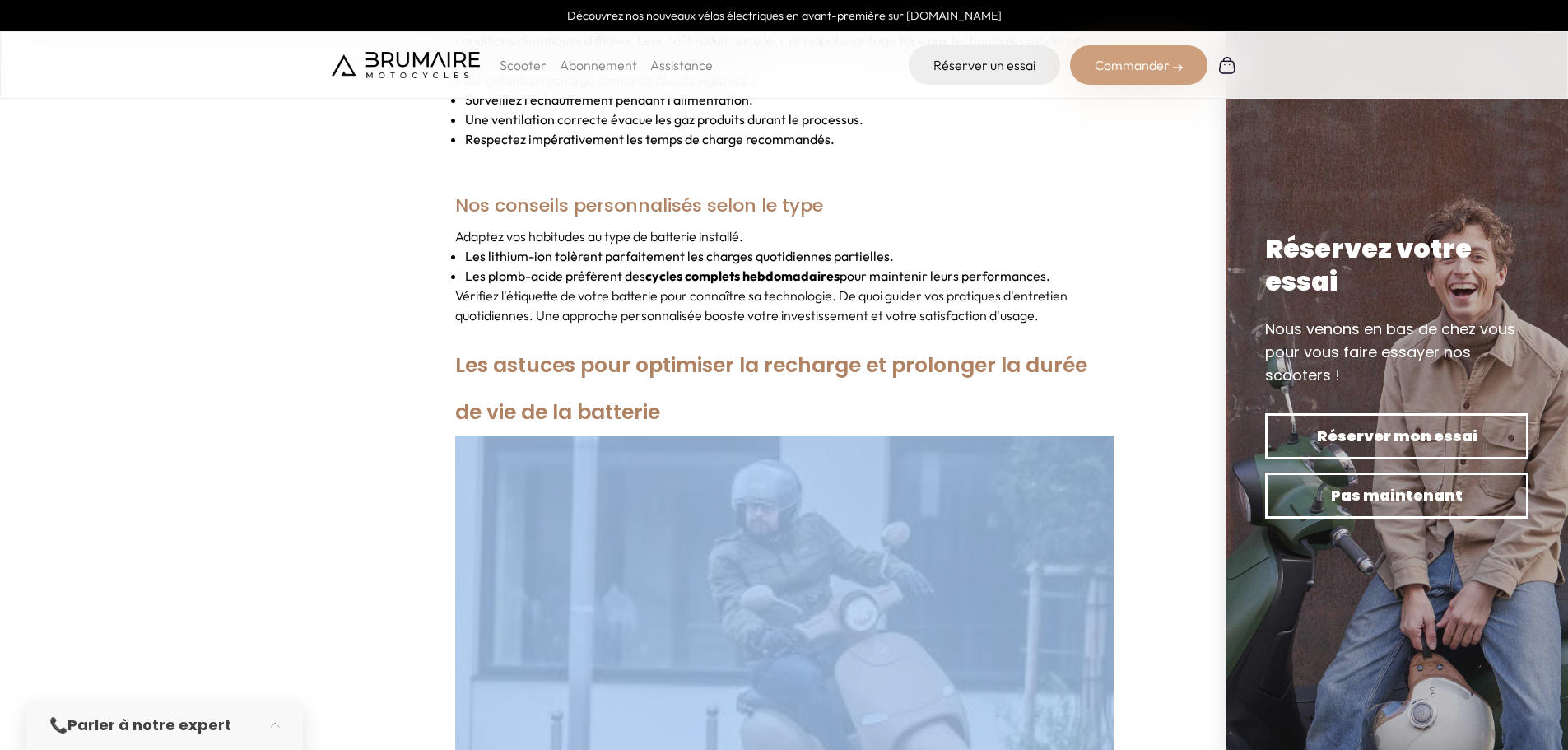
click at [758, 375] on h2 "Les astuces pour optimiser la recharge et prolonger la durée de vie de la batte…" at bounding box center [784, 389] width 658 height 94
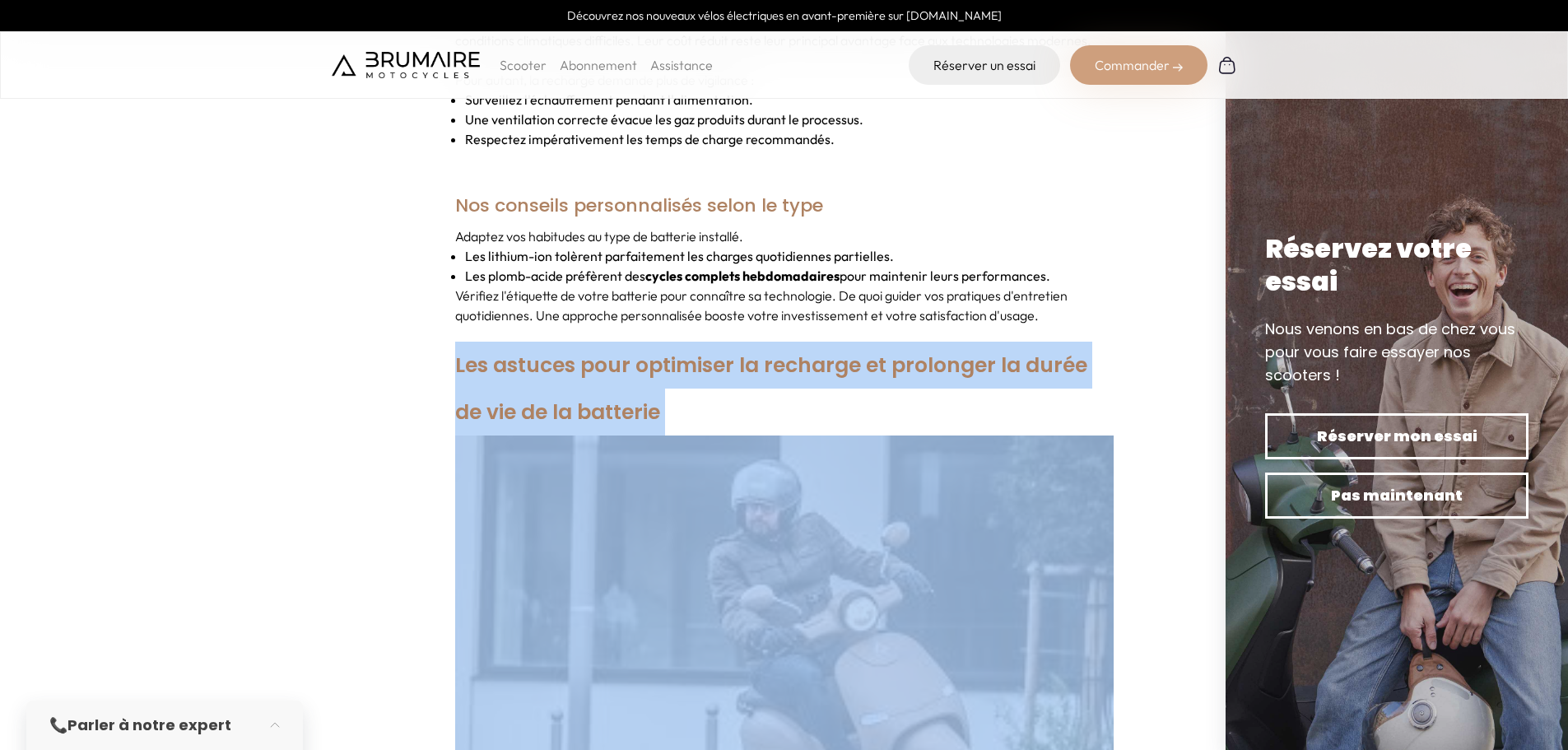
click at [758, 375] on h2 "Les astuces pour optimiser la recharge et prolonger la durée de vie de la batte…" at bounding box center [784, 389] width 658 height 94
click at [688, 369] on h2 "Les astuces pour optimiser la recharge et prolonger la durée de vie de la batte…" at bounding box center [784, 389] width 658 height 94
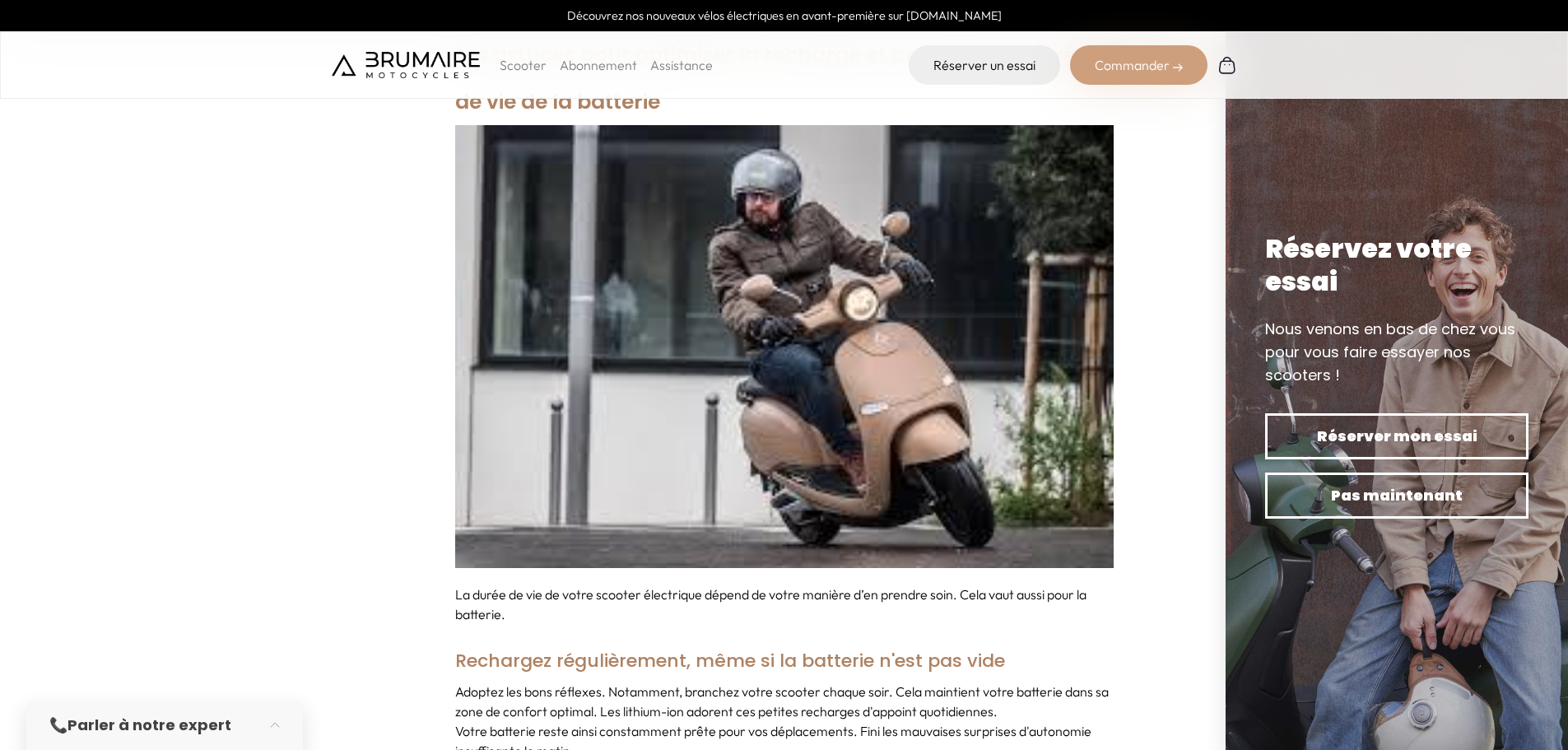
scroll to position [5846, 0]
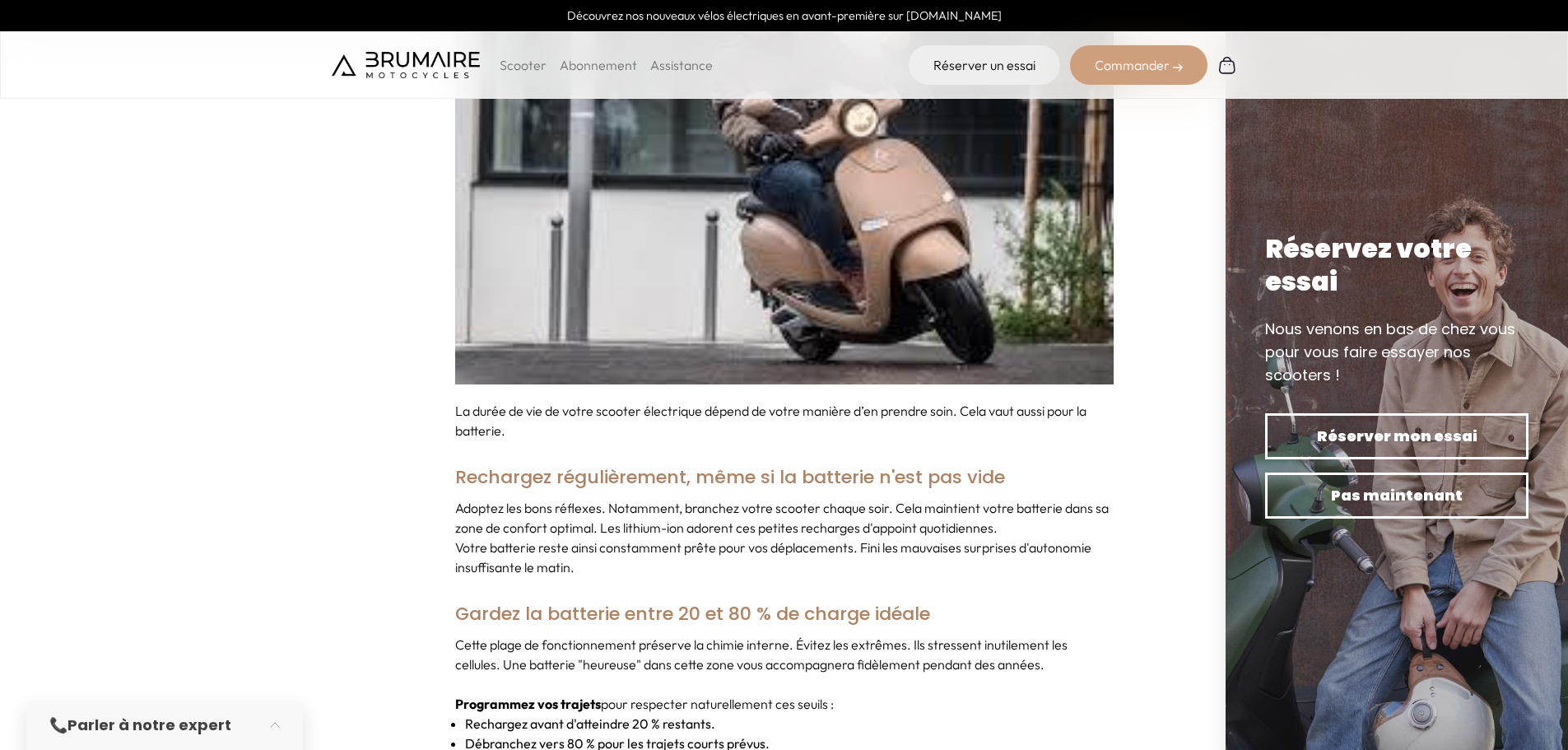
click at [564, 416] on p "La durée de vie de votre scooter électrique dépend de votre manière d’en prendr…" at bounding box center [784, 421] width 658 height 39
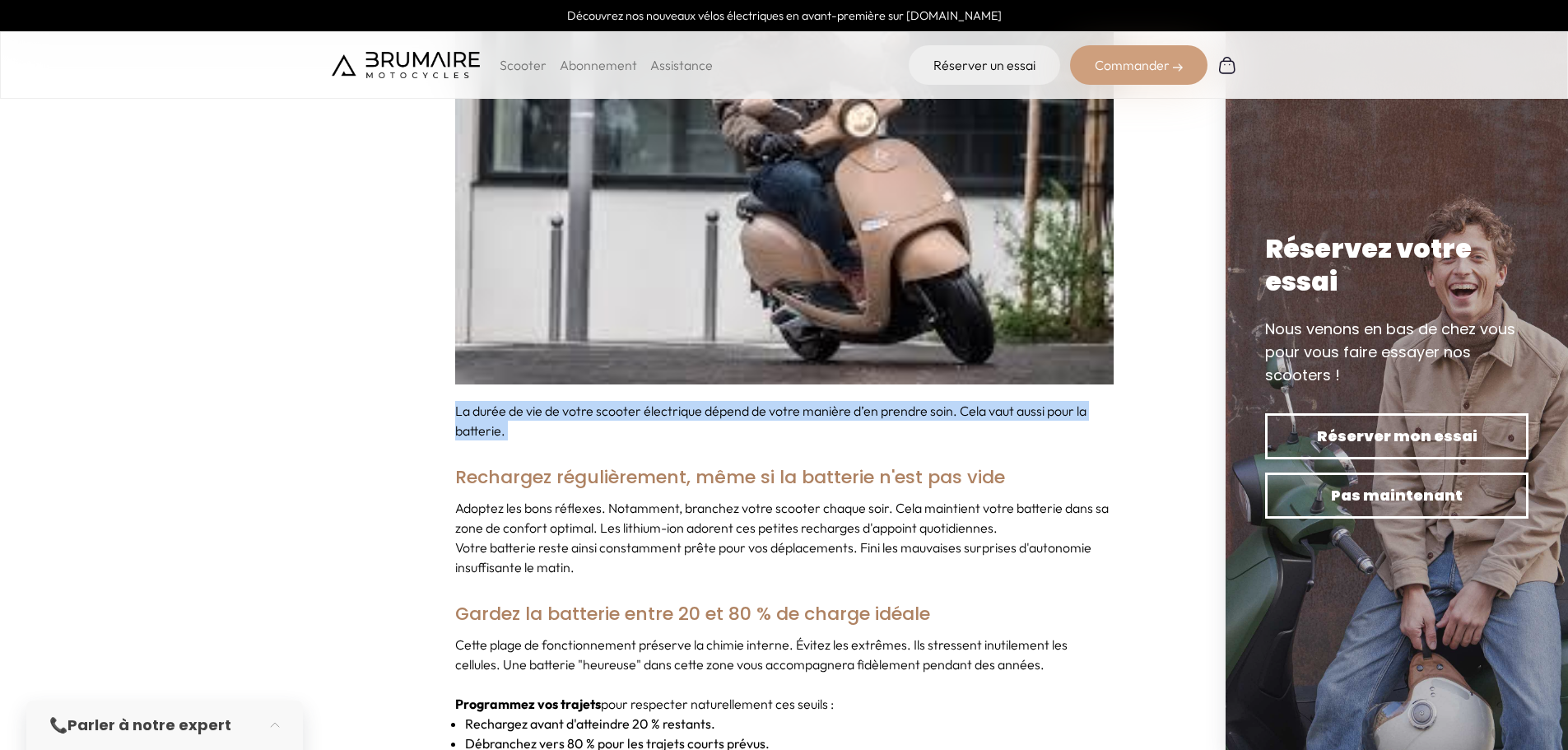
click at [564, 416] on p "La durée de vie de votre scooter électrique dépend de votre manière d’en prendr…" at bounding box center [784, 421] width 658 height 39
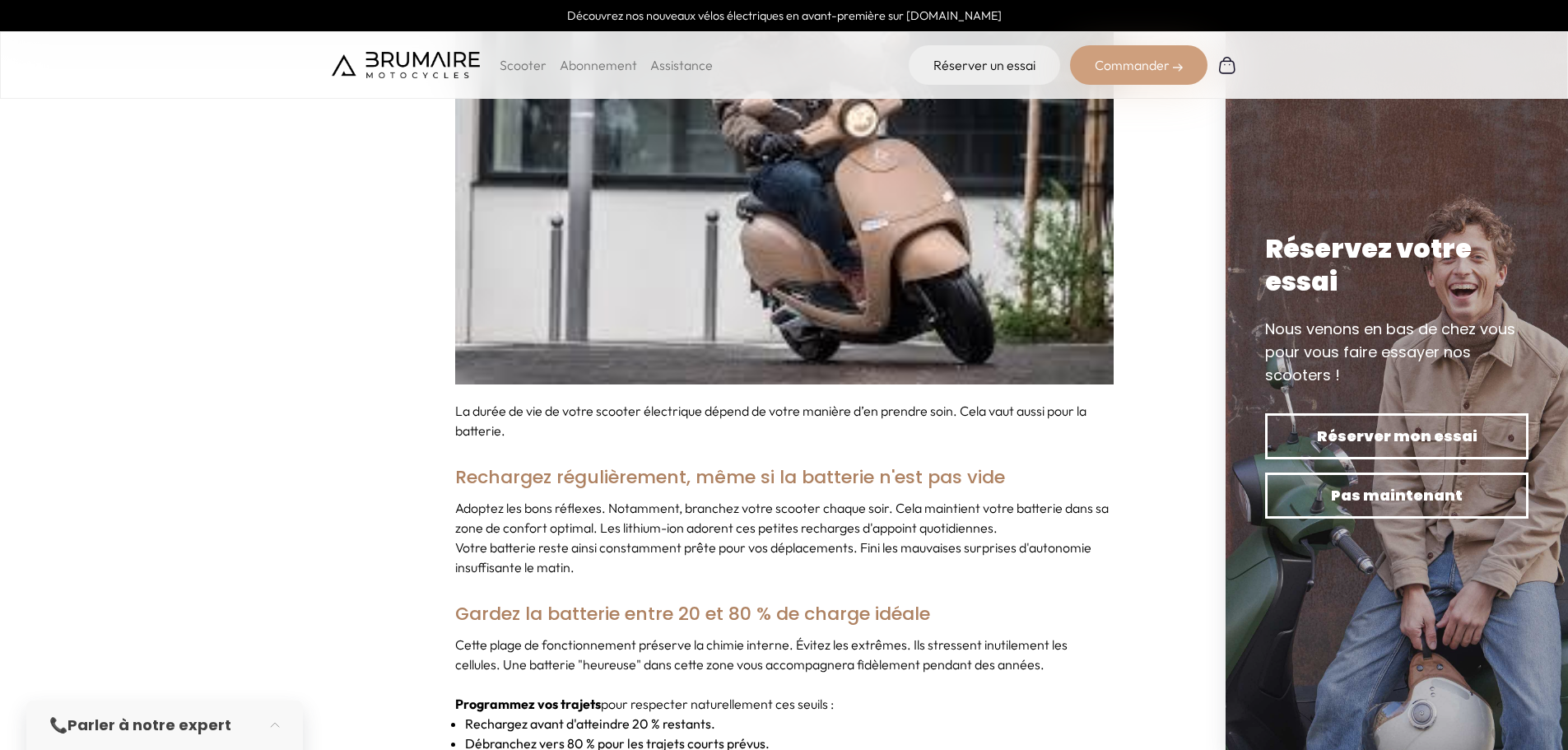
click at [846, 509] on p "Adoptez les bons réflexes. Notamment, branchez votre scooter chaque soir. Cela …" at bounding box center [784, 518] width 658 height 39
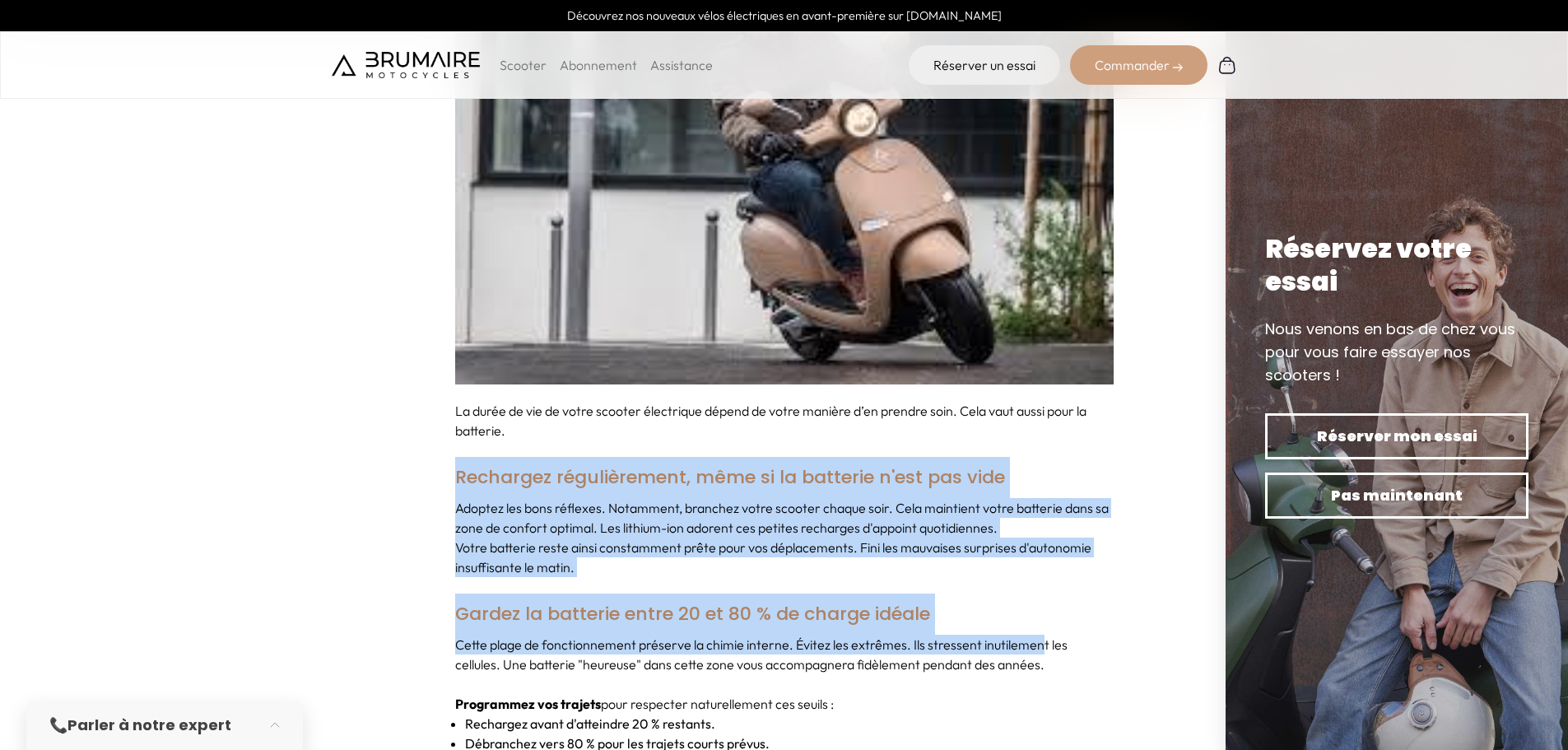
click at [691, 498] on p "Adoptez les bons réflexes. Notamment, branchez votre scooter chaque soir. Cela …" at bounding box center [784, 518] width 658 height 39
click at [1011, 635] on p "Cette plage de fonctionnement préserve la chimie interne. Évitez les extrêmes. …" at bounding box center [784, 655] width 658 height 39
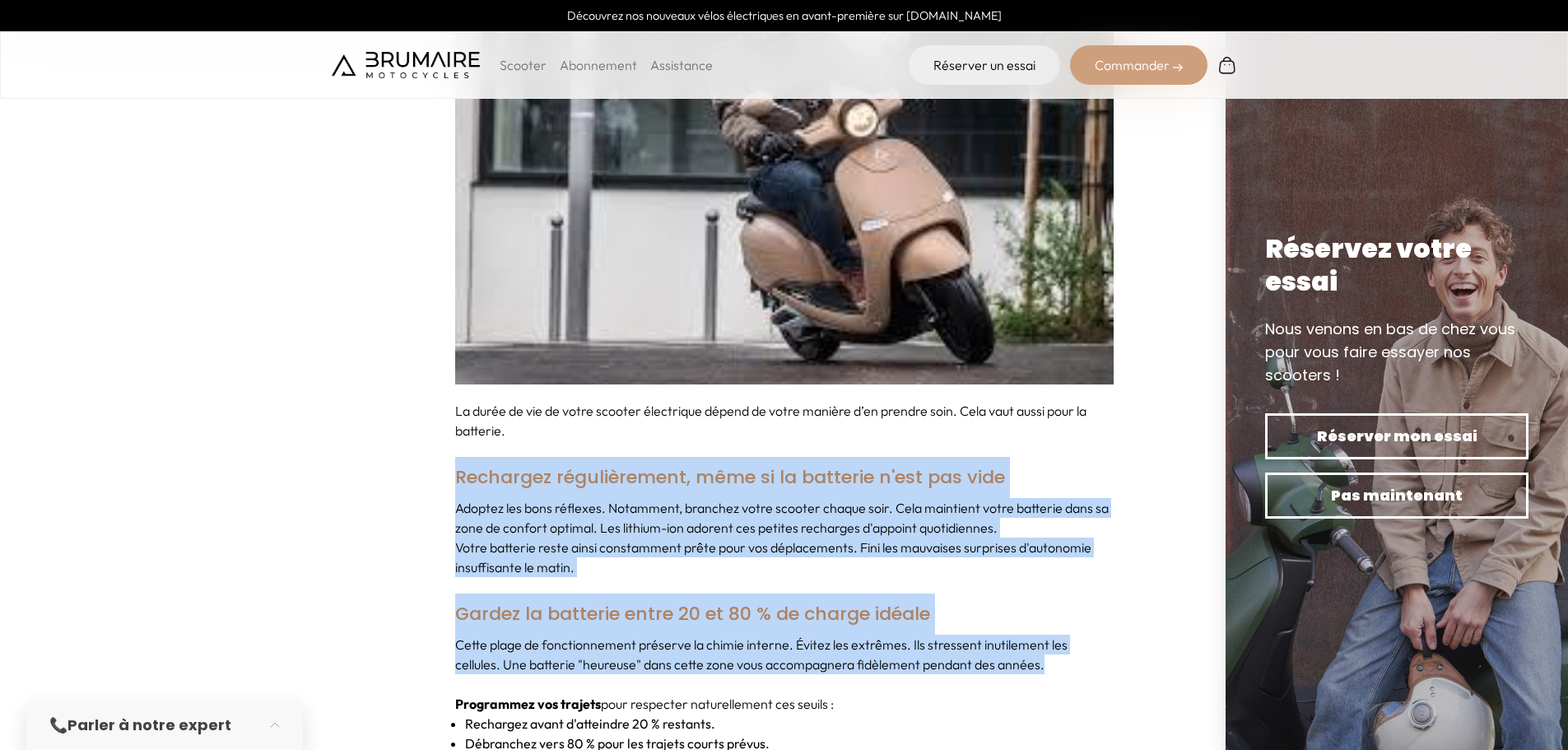
click at [1074, 651] on p "Cette plage de fonctionnement préserve la chimie interne. Évitez les extrêmes. …" at bounding box center [784, 655] width 658 height 39
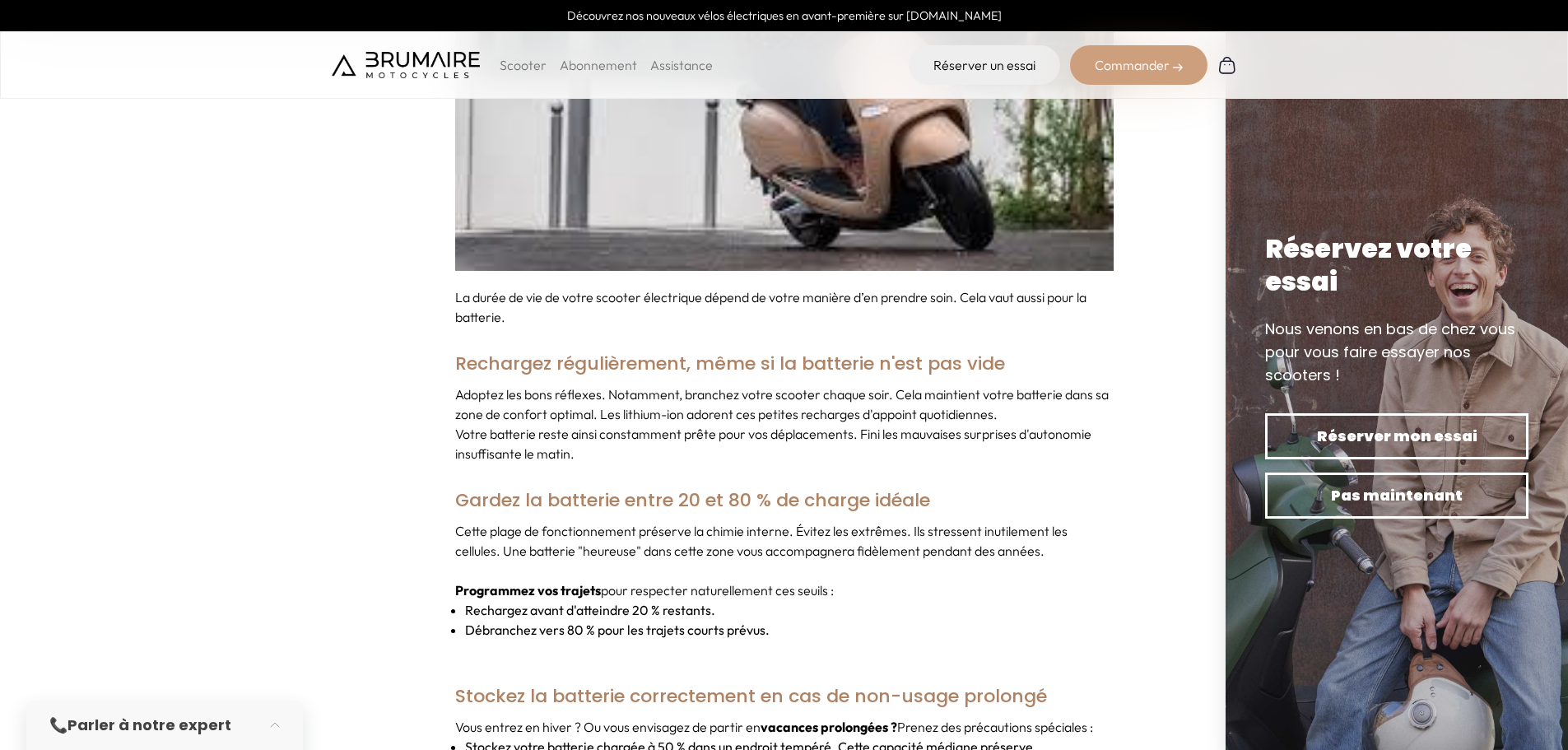
scroll to position [6093, 0]
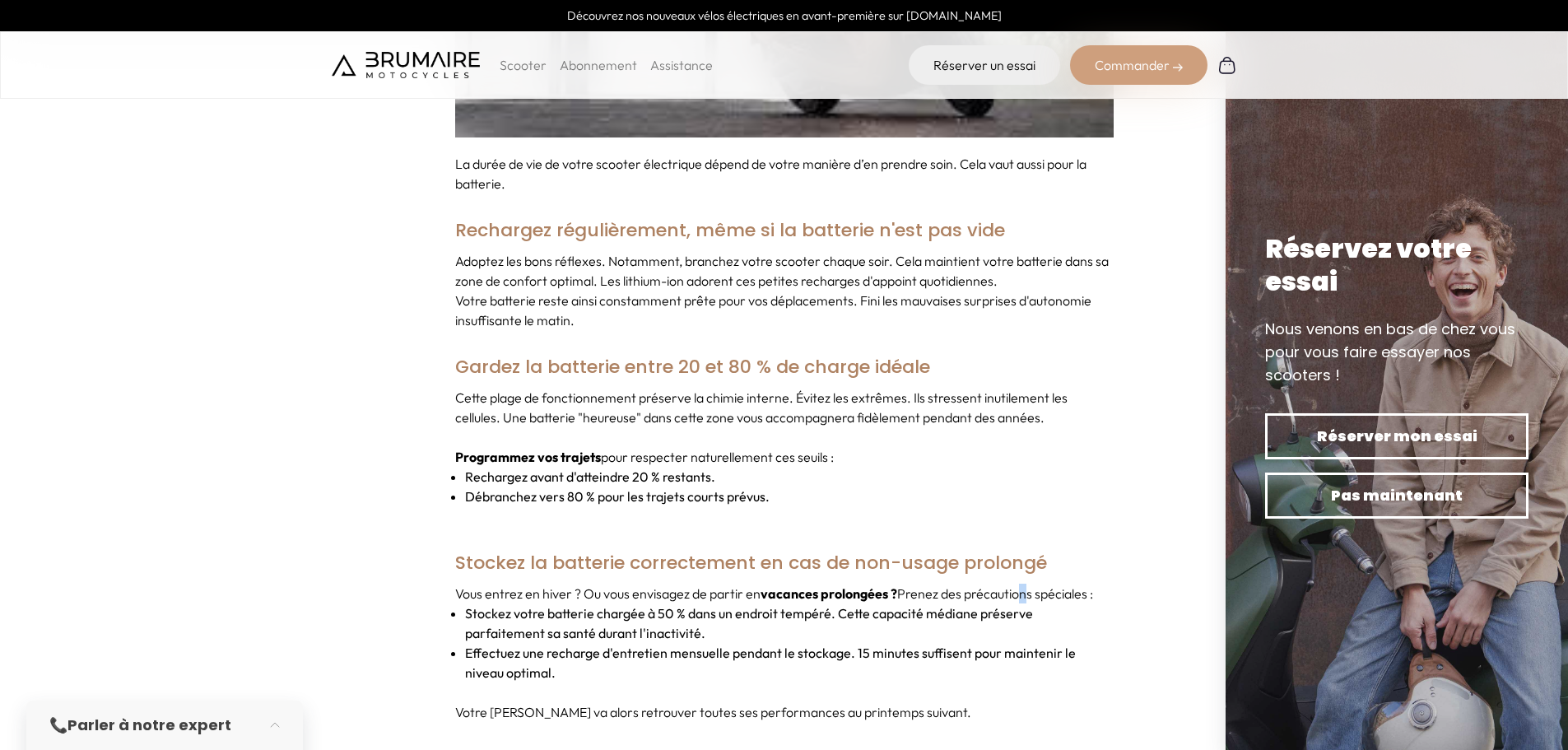
click at [1026, 584] on p "Vous entrez en hiver ? Ou vous envisagez de partir en vacances prolongées ? Pre…" at bounding box center [784, 593] width 658 height 20
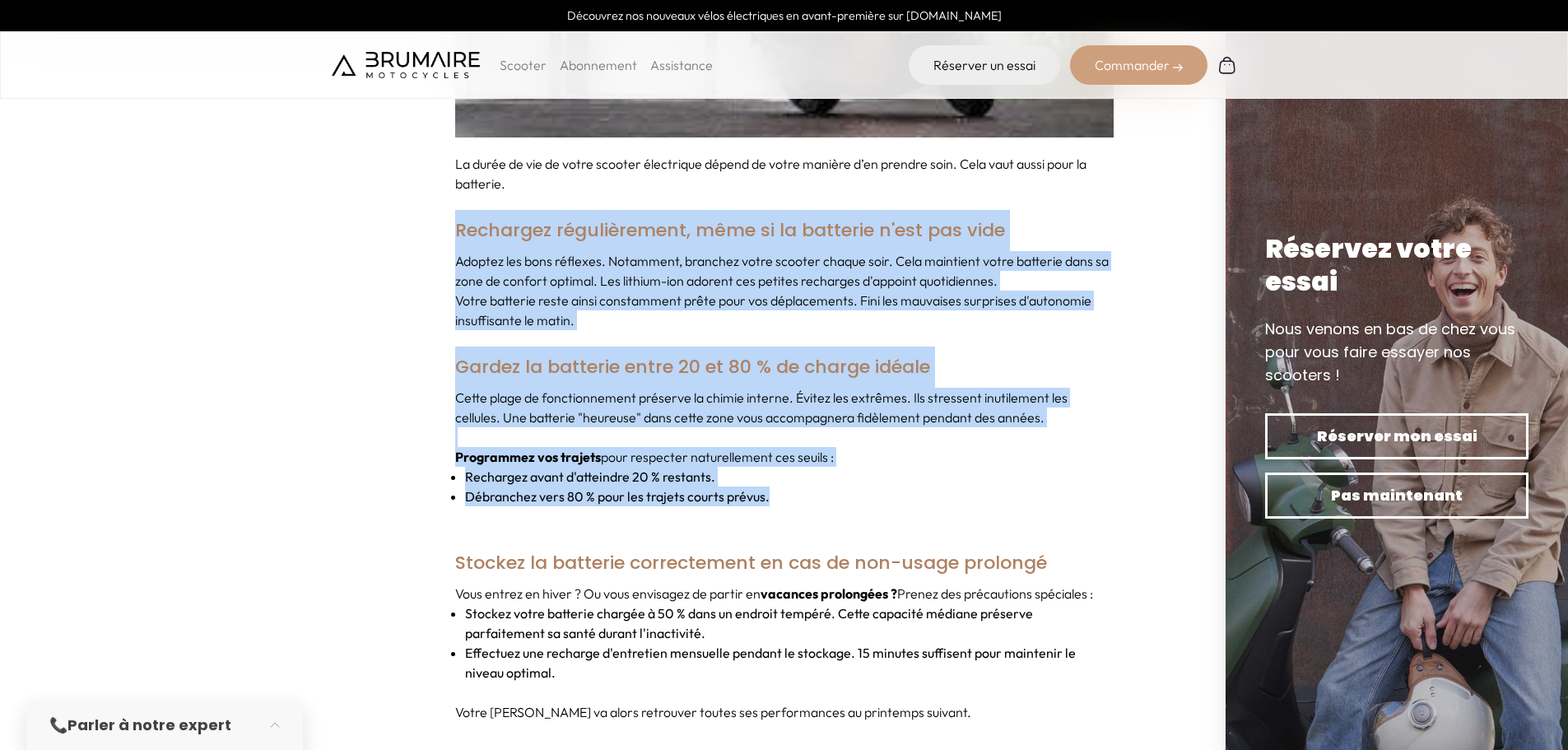
click at [458, 210] on h3 "Rechargez régulièrement, même si la batterie n'est pas vide" at bounding box center [784, 231] width 658 height 41
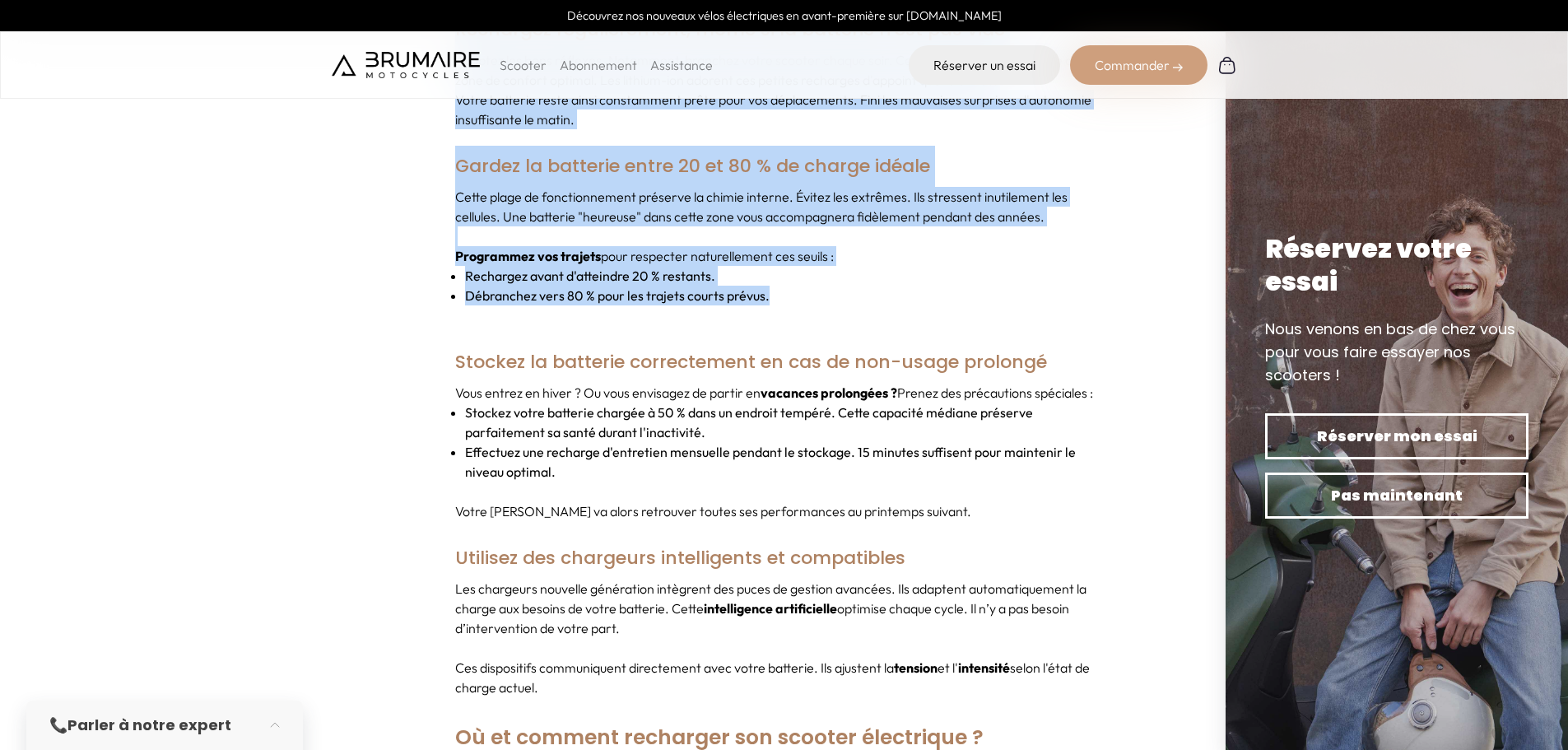
scroll to position [6423, 0]
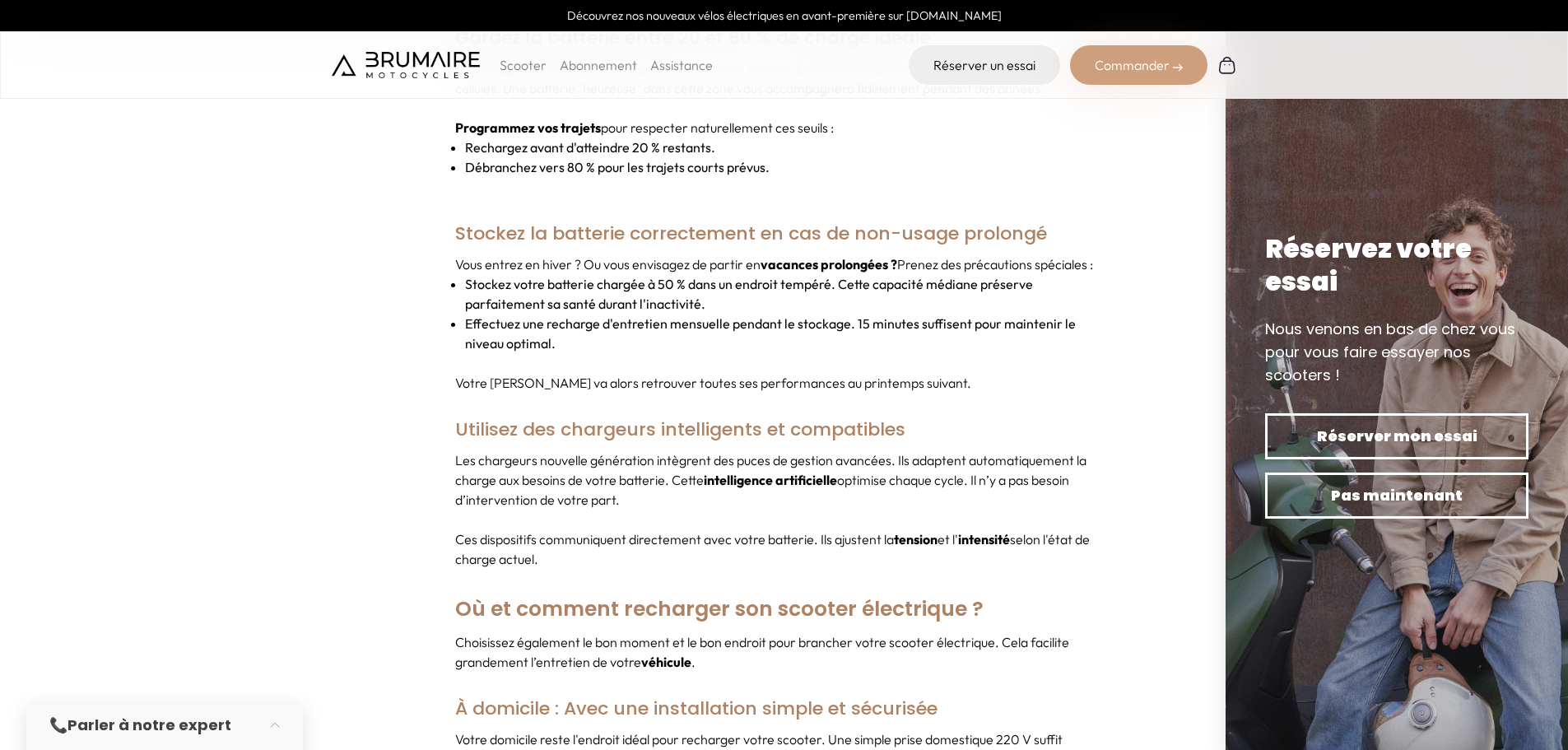
click at [568, 314] on li "Effectuez une recharge d'entretien mensuelle pendant le stockage. 15 minutes su…" at bounding box center [789, 333] width 649 height 39
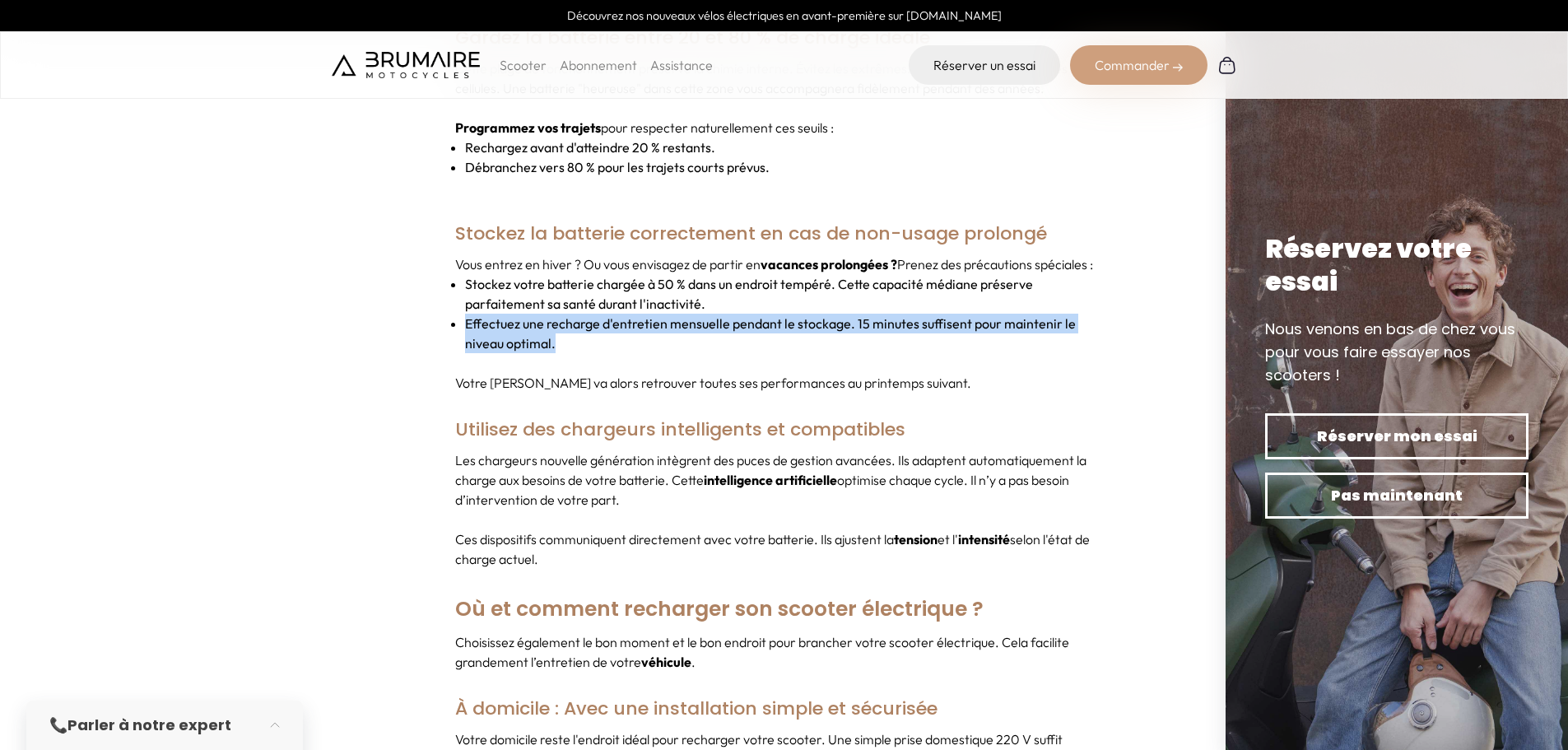
click at [568, 314] on li "Effectuez une recharge d'entretien mensuelle pendant le stockage. 15 minutes su…" at bounding box center [789, 333] width 649 height 39
click at [657, 330] on li "Effectuez une recharge d'entretien mensuelle pendant le stockage. 15 minutes su…" at bounding box center [789, 333] width 649 height 39
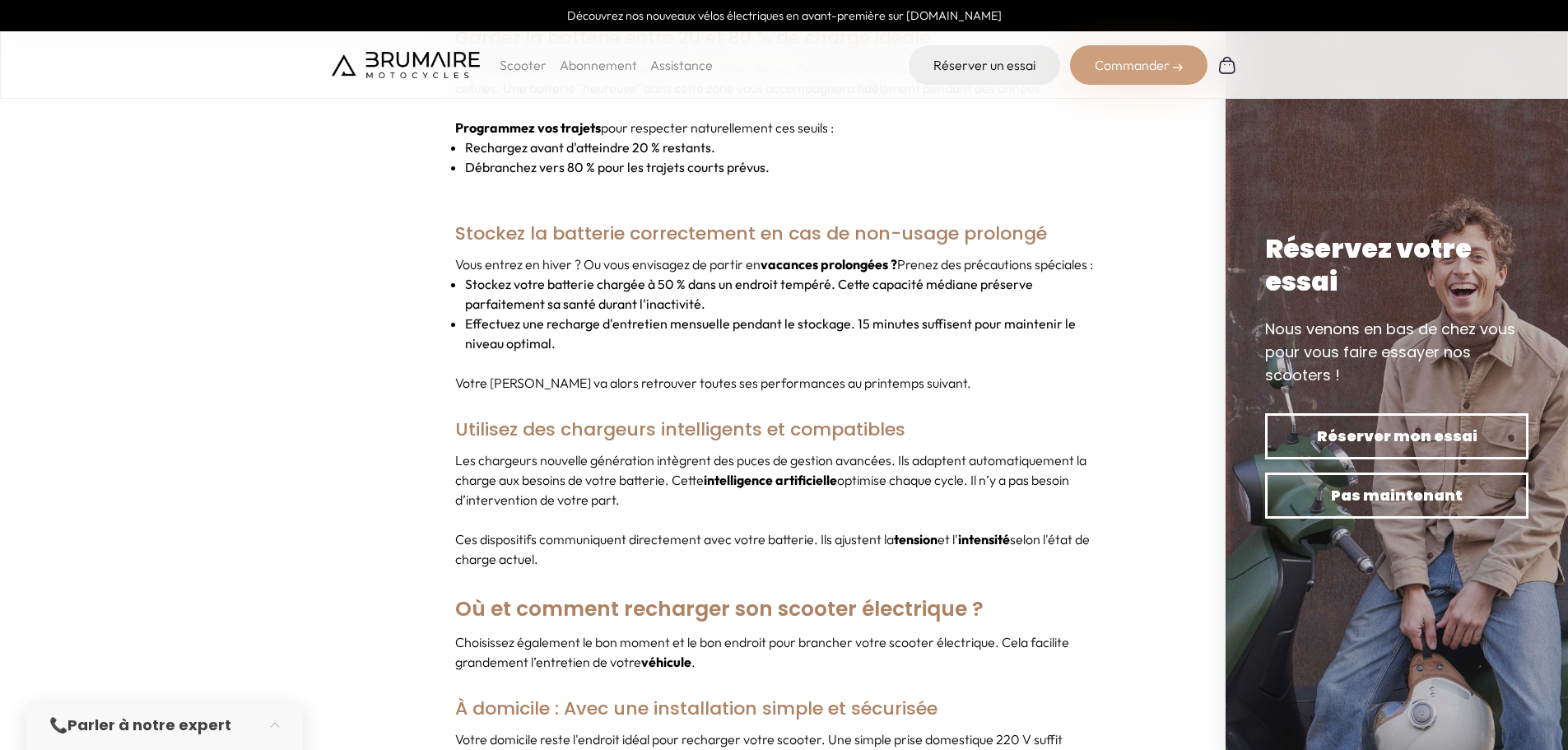
click at [745, 450] on p "Les chargeurs nouvelle génération intègrent des puces de gestion avancées. Ils …" at bounding box center [784, 479] width 658 height 59
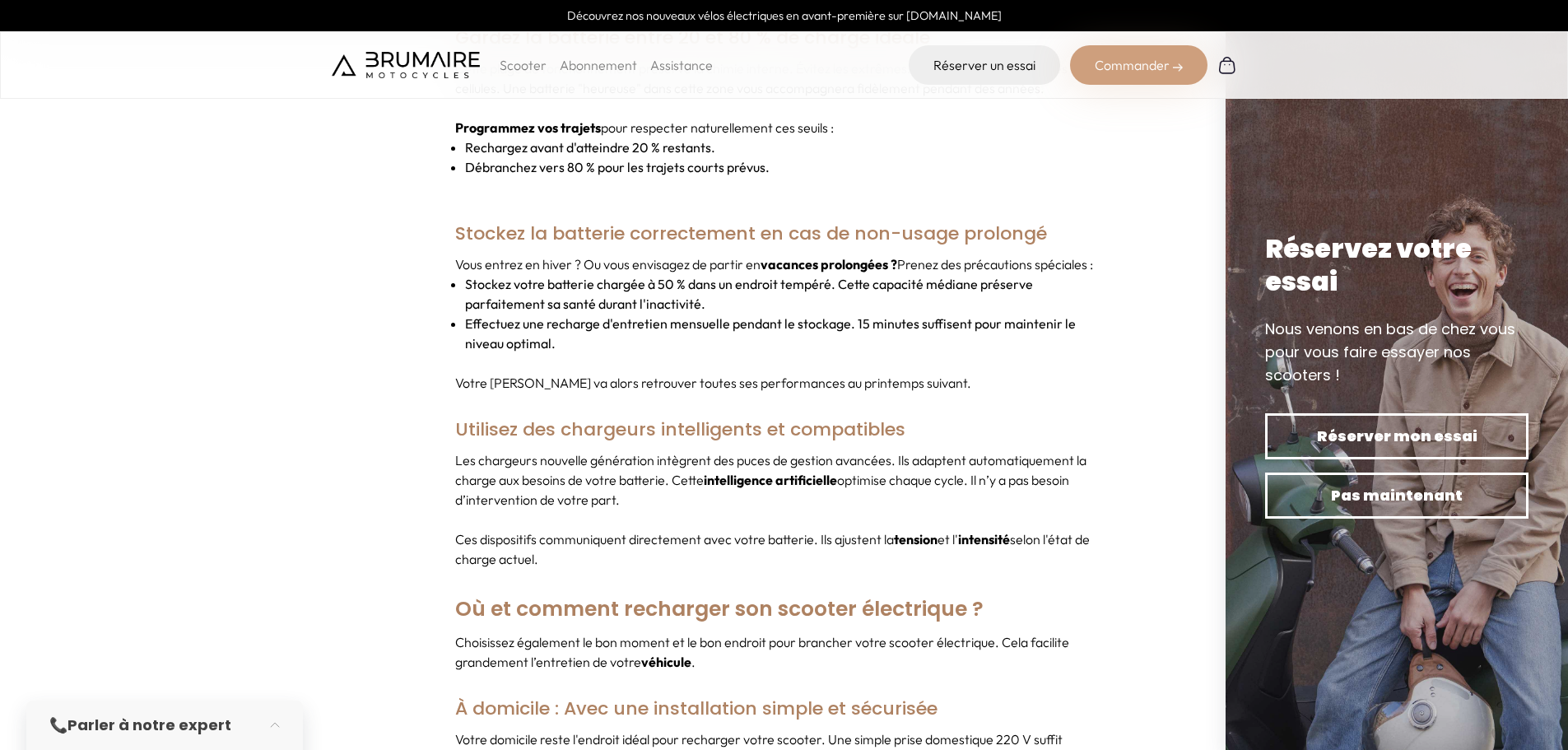
click at [873, 544] on p "Ces dispositifs communiquent directement avec votre batterie. Ils ajustent la t…" at bounding box center [784, 549] width 658 height 39
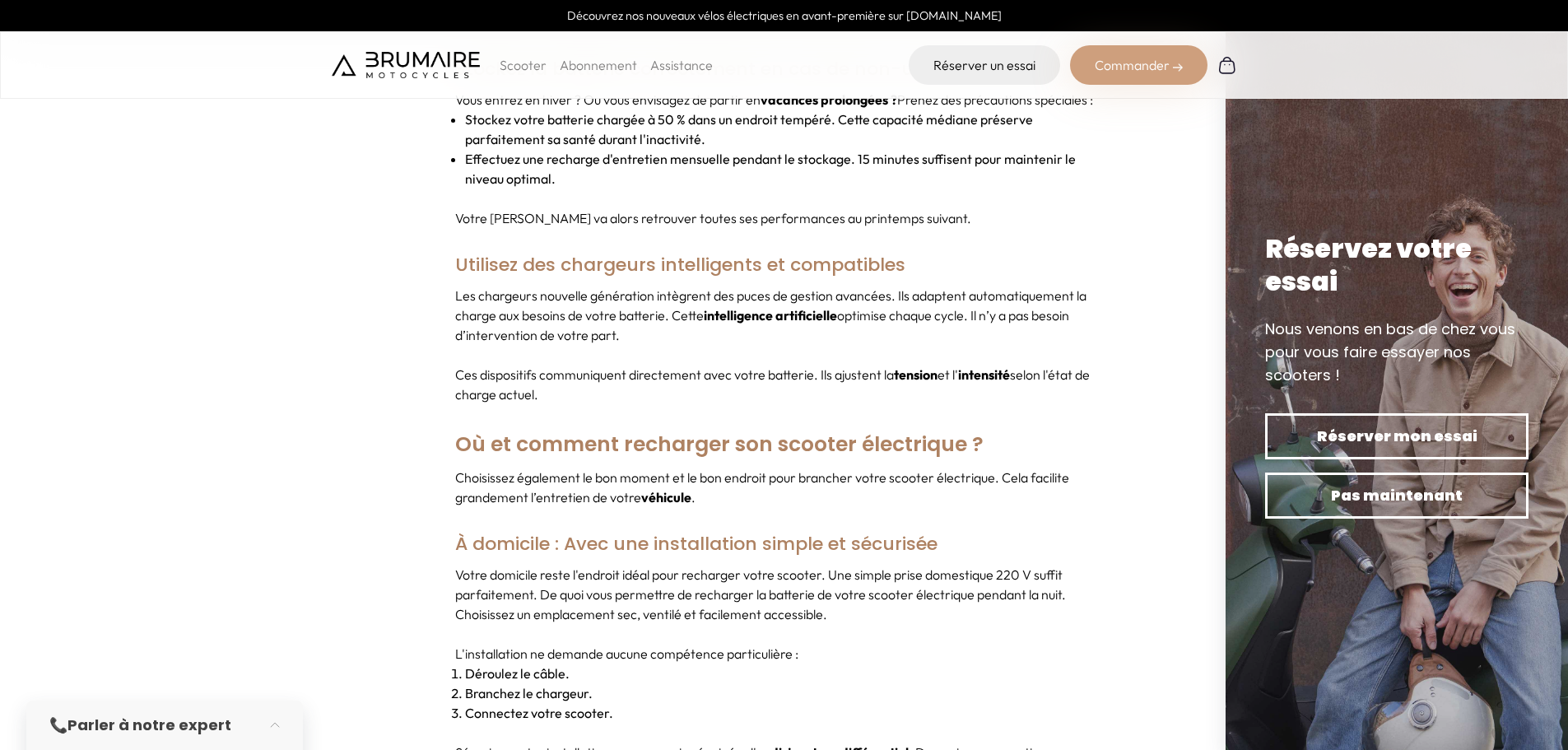
click at [542, 442] on h2 "Où et comment recharger son scooter électrique ?" at bounding box center [784, 444] width 658 height 47
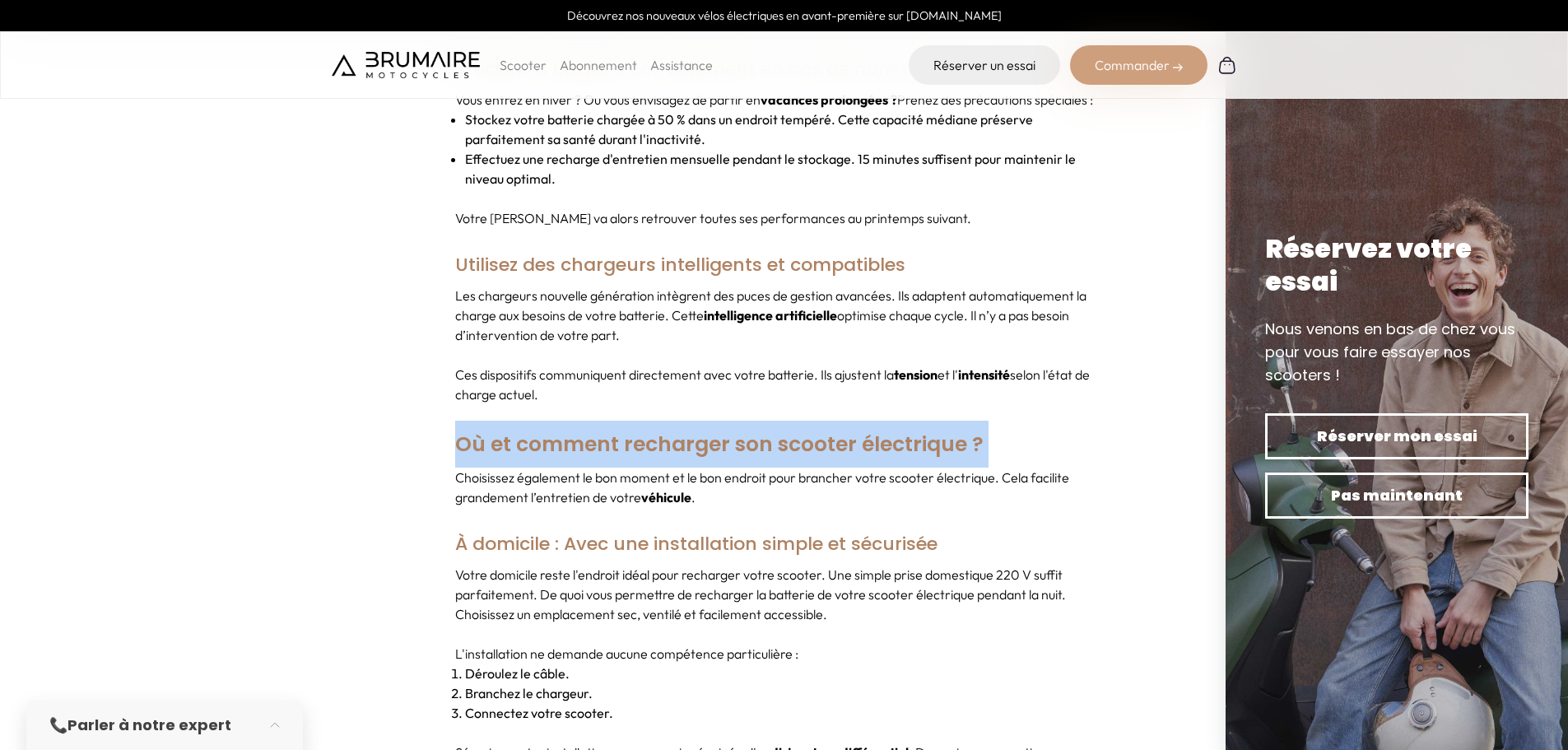
click at [542, 442] on h2 "Où et comment recharger son scooter électrique ?" at bounding box center [784, 444] width 658 height 47
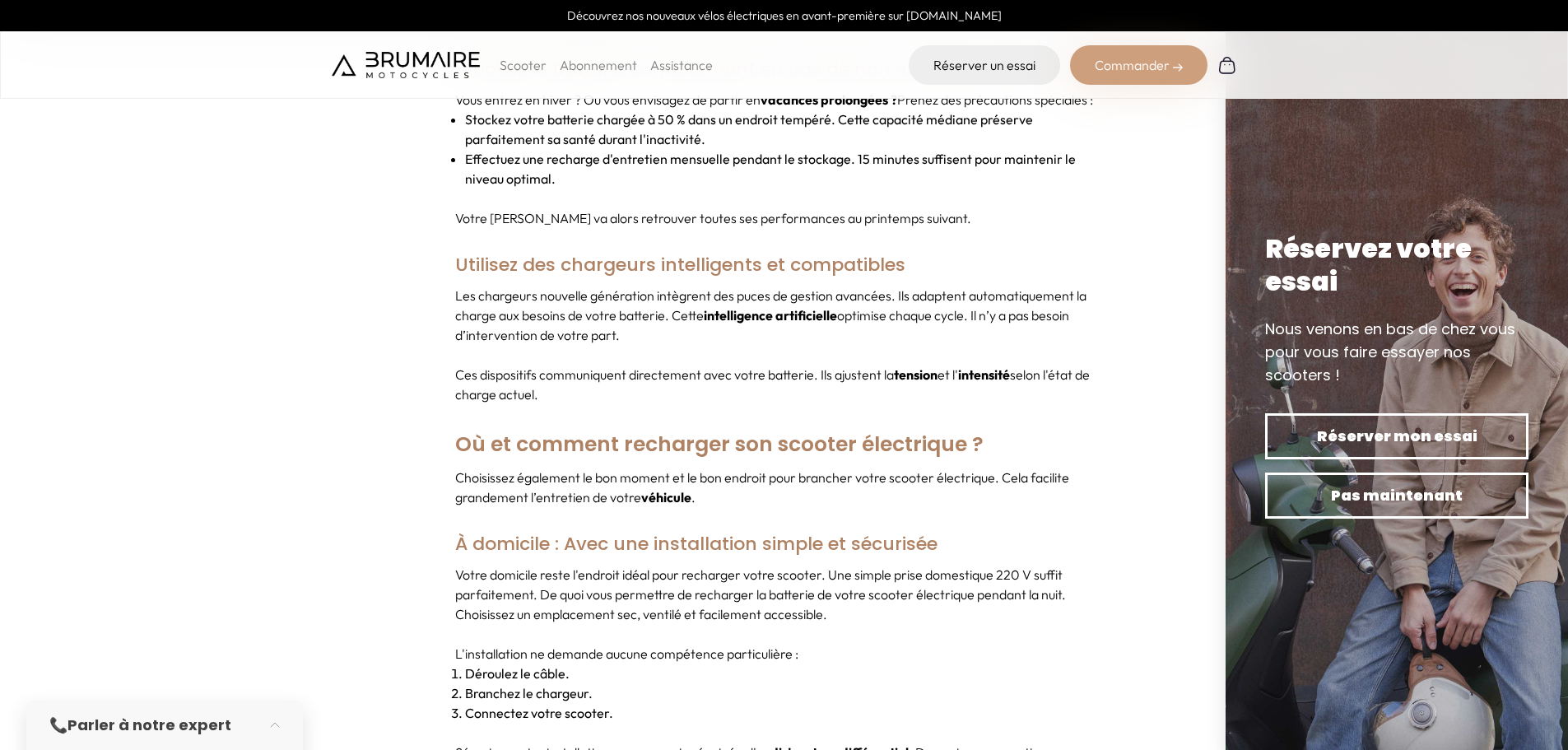
click at [691, 471] on p "Choisissez également le bon moment et le bon endroit pour brancher votre scoote…" at bounding box center [784, 488] width 658 height 39
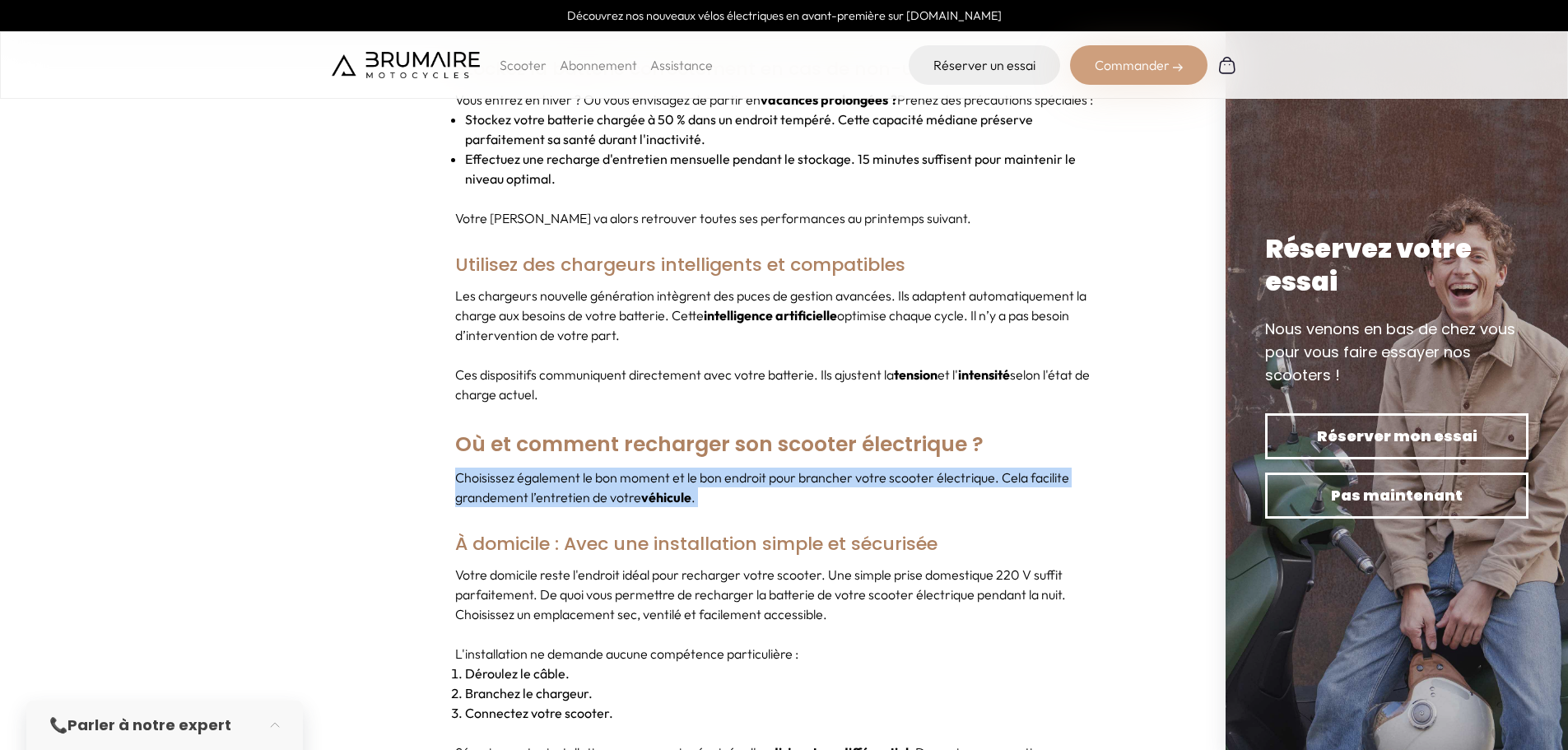
click at [691, 471] on p "Choisissez également le bon moment et le bon endroit pour brancher votre scoote…" at bounding box center [784, 488] width 658 height 39
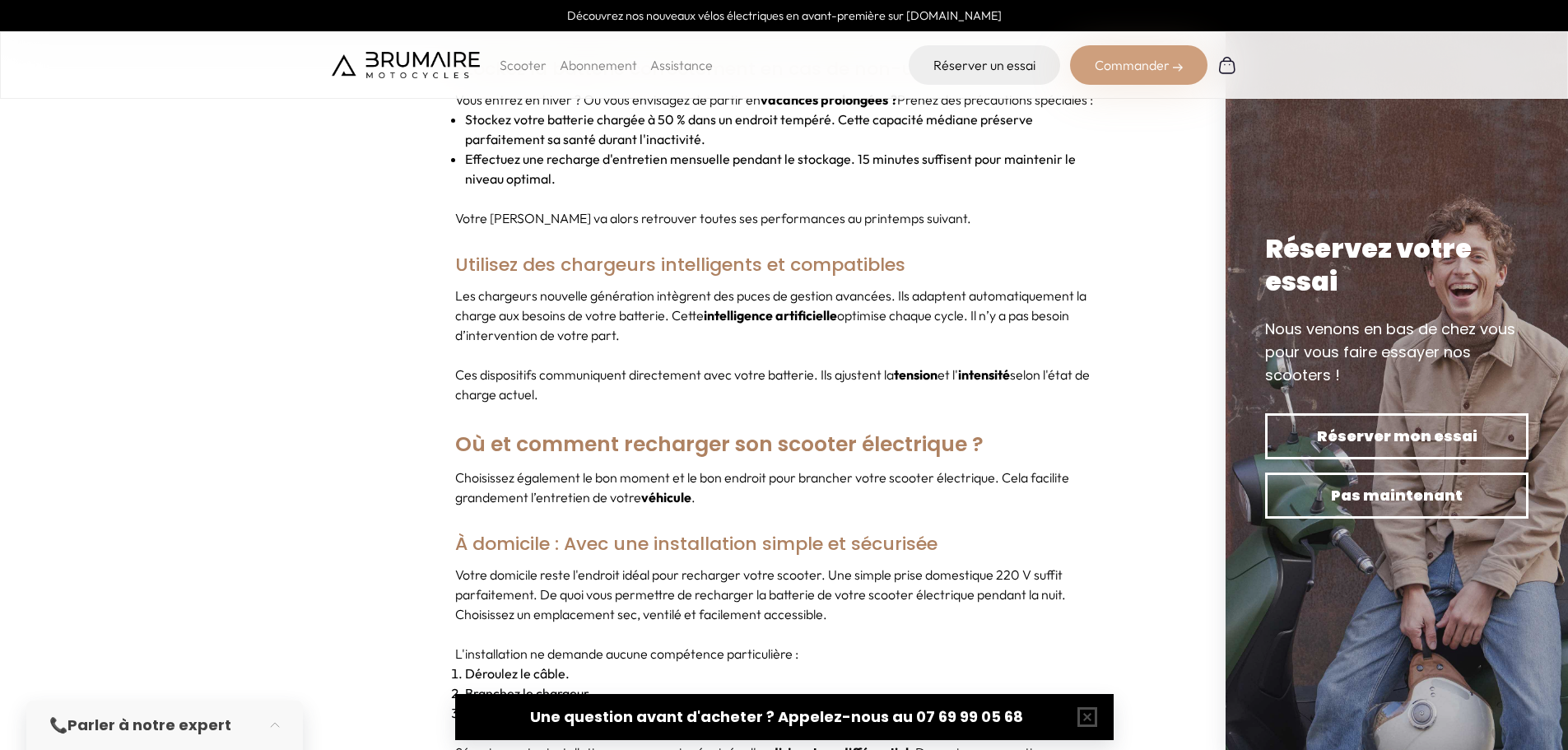
click at [700, 536] on h3 "À domicile : Avec une installation simple et sécurisée" at bounding box center [784, 544] width 658 height 41
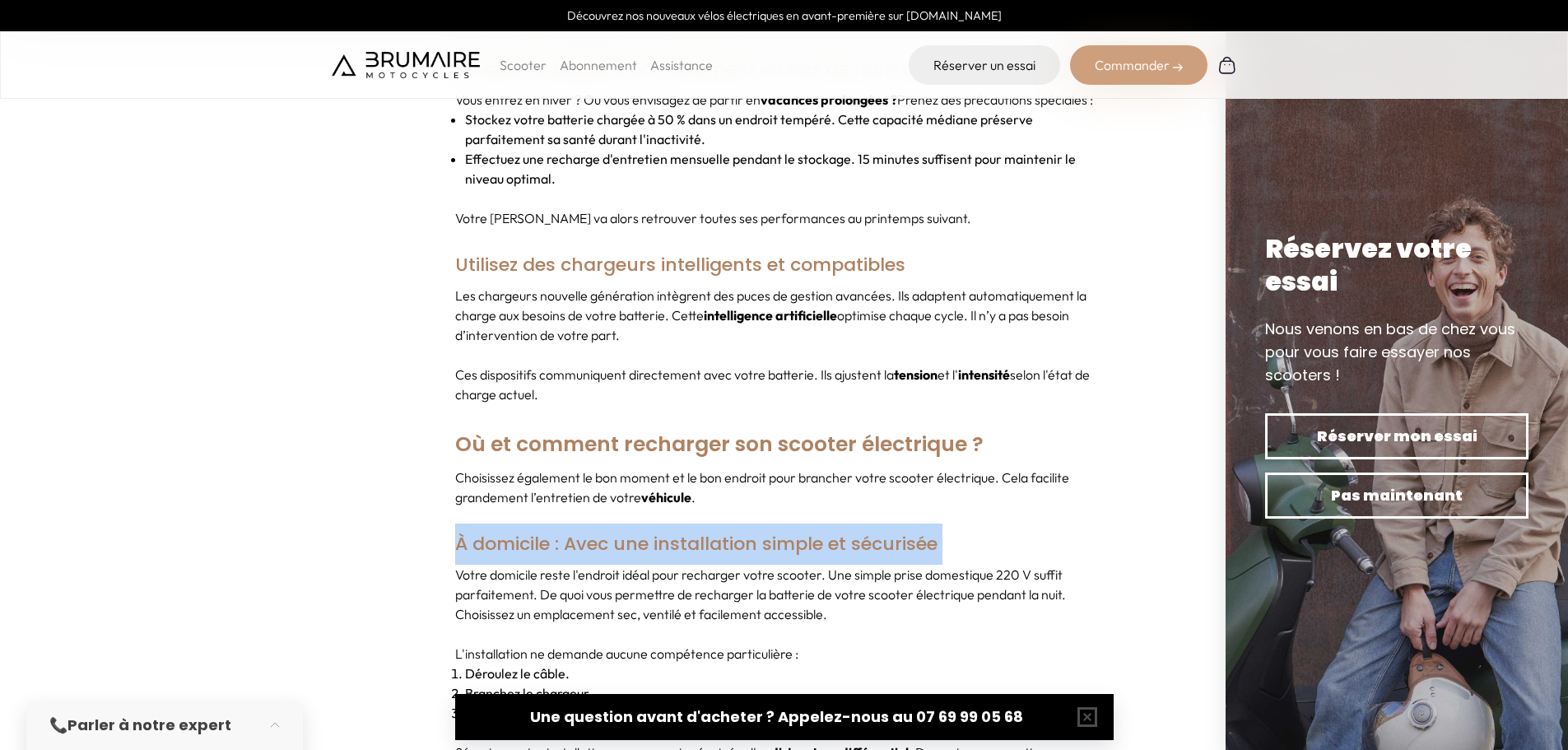
click at [700, 536] on h3 "À domicile : Avec une installation simple et sécurisée" at bounding box center [784, 544] width 658 height 41
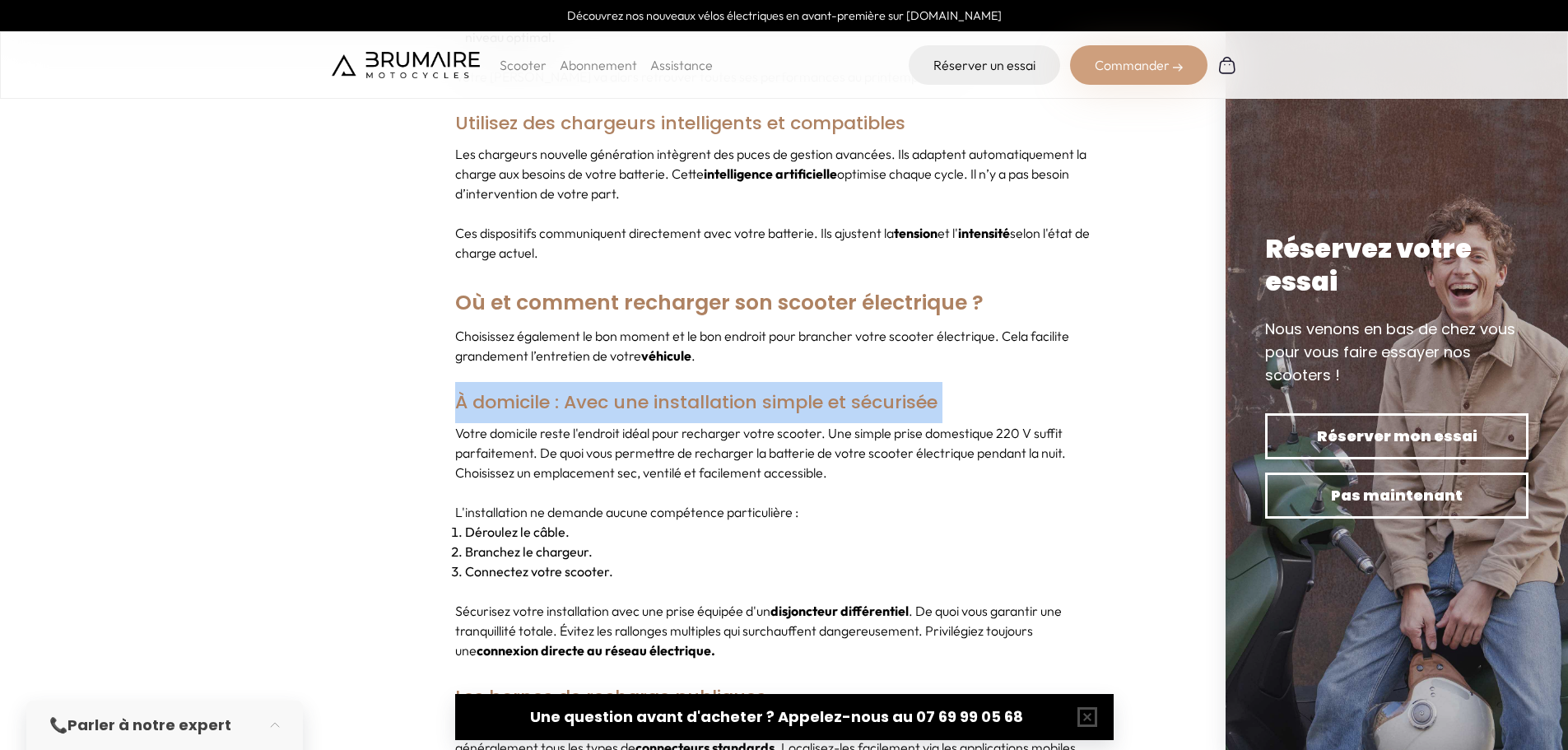
scroll to position [6752, 0]
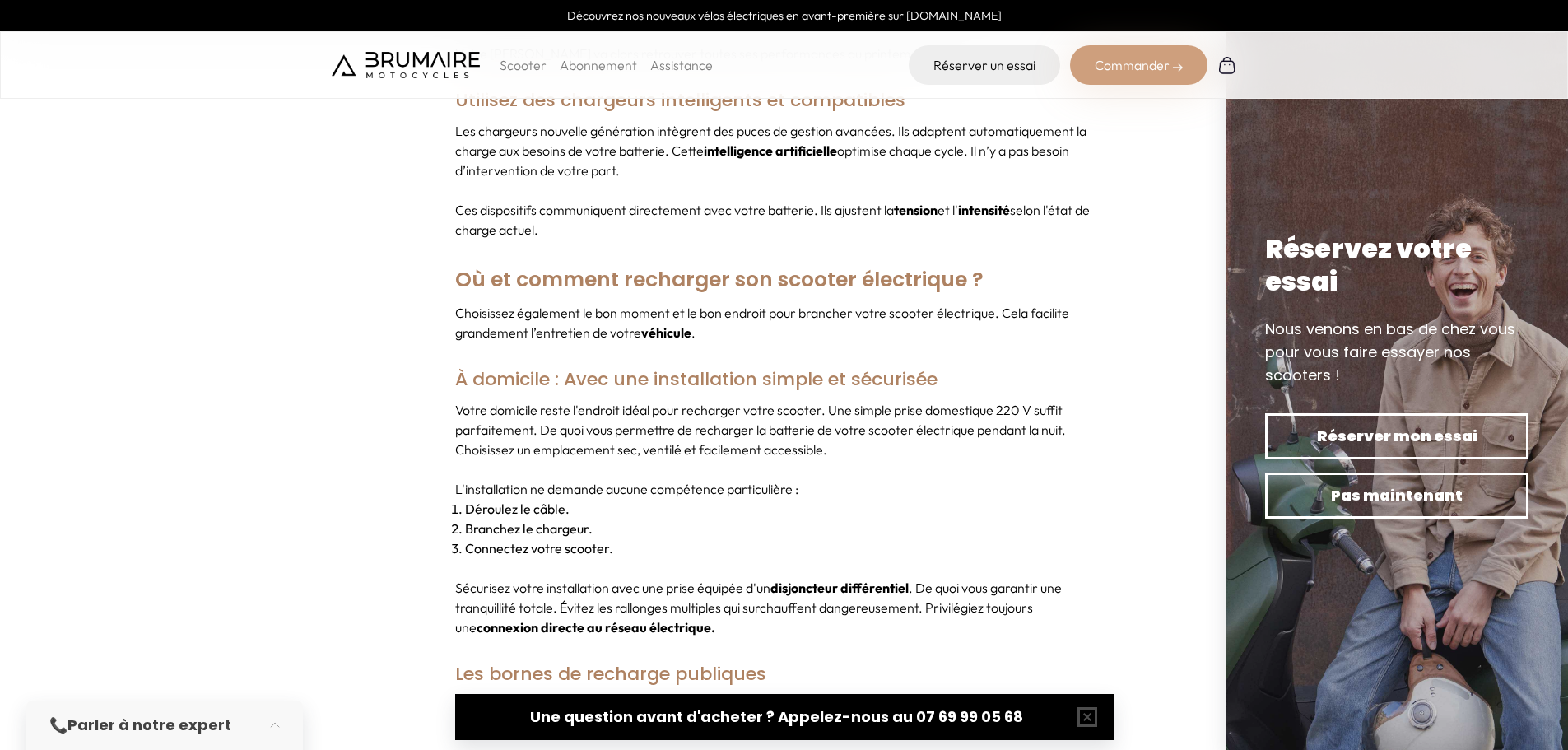
click at [636, 479] on p "L'installation ne demande aucune compétence particulière :" at bounding box center [784, 489] width 658 height 20
click at [683, 519] on li "Branchez le chargeur." at bounding box center [789, 528] width 649 height 20
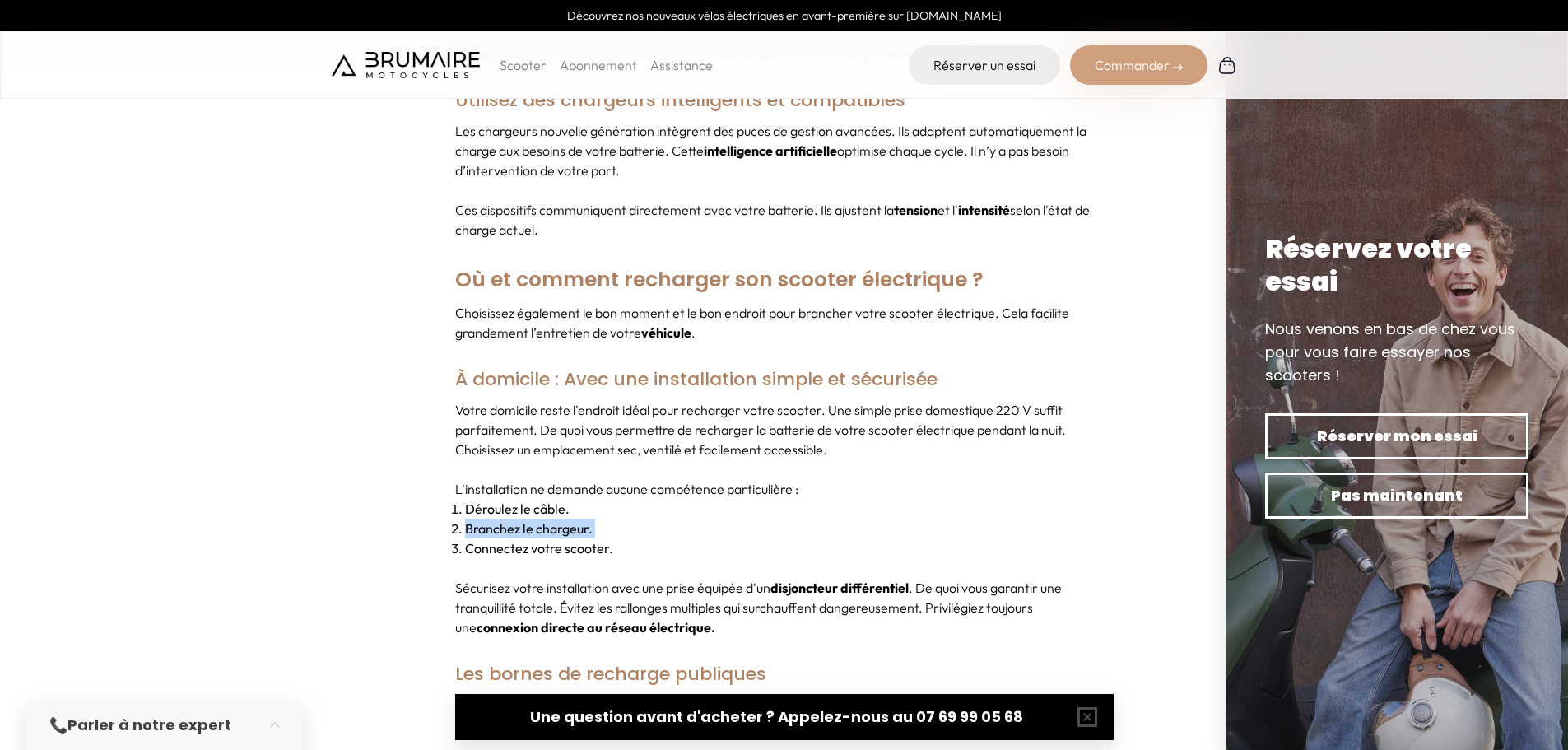
click at [683, 519] on li "Branchez le chargeur." at bounding box center [789, 528] width 649 height 20
click at [601, 499] on li "Déroulez le câble." at bounding box center [789, 508] width 649 height 20
click at [609, 519] on li "Branchez le chargeur." at bounding box center [789, 528] width 649 height 20
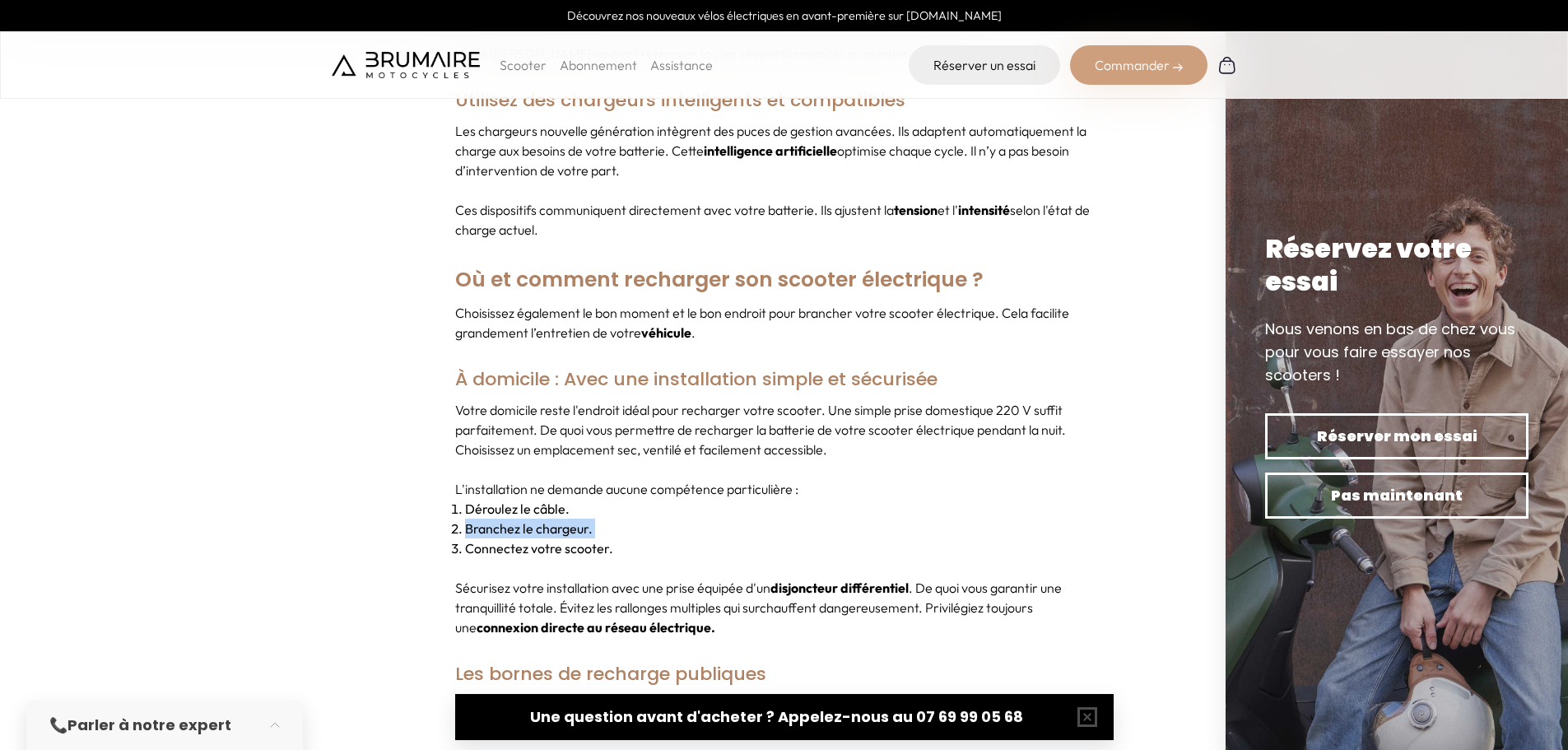
click at [609, 519] on li "Branchez le chargeur." at bounding box center [789, 528] width 649 height 20
click at [637, 538] on li "Connectez votre scooter." at bounding box center [789, 548] width 649 height 20
click at [692, 544] on div "Votre domicile reste l'endroit idéal pour recharger votre scooter. Une simple p…" at bounding box center [784, 519] width 658 height 237
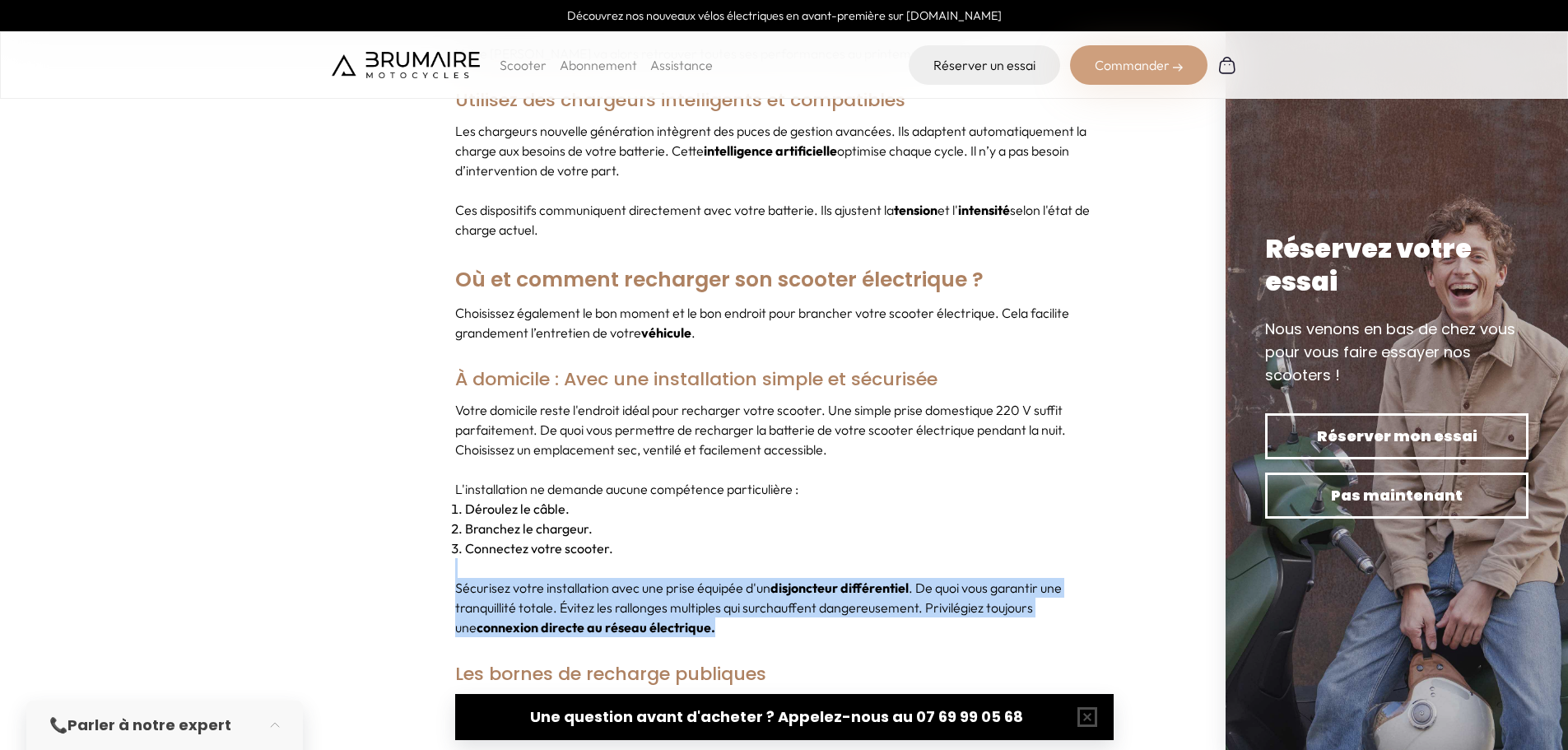
click at [747, 544] on div "Votre domicile reste l'endroit idéal pour recharger votre scooter. Une simple p…" at bounding box center [784, 519] width 658 height 237
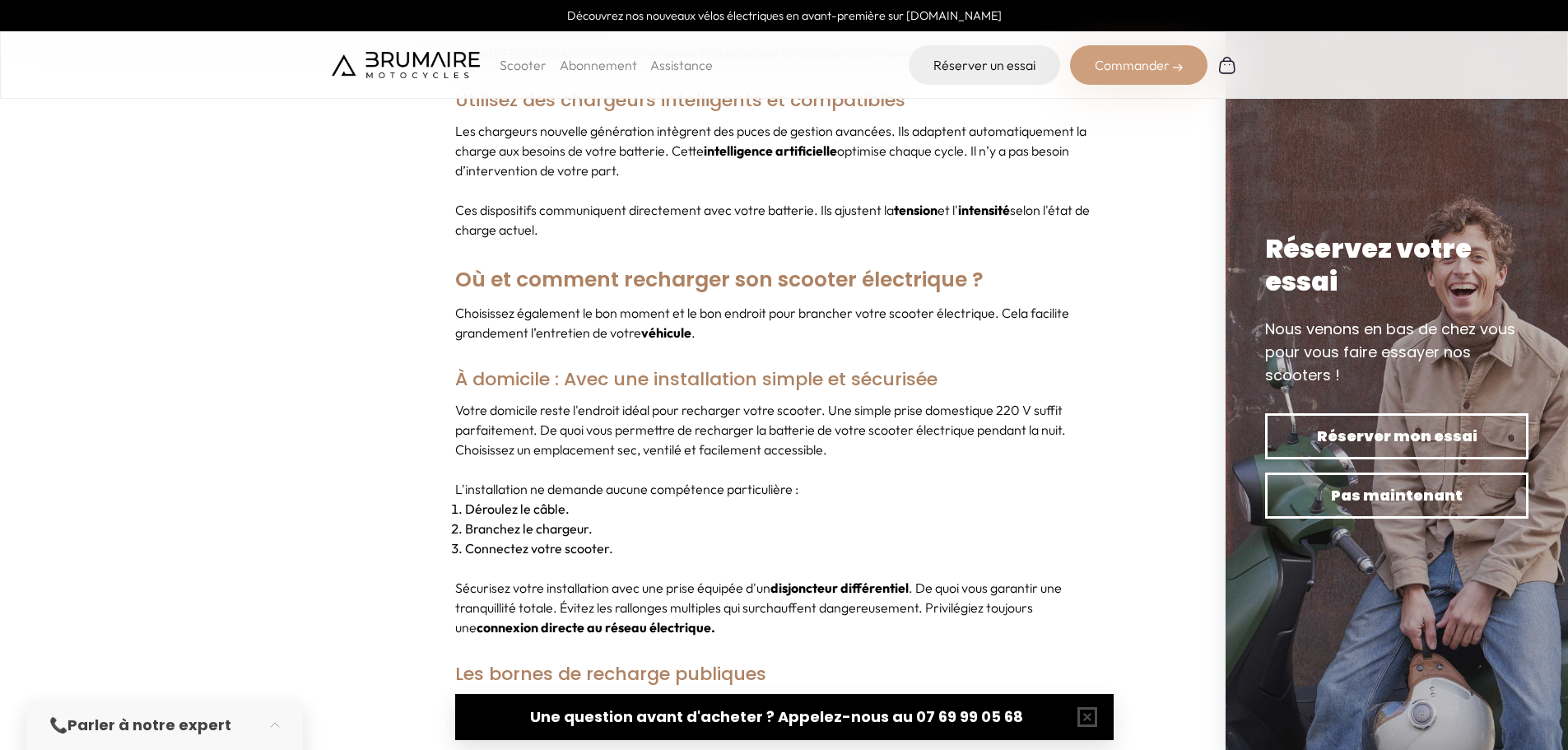
click at [689, 538] on li "Connectez votre scooter." at bounding box center [789, 548] width 649 height 20
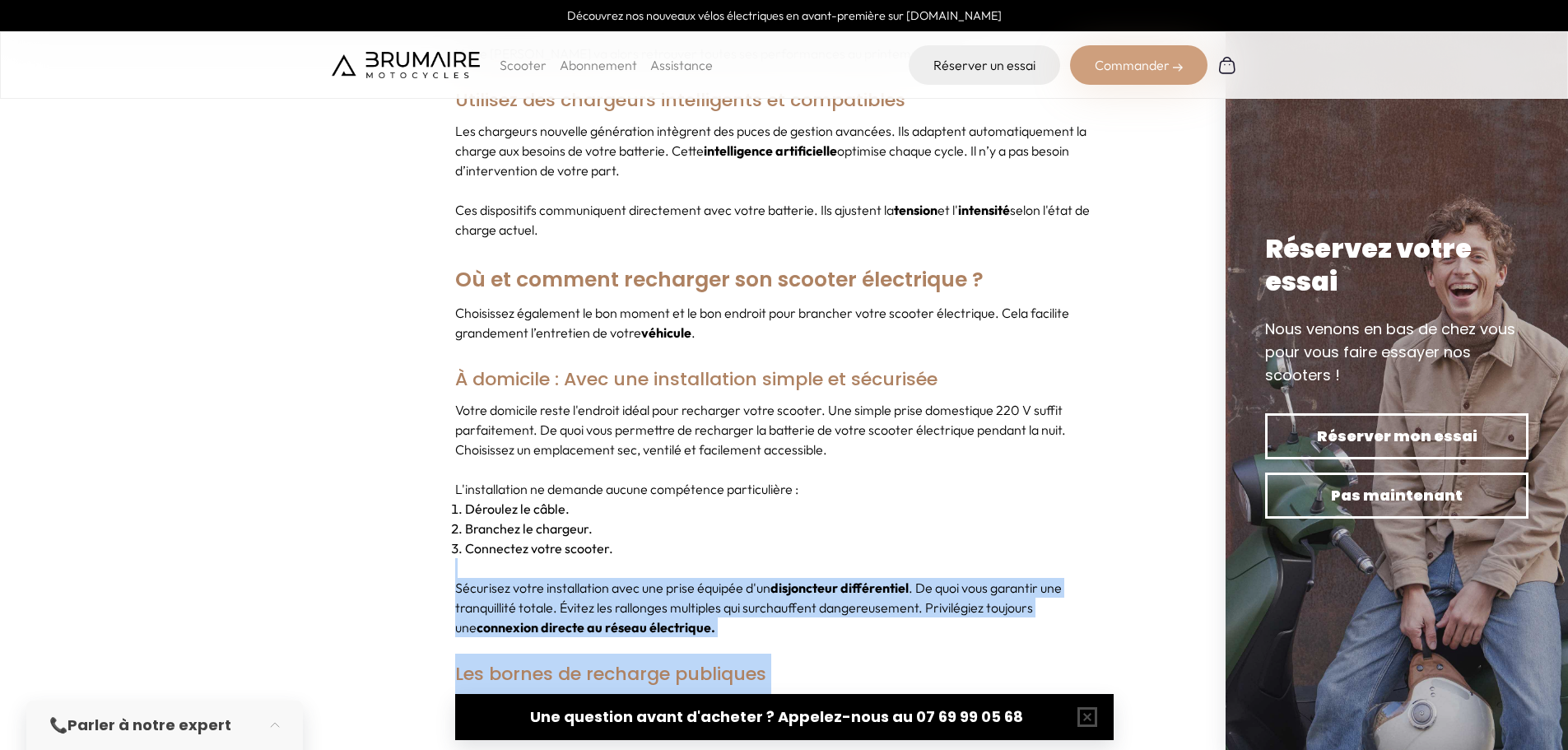
click at [971, 613] on p "Sécurisez votre installation avec une prise équipée d'un disjoncteur différenti…" at bounding box center [784, 607] width 658 height 59
click at [895, 530] on div "Votre domicile reste l'endroit idéal pour recharger votre scooter. Une simple p…" at bounding box center [784, 519] width 658 height 237
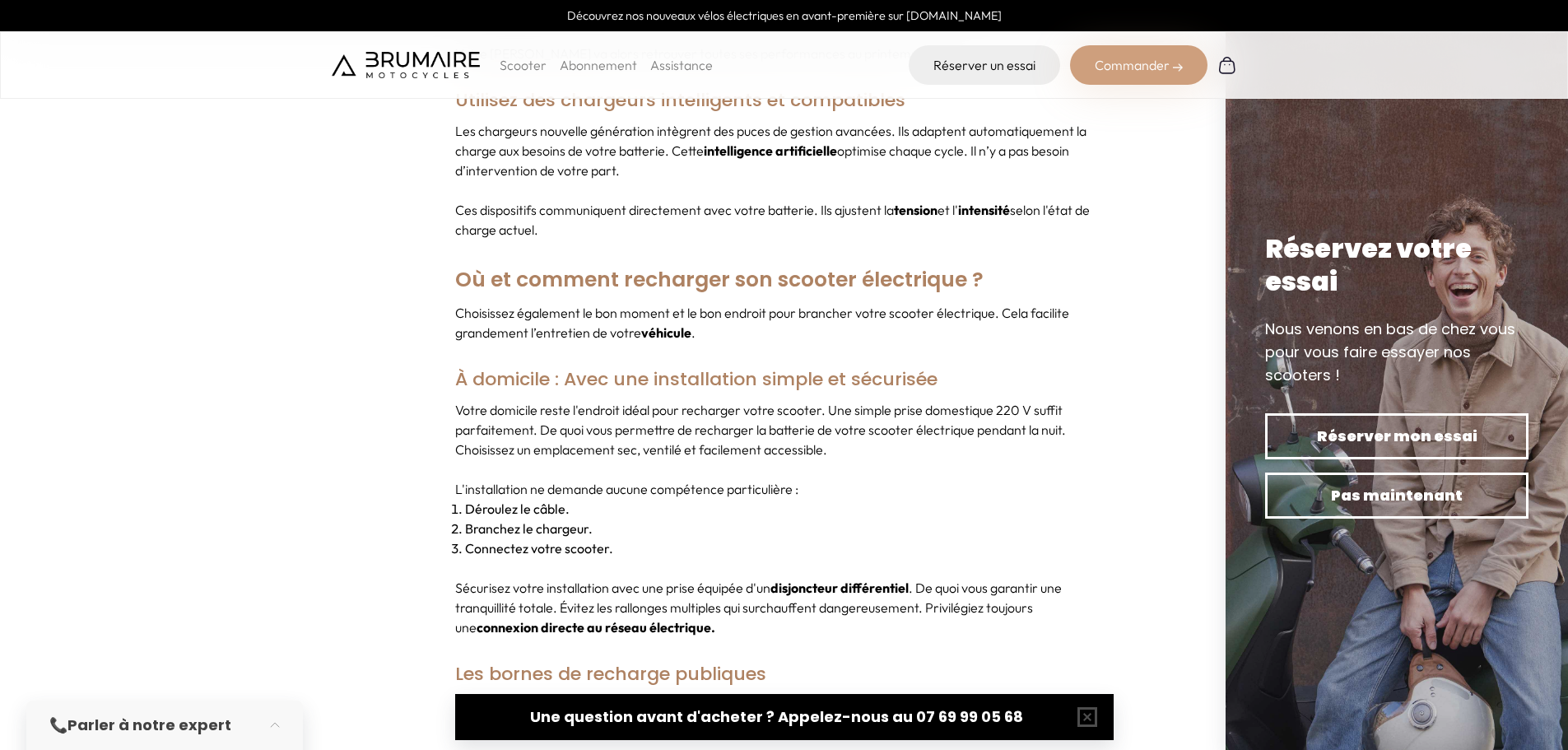
click at [734, 519] on li "Branchez le chargeur." at bounding box center [789, 528] width 649 height 20
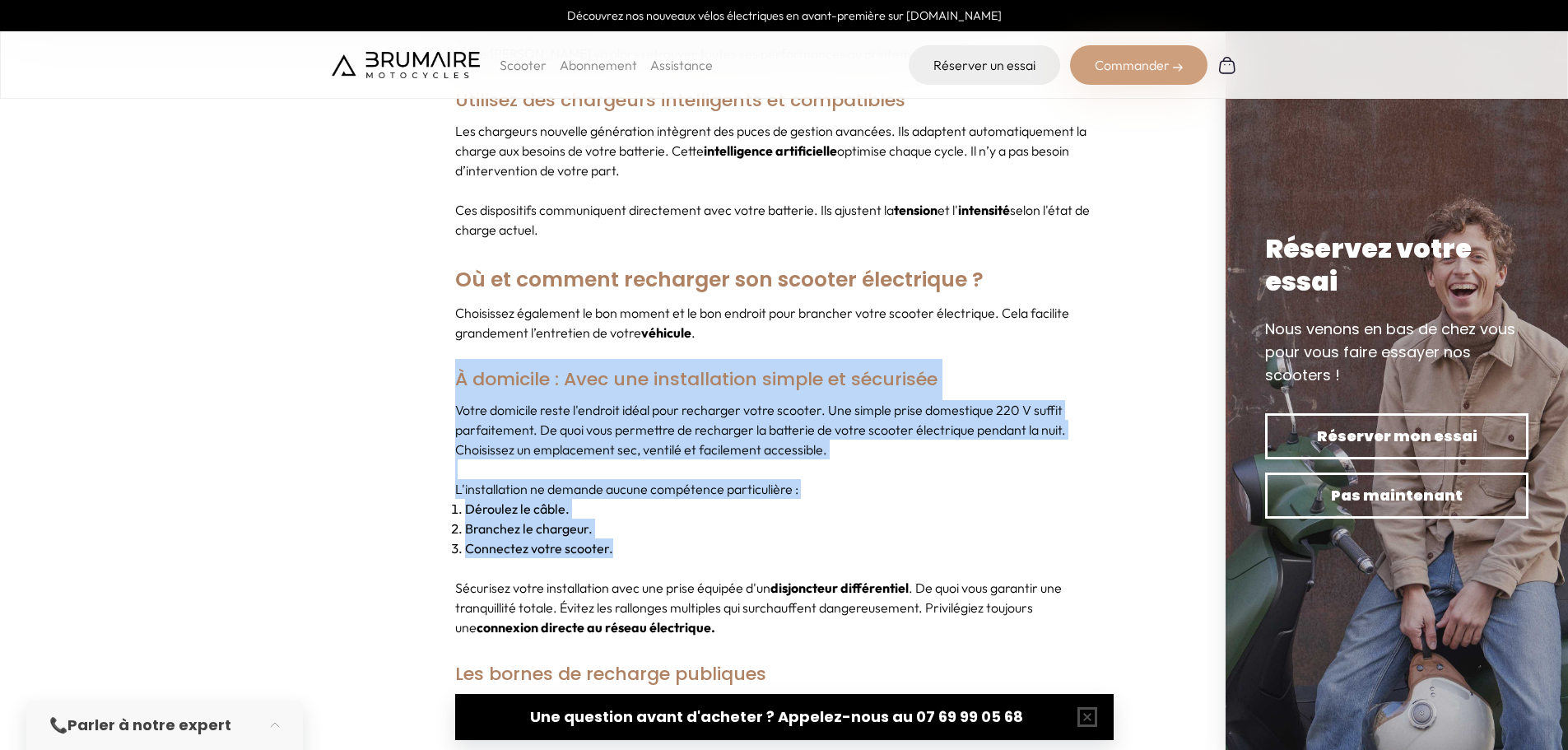
click at [763, 538] on li "Connectez votre scooter." at bounding box center [789, 548] width 649 height 20
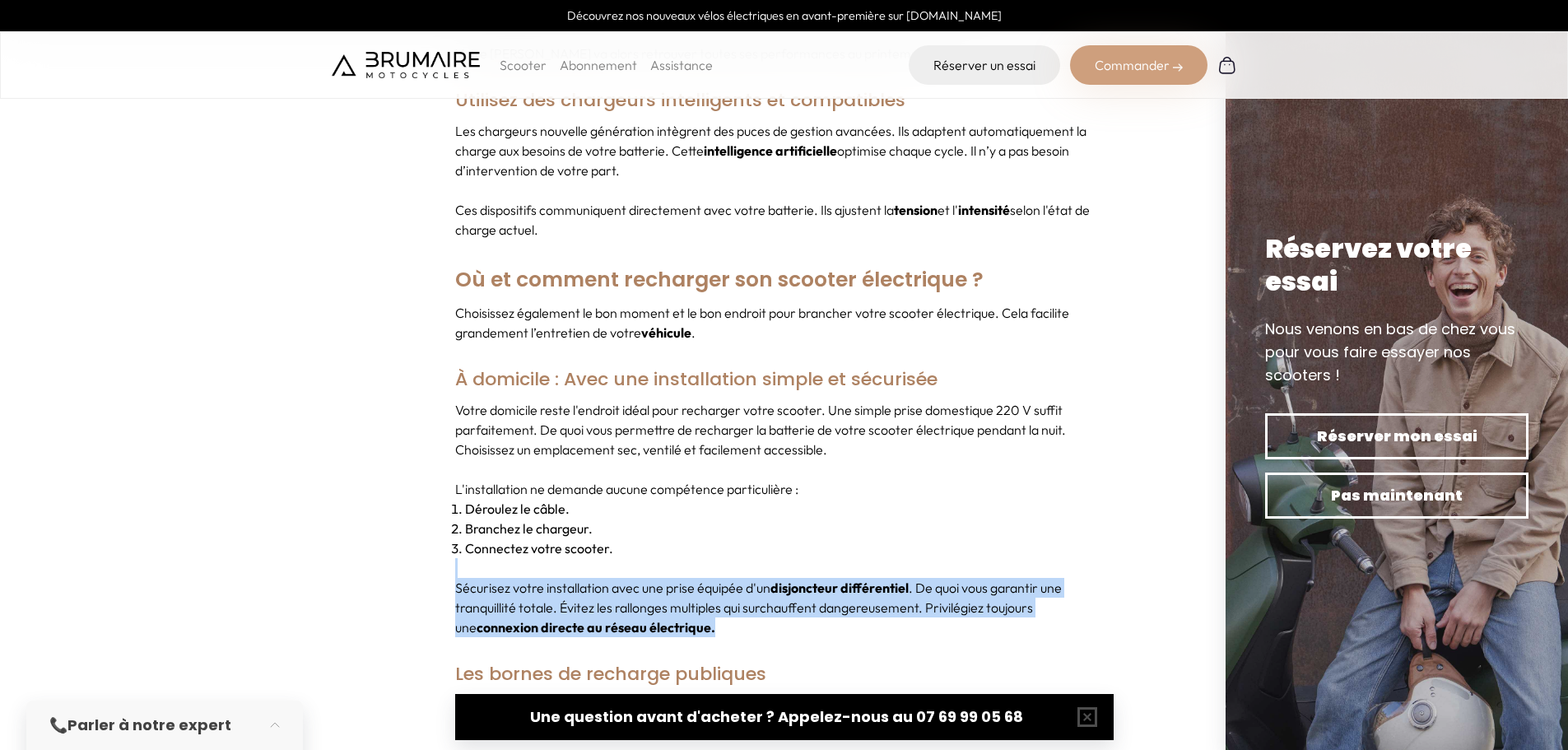
click at [767, 597] on p "Sécurisez votre installation avec une prise équipée d'un disjoncteur différenti…" at bounding box center [784, 607] width 658 height 59
click at [693, 591] on p "Sécurisez votre installation avec une prise équipée d'un disjoncteur différenti…" at bounding box center [784, 607] width 658 height 59
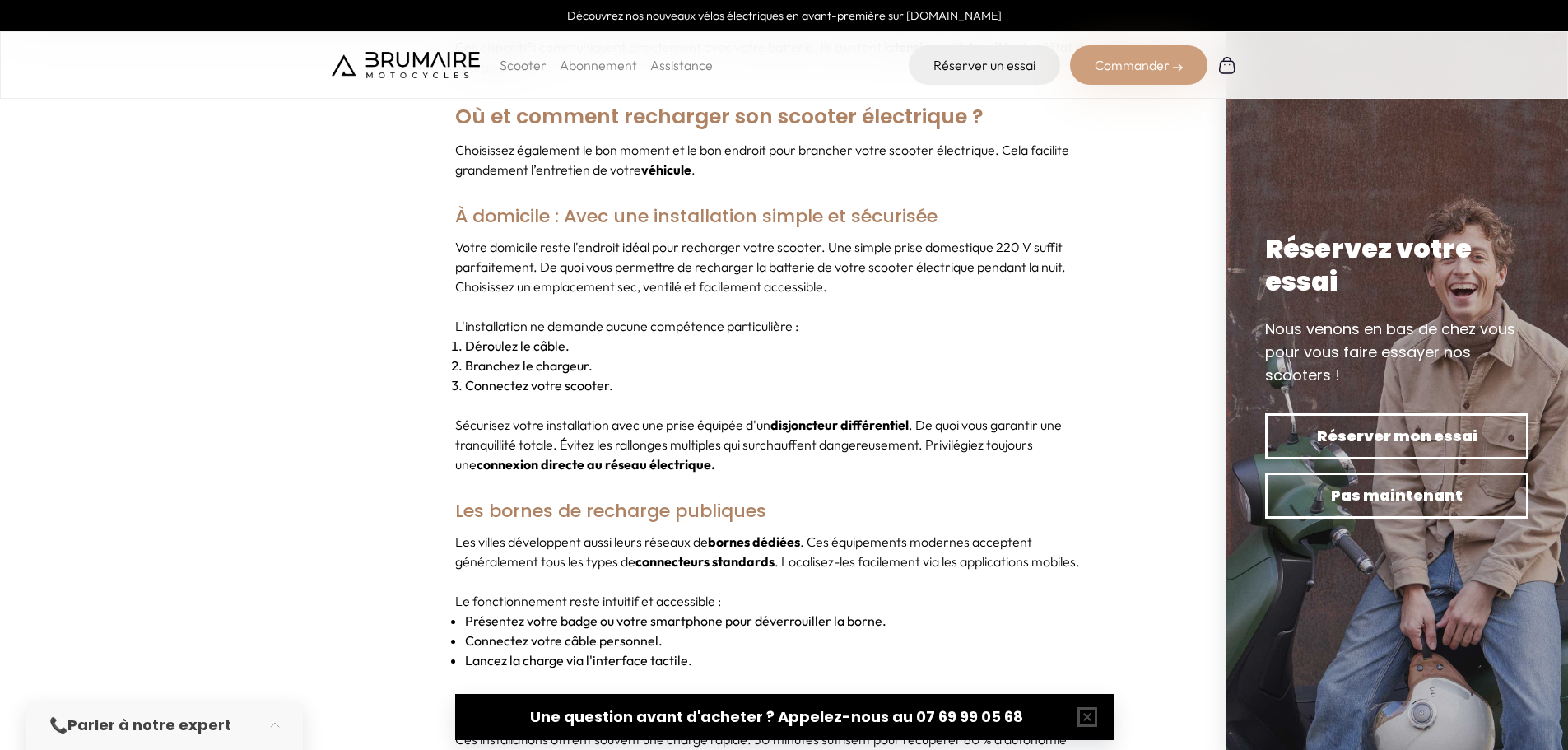
scroll to position [6916, 0]
click at [667, 489] on h3 "Les bornes de recharge publiques" at bounding box center [784, 510] width 658 height 41
click at [595, 417] on p "Sécurisez votre installation avec une prise équipée d'un disjoncteur différenti…" at bounding box center [784, 442] width 658 height 59
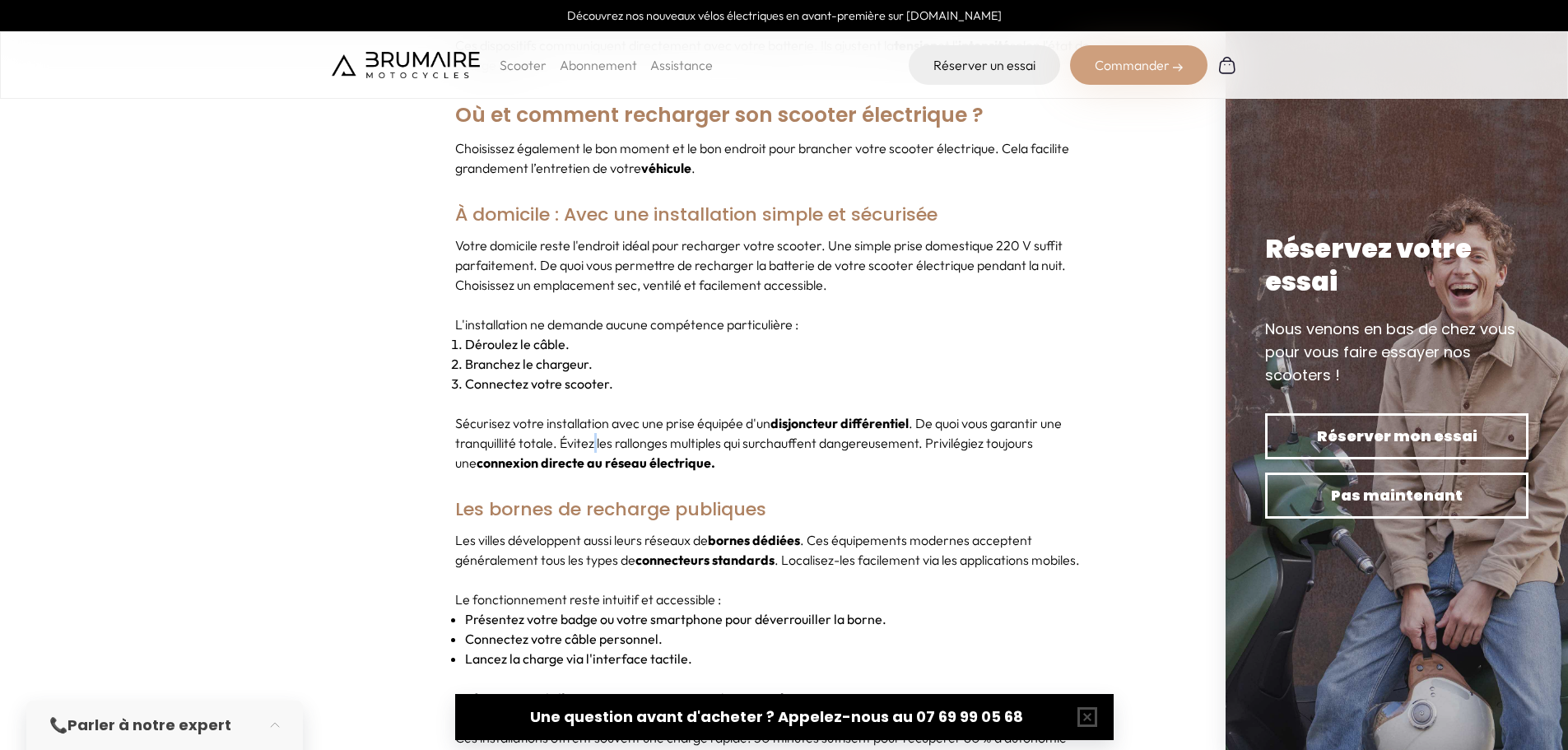
click at [595, 417] on p "Sécurisez votre installation avec une prise équipée d'un disjoncteur différenti…" at bounding box center [784, 442] width 658 height 59
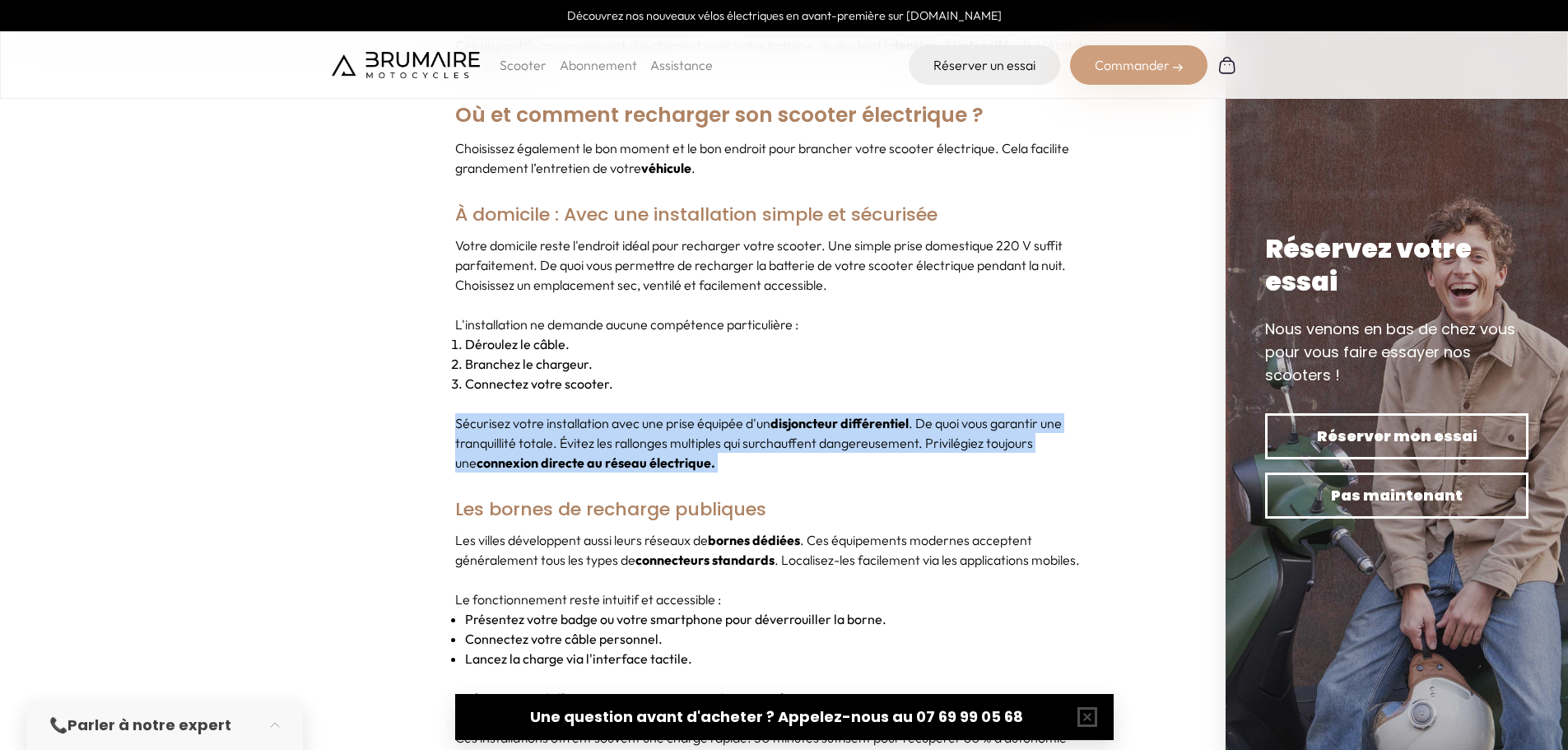
click at [595, 417] on p "Sécurisez votre installation avec une prise équipée d'un disjoncteur différenti…" at bounding box center [784, 442] width 658 height 59
click at [685, 420] on p "Sécurisez votre installation avec une prise équipée d'un disjoncteur différenti…" at bounding box center [784, 442] width 658 height 59
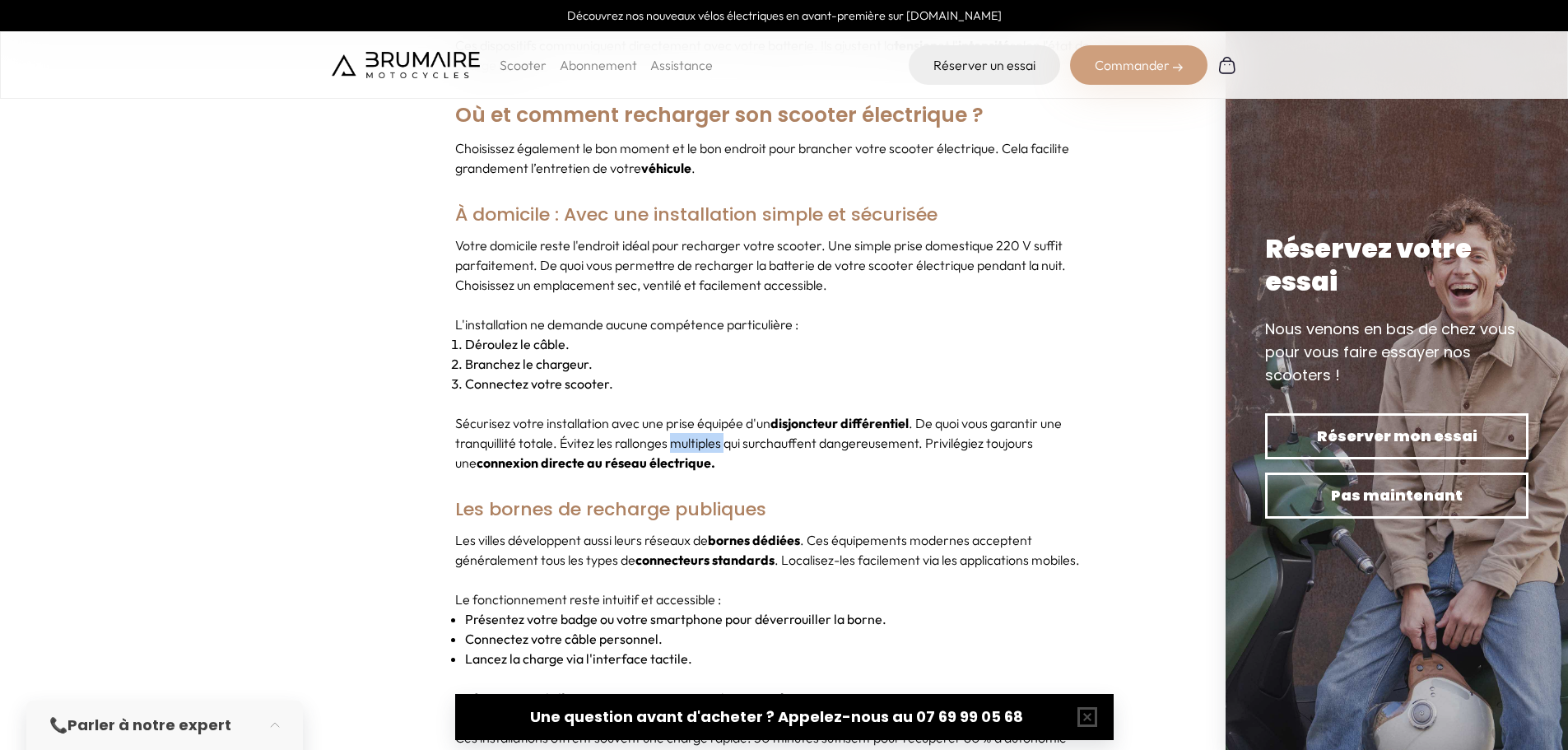
click at [685, 420] on p "Sécurisez votre installation avec une prise équipée d'un disjoncteur différenti…" at bounding box center [784, 442] width 658 height 59
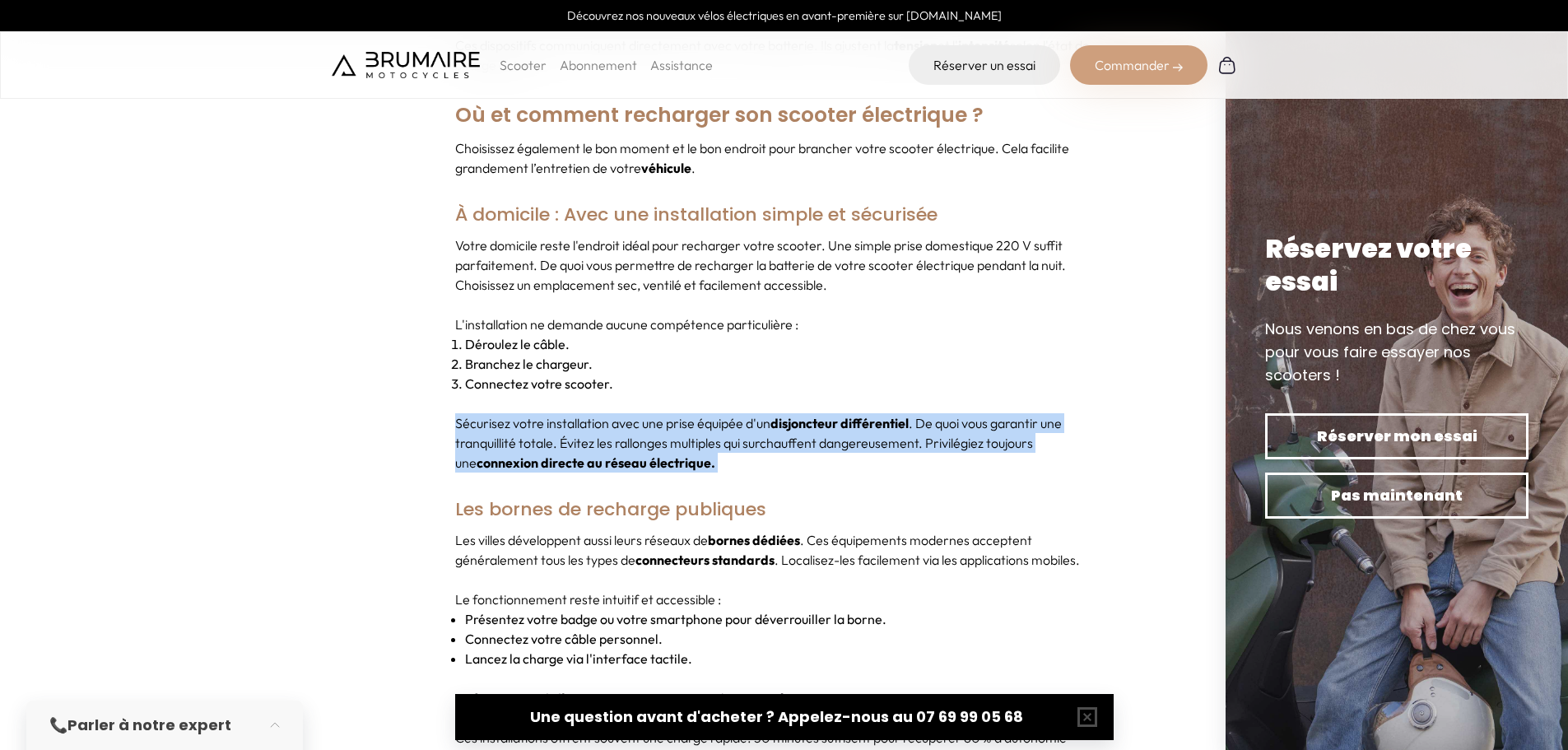
click at [685, 420] on p "Sécurisez votre installation avec une prise équipée d'un disjoncteur différenti…" at bounding box center [784, 442] width 658 height 59
click at [803, 436] on p "Sécurisez votre installation avec une prise équipée d'un disjoncteur différenti…" at bounding box center [784, 442] width 658 height 59
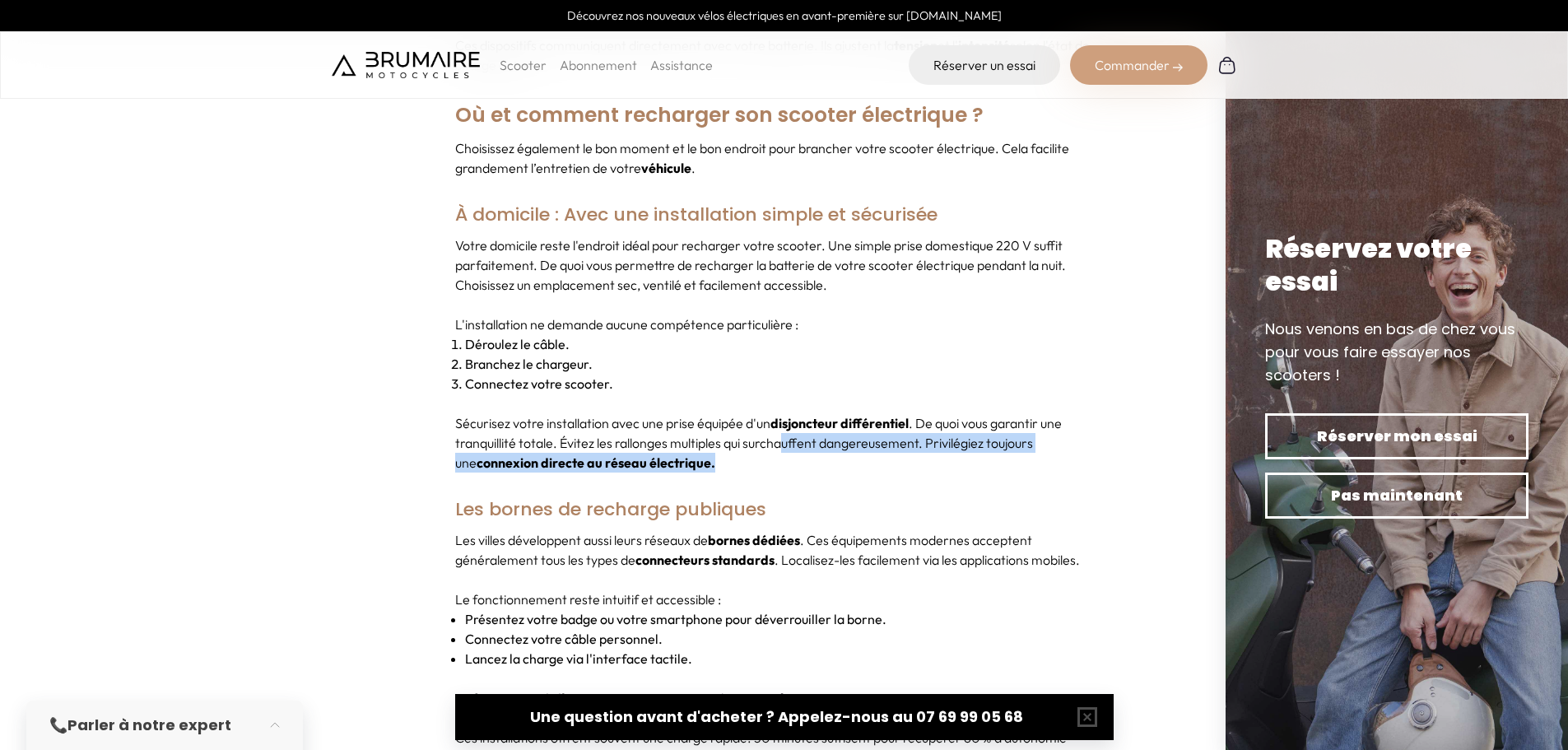
click at [739, 377] on div "Votre domicile reste l'endroit idéal pour recharger votre scooter. Une simple p…" at bounding box center [784, 354] width 658 height 237
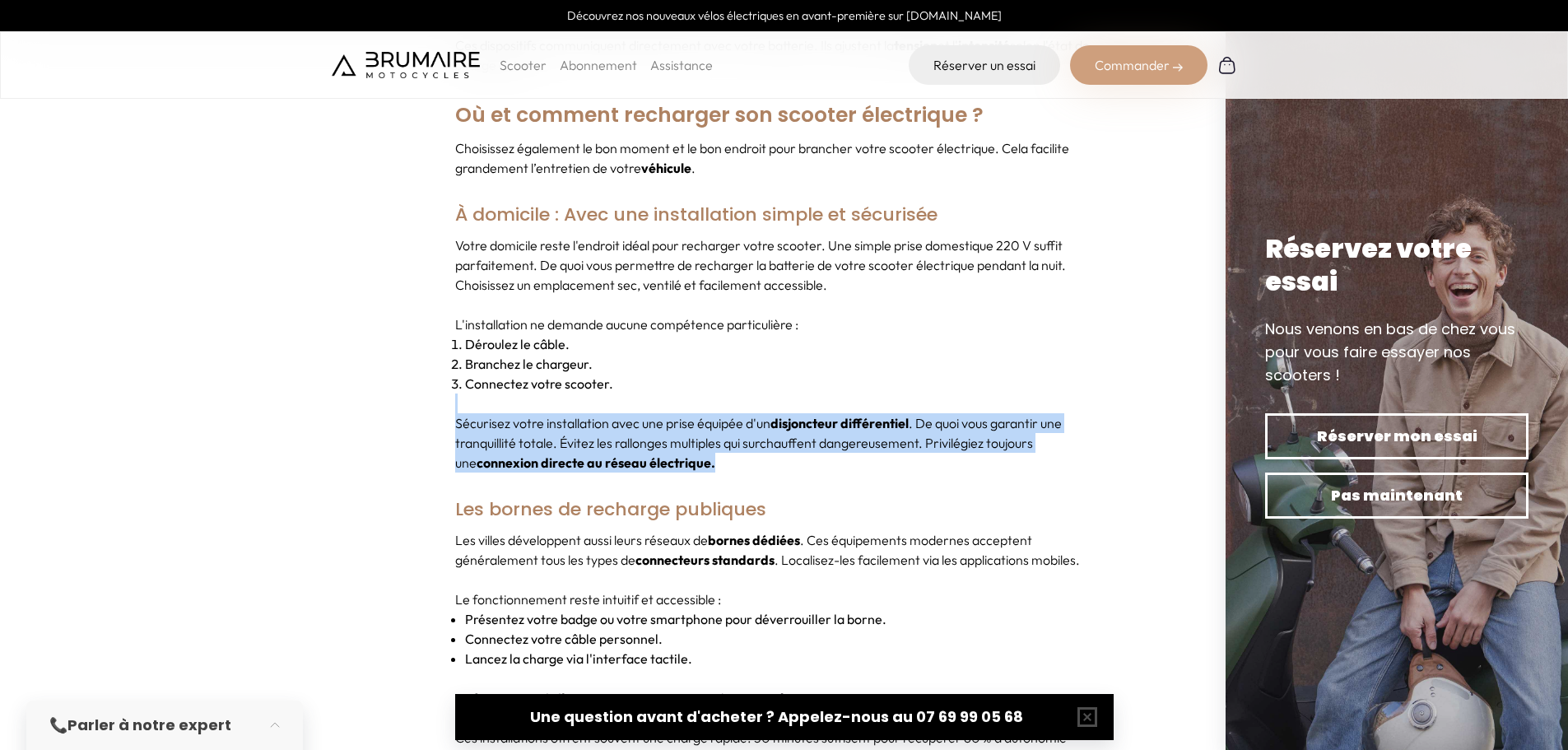
click at [721, 413] on p "Sécurisez votre installation avec une prise équipée d'un disjoncteur différenti…" at bounding box center [784, 442] width 658 height 59
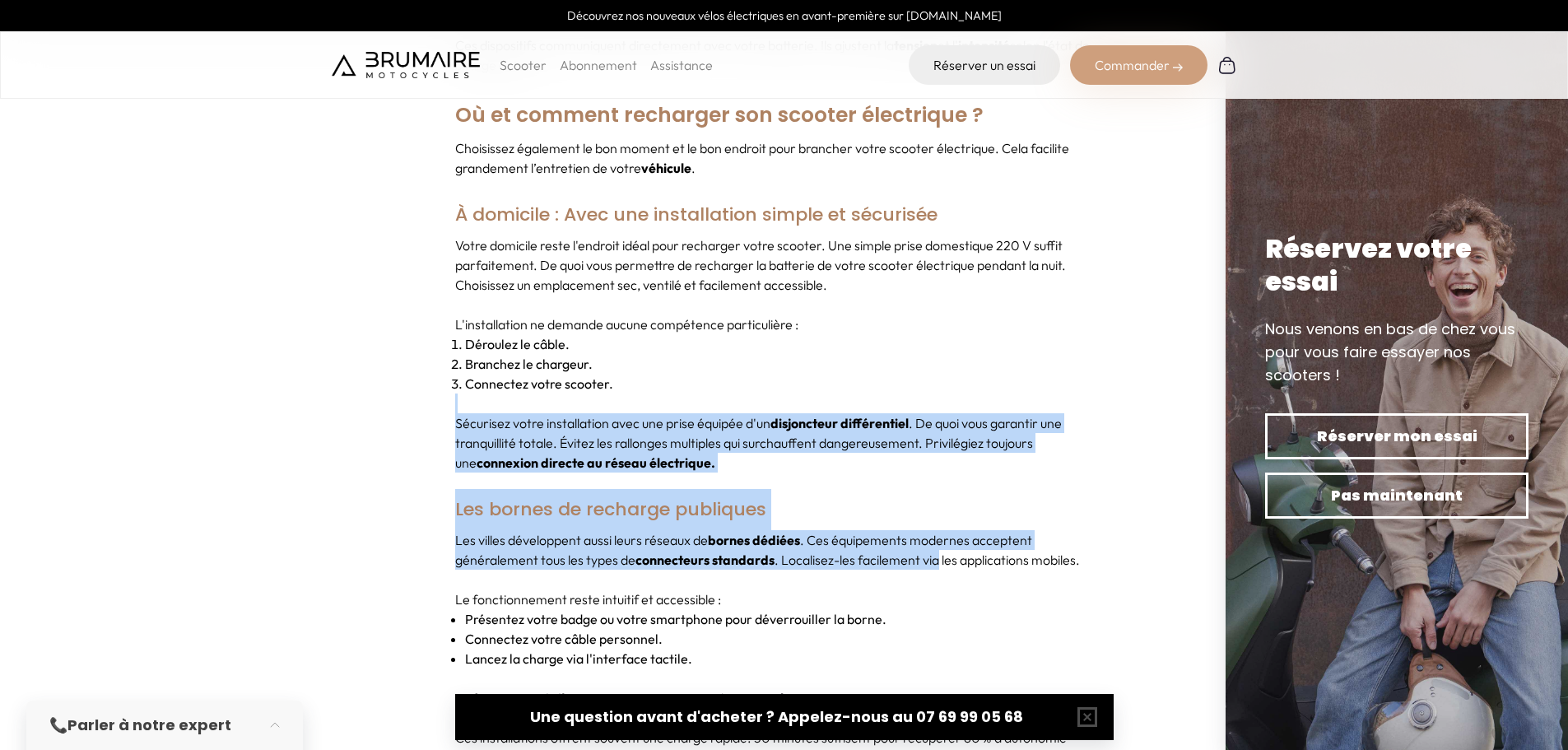
click at [721, 532] on strong "bornes dédiées" at bounding box center [754, 540] width 93 height 16
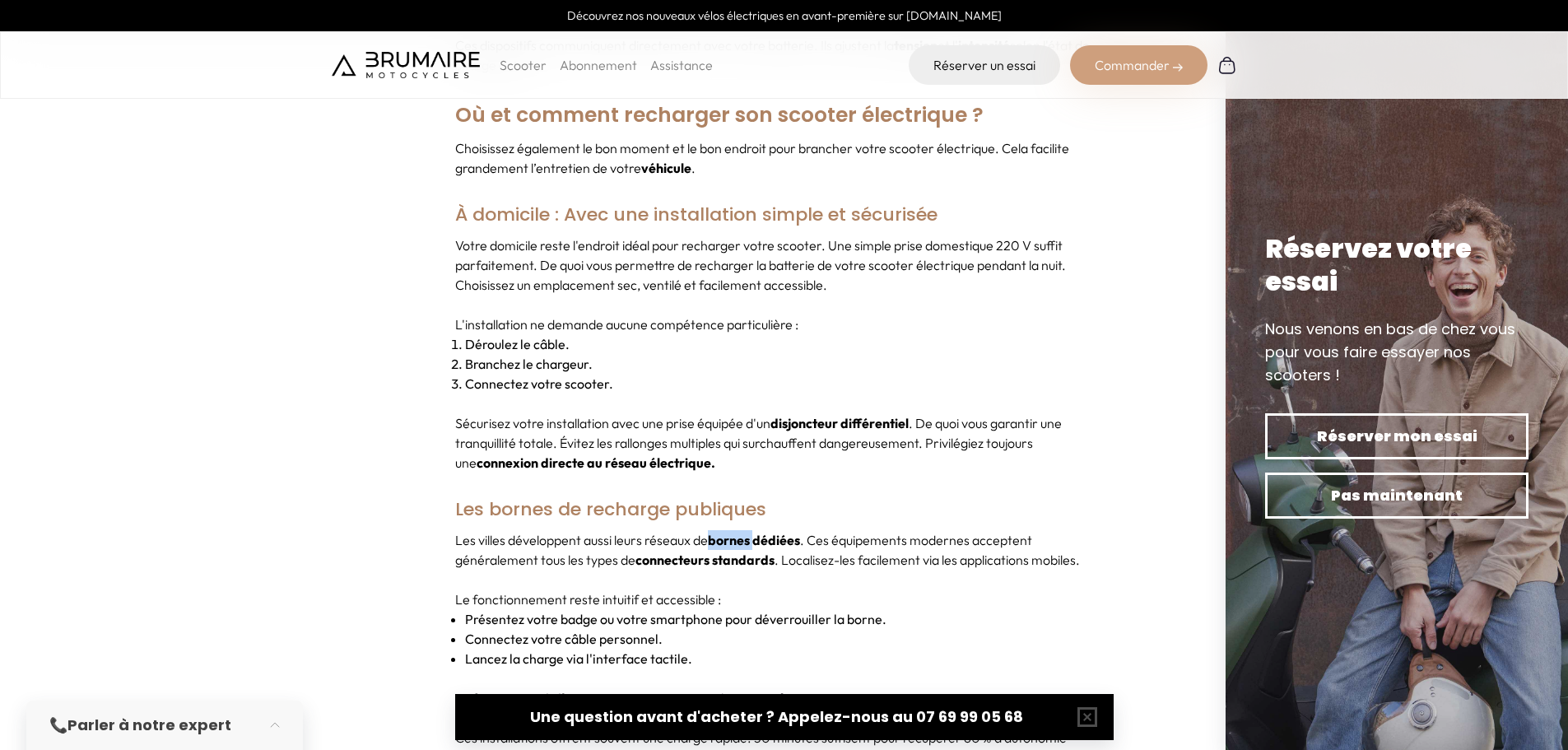
click at [721, 532] on strong "bornes dédiées" at bounding box center [754, 540] width 93 height 16
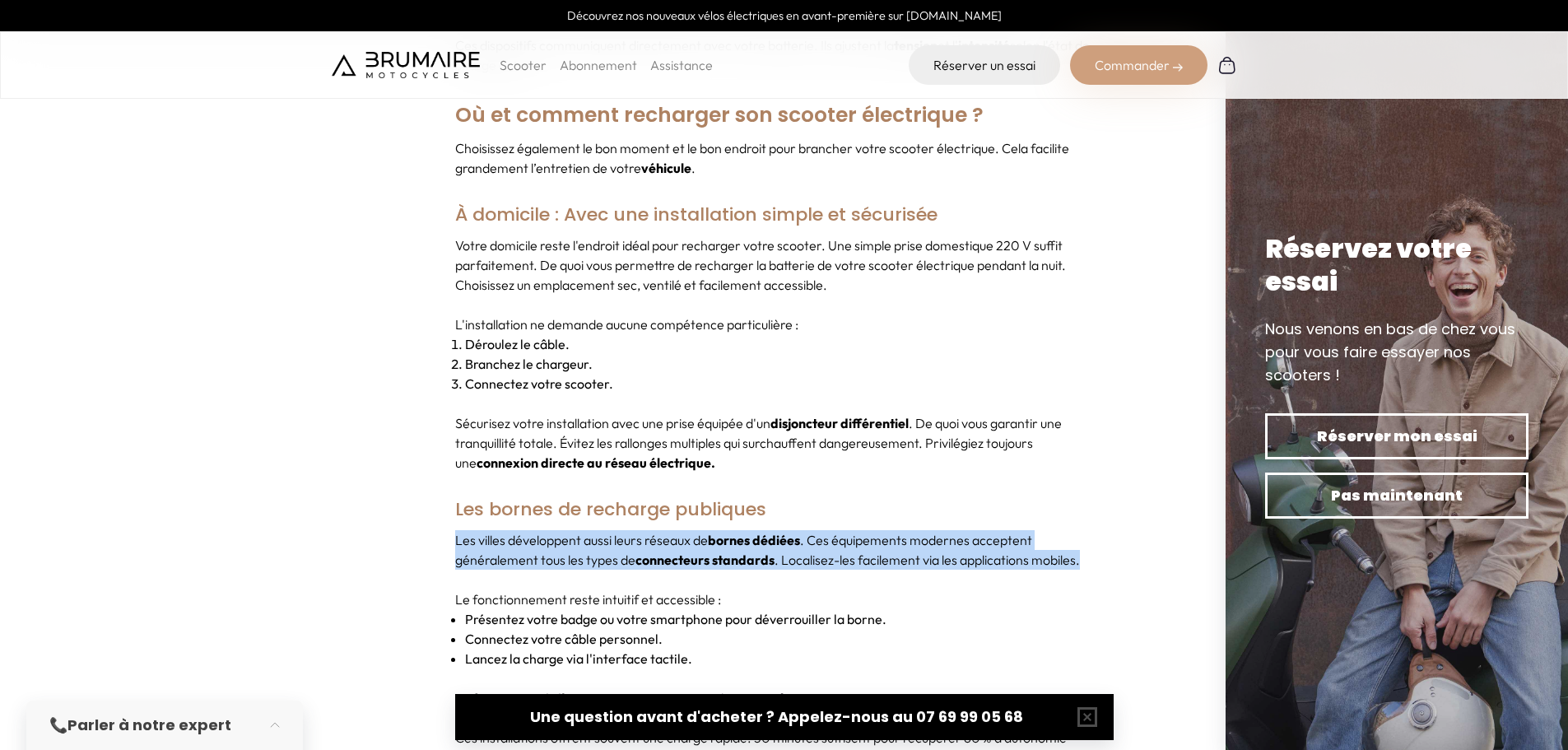
click at [721, 532] on strong "bornes dédiées" at bounding box center [754, 540] width 93 height 16
click at [654, 531] on p "Les villes développent aussi leurs réseaux de bornes dédiées . Ces équipements …" at bounding box center [784, 550] width 658 height 39
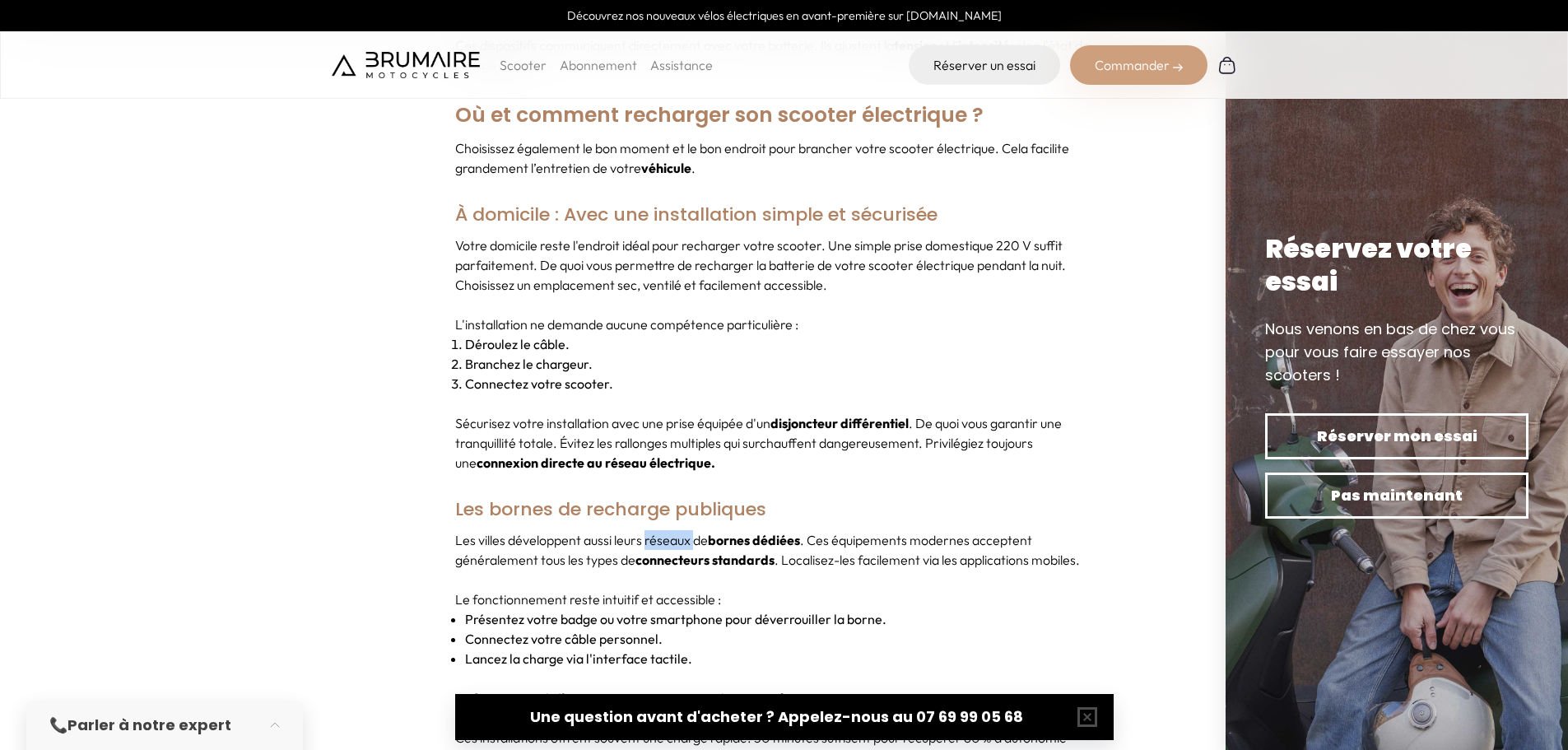
click at [654, 531] on p "Les villes développent aussi leurs réseaux de bornes dédiées . Ces équipements …" at bounding box center [784, 550] width 658 height 39
click at [847, 531] on p "Les villes développent aussi leurs réseaux de bornes dédiées . Ces équipements …" at bounding box center [784, 550] width 658 height 39
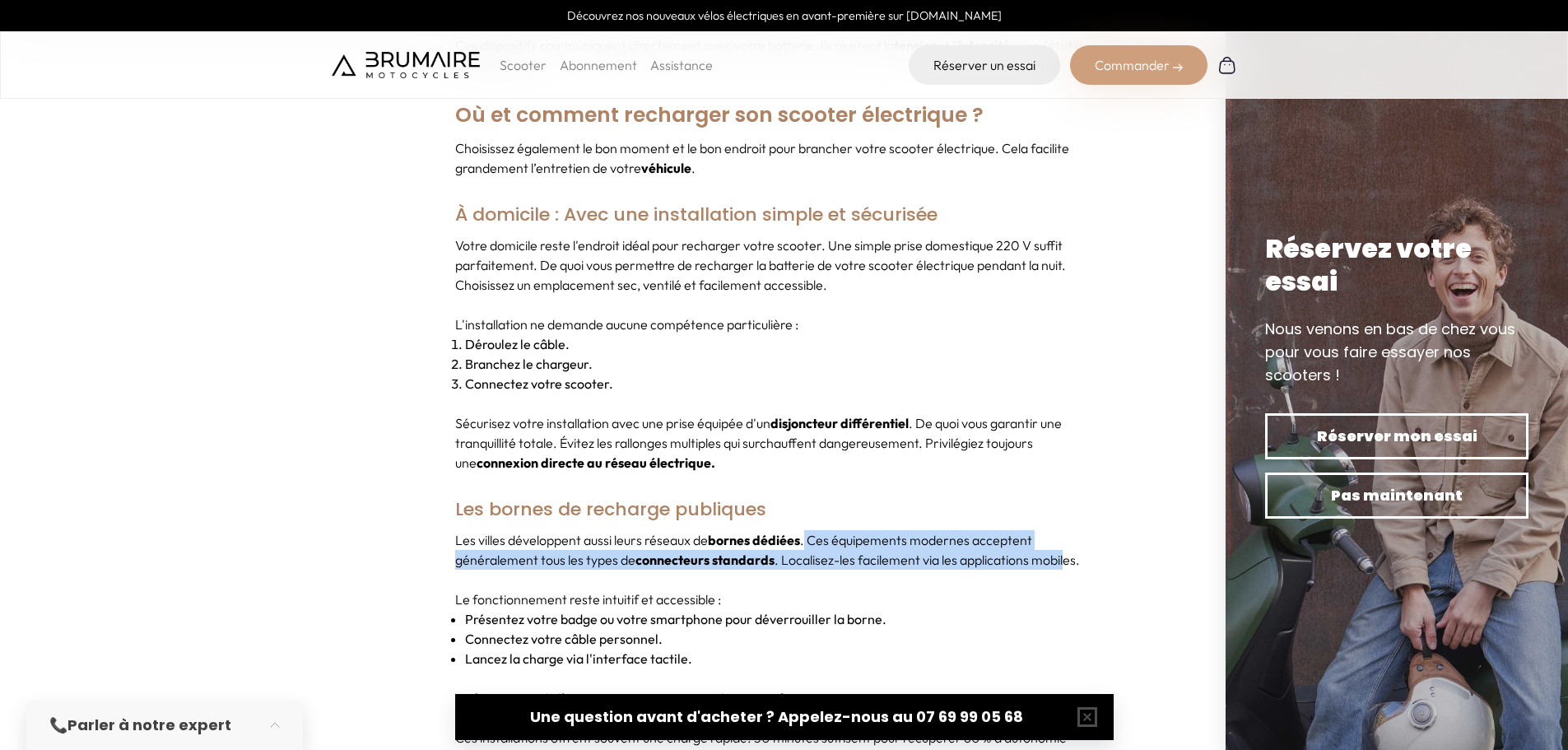
click at [1074, 555] on div "Les villes développent aussi leurs réseaux de bornes dédiées . Ces équipements …" at bounding box center [784, 649] width 658 height 237
click at [864, 555] on div "Les villes développent aussi leurs réseaux de bornes dédiées . Ces équipements …" at bounding box center [784, 649] width 658 height 237
click at [824, 531] on p "Les villes développent aussi leurs réseaux de bornes dédiées . Ces équipements …" at bounding box center [784, 550] width 658 height 39
click at [968, 531] on p "Les villes développent aussi leurs réseaux de bornes dédiées . Ces équipements …" at bounding box center [784, 550] width 658 height 39
click at [901, 531] on p "Les villes développent aussi leurs réseaux de bornes dédiées . Ces équipements …" at bounding box center [784, 550] width 658 height 39
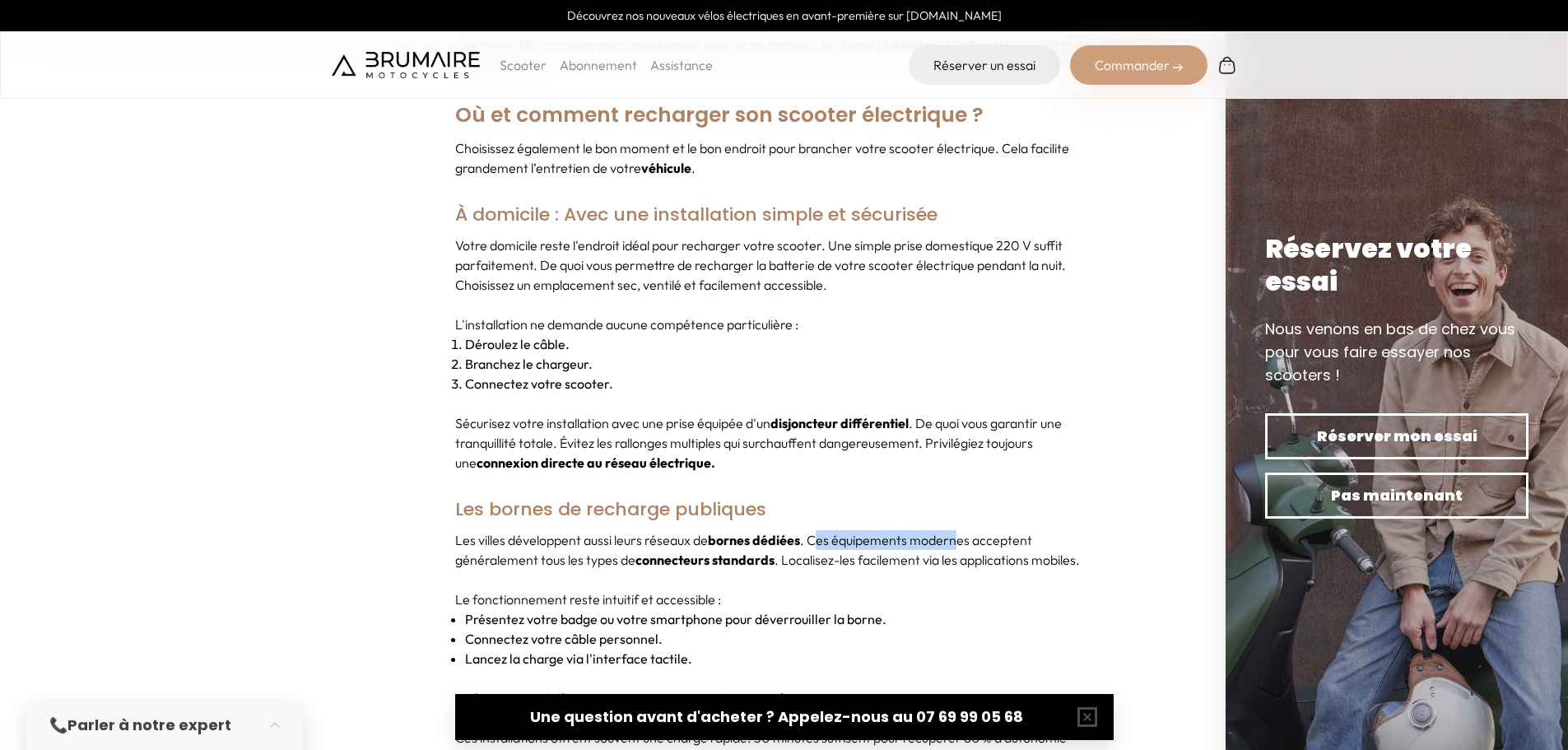
click at [1020, 533] on p "Les villes développent aussi leurs réseaux de bornes dédiées . Ces équipements …" at bounding box center [784, 550] width 658 height 39
click at [639, 552] on div "Les villes développent aussi leurs réseaux de bornes dédiées . Ces équipements …" at bounding box center [784, 649] width 658 height 237
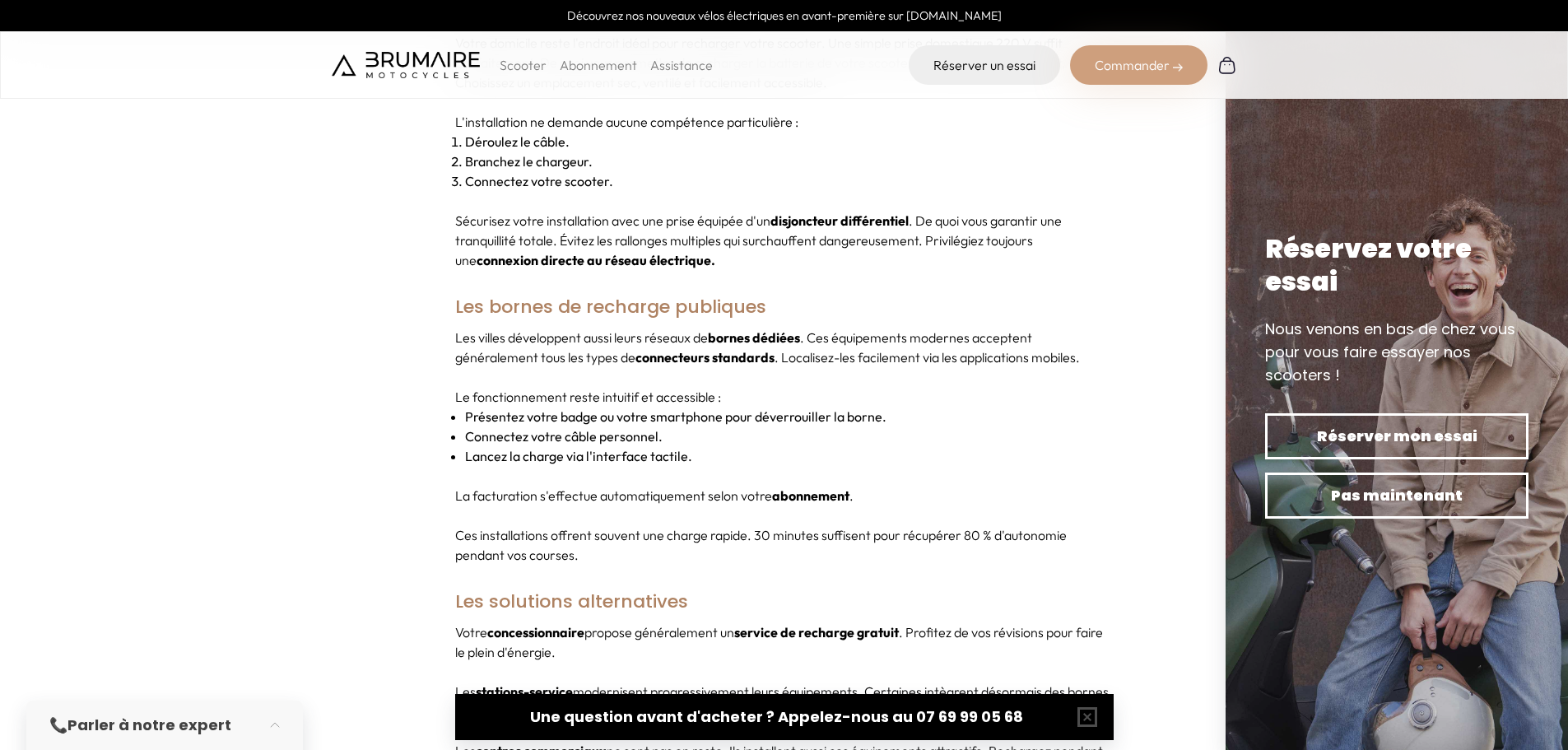
scroll to position [7245, 0]
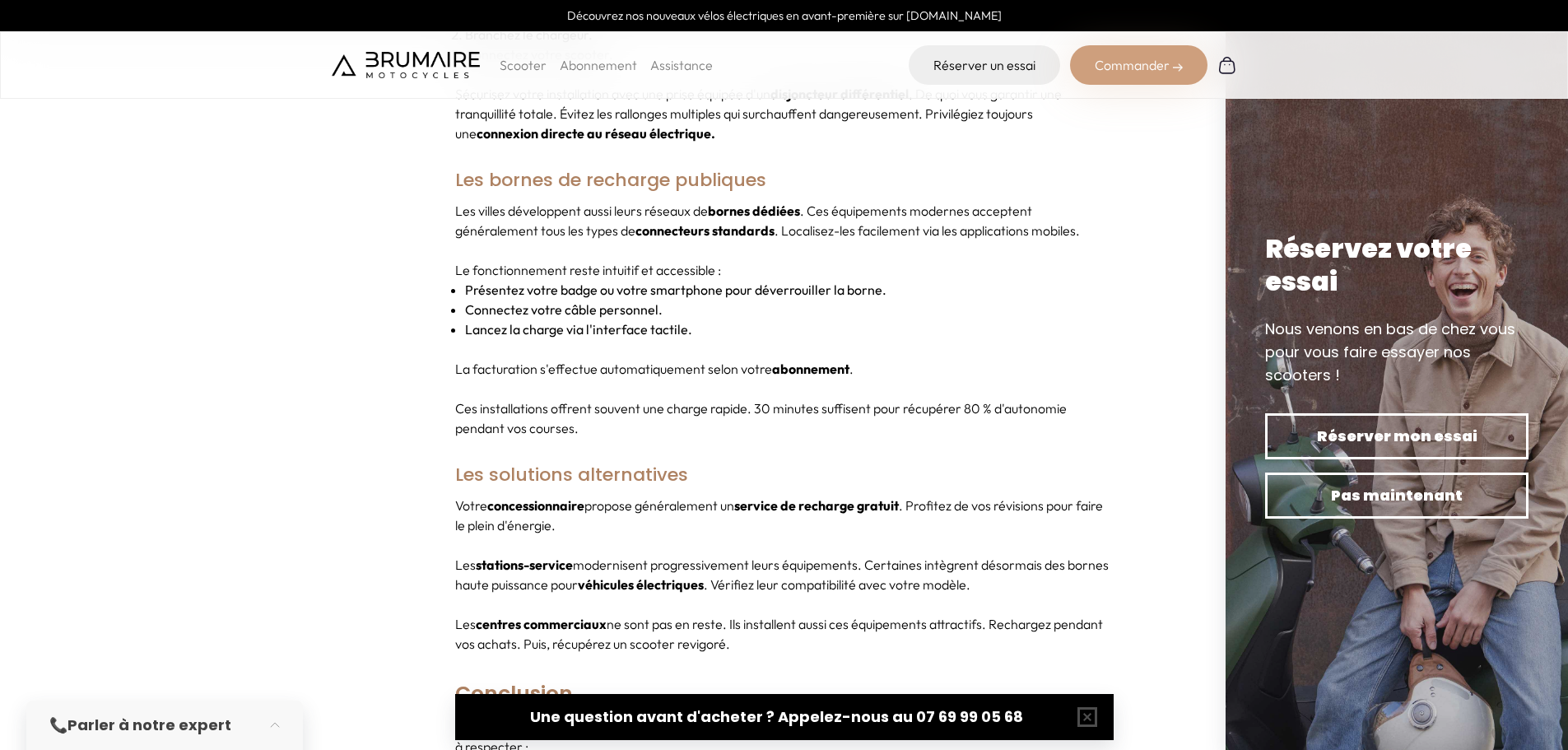
click at [830, 507] on p "Votre concessionnaire propose généralement un service de recharge gratuit . Pro…" at bounding box center [784, 515] width 658 height 39
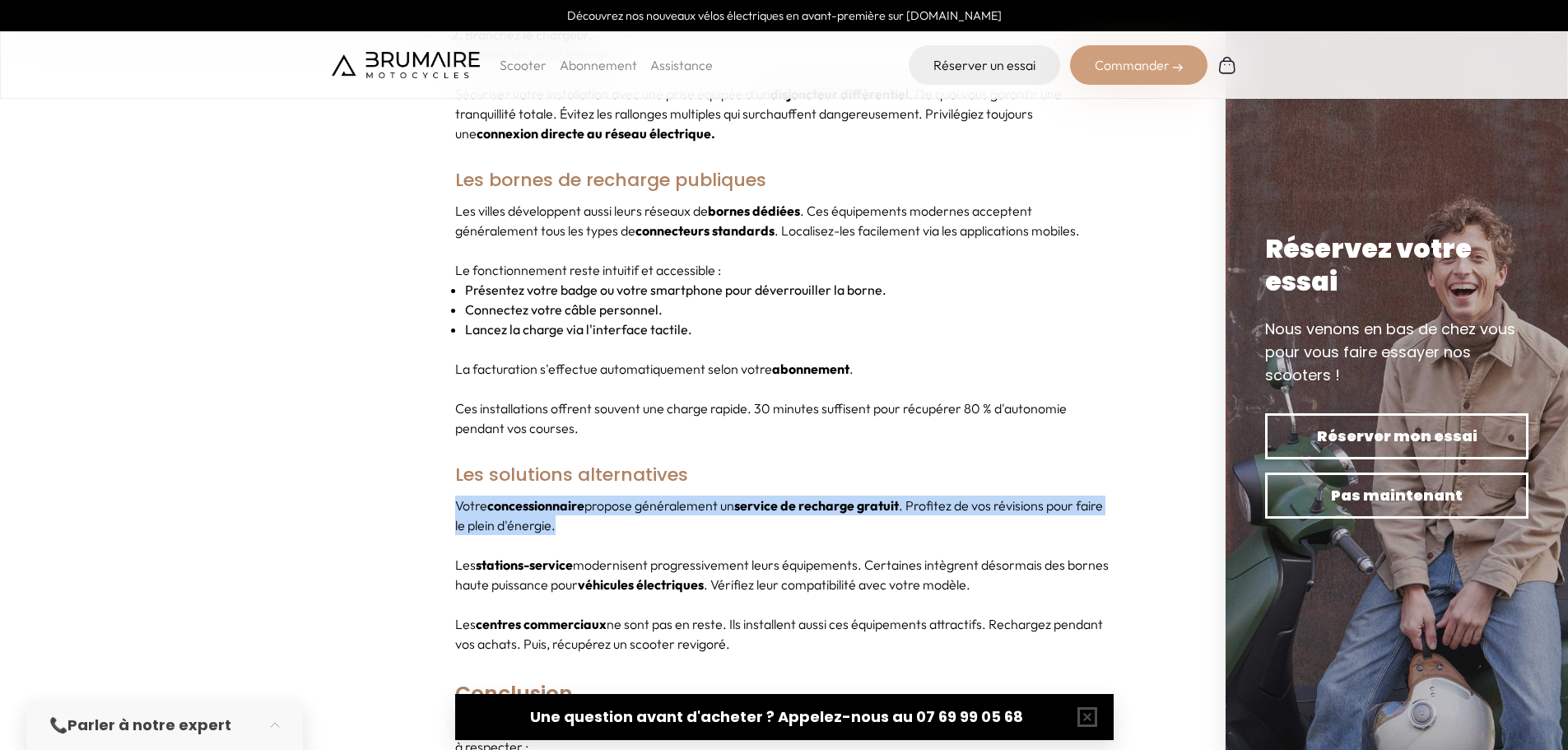
click at [830, 507] on p "Votre concessionnaire propose généralement un service de recharge gratuit . Pro…" at bounding box center [784, 515] width 658 height 39
click at [751, 518] on div "Votre concessionnaire propose généralement un service de recharge gratuit . Pro…" at bounding box center [784, 574] width 658 height 158
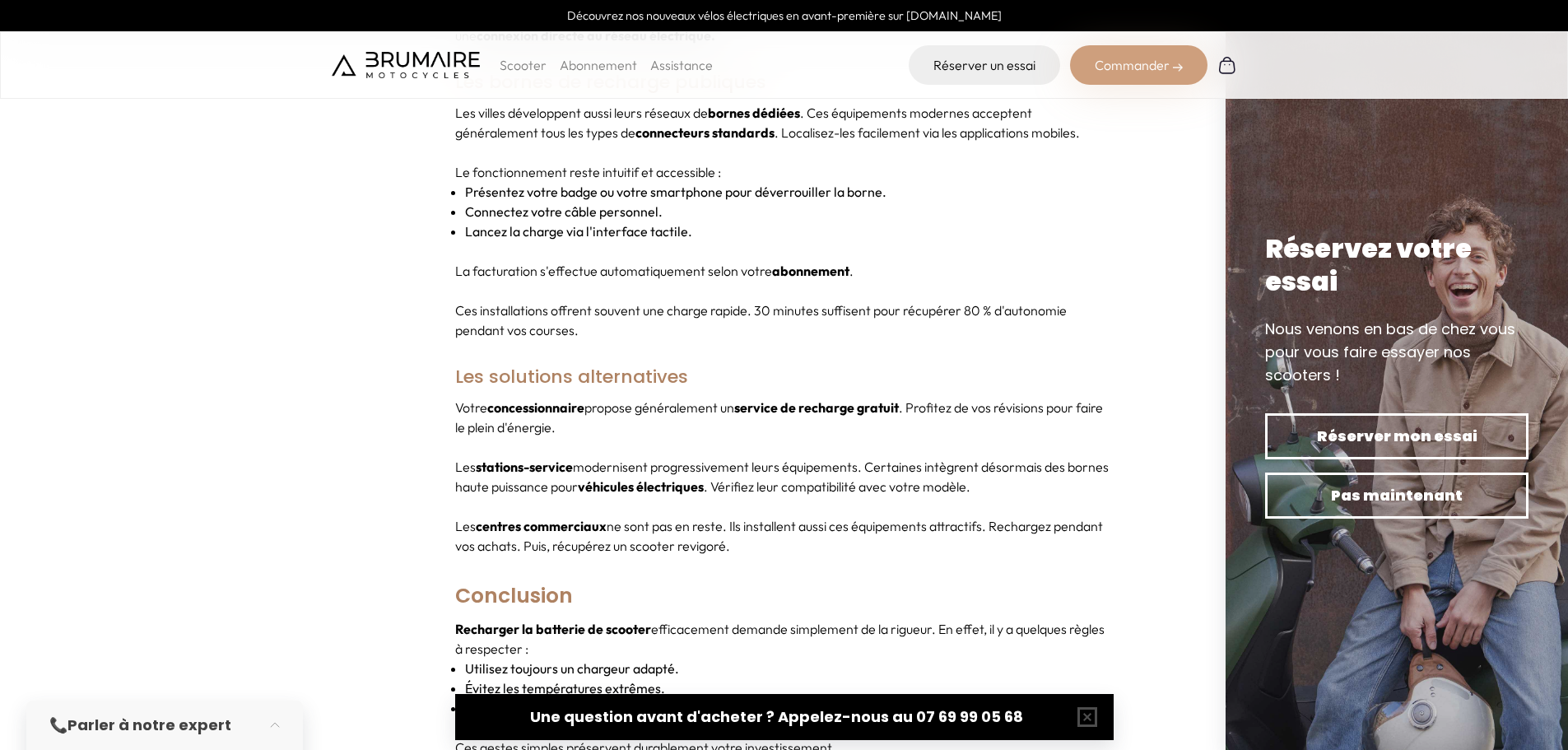
scroll to position [7492, 0]
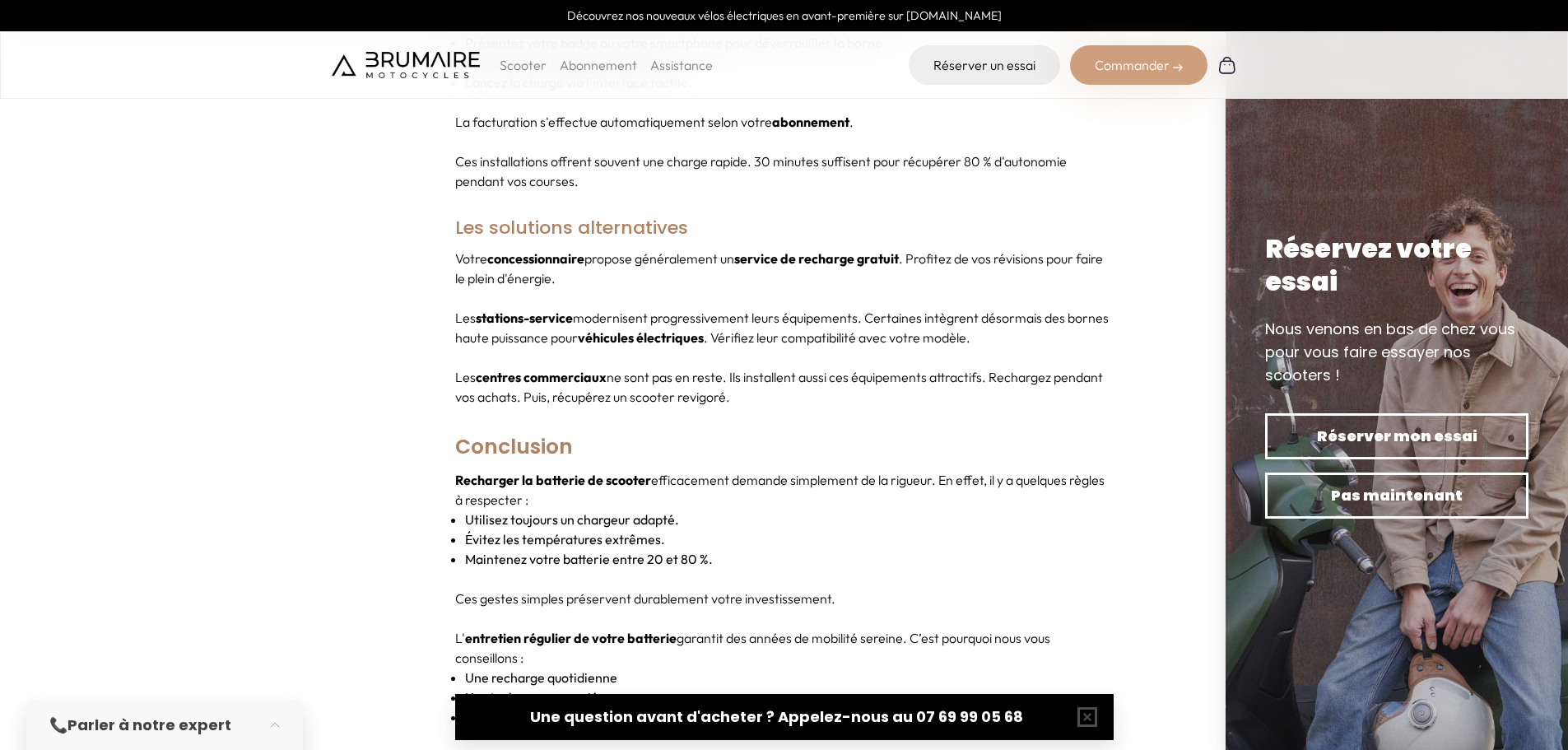
click at [810, 371] on p "Les centres commerciaux ne sont pas en reste. Ils installent aussi ces équipeme…" at bounding box center [784, 387] width 658 height 39
click at [796, 207] on h3 "Les solutions alternatives" at bounding box center [784, 228] width 658 height 41
click at [877, 382] on p "Les centres commerciaux ne sont pas en reste. Ils installent aussi ces équipeme…" at bounding box center [784, 387] width 658 height 39
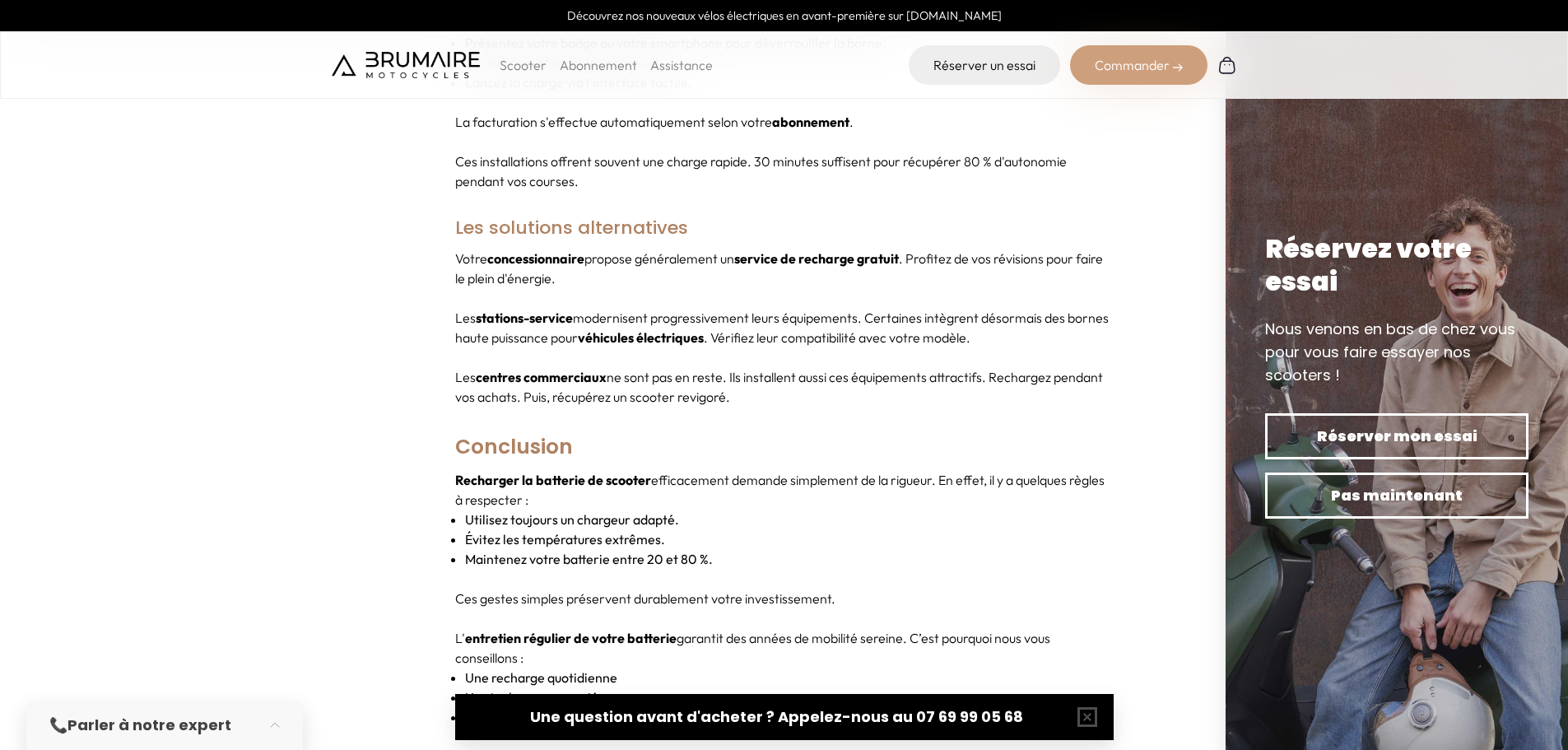
click at [640, 308] on p "Les stations-service modernisent progressivement leurs équipements. Certaines i…" at bounding box center [784, 327] width 658 height 39
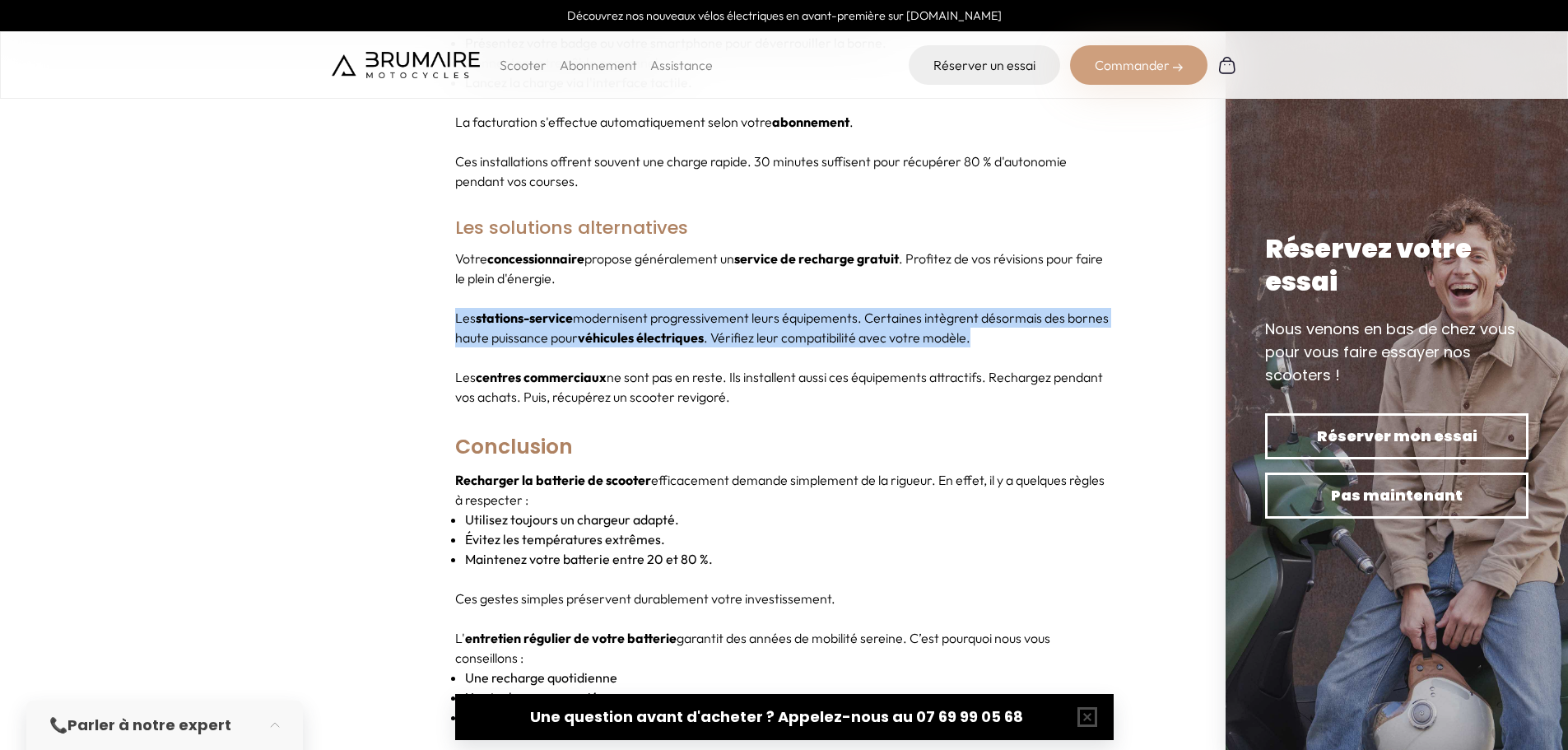
click at [640, 308] on p "Les stations-service modernisent progressivement leurs équipements. Certaines i…" at bounding box center [784, 327] width 658 height 39
click at [838, 308] on p "Les stations-service modernisent progressivement leurs équipements. Certaines i…" at bounding box center [784, 327] width 658 height 39
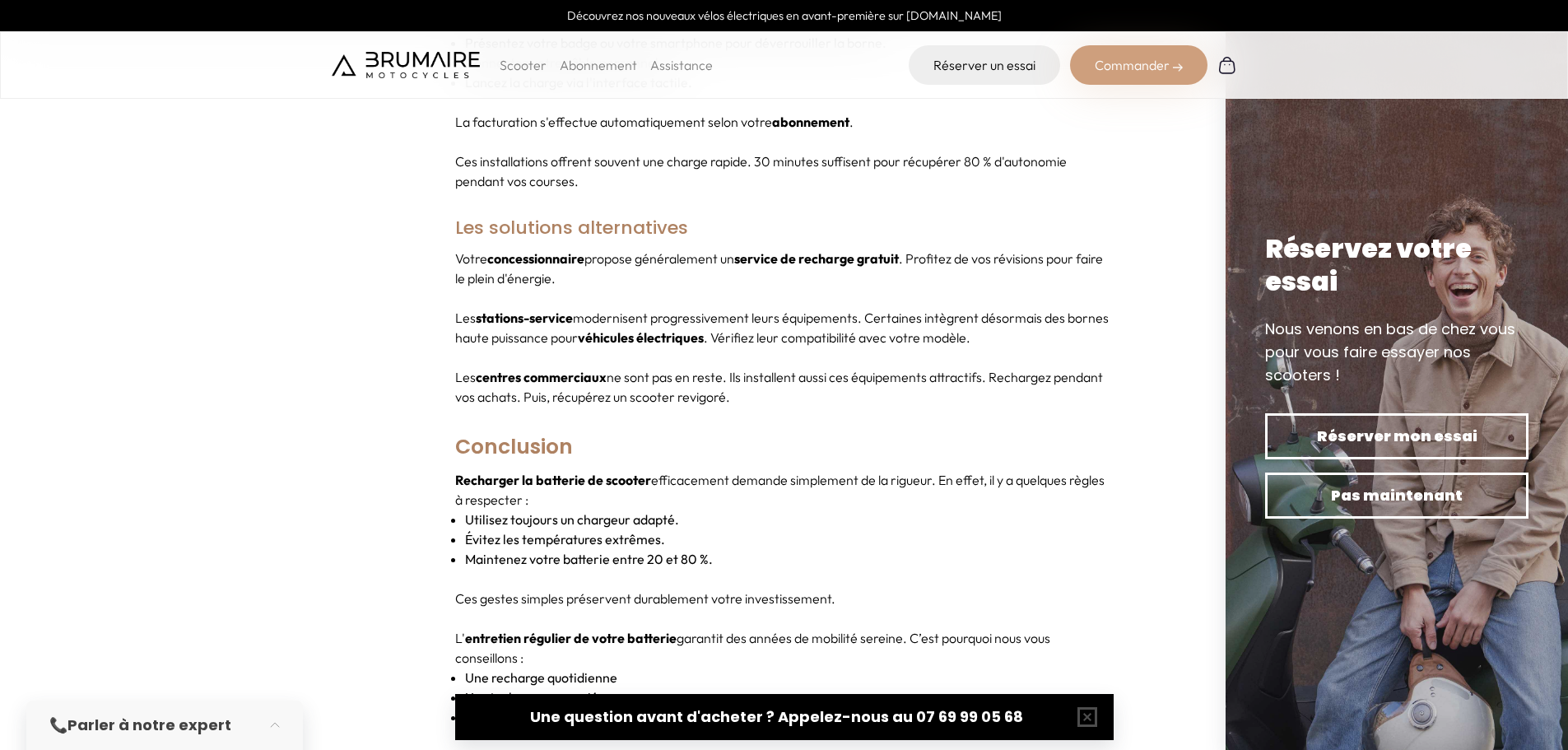
click at [1008, 308] on p "Les stations-service modernisent progressivement leurs équipements. Certaines i…" at bounding box center [784, 327] width 658 height 39
click at [867, 300] on div "Votre concessionnaire propose généralement un service de recharge gratuit . Pro…" at bounding box center [784, 327] width 658 height 158
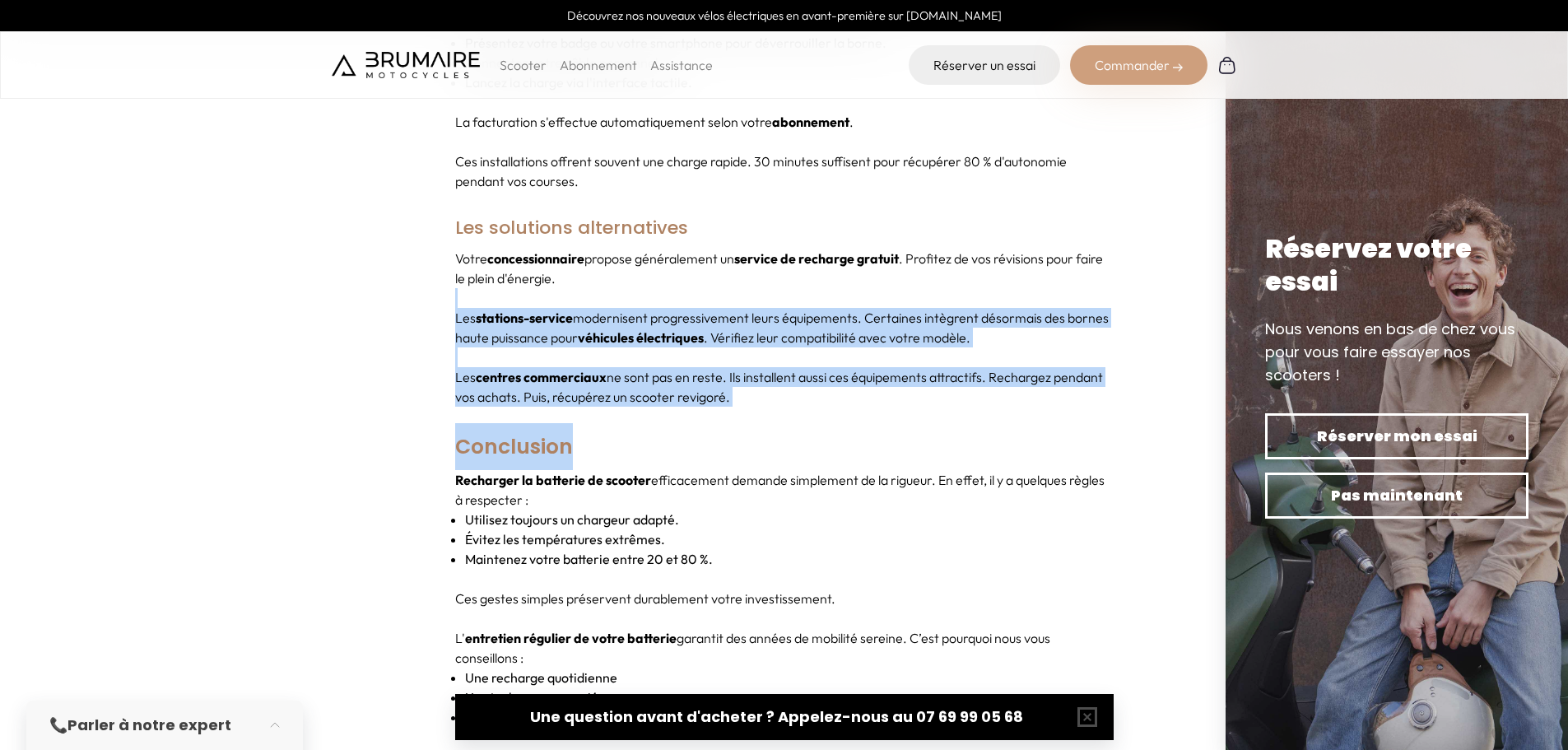
click at [805, 207] on h3 "Les solutions alternatives" at bounding box center [784, 228] width 658 height 41
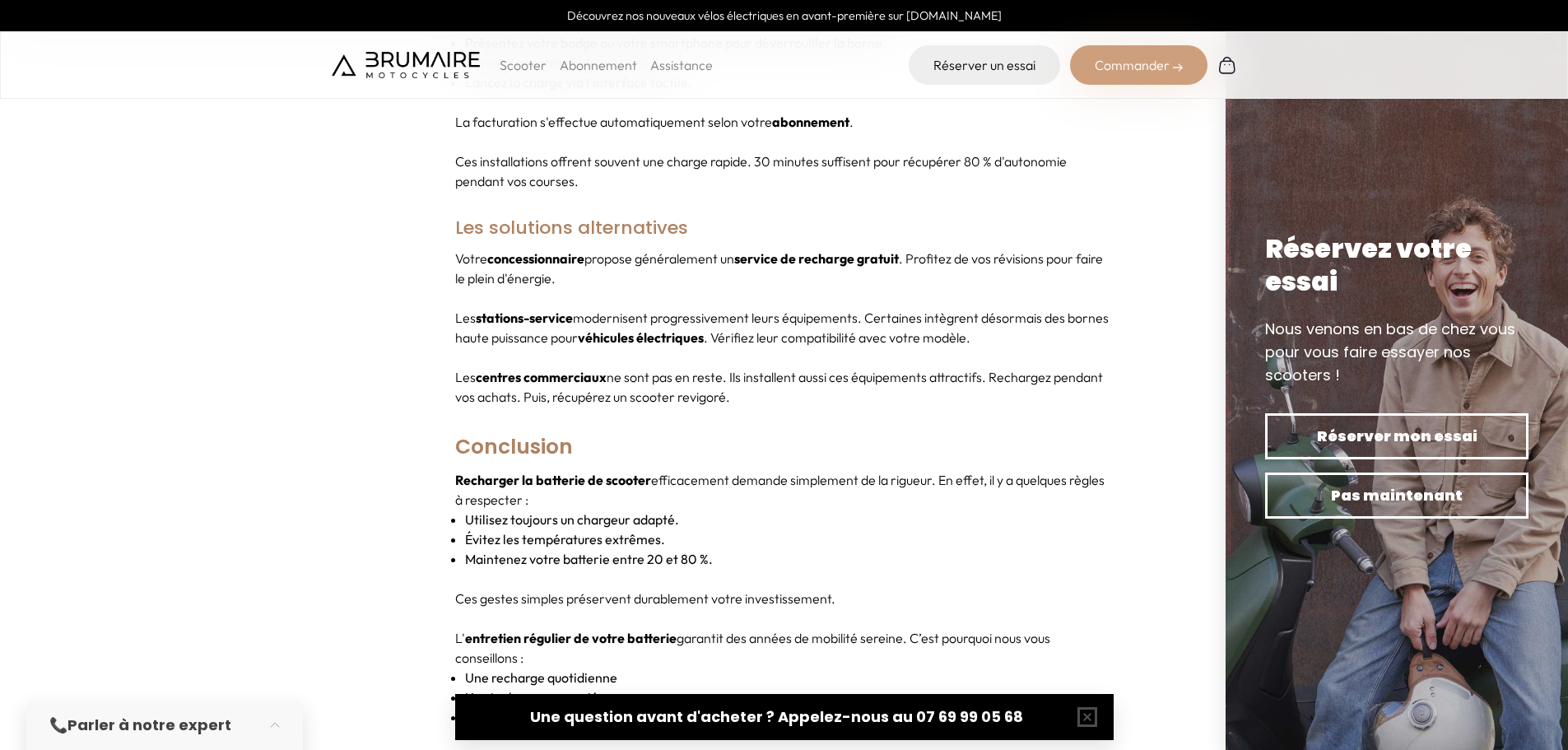
click at [641, 476] on p "Recharger la batterie de scooter efficacement demande simplement de la rigueur.…" at bounding box center [784, 489] width 658 height 39
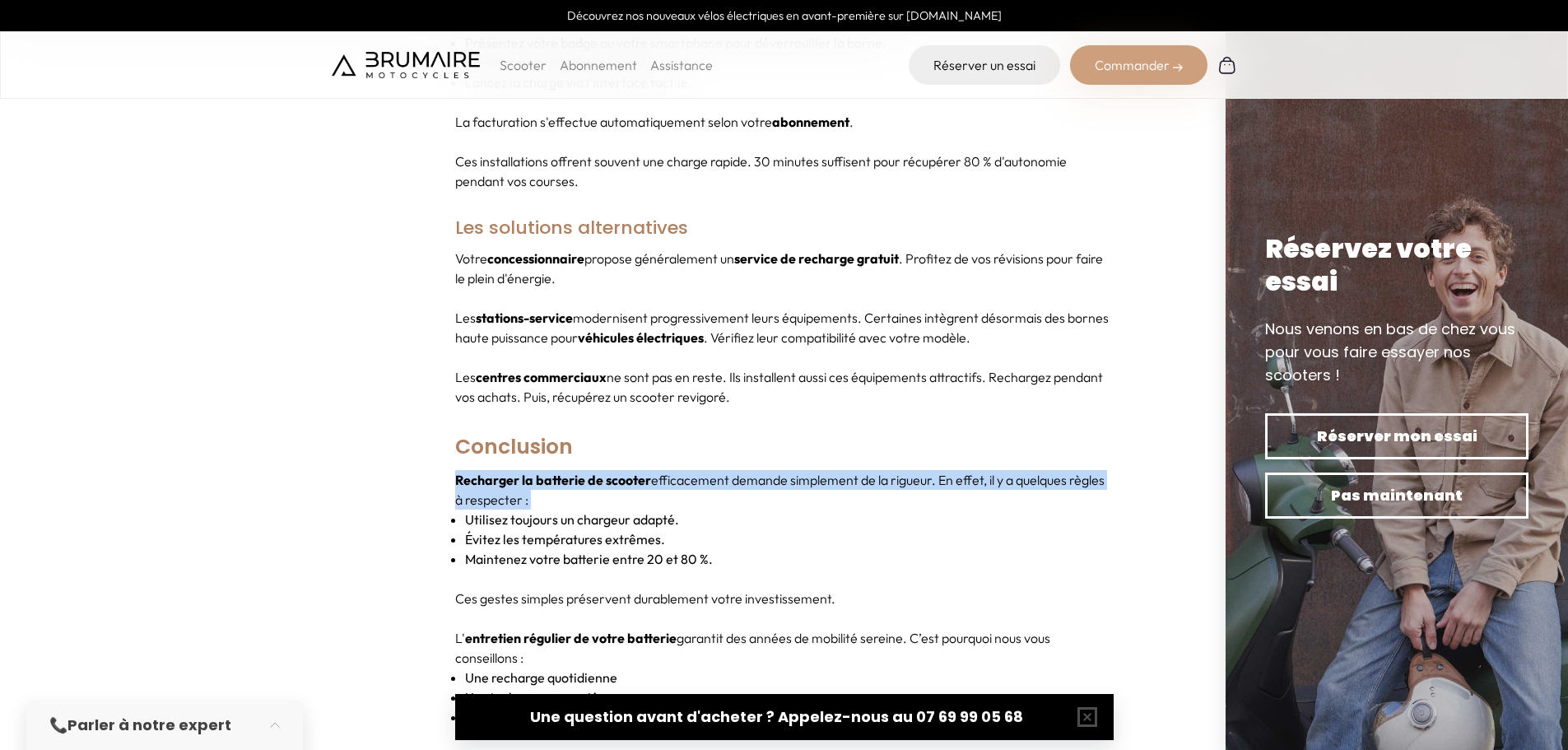
click at [643, 476] on p "Recharger la batterie de scooter efficacement demande simplement de la rigueur.…" at bounding box center [784, 489] width 658 height 39
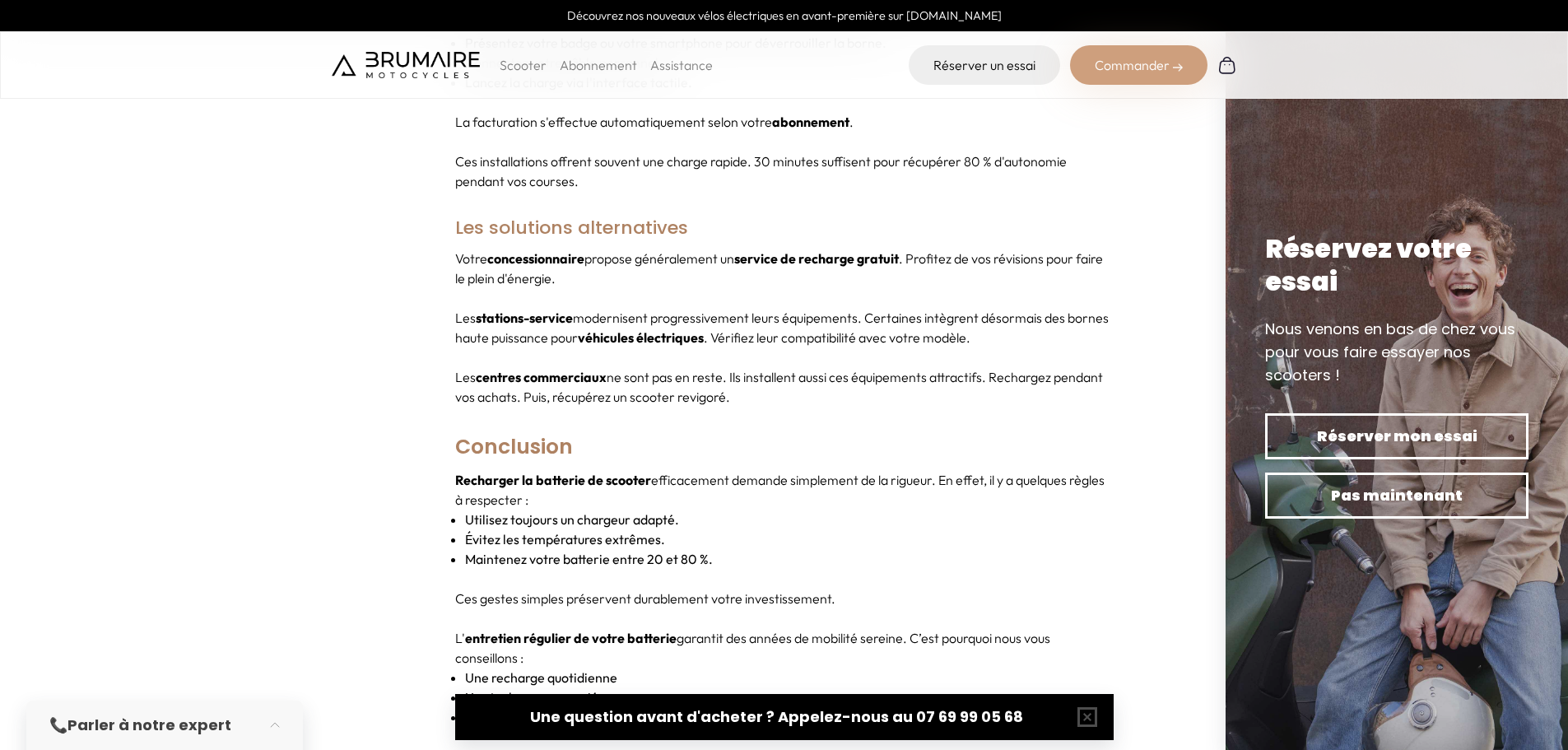
click at [743, 530] on li "Évitez les températures extrêmes." at bounding box center [789, 539] width 649 height 20
click at [904, 549] on li "Maintenez votre batterie entre 20 et 80 %." at bounding box center [789, 559] width 649 height 20
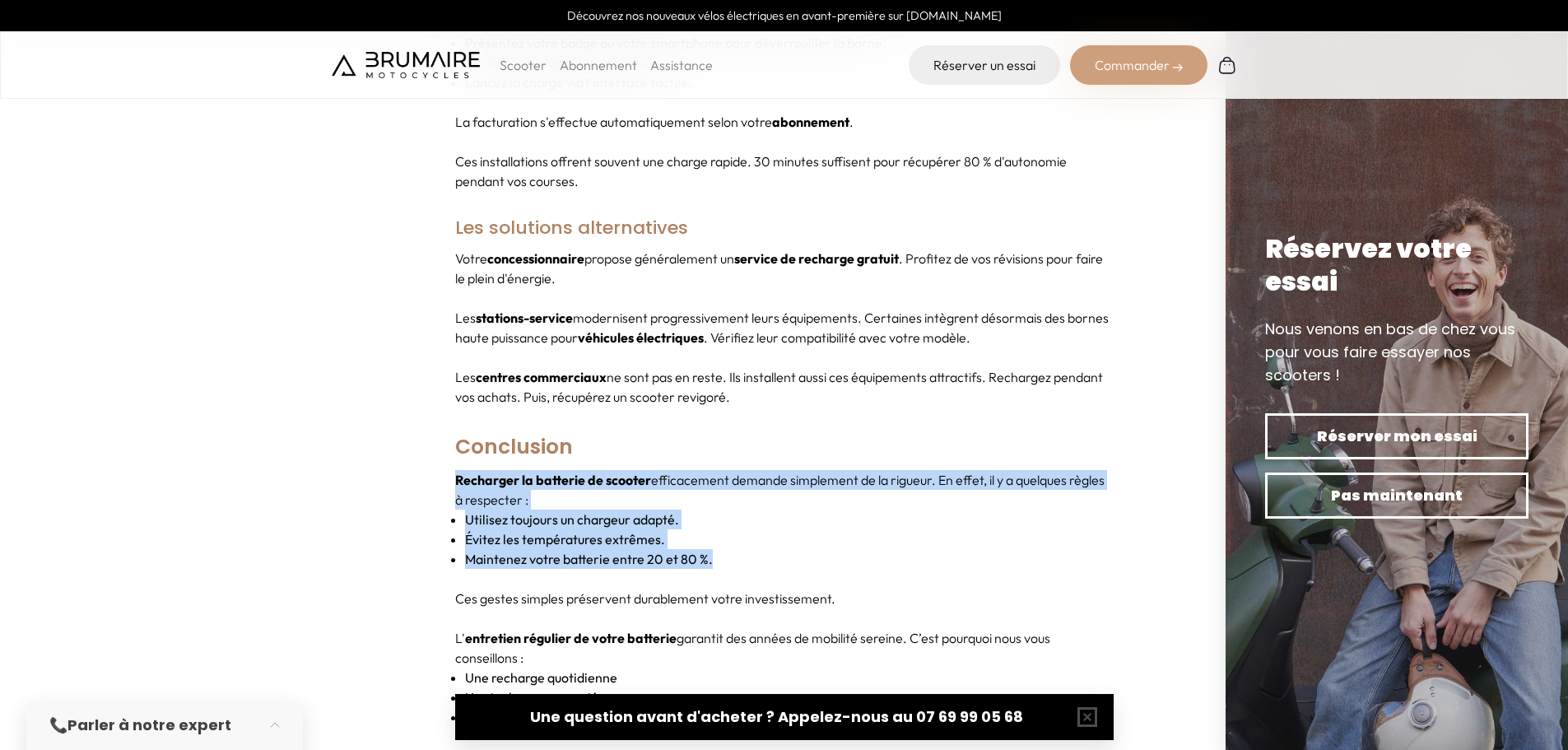
click at [630, 423] on h2 "Conclusion" at bounding box center [784, 447] width 658 height 47
click at [810, 549] on li "Maintenez votre batterie entre 20 et 80 %." at bounding box center [789, 559] width 649 height 20
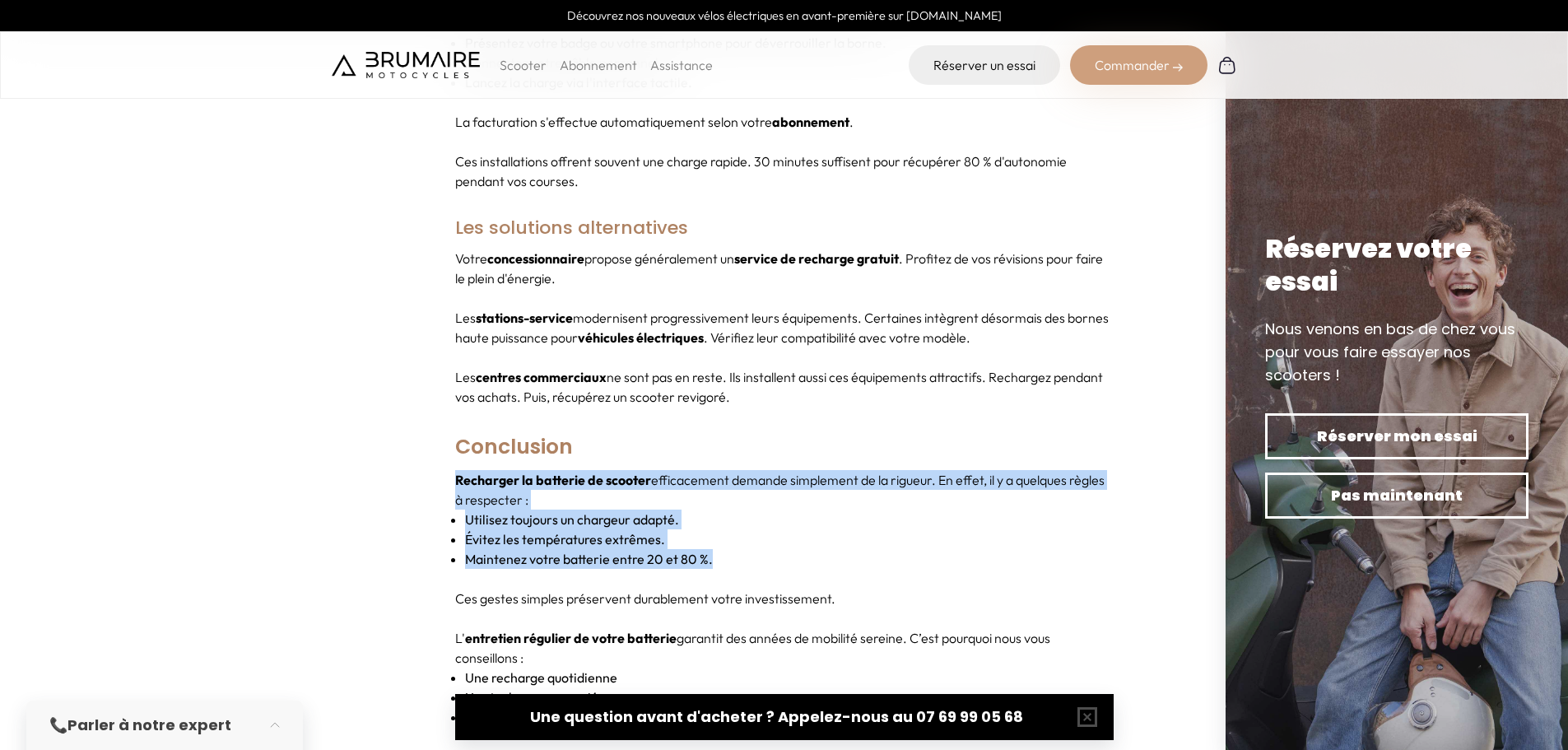
click at [689, 423] on h2 "Conclusion" at bounding box center [784, 447] width 658 height 47
click at [906, 549] on li "Maintenez votre batterie entre 20 et 80 %." at bounding box center [789, 559] width 649 height 20
click at [724, 429] on h2 "Conclusion" at bounding box center [784, 447] width 658 height 47
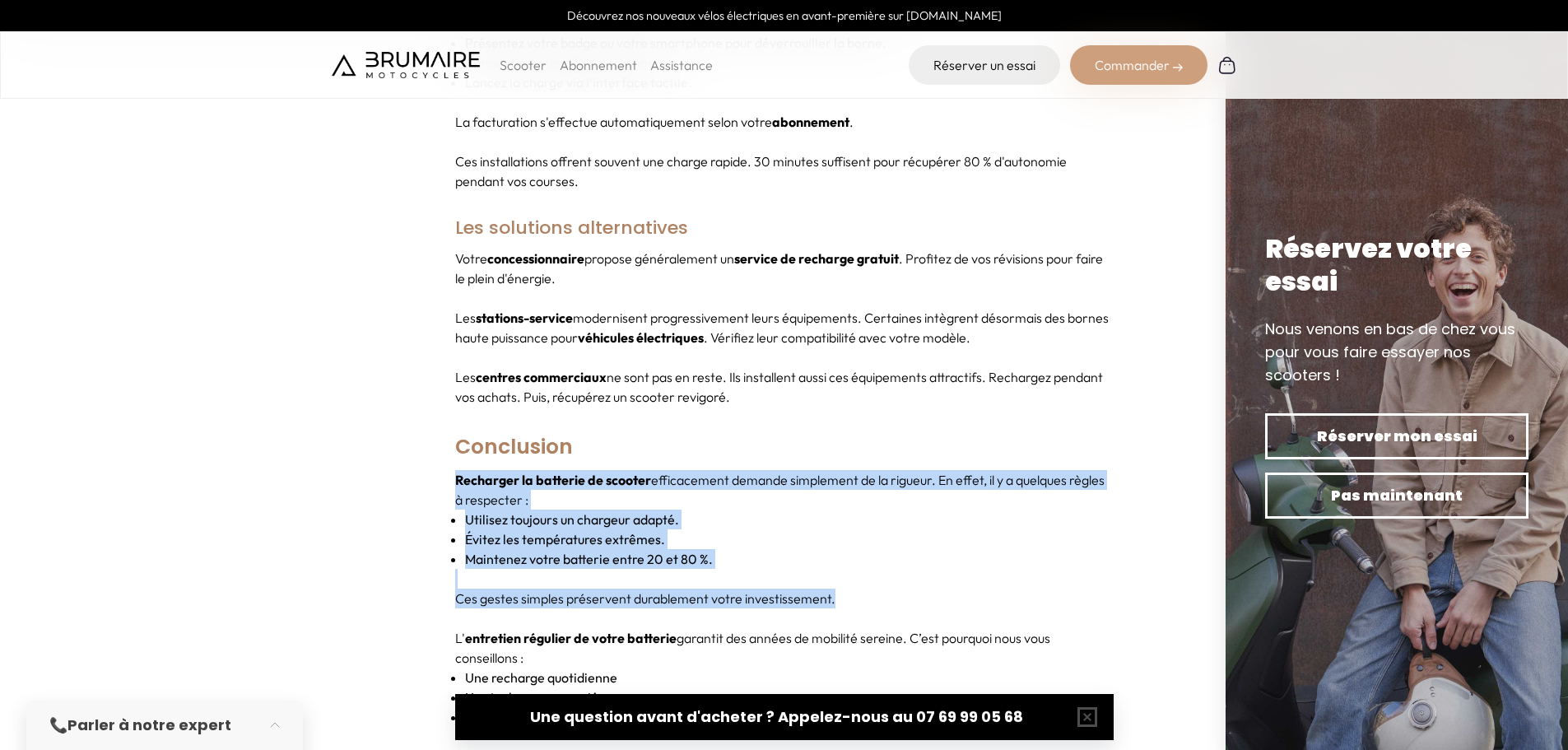
click at [669, 471] on p "Recharger la batterie de scooter efficacement demande simplement de la rigueur.…" at bounding box center [784, 489] width 658 height 39
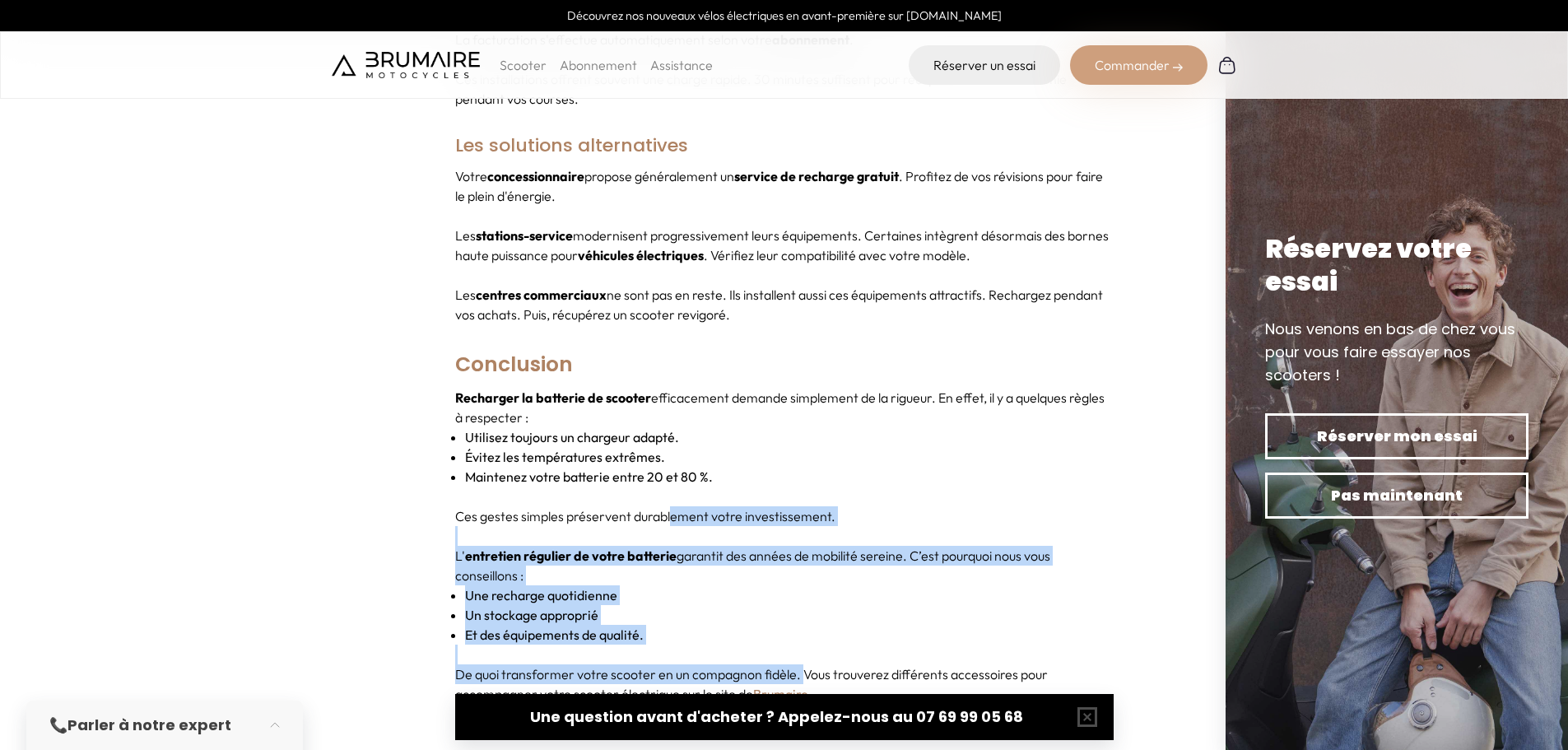
click at [807, 652] on div "Recharger la batterie de scooter efficacement demande simplement de la rigueur.…" at bounding box center [784, 545] width 658 height 316
click at [672, 625] on li "Et des équipements de qualité." at bounding box center [789, 634] width 649 height 20
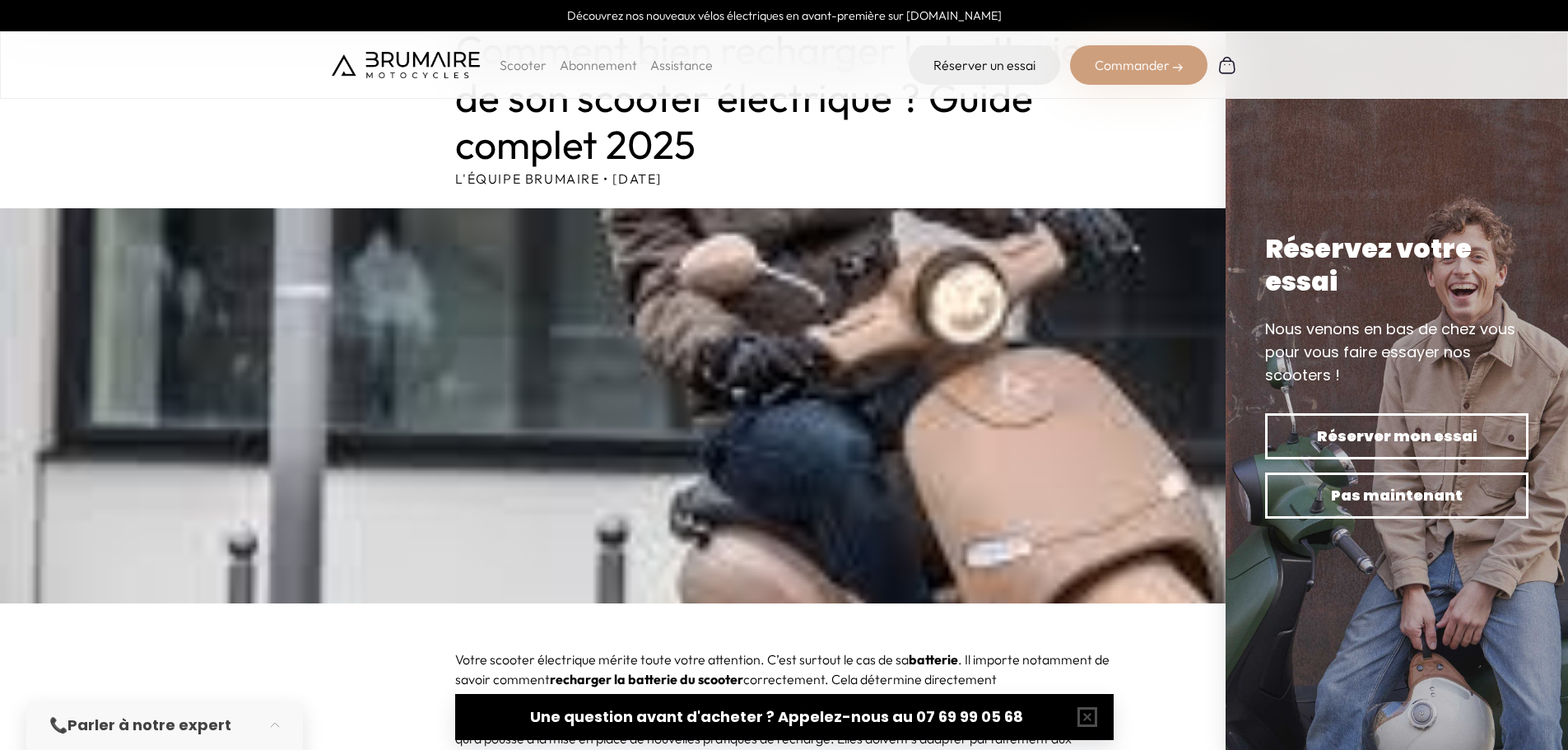
scroll to position [0, 0]
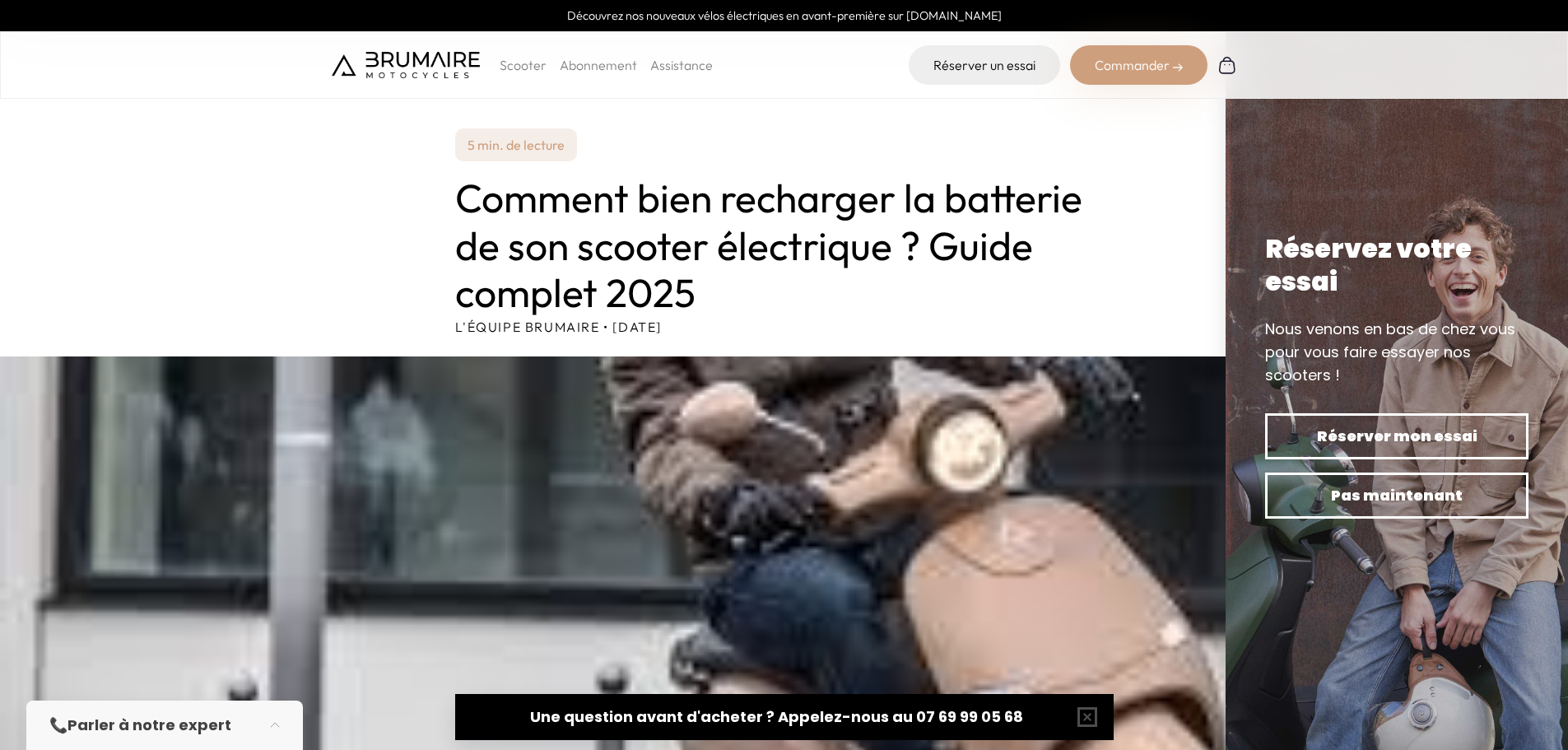
click at [1367, 267] on div "Réservez votre essai" at bounding box center [1396, 265] width 263 height 66
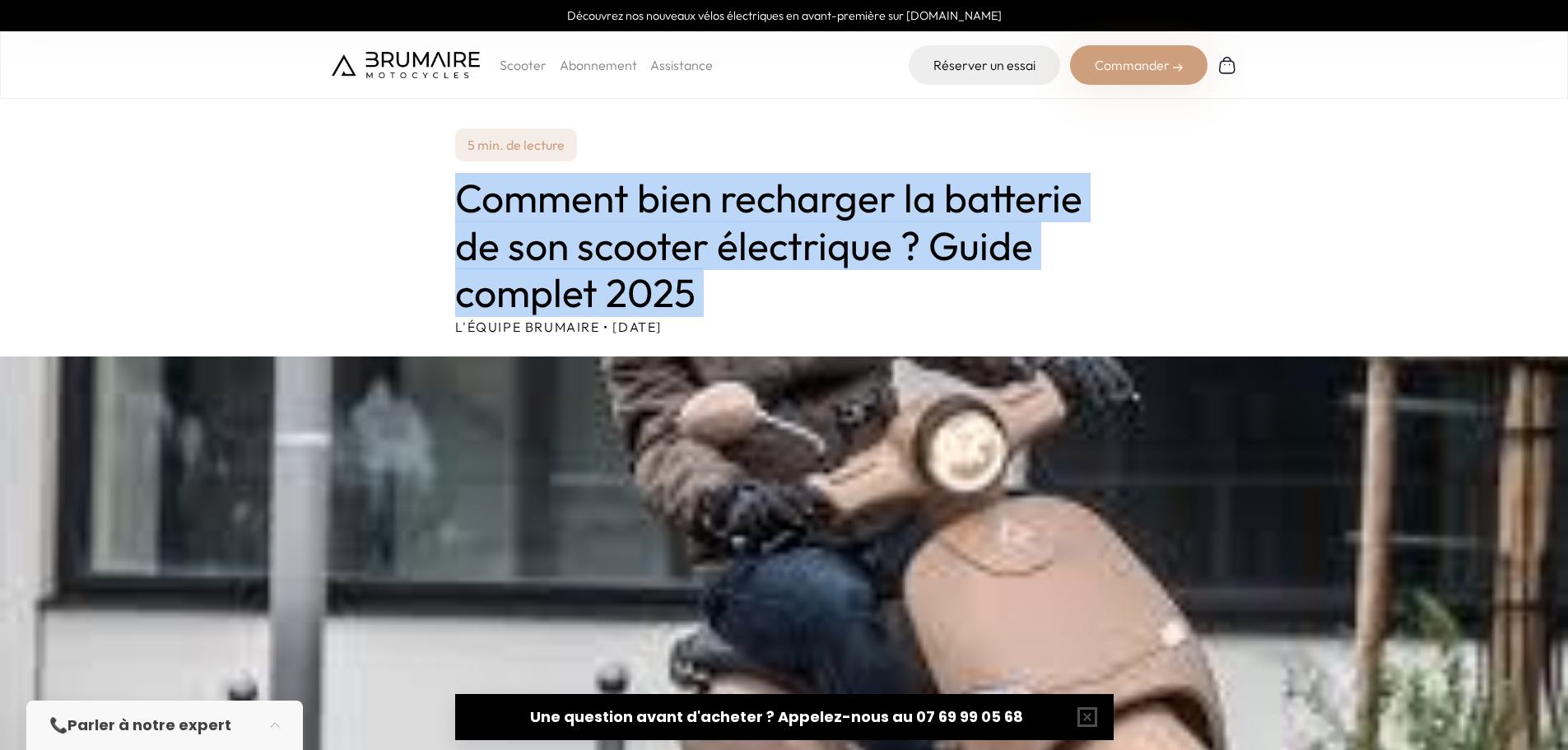
click at [1367, 267] on section "5 min. de lecture Comment bien recharger la batterie de son scooter électrique …" at bounding box center [784, 178] width 1568 height 357
click at [863, 201] on h1 "Comment bien recharger la batterie de son scooter électrique ? Guide complet 20…" at bounding box center [784, 246] width 658 height 142
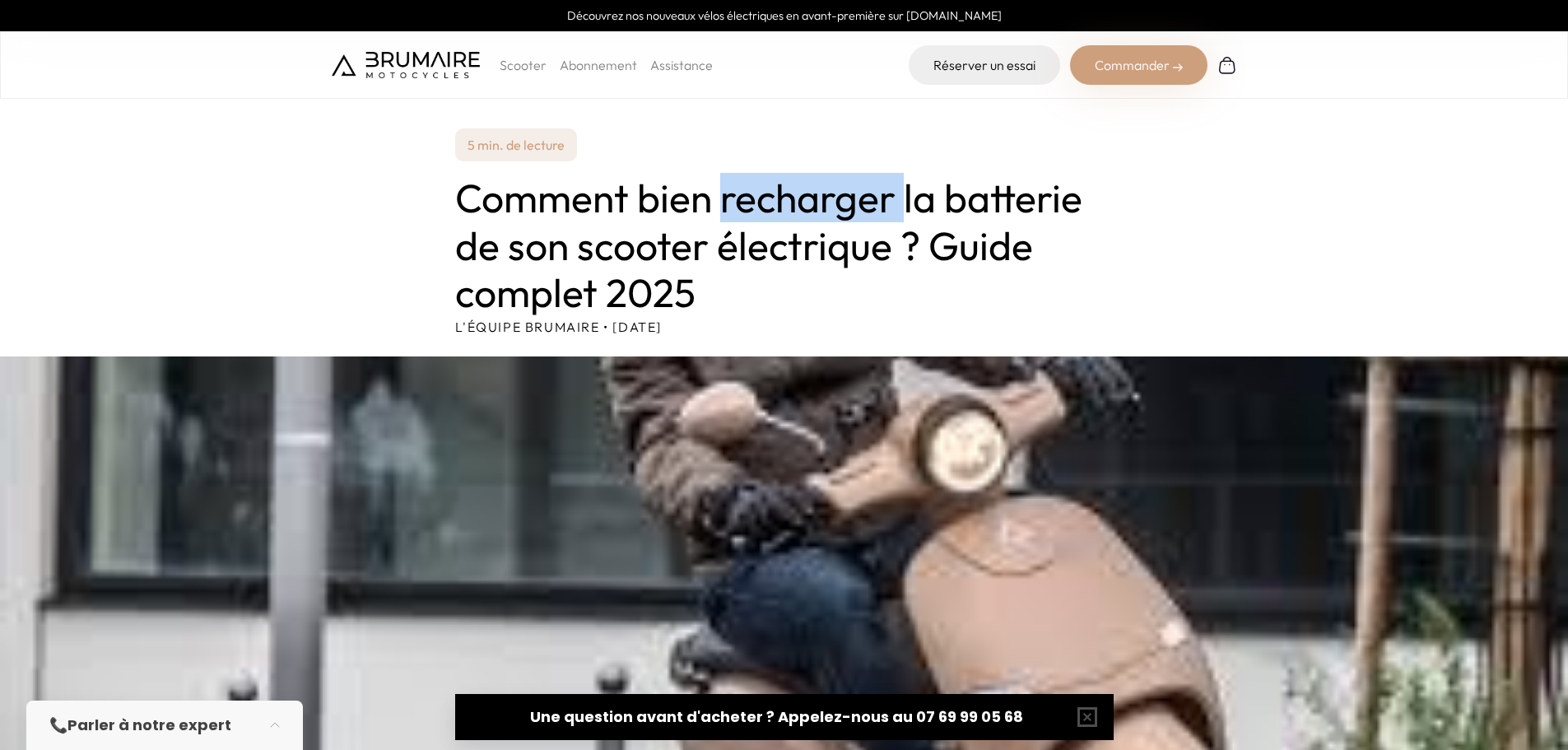
click at [863, 201] on h1 "Comment bien recharger la batterie de son scooter électrique ? Guide complet 20…" at bounding box center [784, 246] width 658 height 142
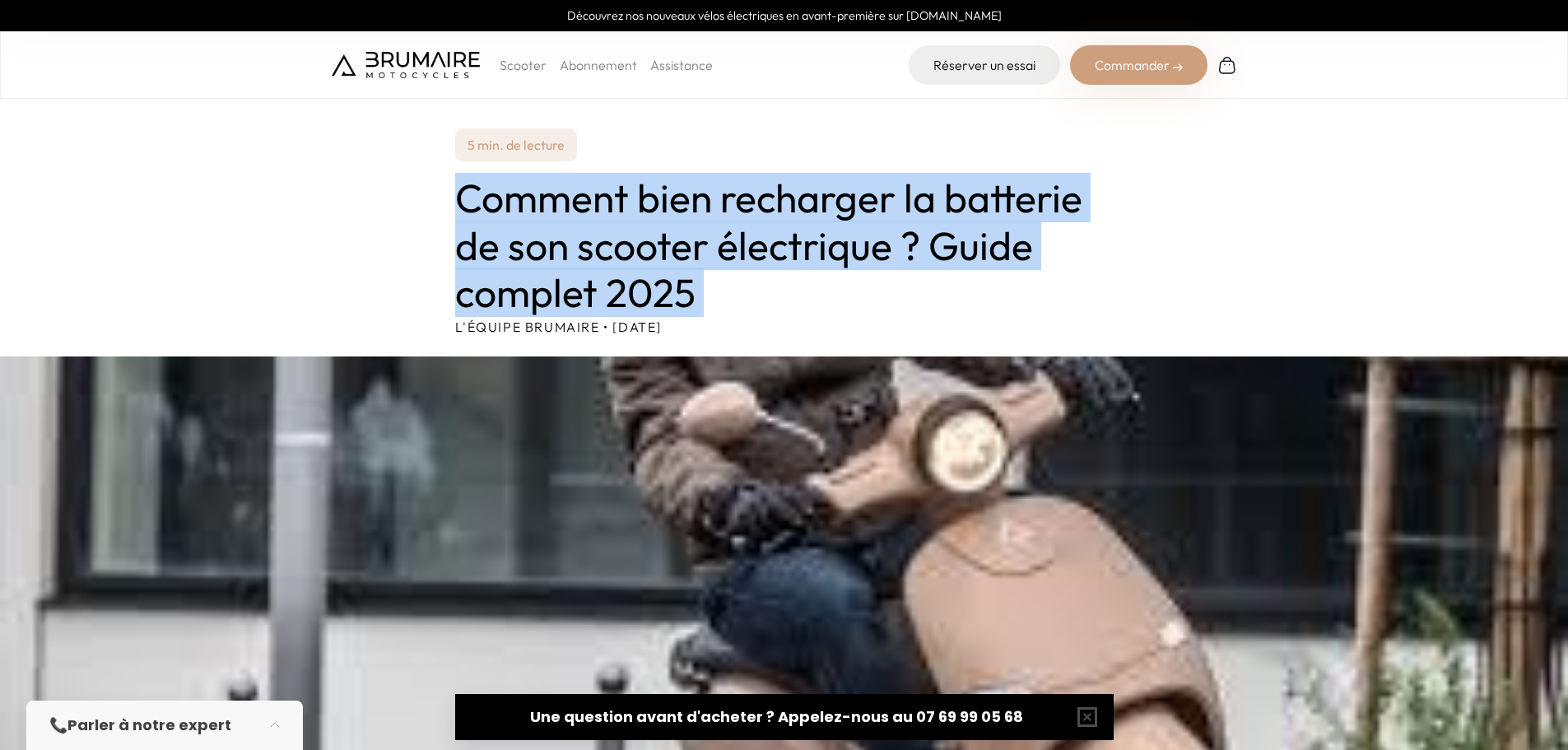
click at [863, 201] on h1 "Comment bien recharger la batterie de son scooter électrique ? Guide complet 20…" at bounding box center [784, 246] width 658 height 142
click at [803, 277] on h1 "Comment bien recharger la batterie de son scooter électrique ? Guide complet 20…" at bounding box center [784, 246] width 658 height 142
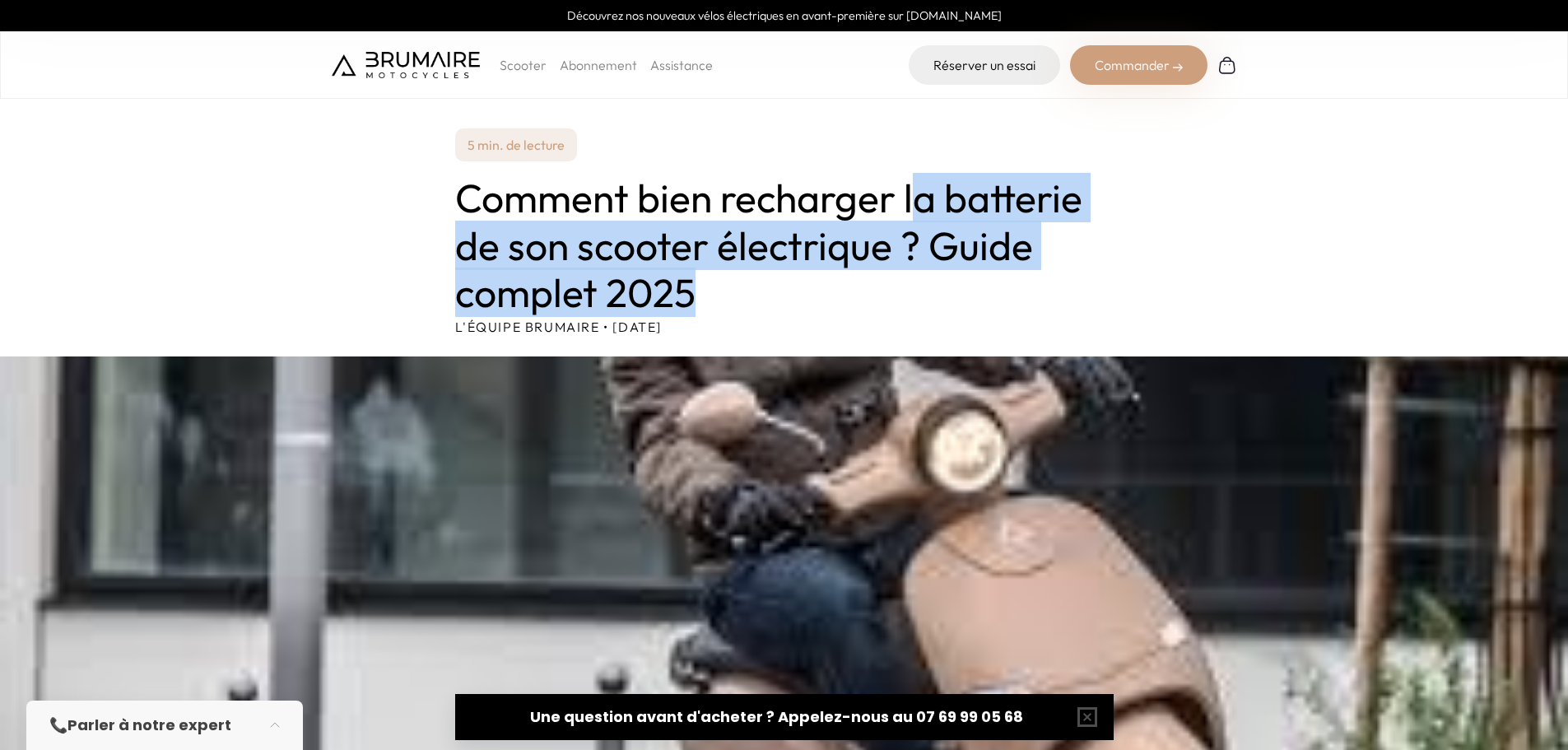
click at [909, 221] on h1 "Comment bien recharger la batterie de son scooter électrique ? Guide complet 20…" at bounding box center [784, 246] width 658 height 142
click at [917, 247] on h1 "Comment bien recharger la batterie de son scooter électrique ? Guide complet 20…" at bounding box center [784, 246] width 658 height 142
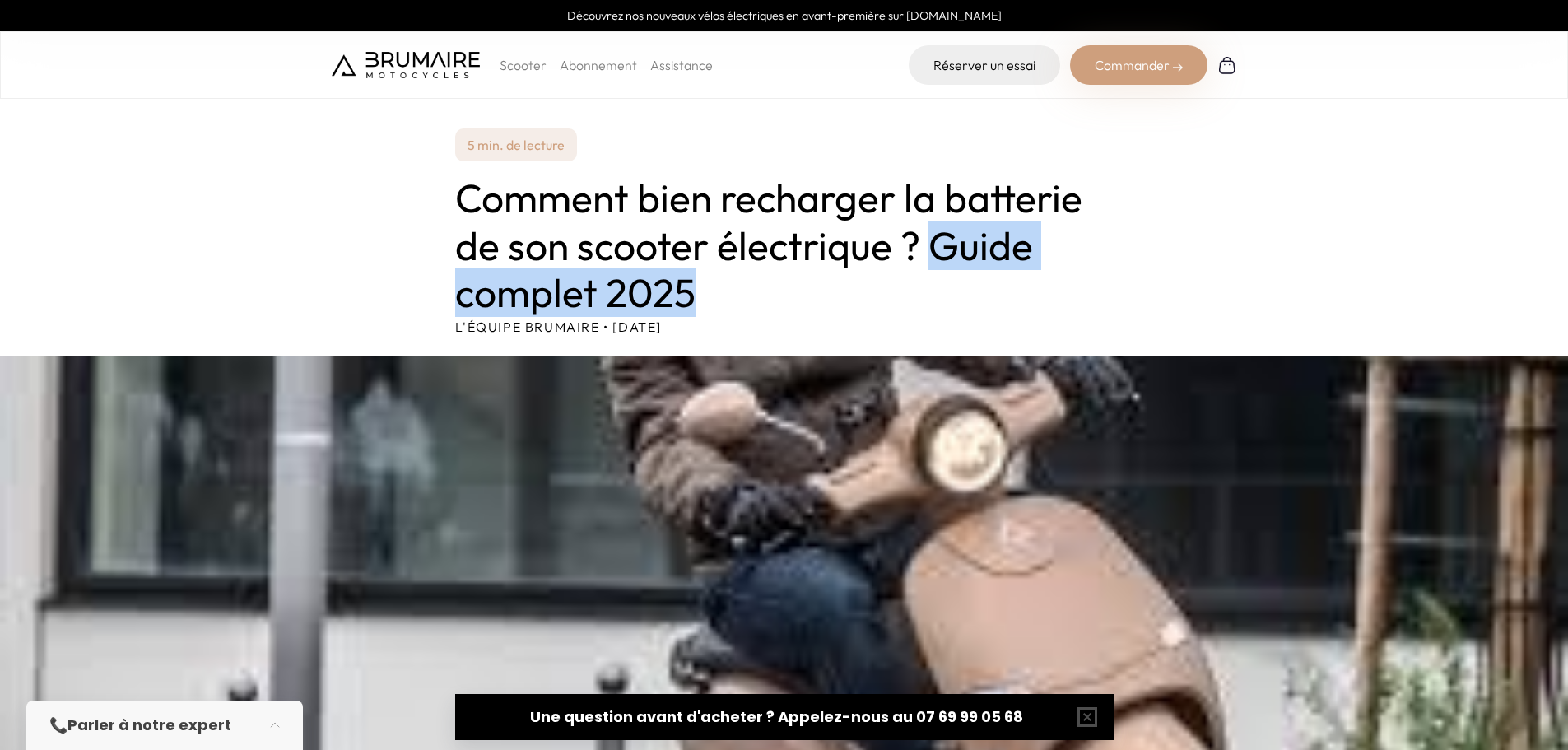
click at [949, 304] on h1 "Comment bien recharger la batterie de son scooter électrique ? Guide complet 20…" at bounding box center [784, 246] width 658 height 142
click at [932, 305] on h1 "Comment bien recharger la batterie de son scooter électrique ? Guide complet 20…" at bounding box center [784, 246] width 658 height 142
click at [927, 238] on h1 "Comment bien recharger la batterie de son scooter électrique ? Guide complet 20…" at bounding box center [784, 246] width 658 height 142
click at [923, 237] on h1 "Comment bien recharger la batterie de son scooter électrique ? Guide complet 20…" at bounding box center [784, 246] width 658 height 142
click at [957, 302] on h1 "Comment bien recharger la batterie de son scooter électrique ? Guide complet 20…" at bounding box center [784, 246] width 658 height 142
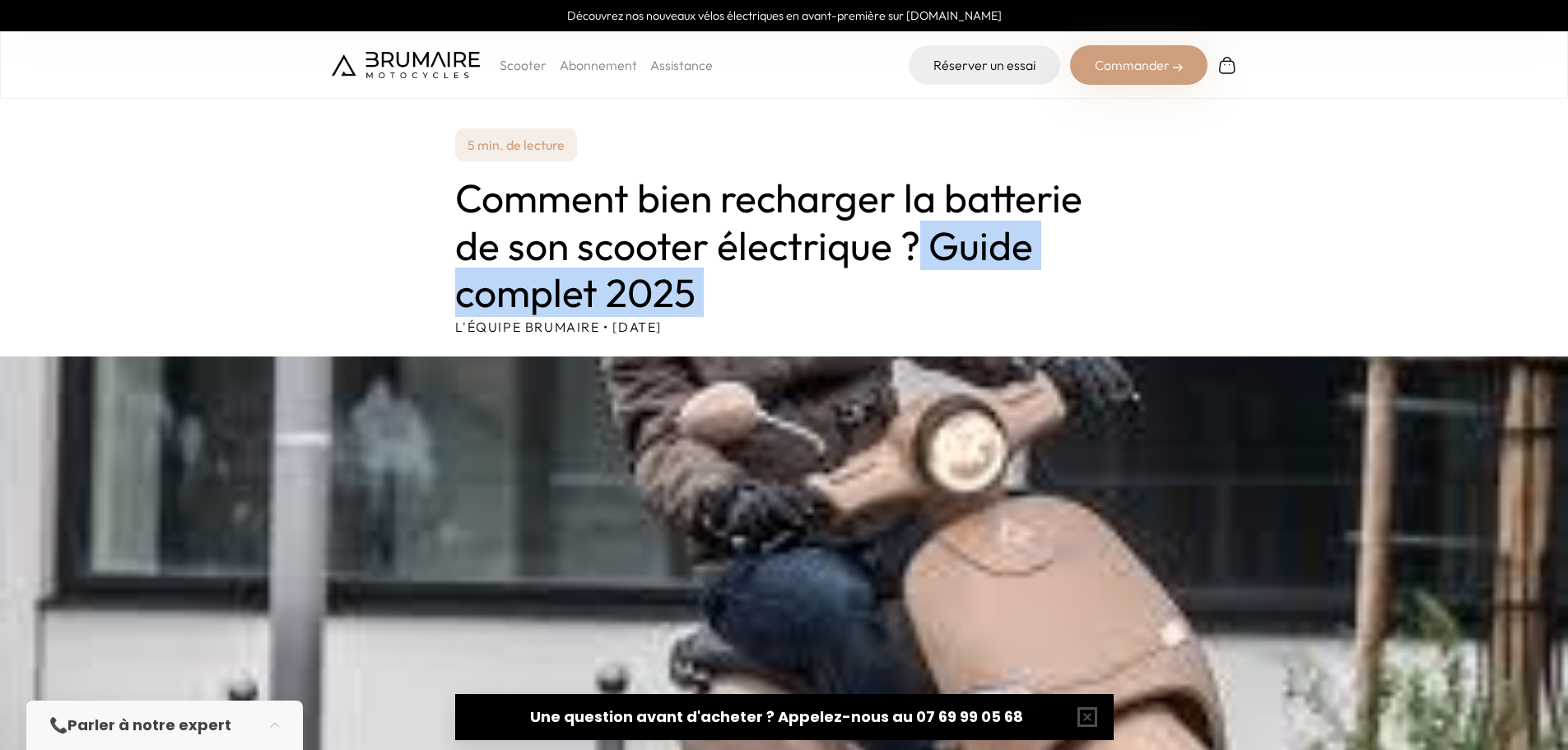
click at [953, 302] on h1 "Comment bien recharger la batterie de son scooter électrique ? Guide complet 20…" at bounding box center [784, 246] width 658 height 142
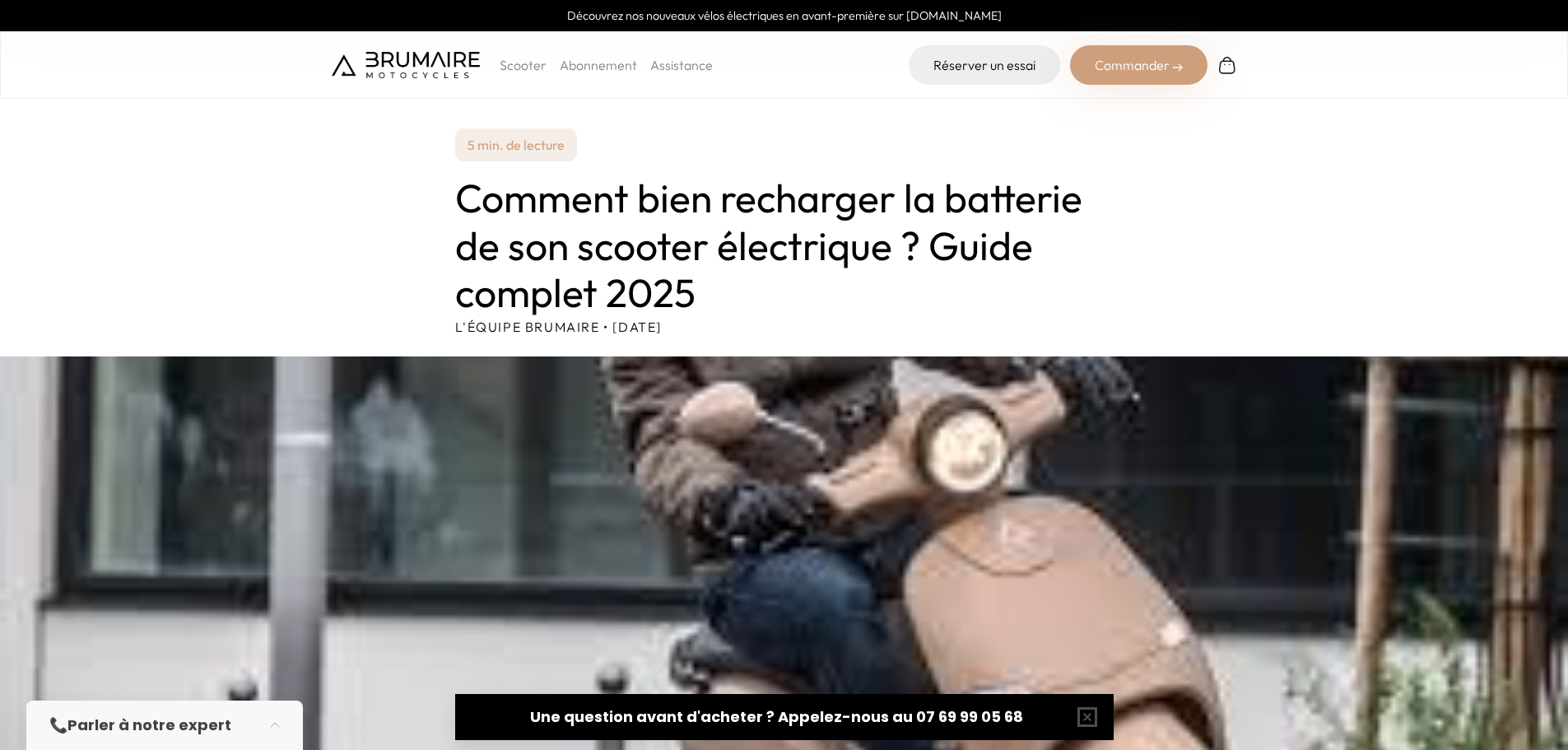
click at [946, 235] on h1 "Comment bien recharger la batterie de son scooter électrique ? Guide complet 20…" at bounding box center [784, 246] width 658 height 142
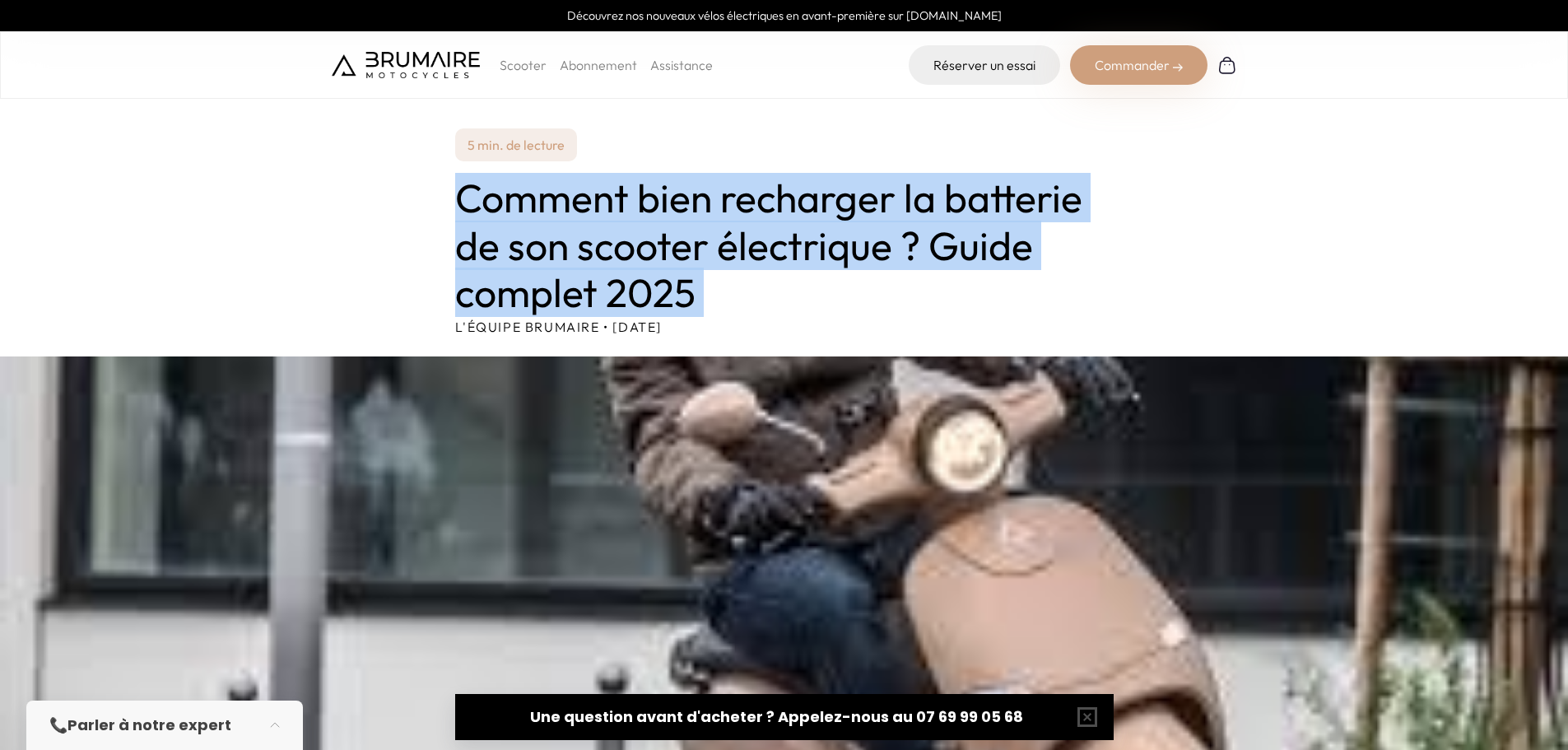
click at [946, 235] on h1 "Comment bien recharger la batterie de son scooter électrique ? Guide complet 20…" at bounding box center [784, 246] width 658 height 142
click at [695, 263] on h1 "Comment bien recharger la batterie de son scooter électrique ? Guide complet 20…" at bounding box center [784, 246] width 658 height 142
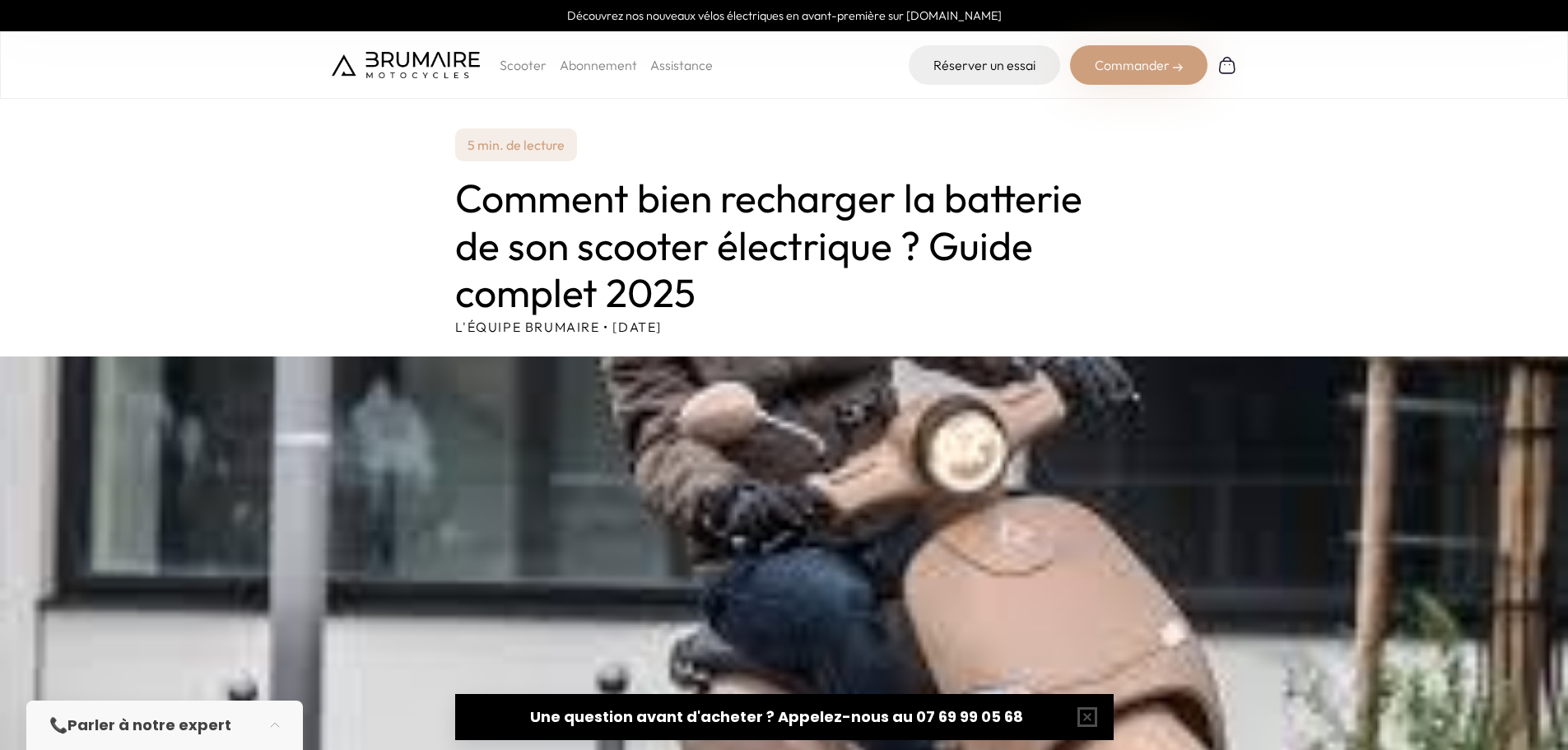
click at [832, 245] on h1 "Comment bien recharger la batterie de son scooter électrique ? Guide complet 20…" at bounding box center [784, 246] width 658 height 142
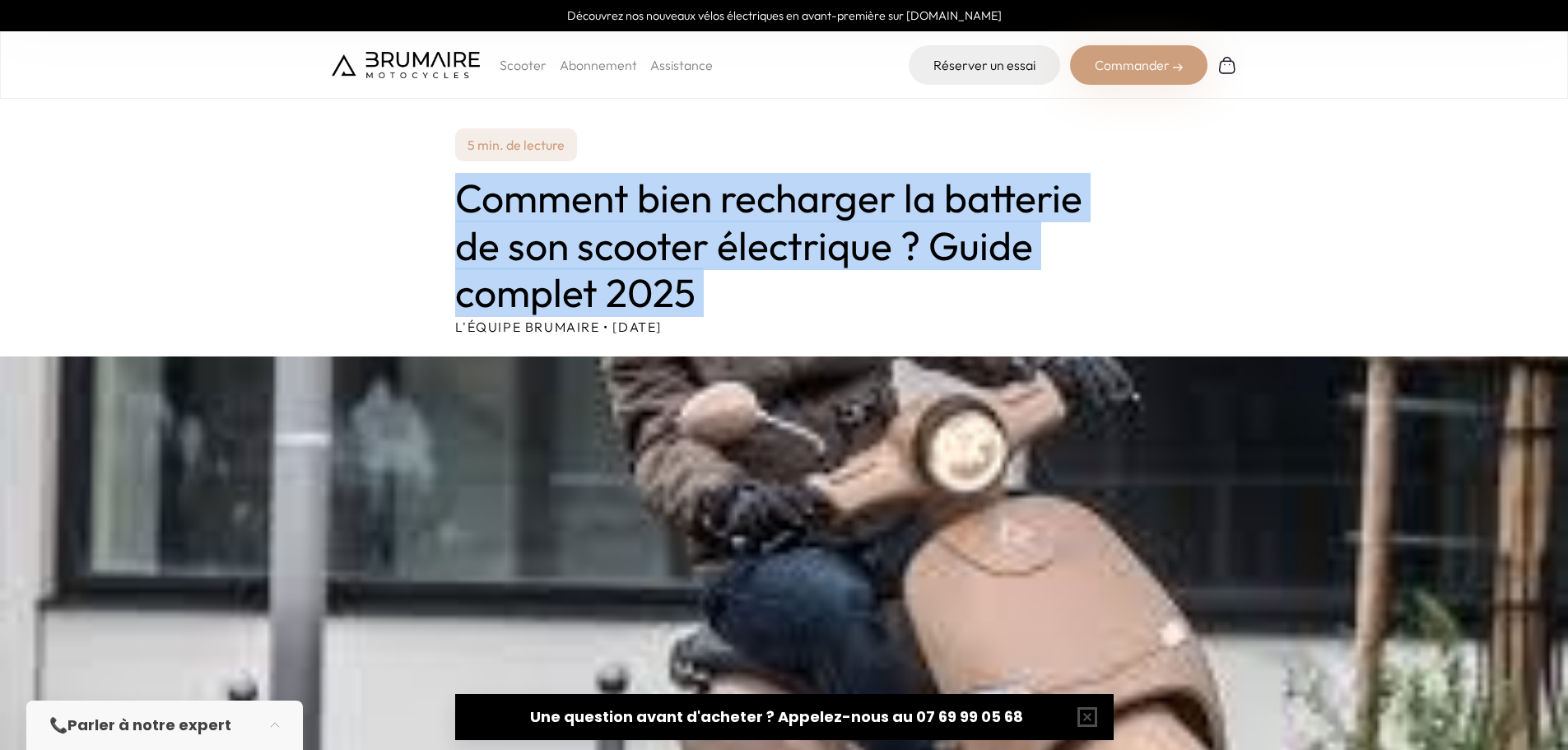
click at [832, 245] on h1 "Comment bien recharger la batterie de son scooter électrique ? Guide complet 20…" at bounding box center [784, 246] width 658 height 142
click at [817, 265] on h1 "Comment bien recharger la batterie de son scooter électrique ? Guide complet 20…" at bounding box center [784, 246] width 658 height 142
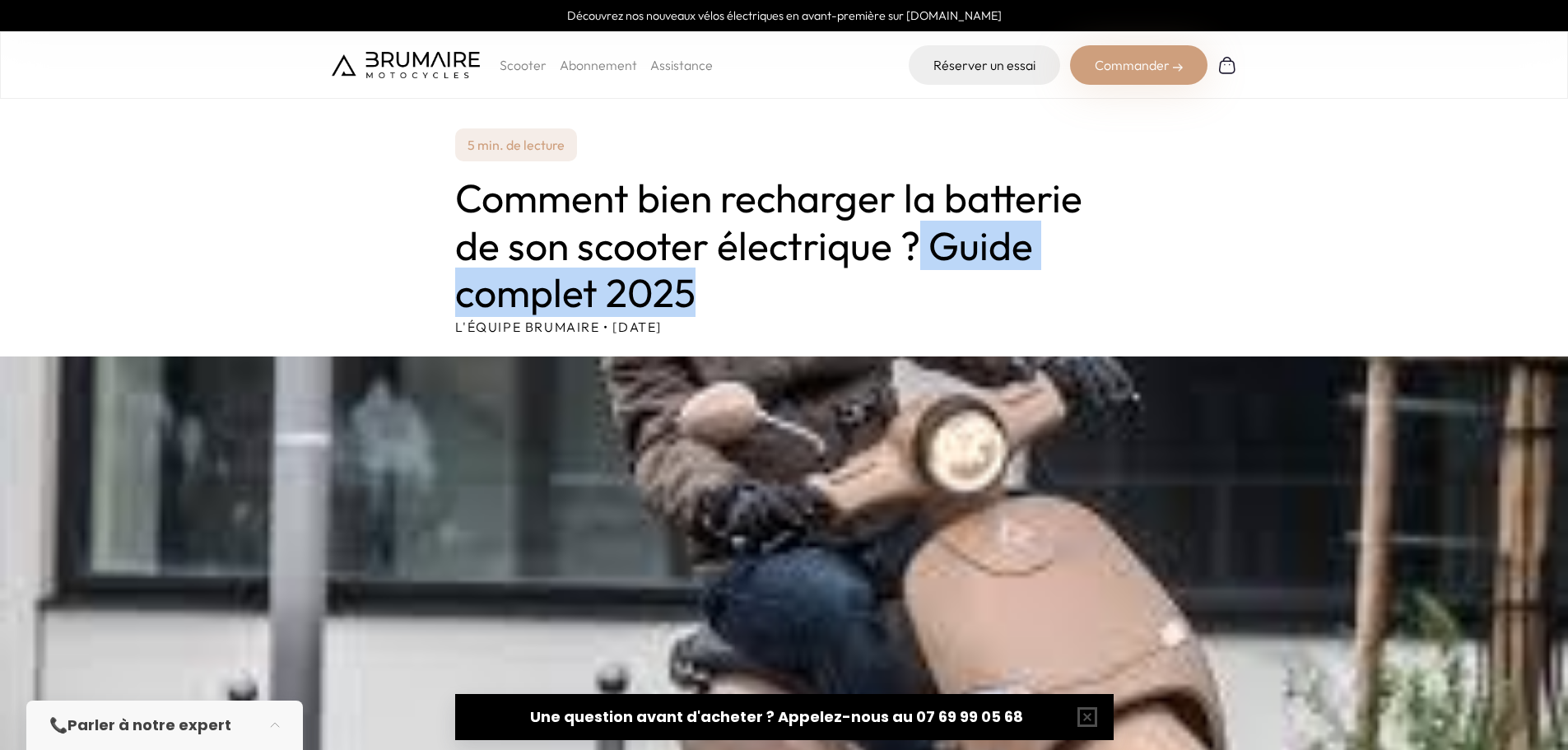
drag, startPoint x: 912, startPoint y: 239, endPoint x: 929, endPoint y: 230, distance: 19.2
click at [928, 230] on h1 "Comment bien recharger la batterie de son scooter électrique ? Guide complet 20…" at bounding box center [784, 246] width 658 height 142
click at [929, 230] on h1 "Comment bien recharger la batterie de son scooter électrique ? Guide complet 20…" at bounding box center [784, 246] width 658 height 142
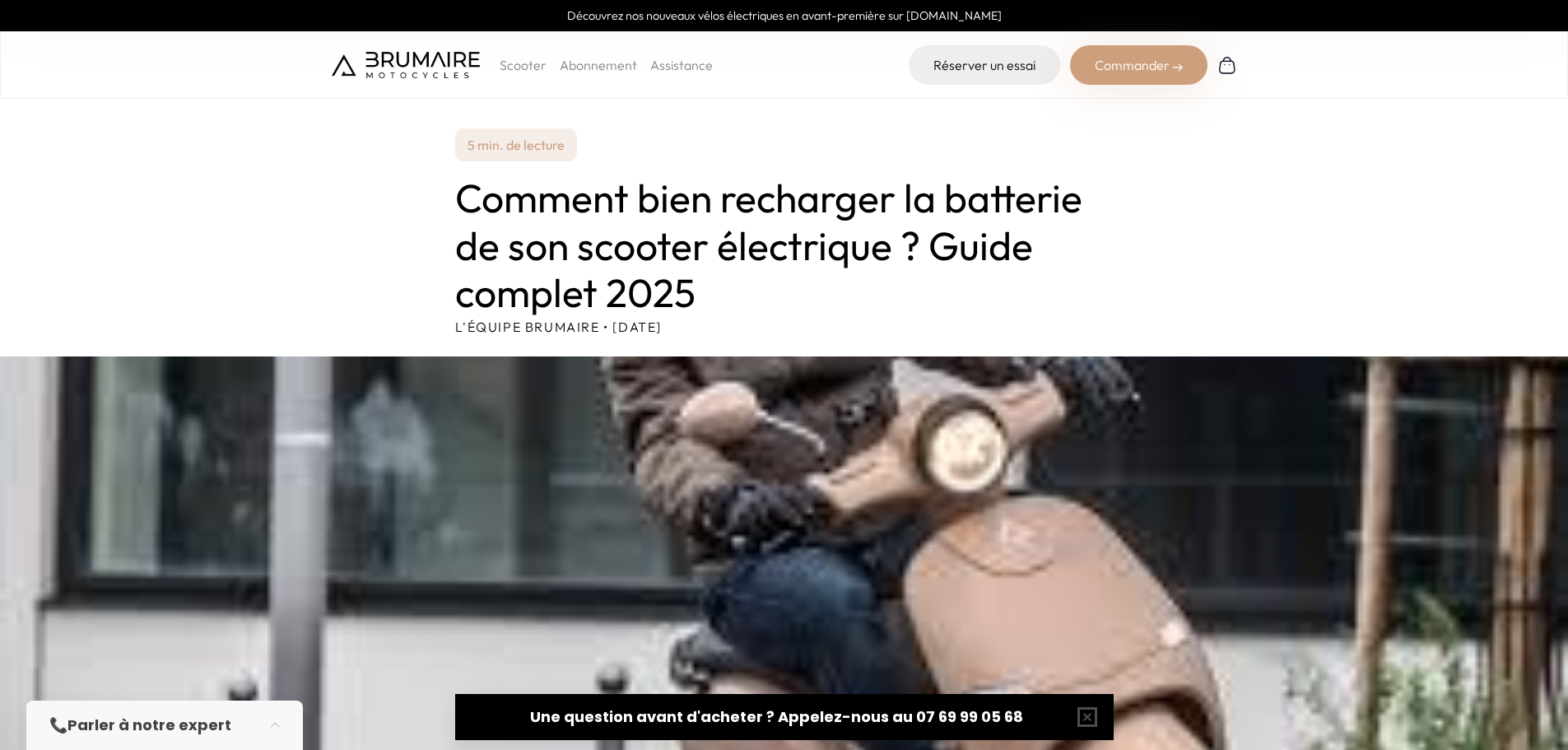
drag, startPoint x: 927, startPoint y: 239, endPoint x: 962, endPoint y: 292, distance: 63.5
click at [961, 285] on h1 "Comment bien recharger la batterie de son scooter électrique ? Guide complet 20…" at bounding box center [784, 246] width 658 height 142
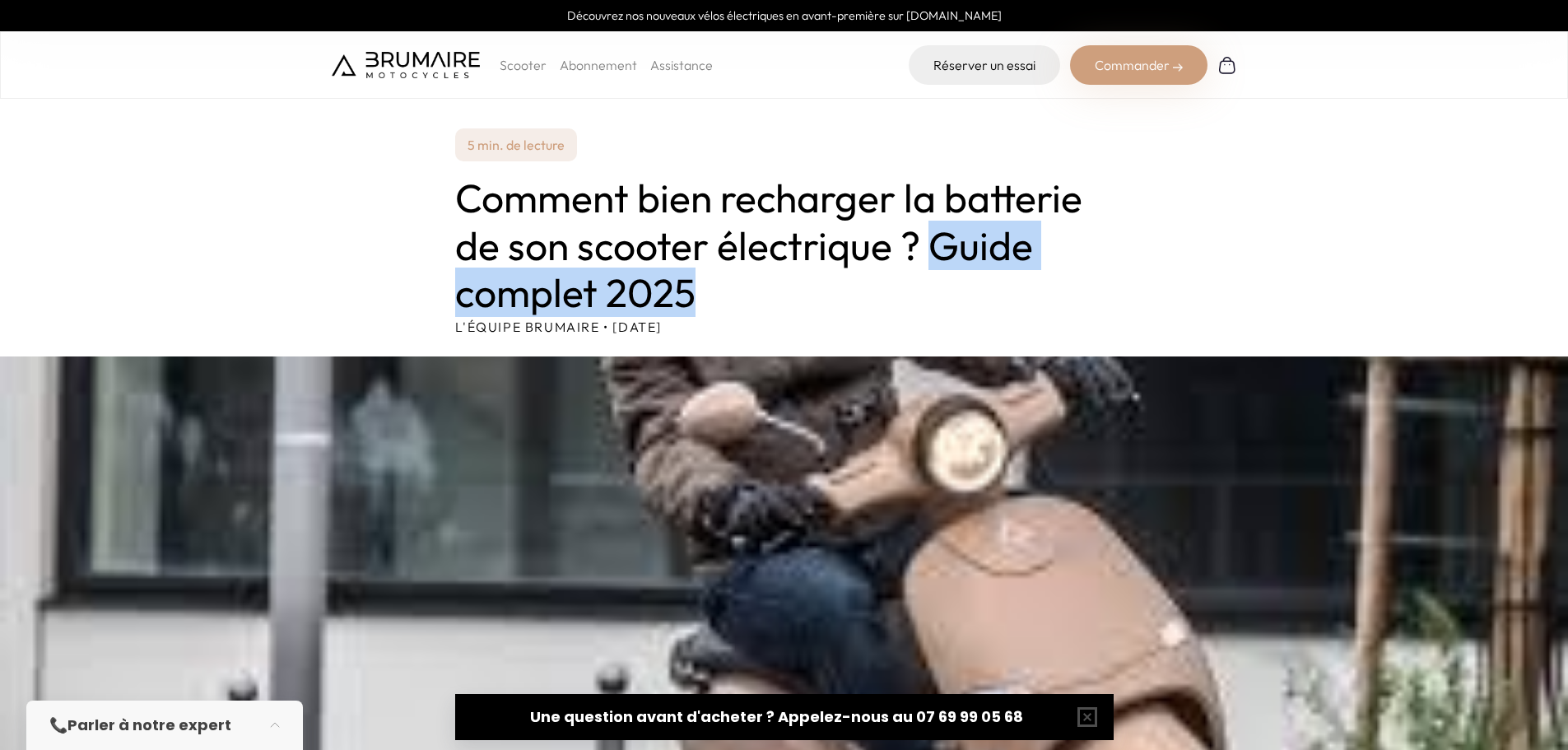
click at [959, 293] on h1 "Comment bien recharger la batterie de son scooter électrique ? Guide complet 20…" at bounding box center [784, 246] width 658 height 142
